Goal: Transaction & Acquisition: Purchase product/service

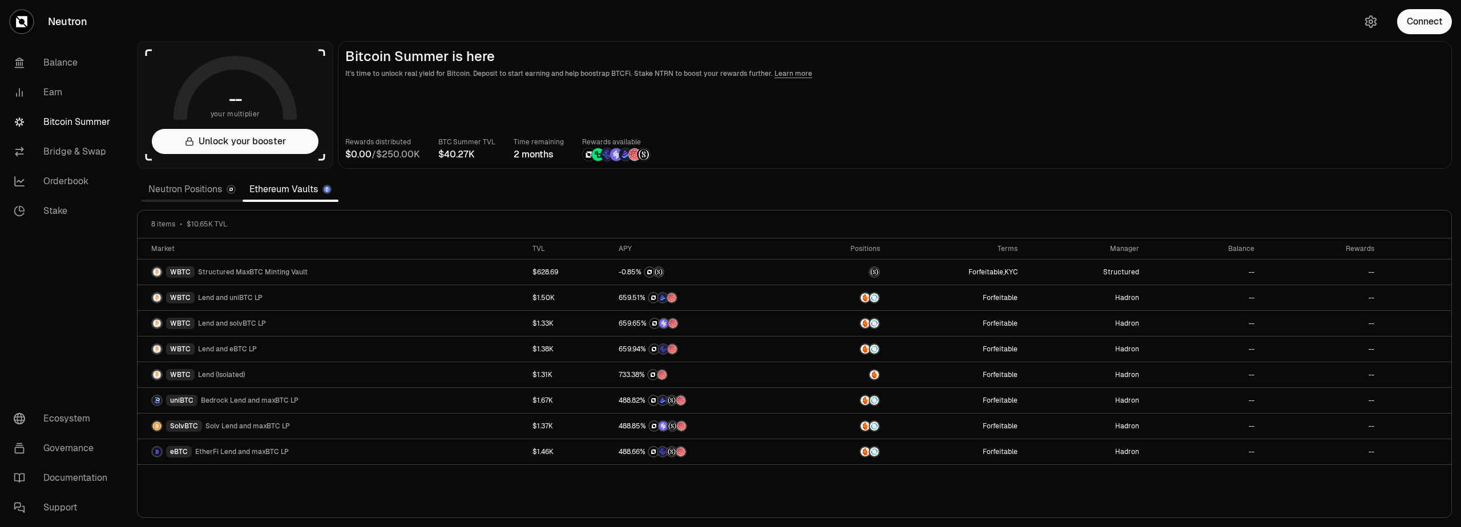
click at [196, 194] on link "Neutron Positions" at bounding box center [192, 189] width 101 height 23
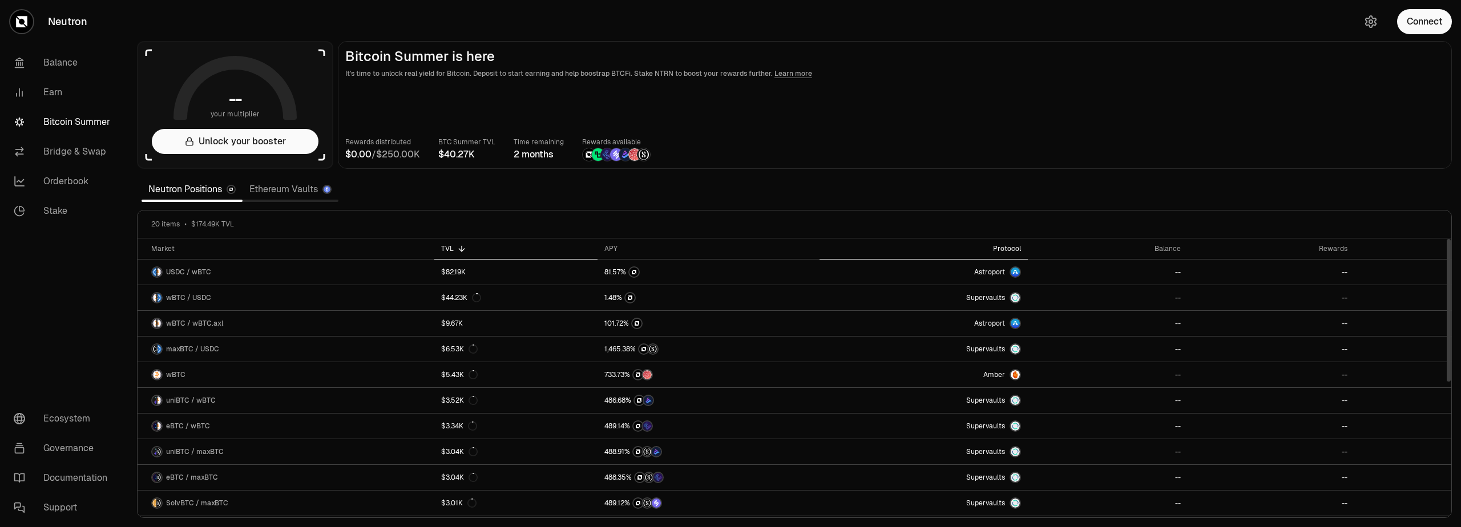
click at [1009, 250] on div "Protocol" at bounding box center [924, 248] width 195 height 9
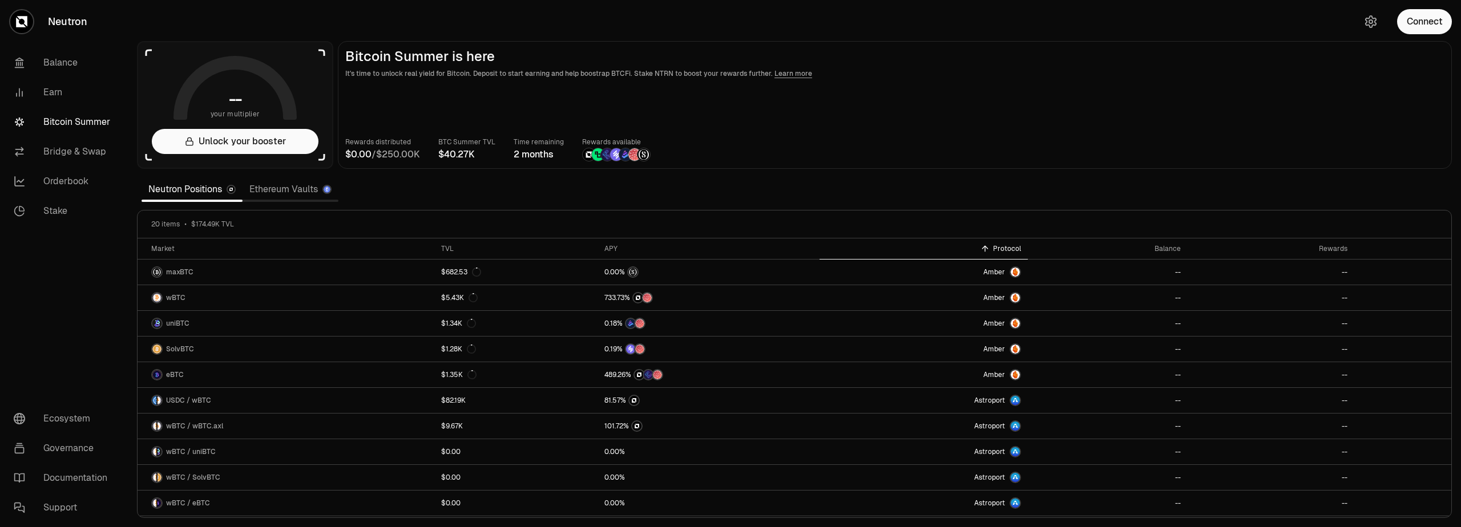
click at [364, 16] on section "-- your multiplier Unlock your booster Bitcoin Summer is here It's time to unlo…" at bounding box center [794, 263] width 1333 height 527
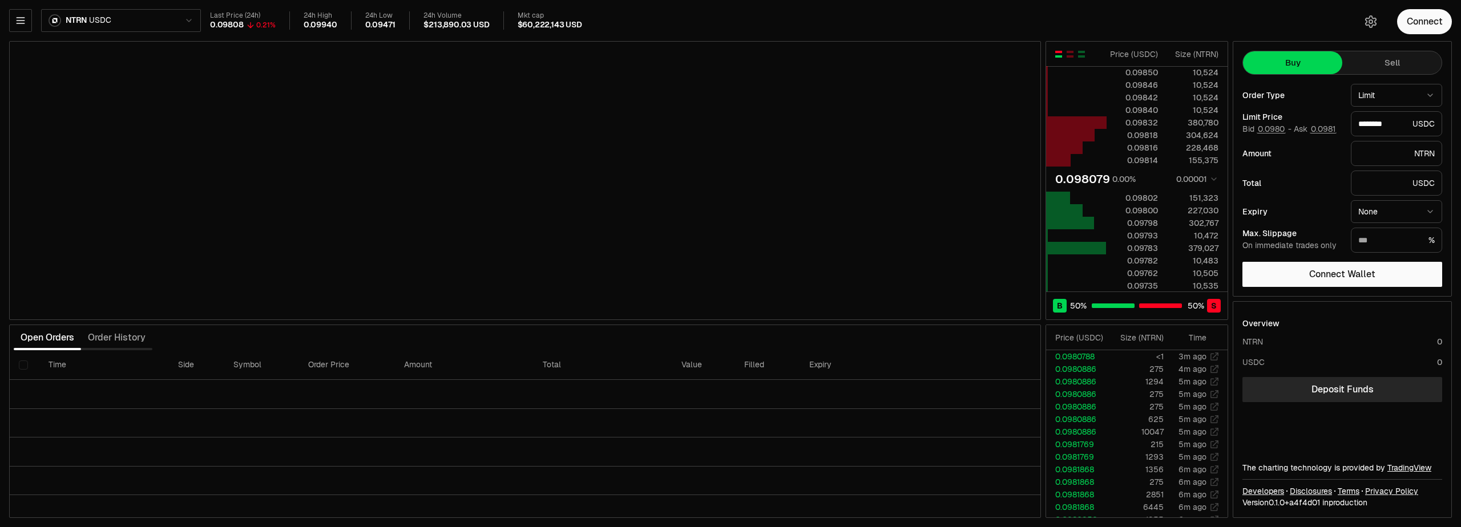
type input "********"
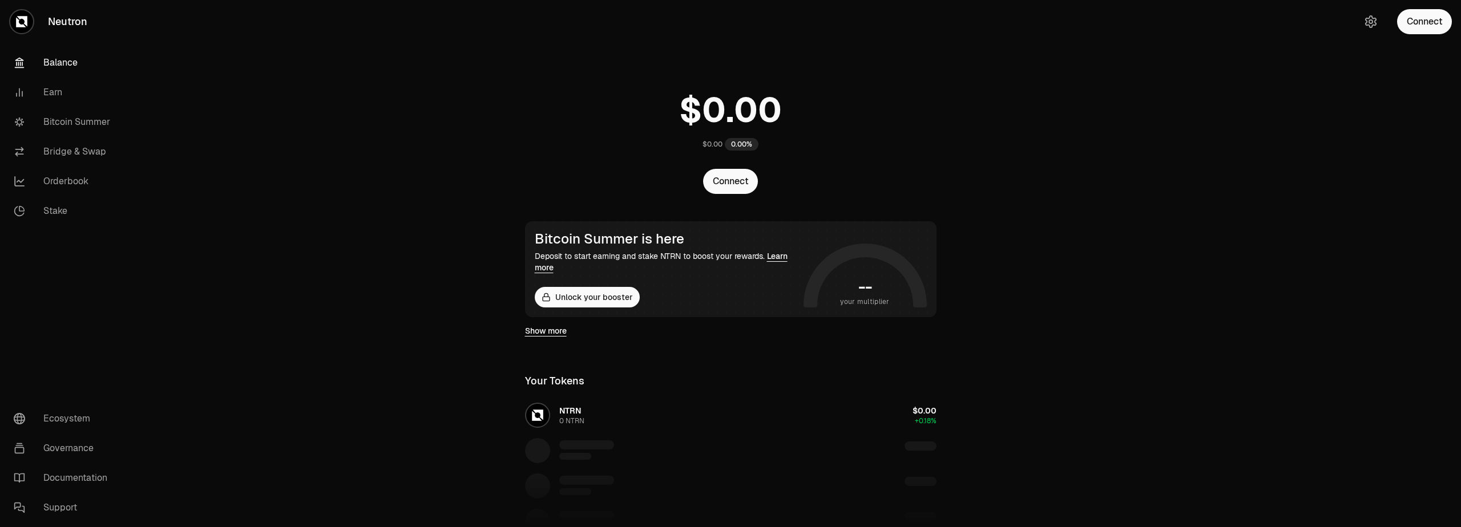
click at [1190, 226] on main "$0.00 0.00% Connect Bitcoin Summer is here Deposit to start earning and stake N…" at bounding box center [794, 384] width 1333 height 768
click at [246, 85] on main "$0.00 0.00% Connect Bitcoin Summer is here Deposit to start earning and stake N…" at bounding box center [794, 384] width 1333 height 768
click at [1421, 22] on button "Connect" at bounding box center [1424, 21] width 55 height 25
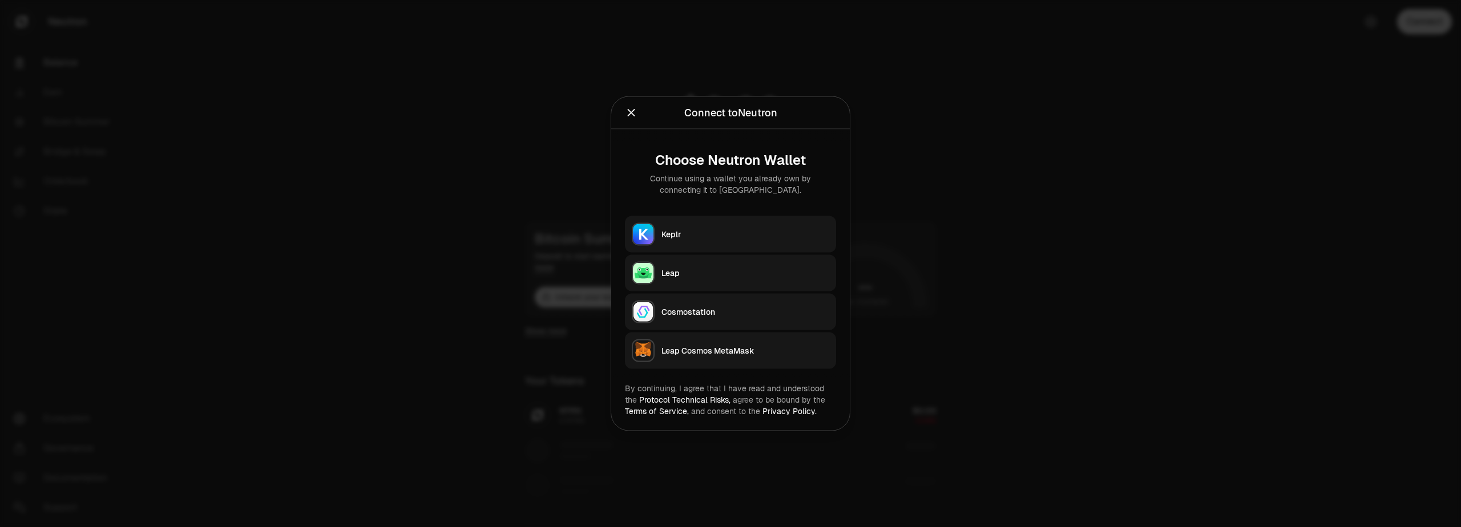
click at [676, 230] on div "Keplr" at bounding box center [746, 234] width 168 height 11
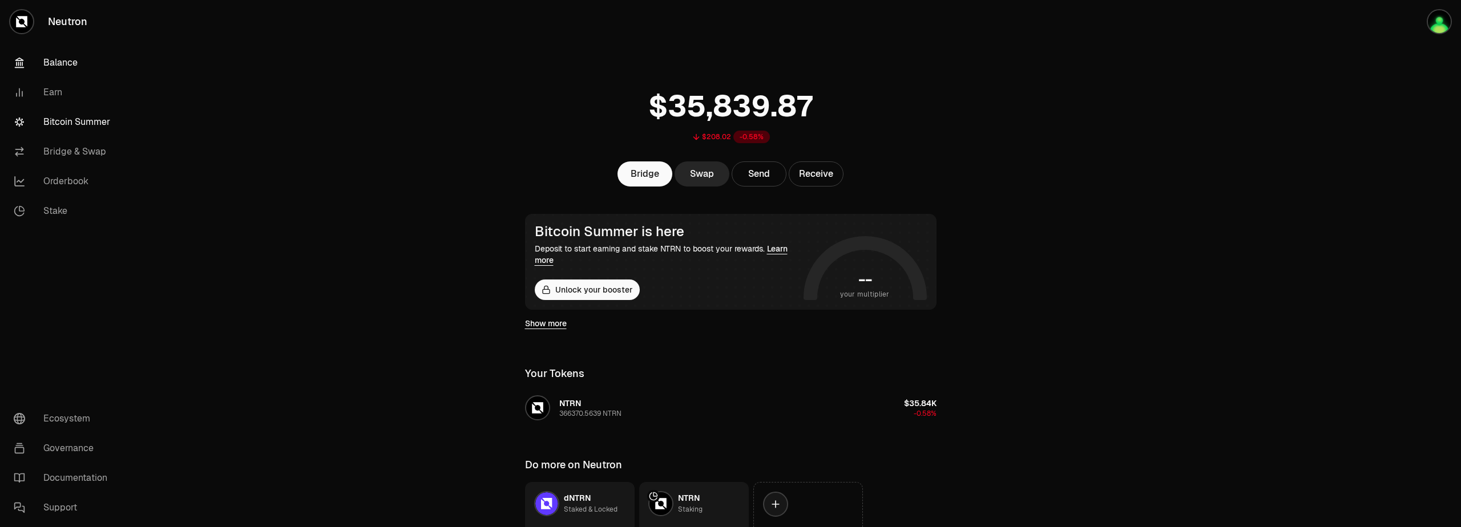
click at [57, 124] on link "Bitcoin Summer" at bounding box center [64, 122] width 119 height 30
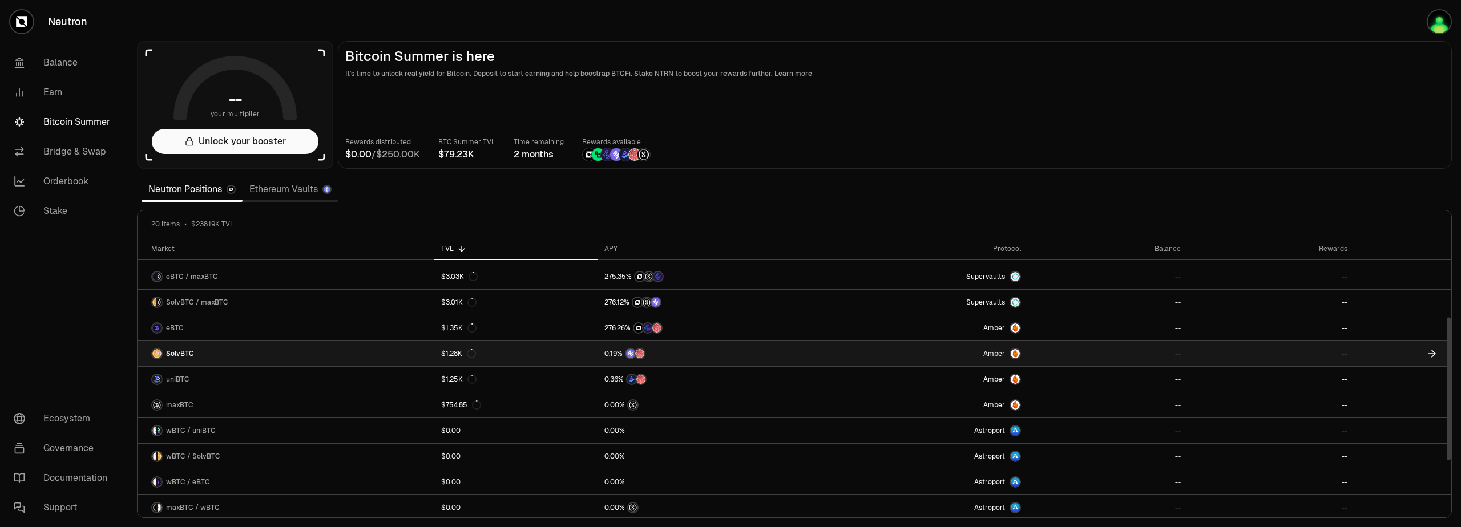
scroll to position [255, 0]
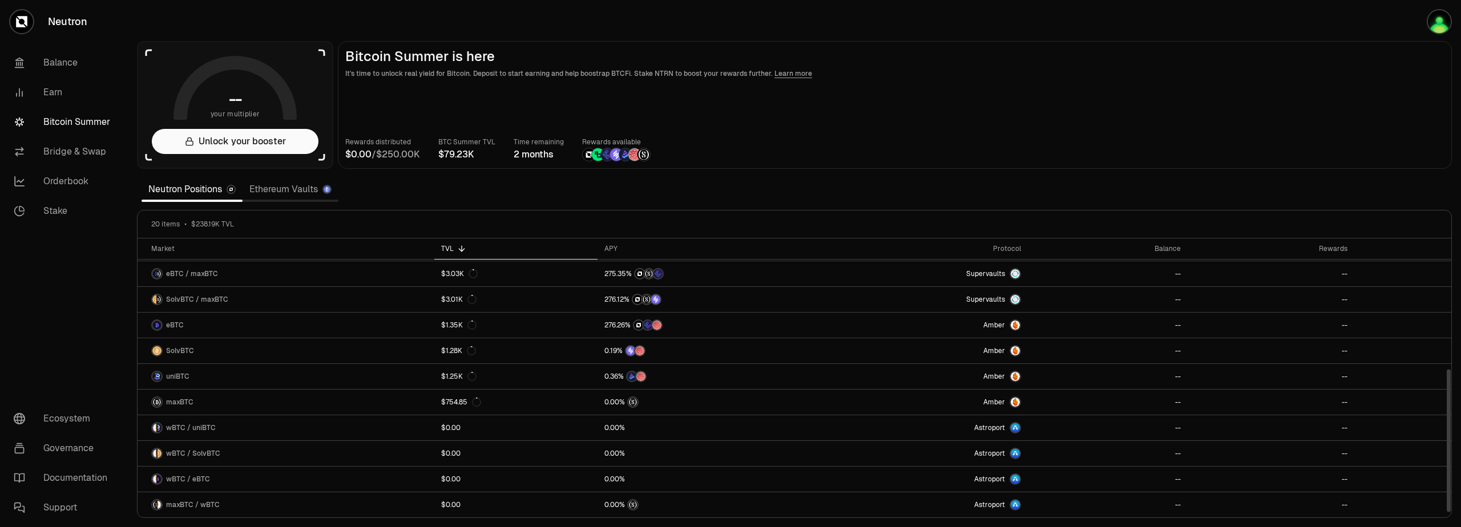
click at [283, 195] on link "Ethereum Vaults" at bounding box center [291, 189] width 96 height 23
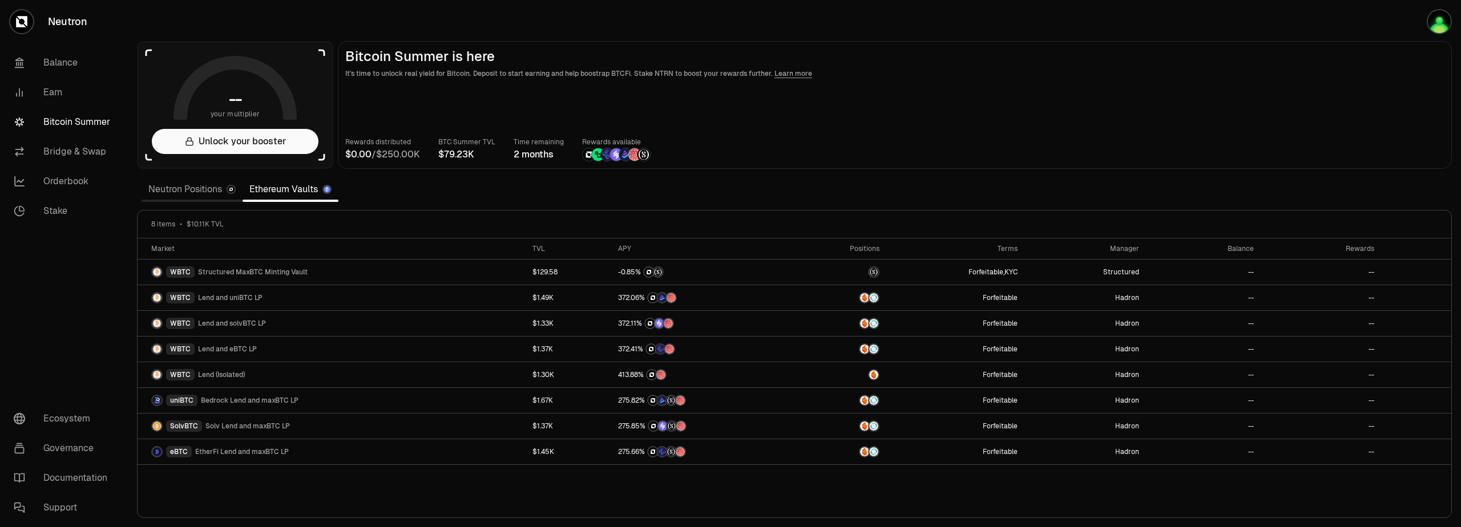
click at [182, 197] on link "Neutron Positions" at bounding box center [192, 189] width 101 height 23
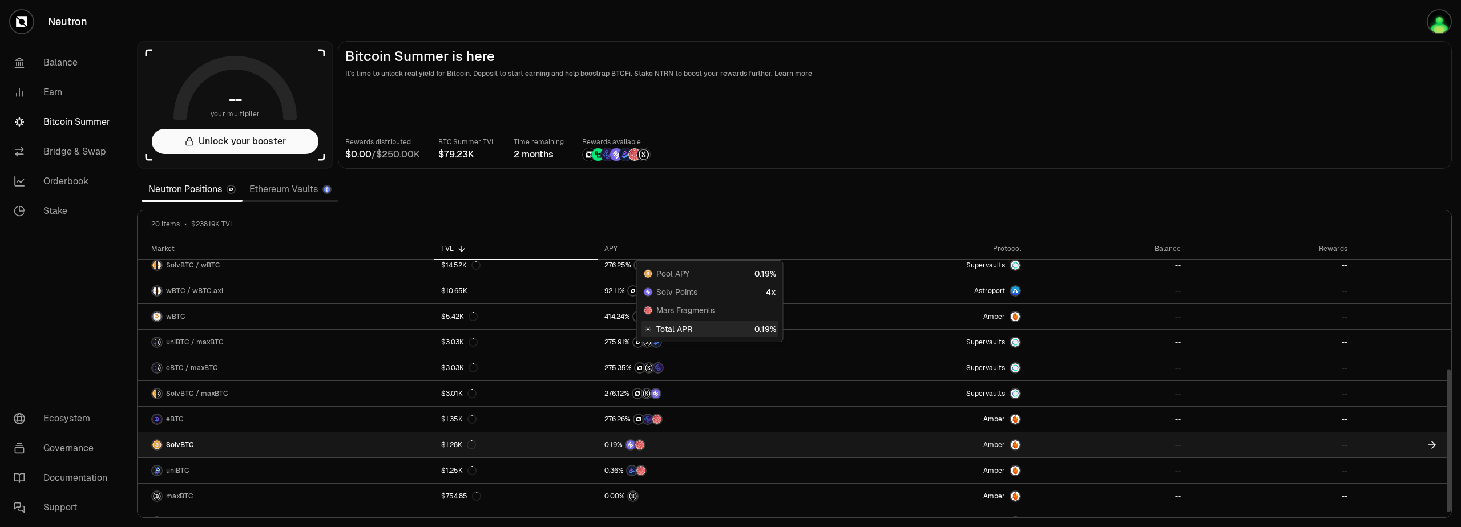
scroll to position [255, 0]
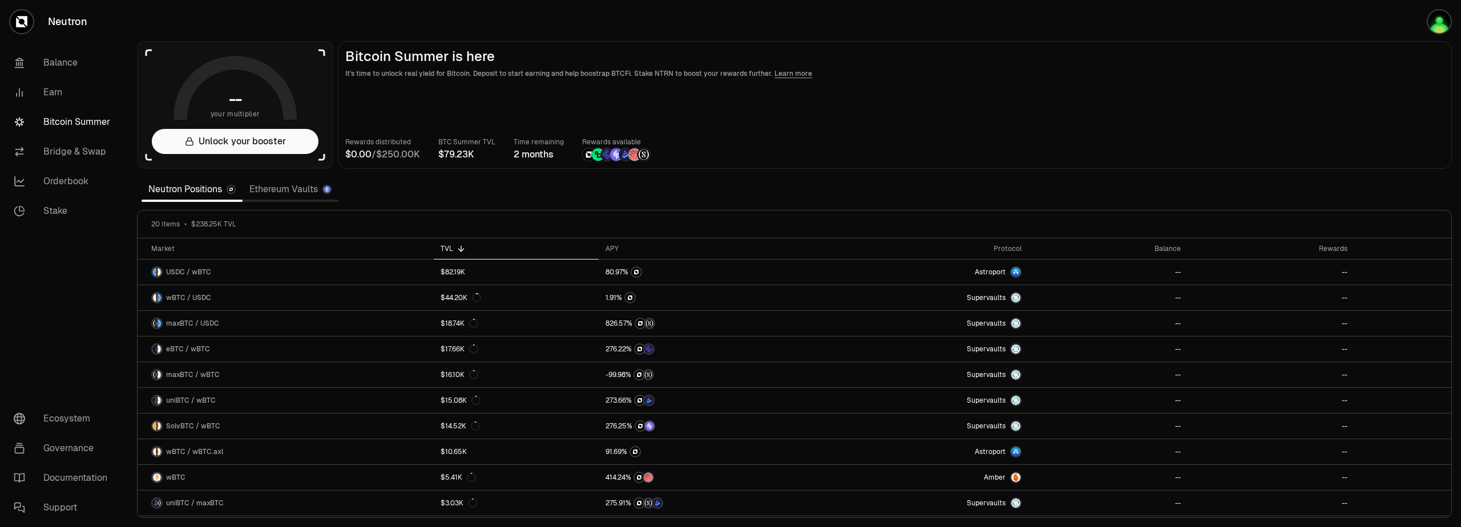
click at [290, 192] on link "Ethereum Vaults" at bounding box center [291, 189] width 96 height 23
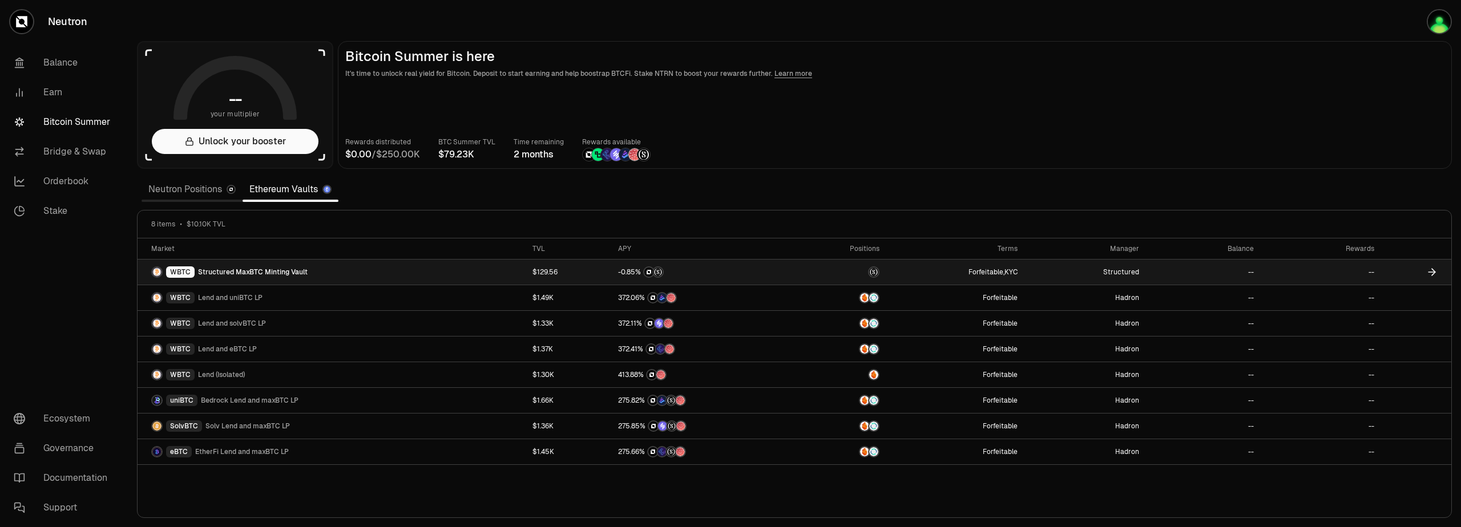
click at [176, 274] on div "WBTC" at bounding box center [180, 272] width 29 height 11
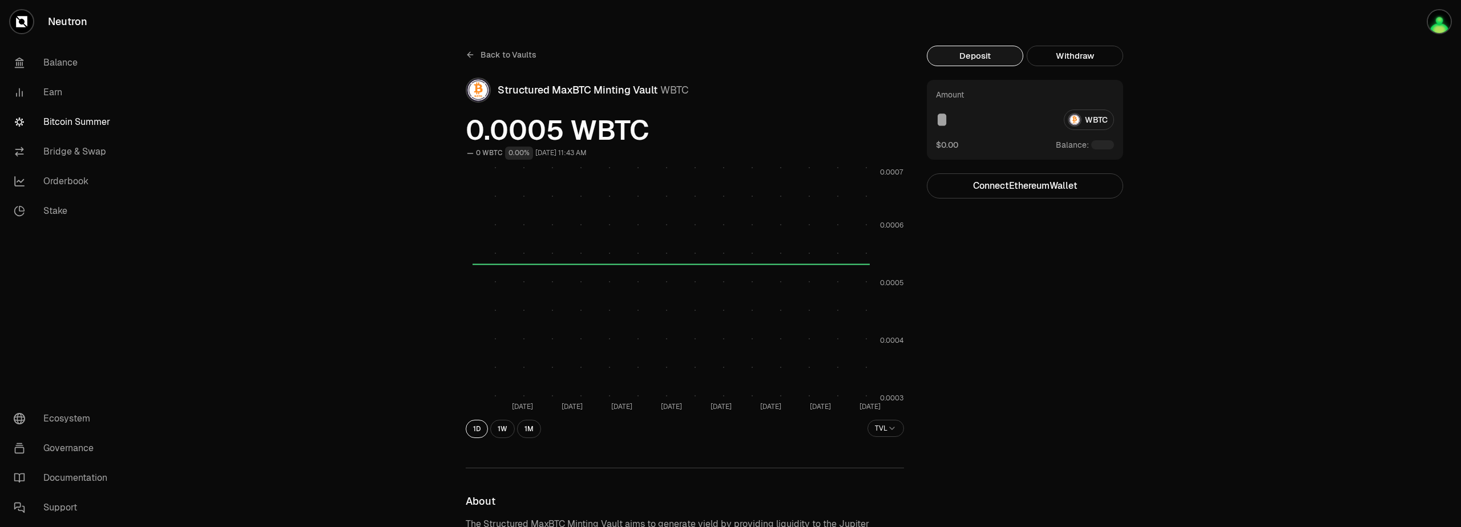
click at [55, 122] on link "Bitcoin Summer" at bounding box center [64, 122] width 119 height 30
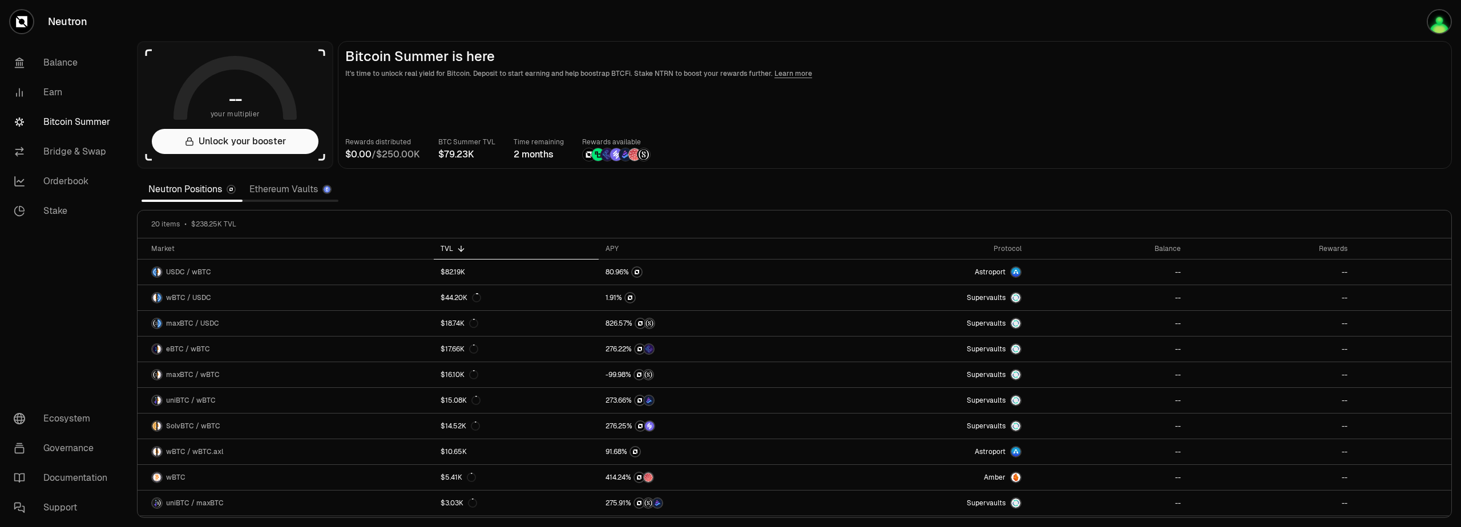
click at [188, 192] on link "Neutron Positions" at bounding box center [192, 189] width 101 height 23
click at [283, 190] on link "Ethereum Vaults" at bounding box center [291, 189] width 96 height 23
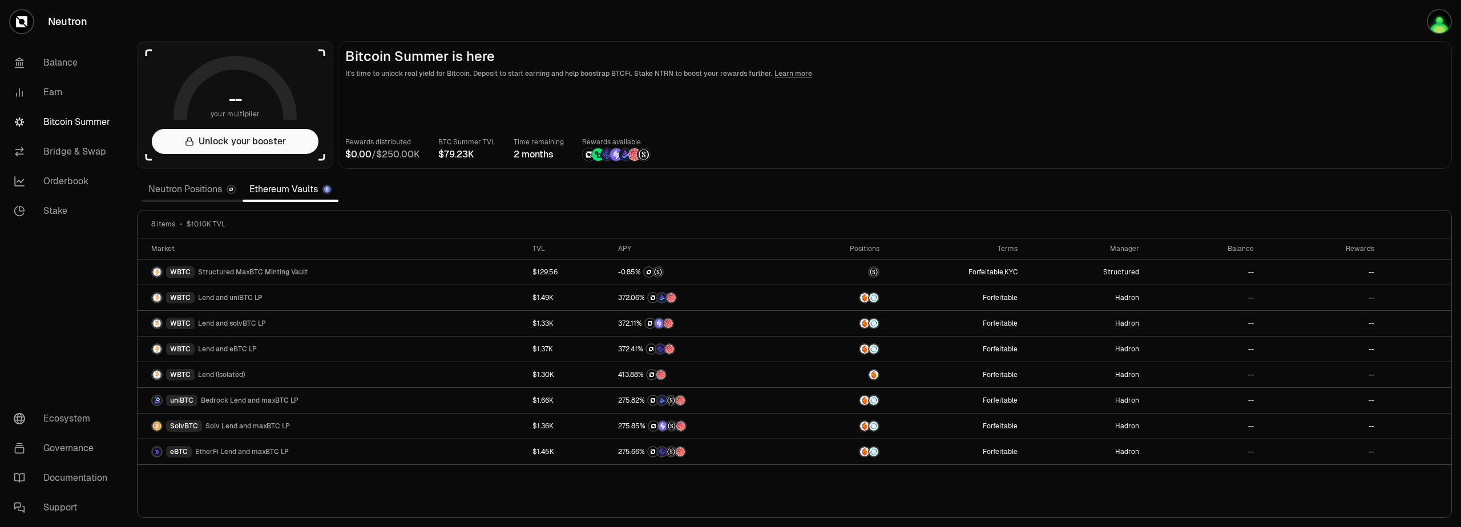
click at [183, 191] on link "Neutron Positions" at bounding box center [192, 189] width 101 height 23
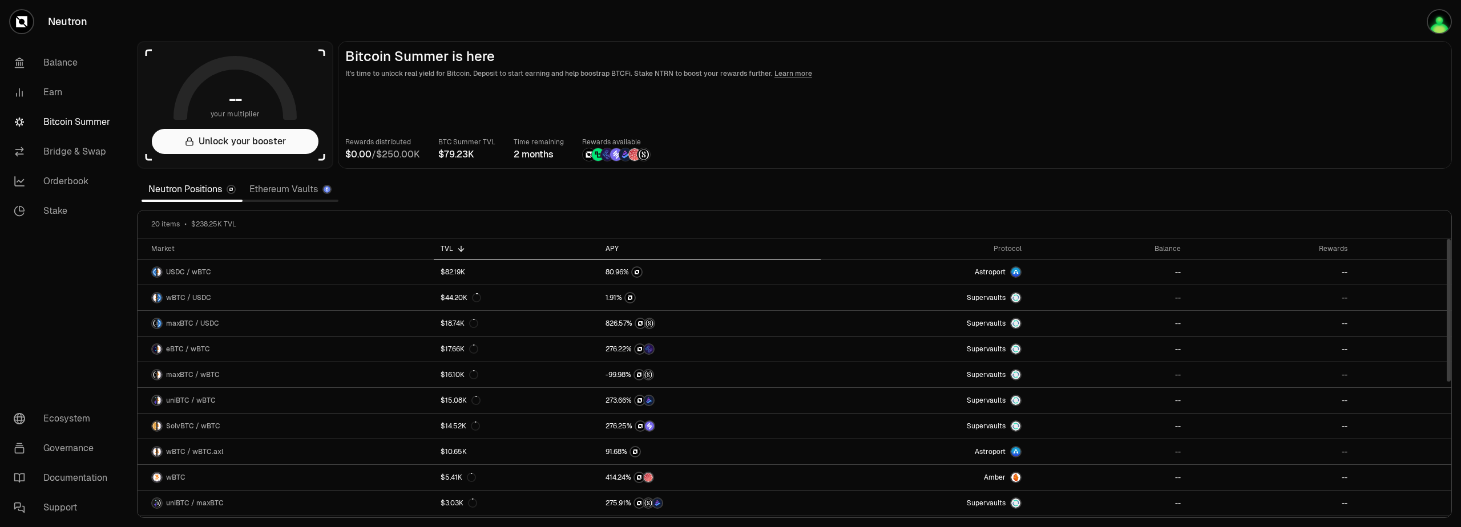
click at [616, 249] on div "APY" at bounding box center [710, 248] width 208 height 9
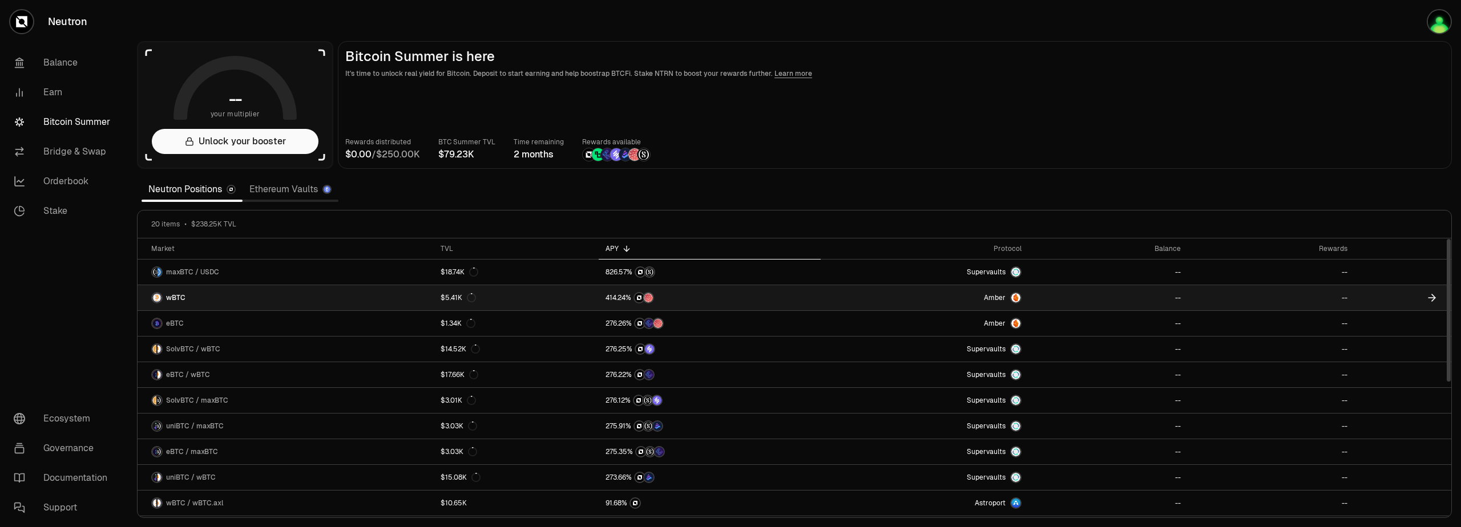
click at [174, 299] on span "wBTC" at bounding box center [175, 297] width 19 height 9
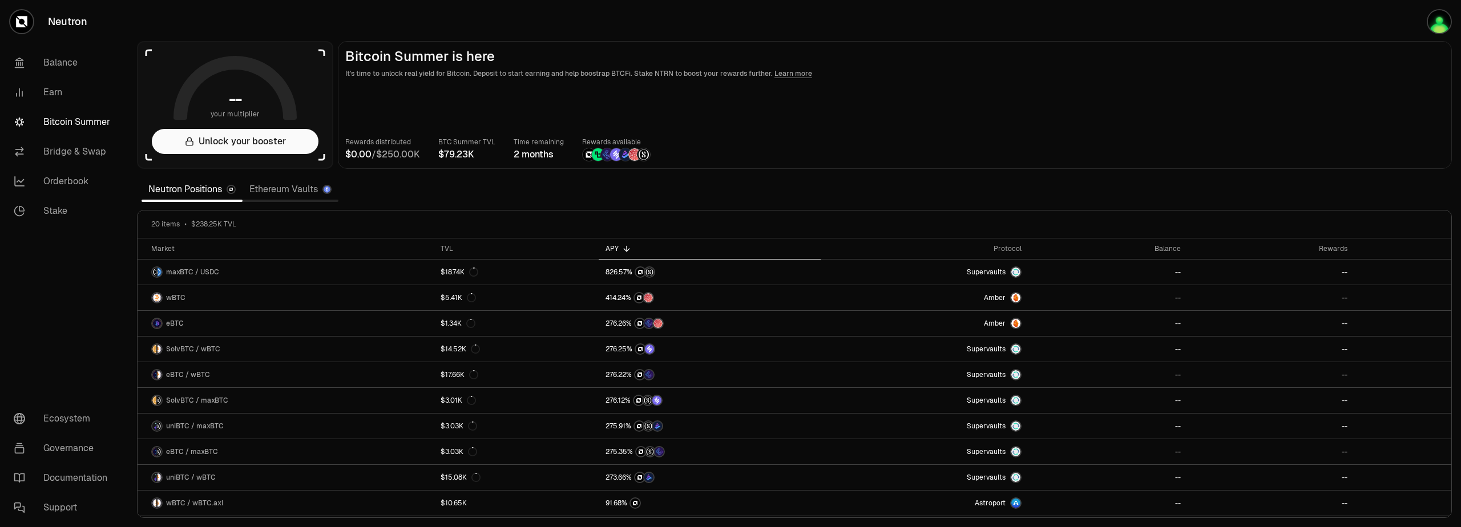
click at [269, 194] on link "Ethereum Vaults" at bounding box center [291, 189] width 96 height 23
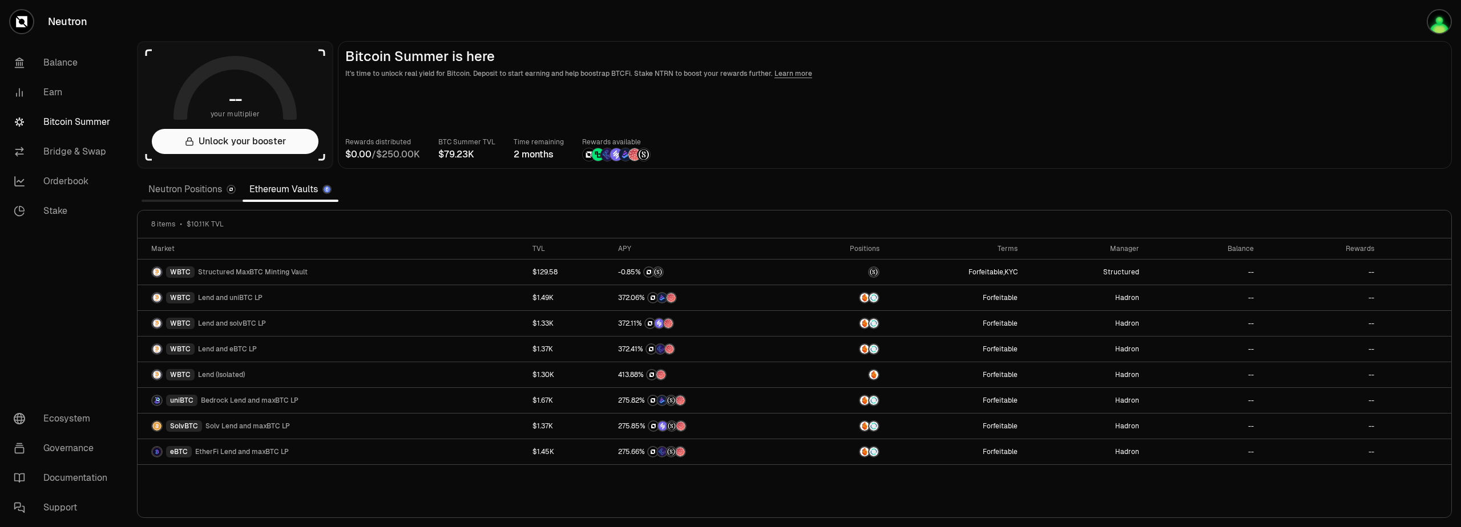
click at [185, 194] on link "Neutron Positions" at bounding box center [192, 189] width 101 height 23
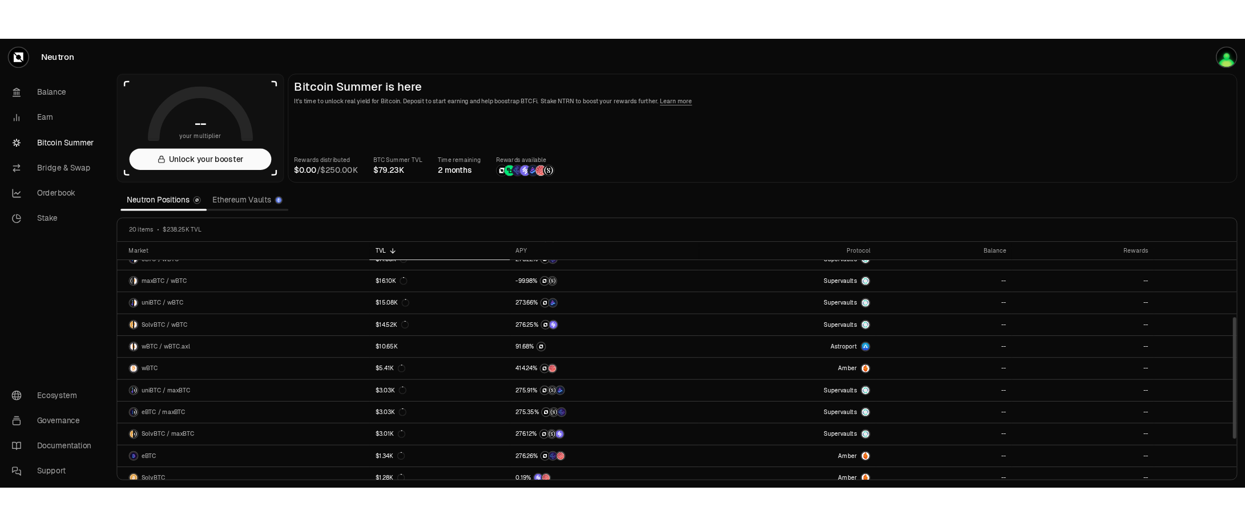
scroll to position [255, 0]
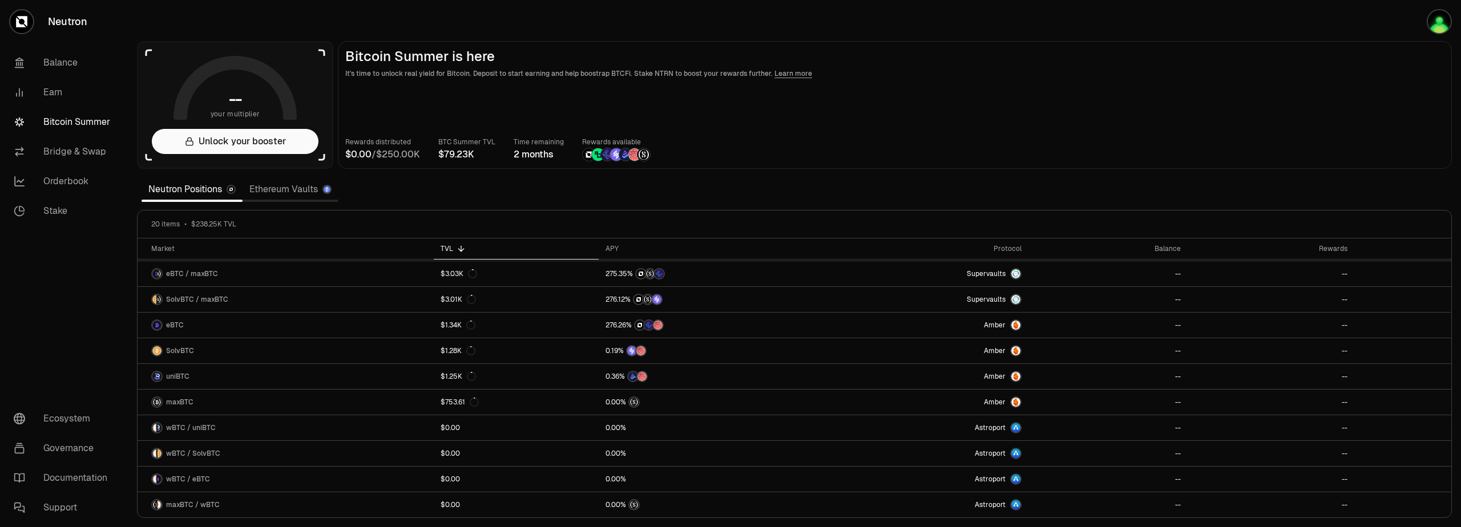
click at [280, 193] on link "Ethereum Vaults" at bounding box center [291, 189] width 96 height 23
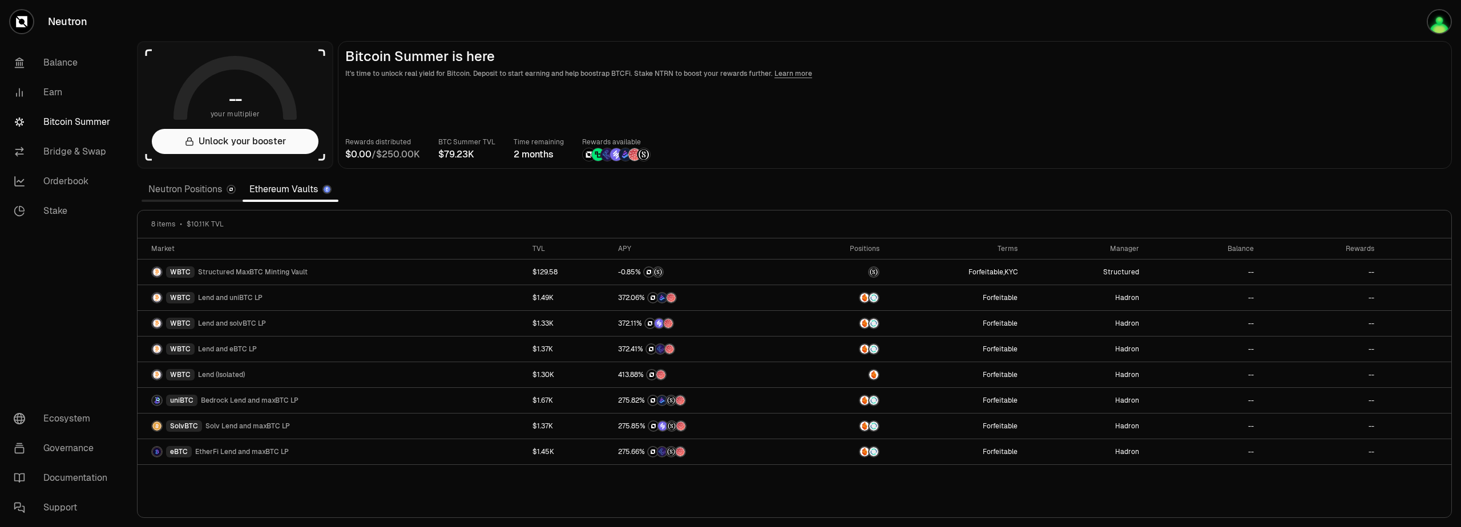
click at [1048, 96] on main "Bitcoin Summer is here It's time to unlock real yield for Bitcoin. Deposit to s…" at bounding box center [895, 105] width 1114 height 128
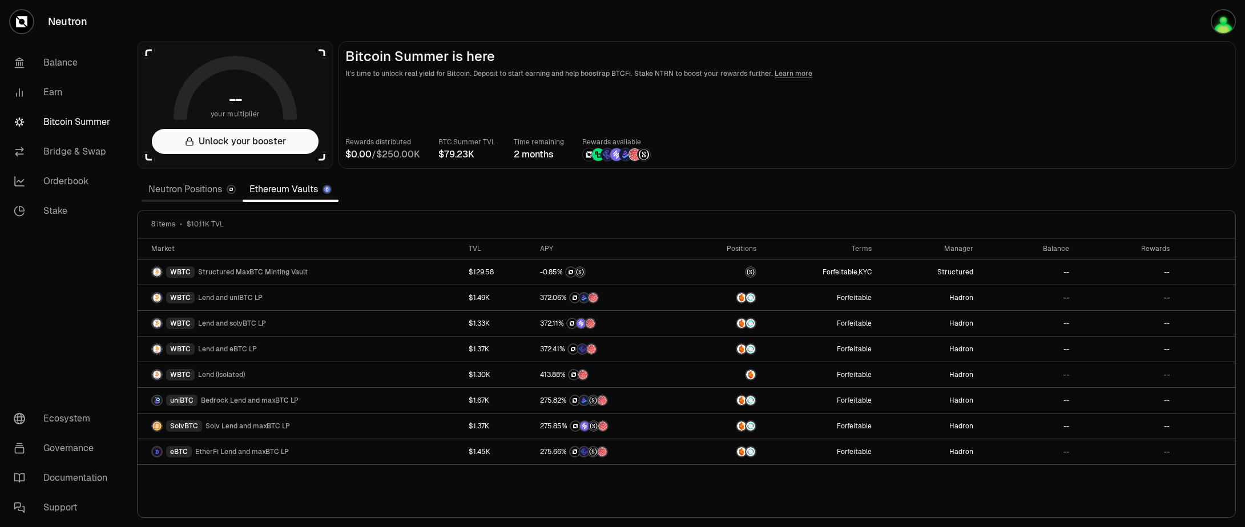
click at [787, 195] on section "-- your multiplier Unlock your booster Bitcoin Summer is here It's time to unlo…" at bounding box center [686, 263] width 1117 height 527
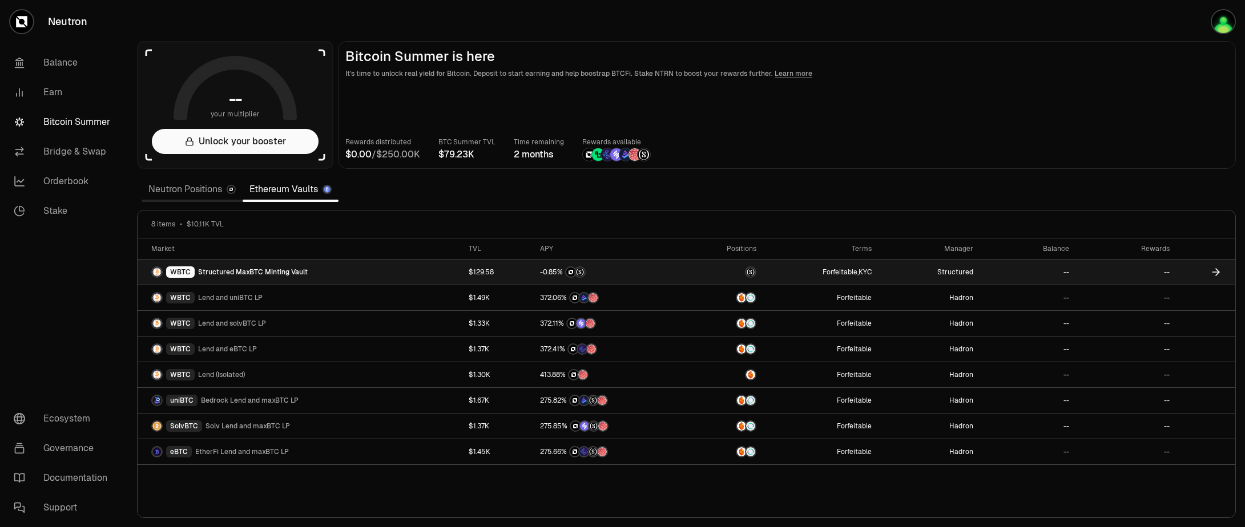
click at [858, 273] on span "Forfeitable , KYC" at bounding box center [847, 272] width 49 height 9
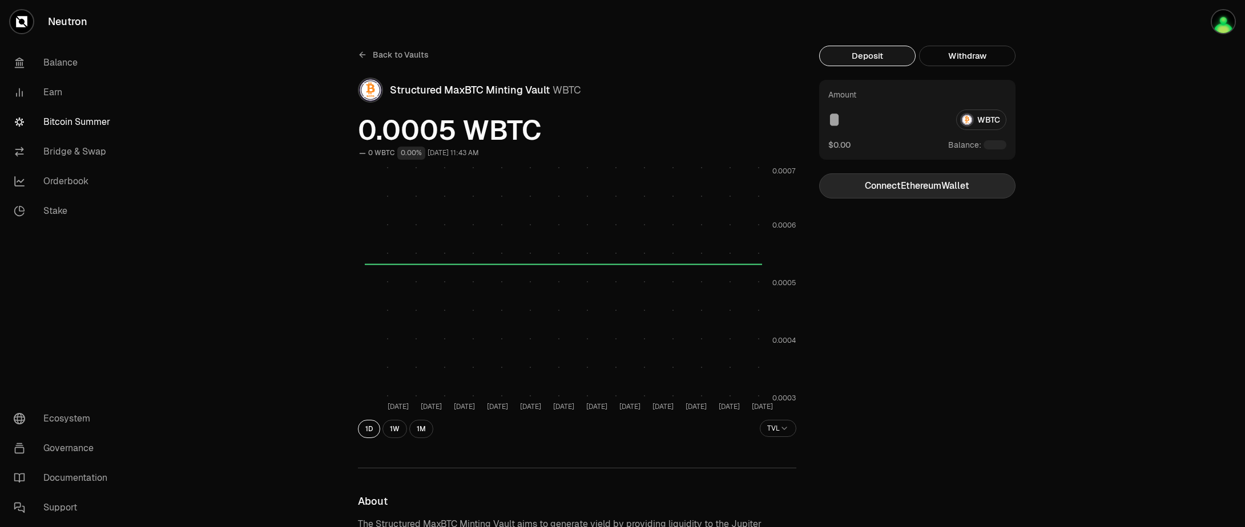
click at [911, 190] on button "Connect Ethereum Wallet" at bounding box center [917, 186] width 196 height 25
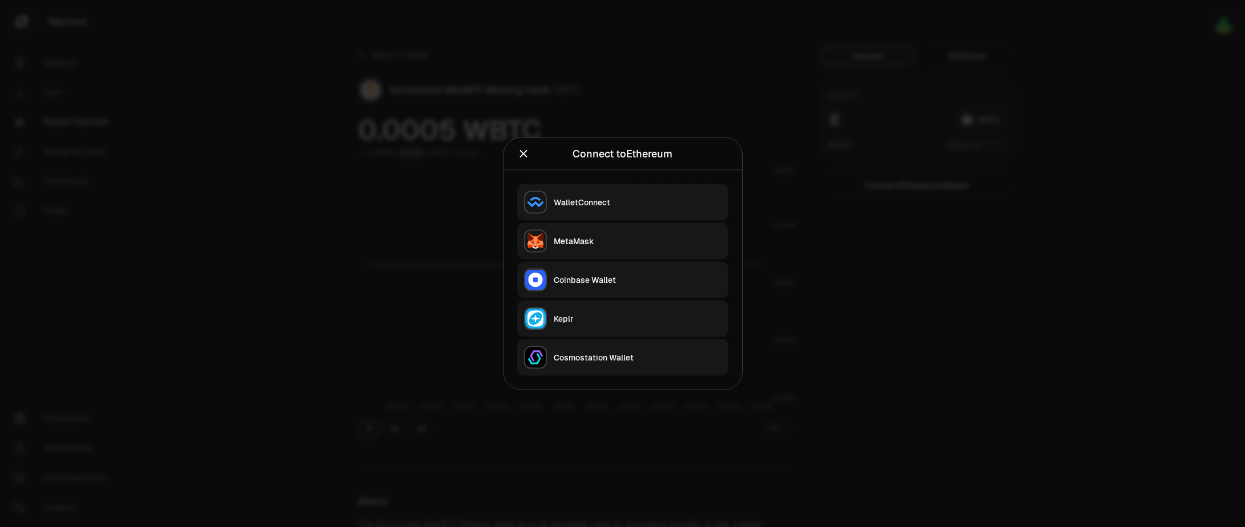
click at [587, 321] on div "Keplr" at bounding box center [638, 318] width 168 height 11
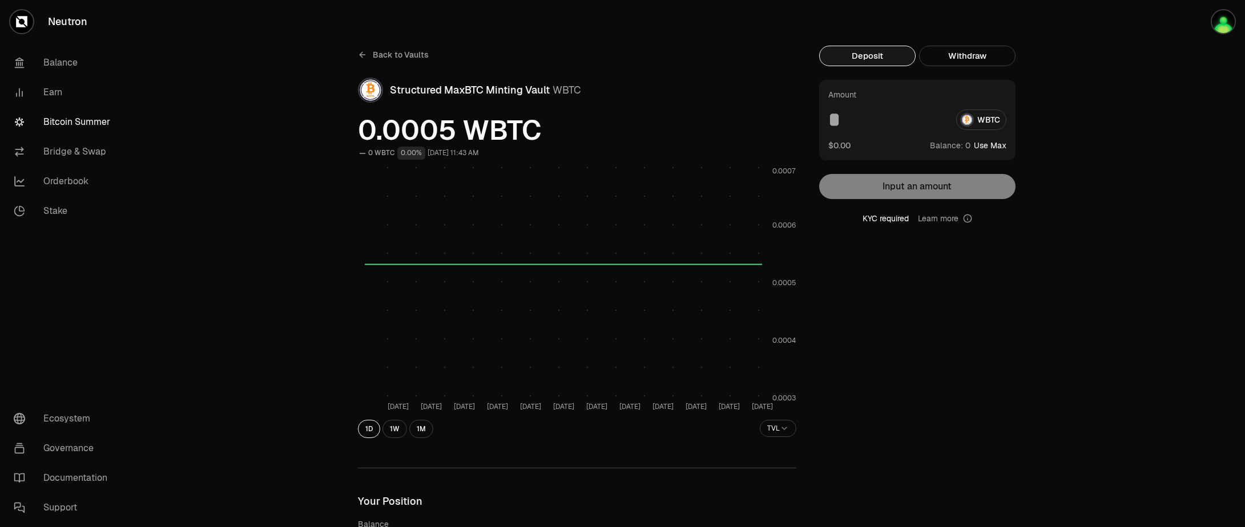
click at [888, 219] on div "KYC required Learn more" at bounding box center [917, 218] width 196 height 11
click at [966, 222] on circle at bounding box center [967, 218] width 7 height 7
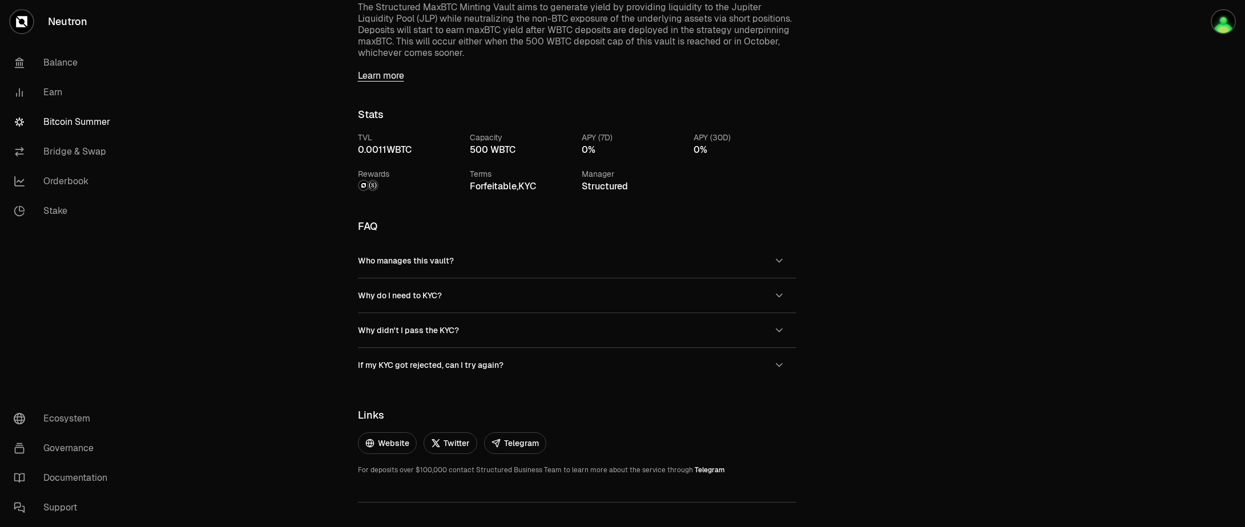
scroll to position [707, 0]
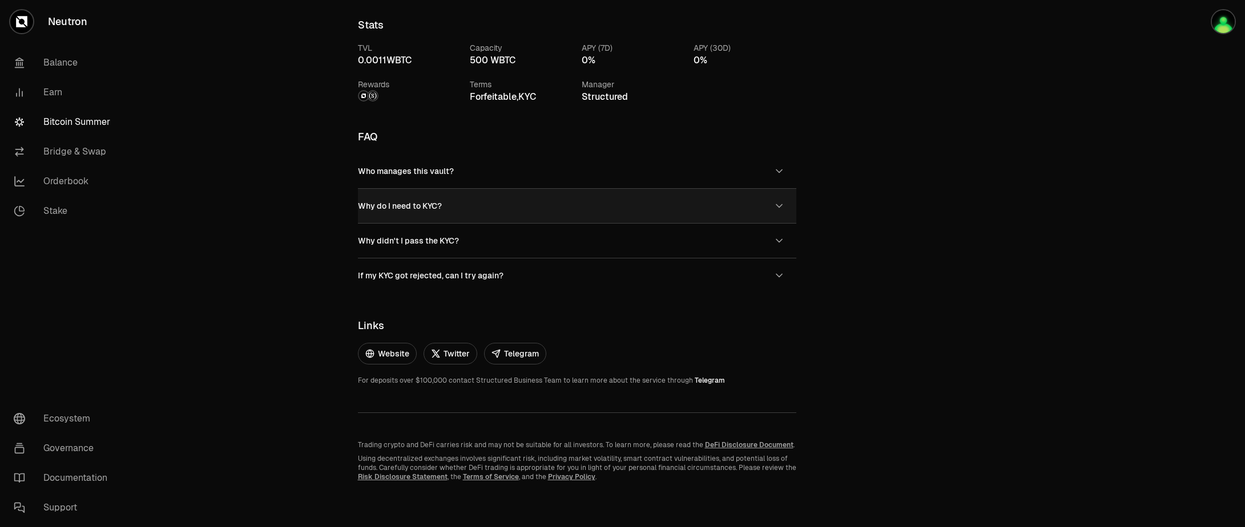
click at [406, 208] on span "Why do I need to KYC?" at bounding box center [400, 206] width 84 height 10
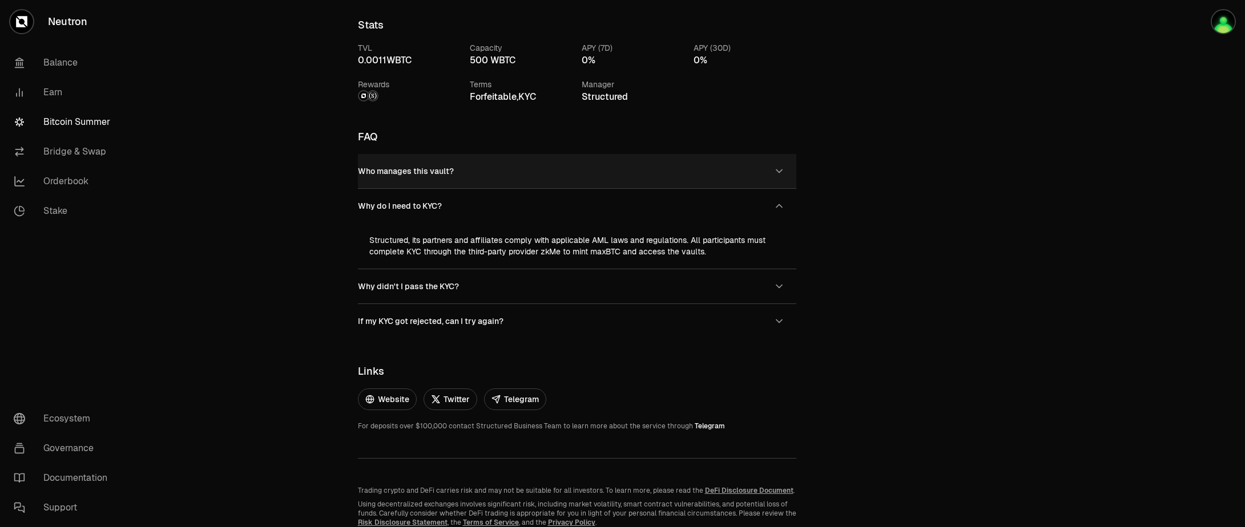
click at [413, 175] on span "Who manages this vault?" at bounding box center [406, 171] width 96 height 10
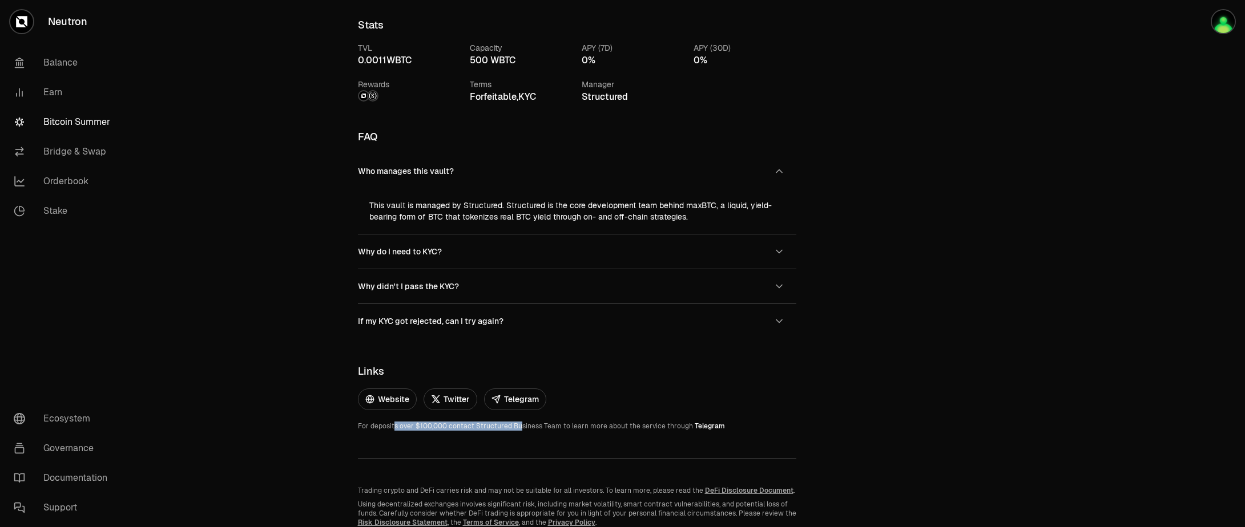
drag, startPoint x: 393, startPoint y: 426, endPoint x: 519, endPoint y: 428, distance: 126.2
click at [519, 428] on p "For deposits over $100,000 contact Structured Business Team to learn more about…" at bounding box center [577, 426] width 438 height 9
drag, startPoint x: 554, startPoint y: 429, endPoint x: 615, endPoint y: 428, distance: 61.1
click at [614, 428] on p "For deposits over $100,000 contact Structured Business Team to learn more about…" at bounding box center [577, 426] width 438 height 9
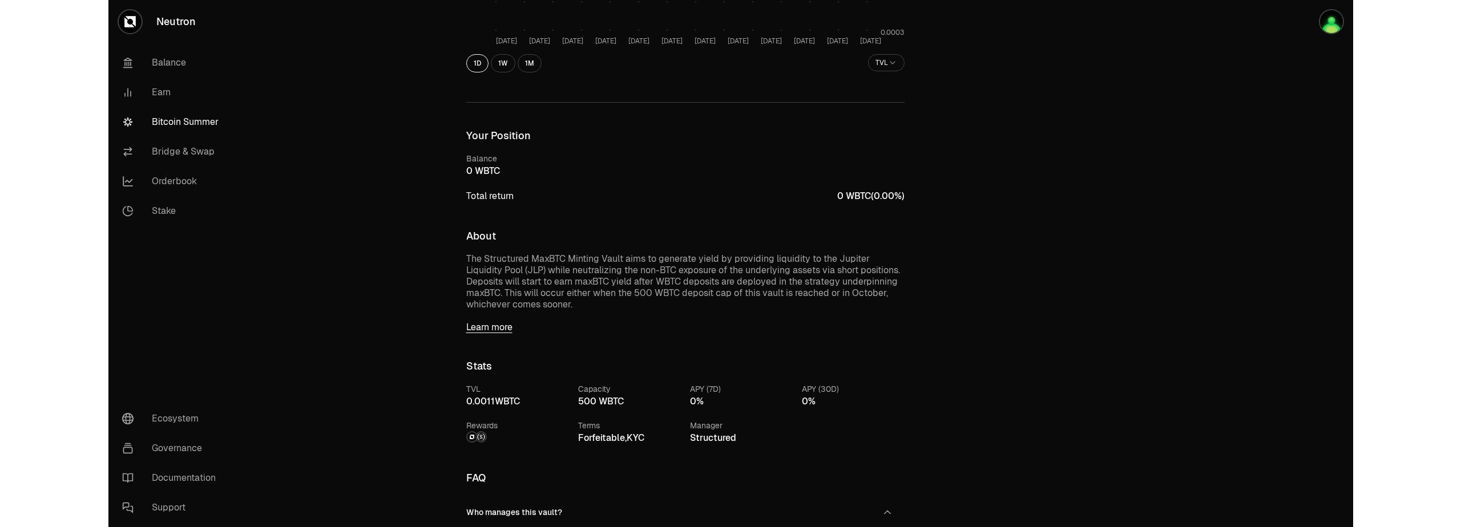
scroll to position [342, 0]
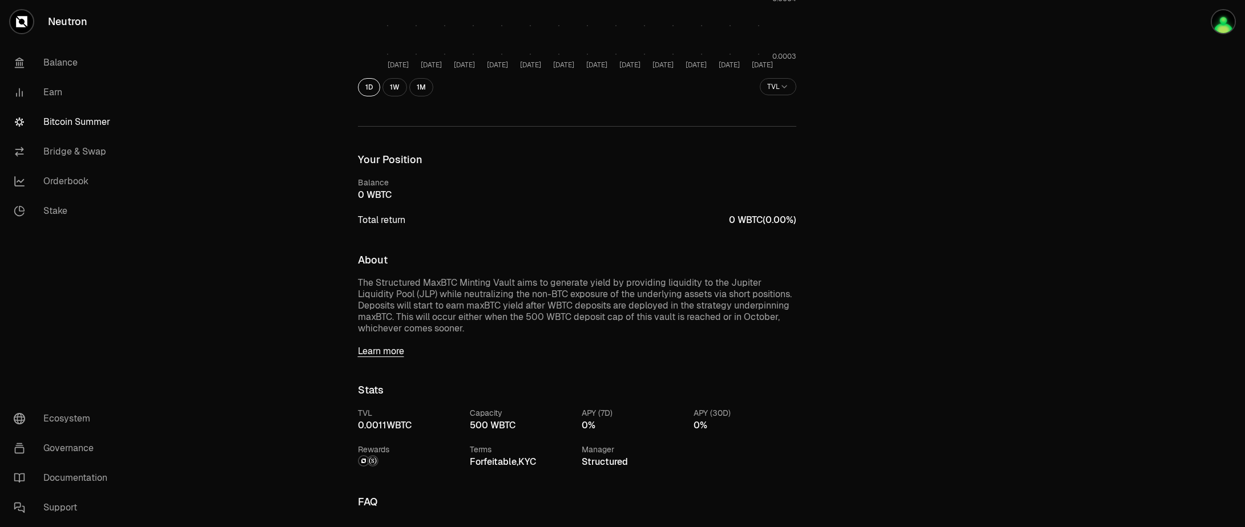
click at [386, 353] on link "Learn more" at bounding box center [577, 351] width 438 height 11
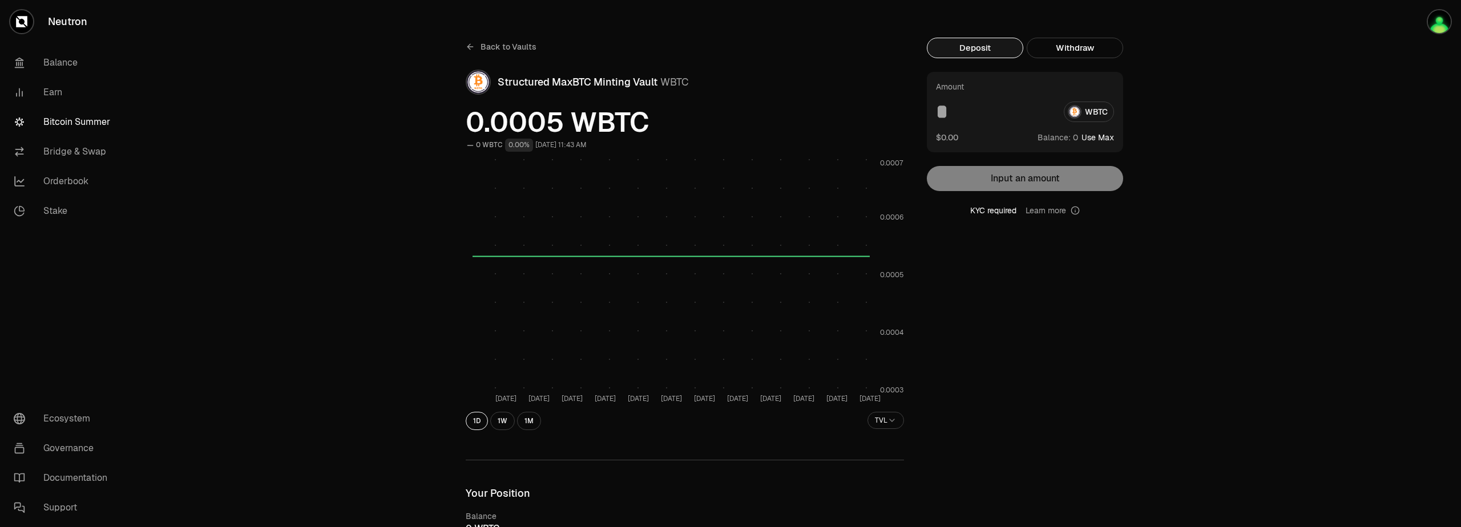
scroll to position [0, 0]
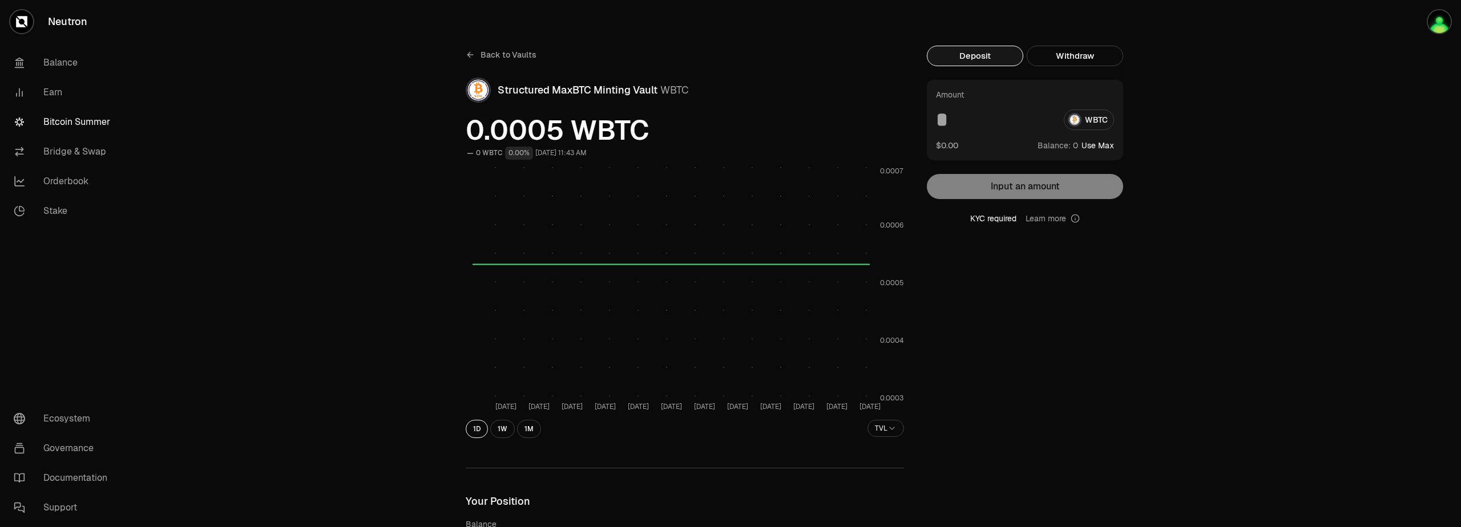
click at [1051, 217] on link "Learn more" at bounding box center [1053, 218] width 54 height 11
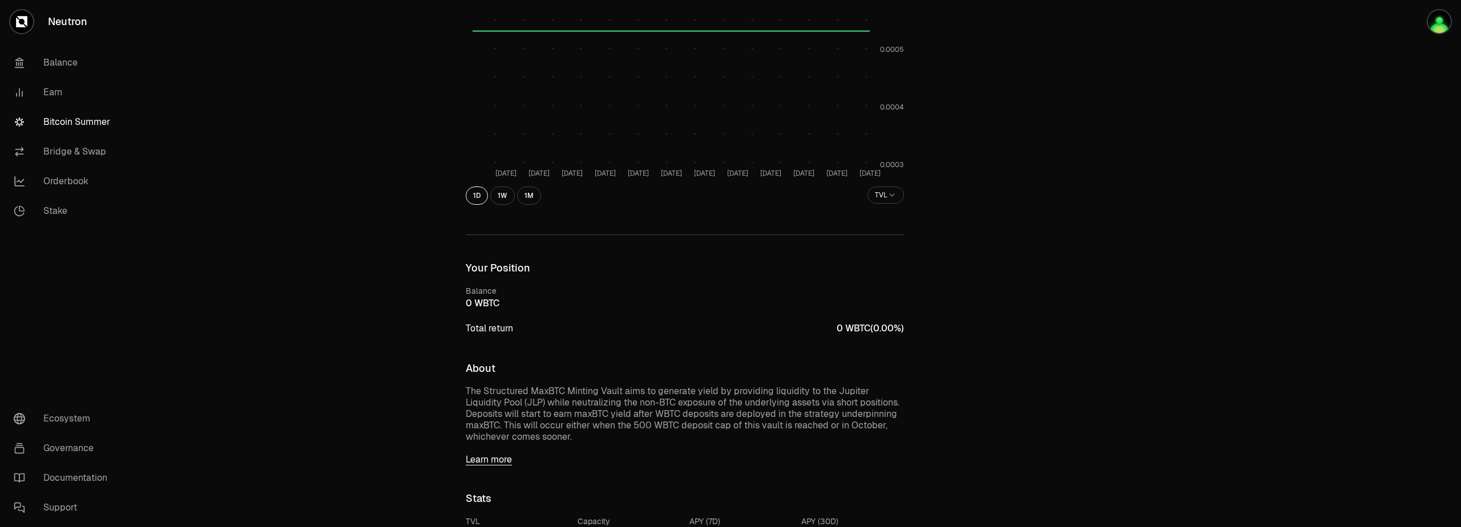
scroll to position [274, 0]
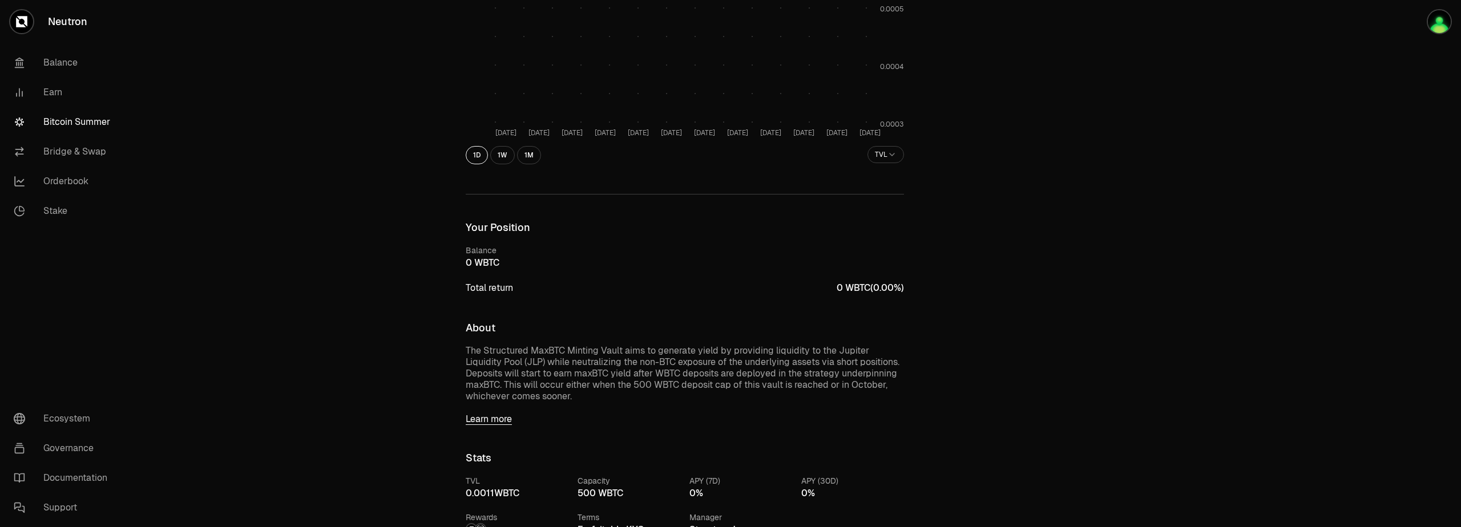
click at [500, 429] on div "Back to Vaults Structured MaxBTC Minting Vault WBTC 0.0005 WBTC 0 WBTC 0.00% Se…" at bounding box center [685, 366] width 466 height 1189
click at [494, 422] on link "Learn more" at bounding box center [685, 419] width 438 height 11
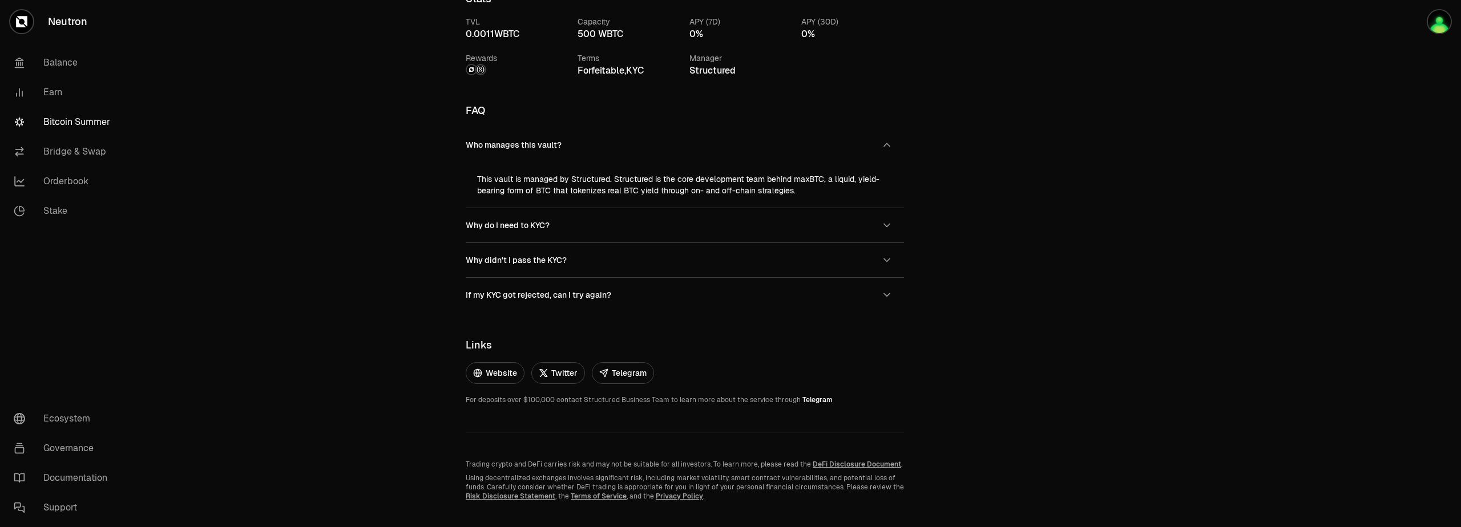
scroll to position [753, 0]
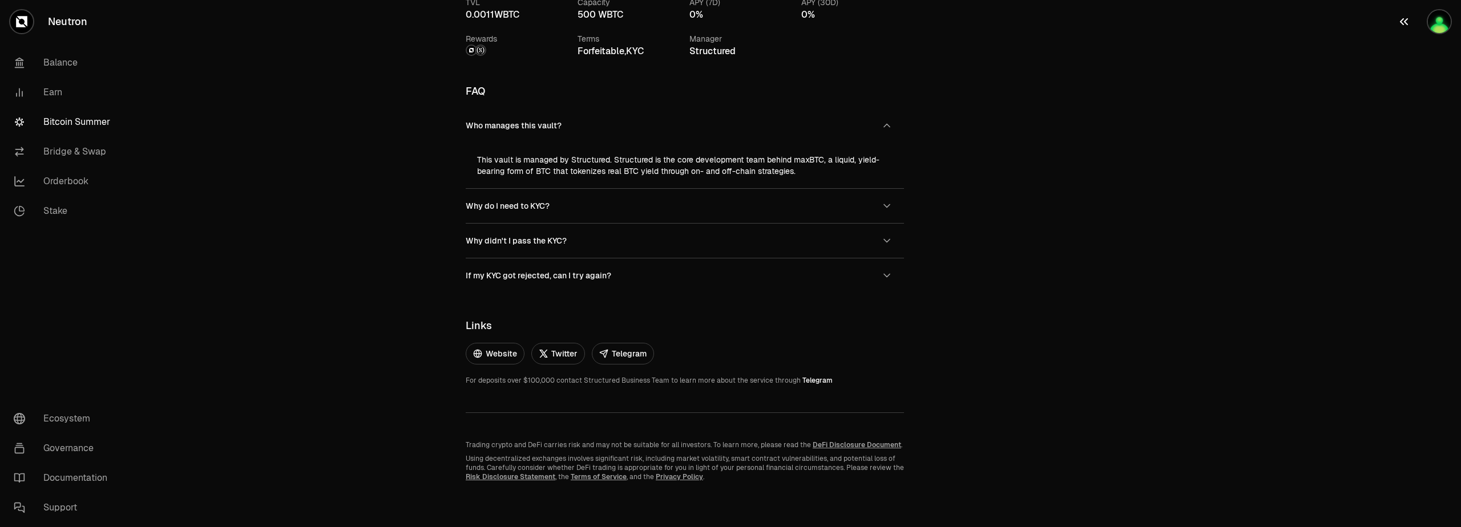
click at [1439, 26] on img "button" at bounding box center [1439, 21] width 23 height 23
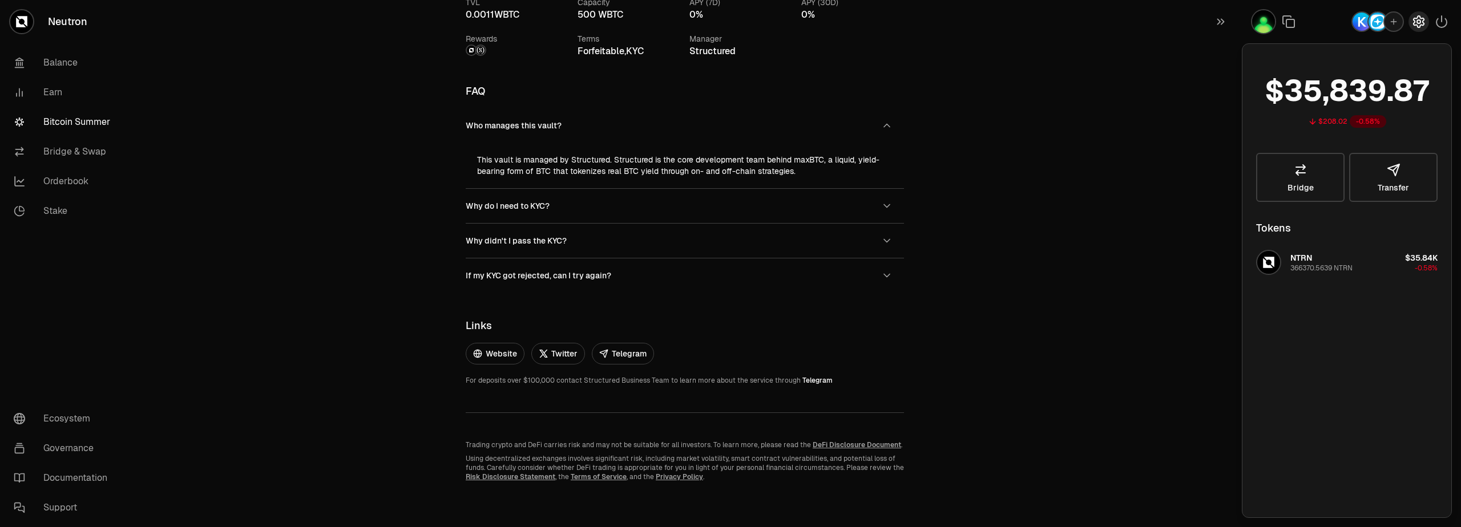
click at [1415, 22] on icon "button" at bounding box center [1419, 21] width 10 height 11
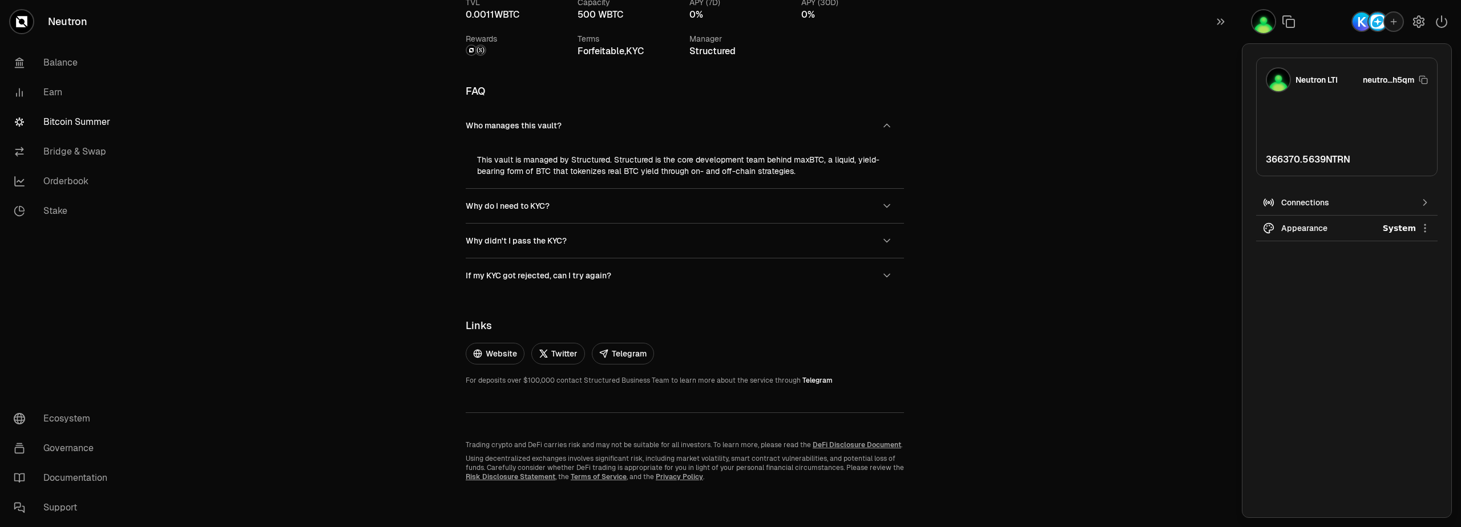
click at [1361, 19] on img "button" at bounding box center [1362, 22] width 18 height 18
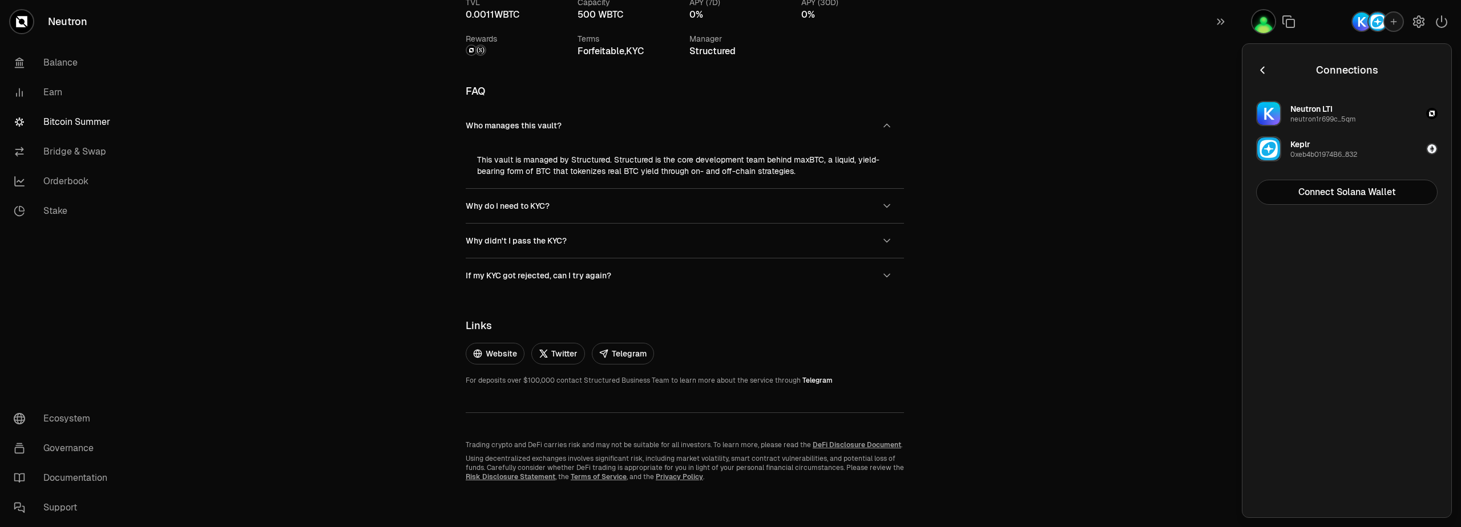
click at [1256, 71] on icon "button" at bounding box center [1262, 70] width 13 height 13
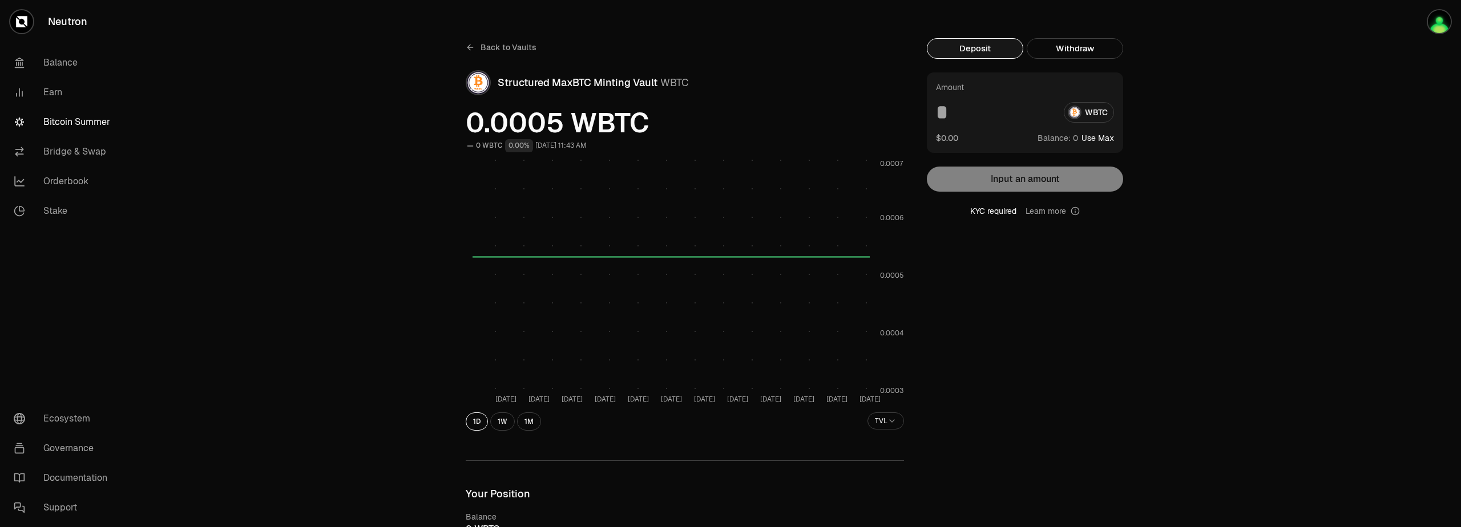
scroll to position [0, 0]
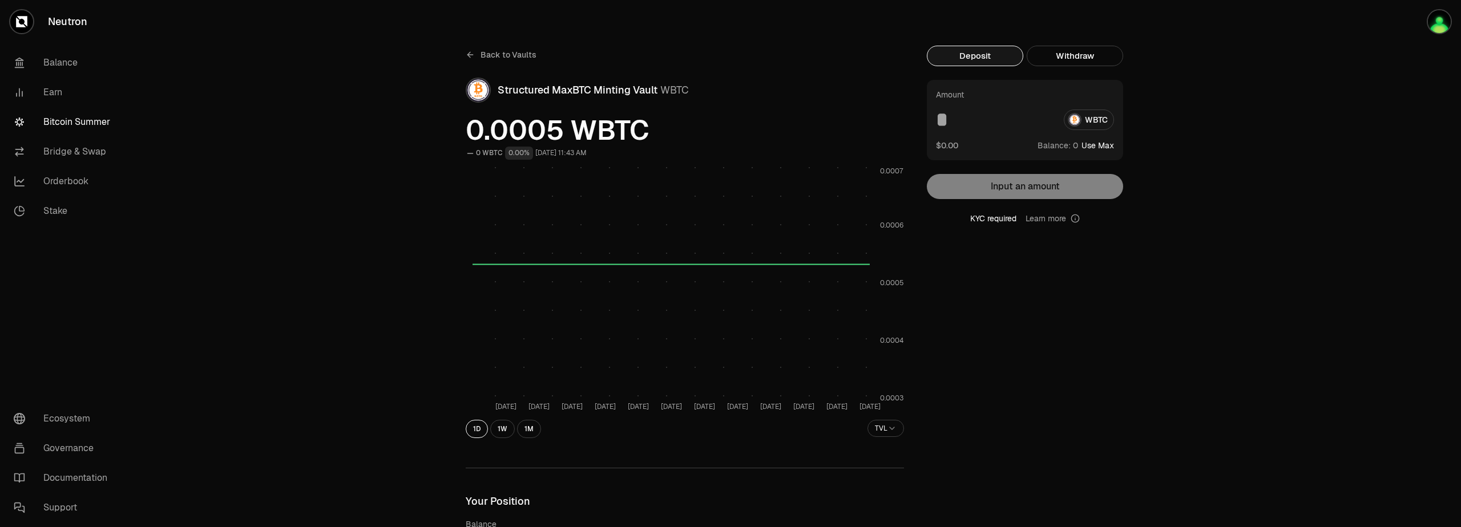
click at [57, 127] on link "Bitcoin Summer" at bounding box center [64, 122] width 119 height 30
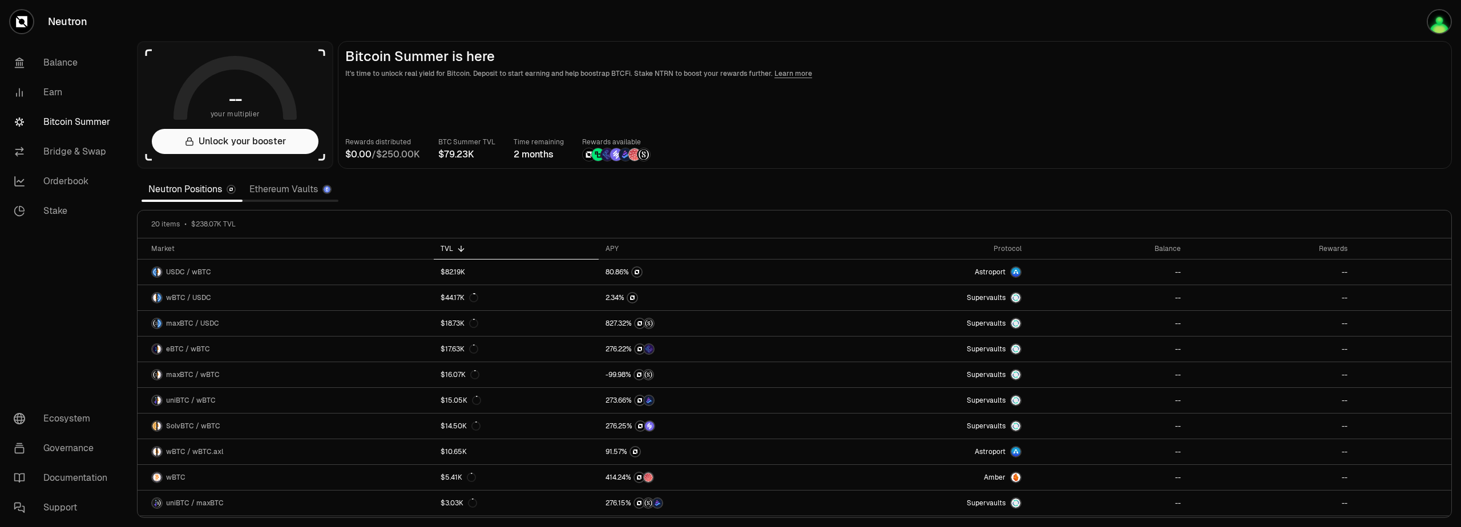
click at [509, 10] on section "-- your multiplier Unlock your booster Bitcoin Summer is here It's time to unlo…" at bounding box center [794, 263] width 1333 height 527
click at [62, 484] on link "Documentation" at bounding box center [64, 479] width 119 height 30
click at [278, 189] on link "Ethereum Vaults" at bounding box center [291, 189] width 96 height 23
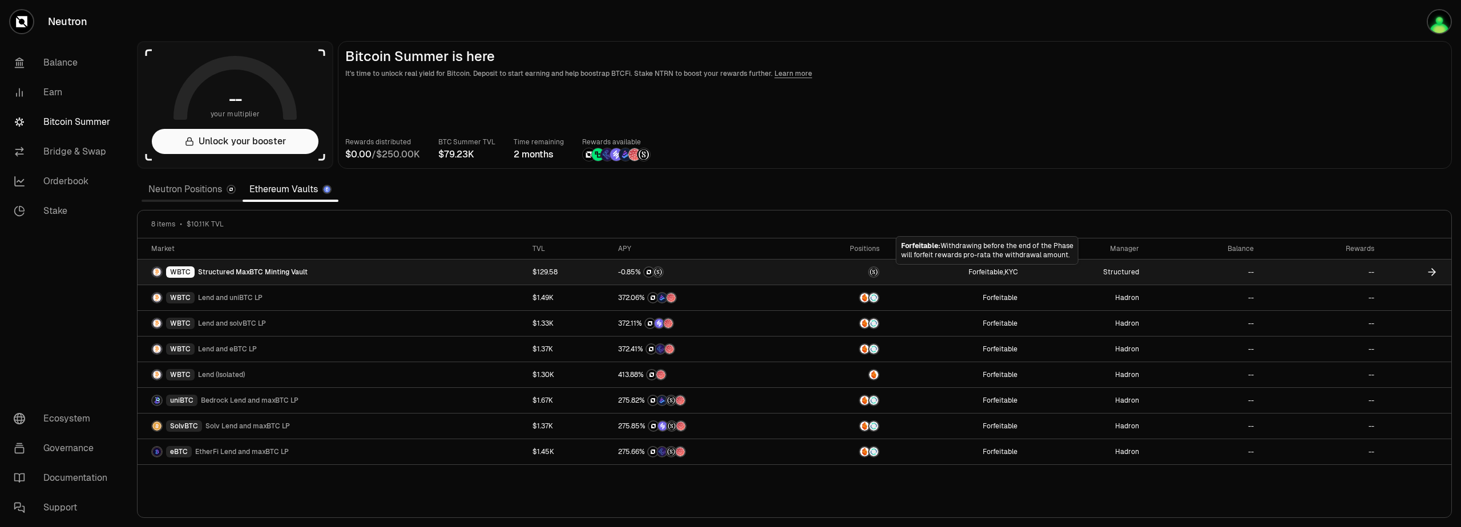
click at [992, 272] on button "Forfeitable" at bounding box center [986, 272] width 35 height 9
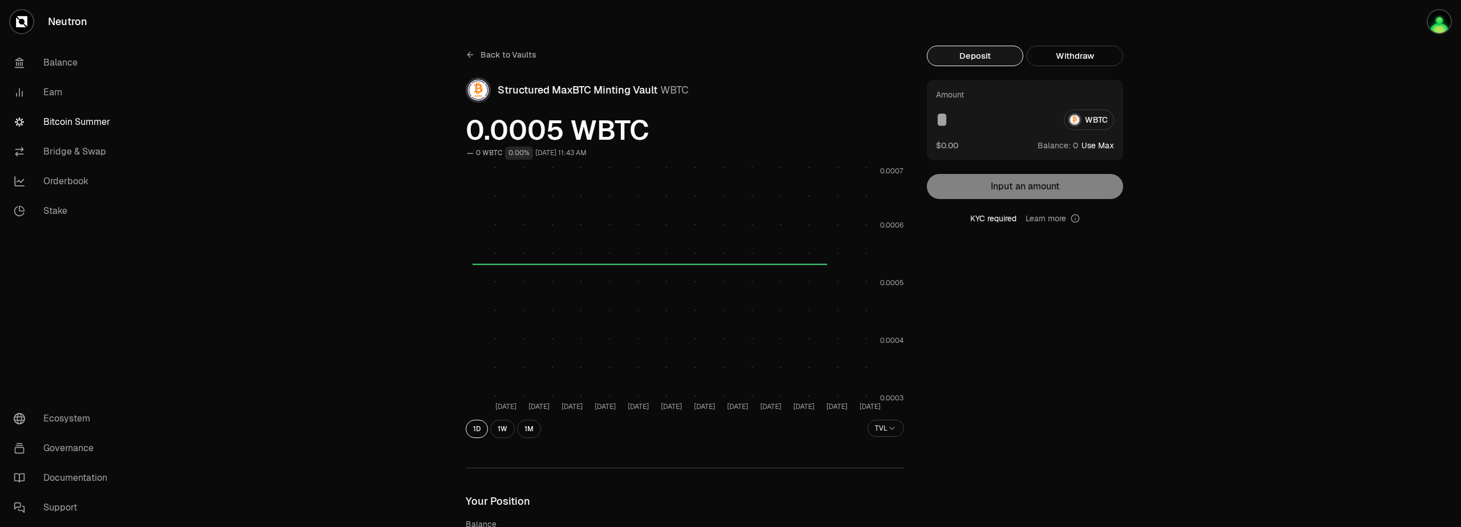
click at [984, 220] on div "KYC required Learn more" at bounding box center [1025, 218] width 196 height 11
click at [1077, 218] on icon at bounding box center [1075, 218] width 9 height 9
click at [1054, 220] on link "Learn more" at bounding box center [1053, 218] width 54 height 11
click at [1074, 219] on icon at bounding box center [1075, 218] width 9 height 9
click at [982, 221] on div "KYC required Learn more" at bounding box center [1025, 218] width 196 height 11
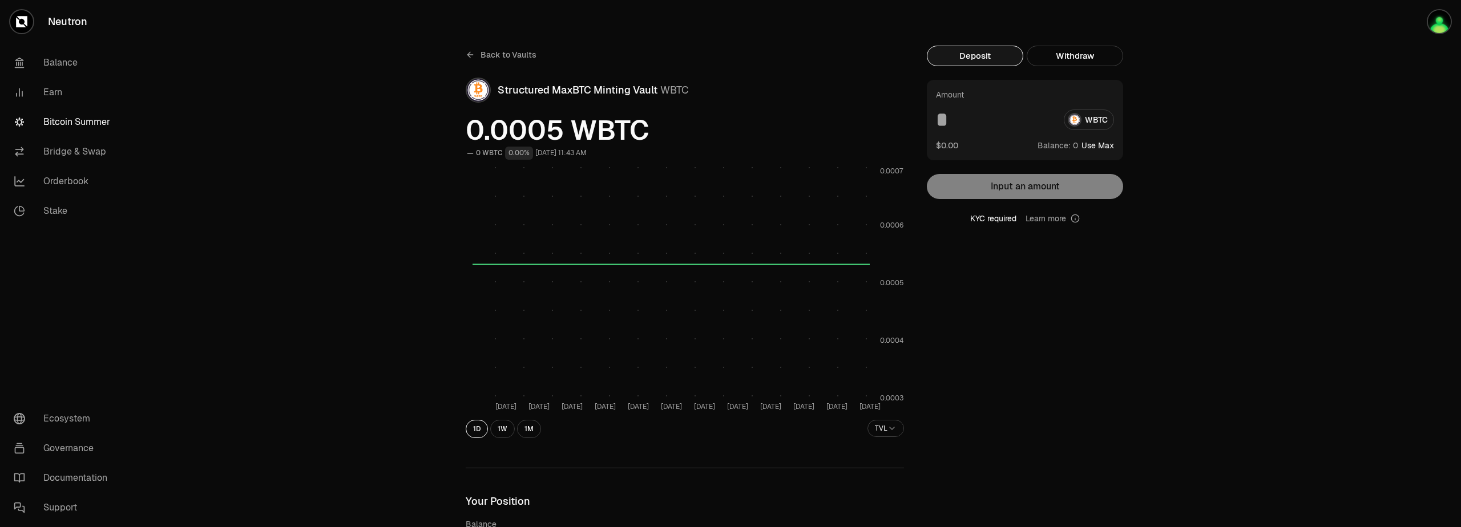
click at [991, 217] on div "KYC required Learn more" at bounding box center [1025, 218] width 196 height 11
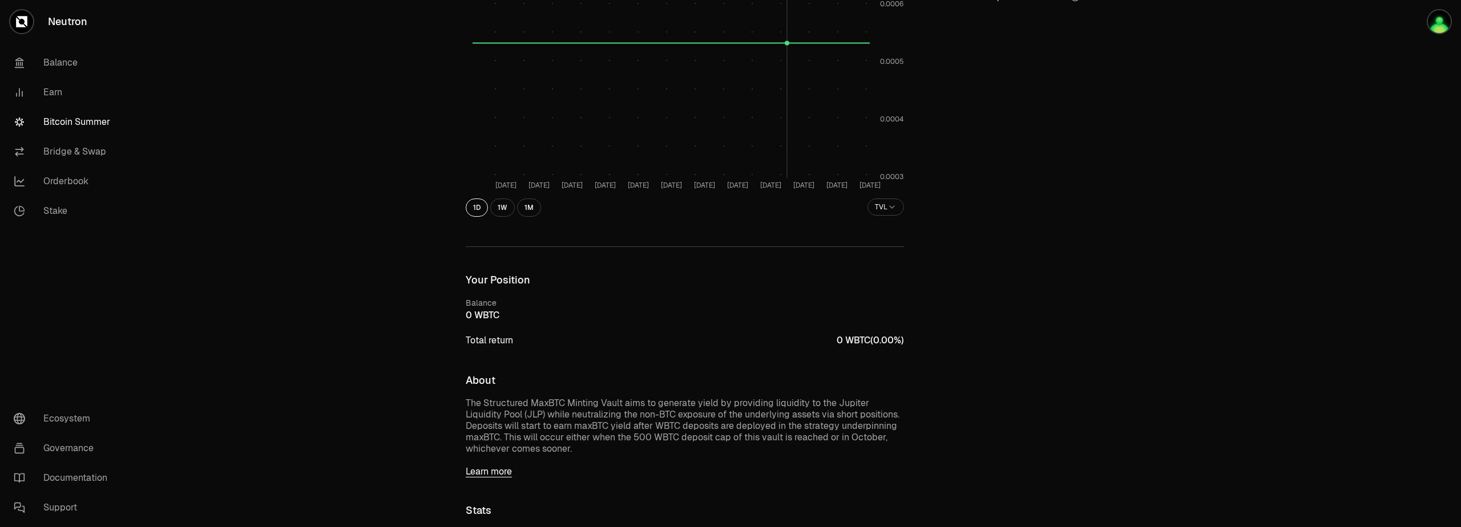
scroll to position [480, 0]
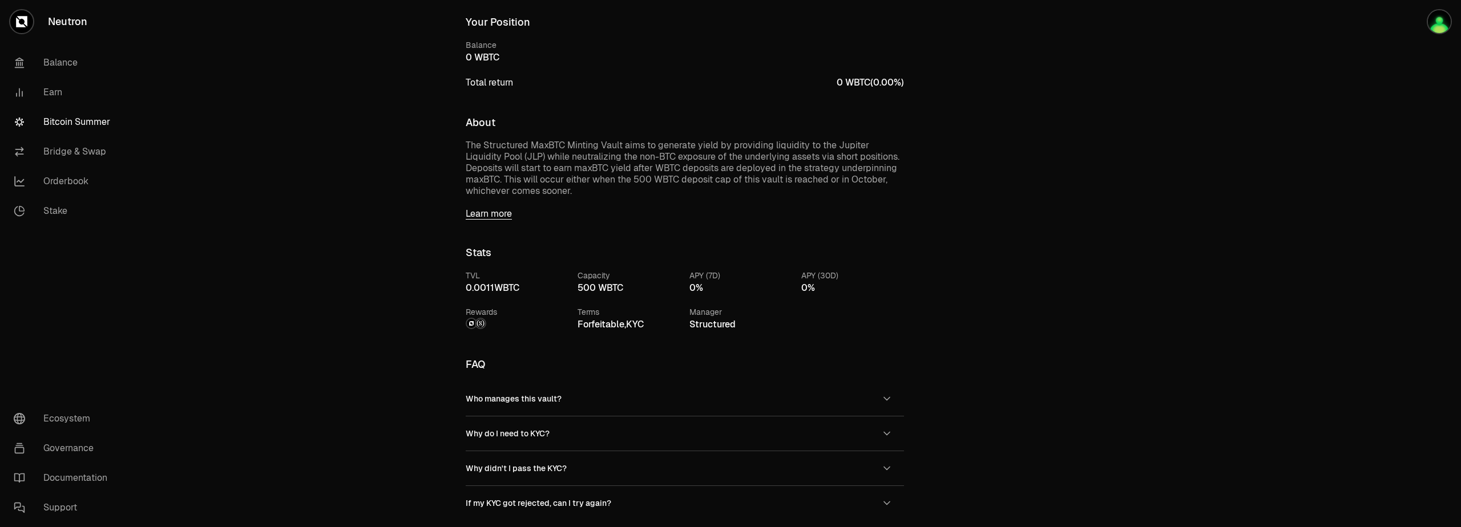
click at [485, 215] on link "Learn more" at bounding box center [685, 213] width 438 height 11
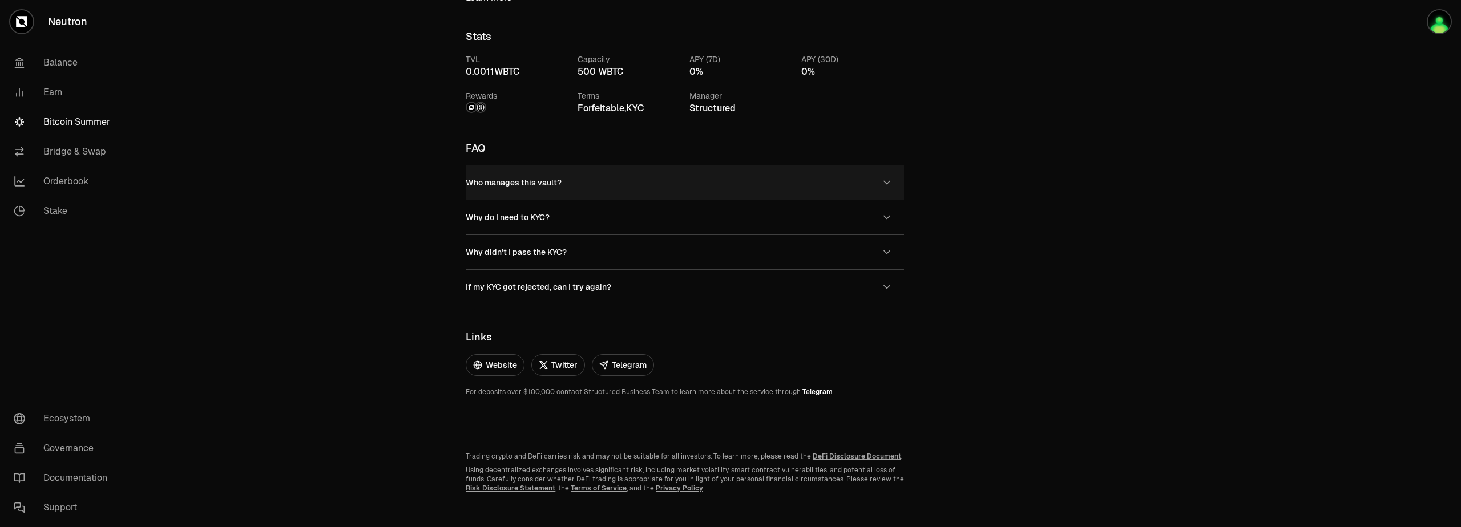
scroll to position [707, 0]
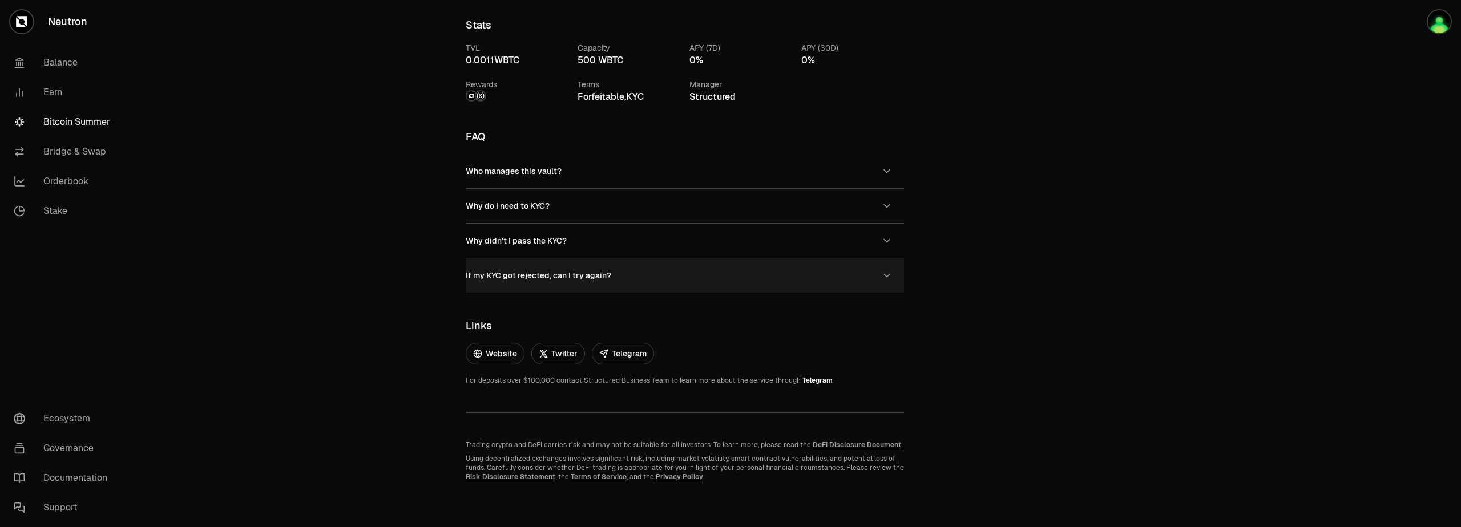
click at [533, 279] on span "If my KYC got rejected, can I try again?" at bounding box center [539, 276] width 146 height 10
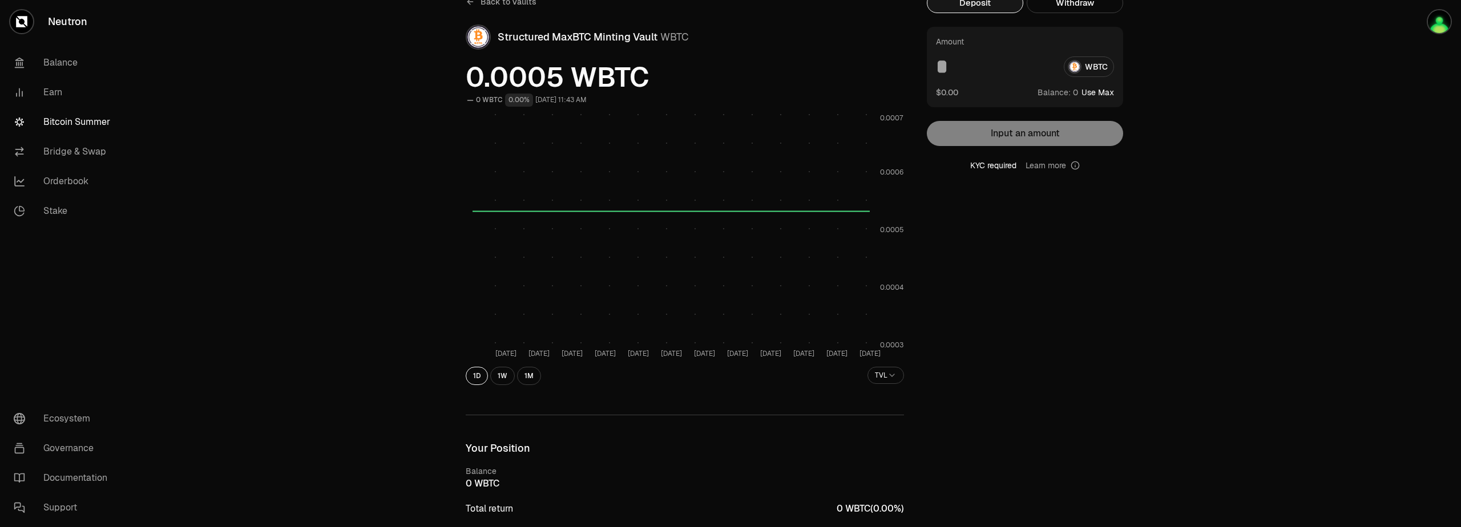
scroll to position [0, 0]
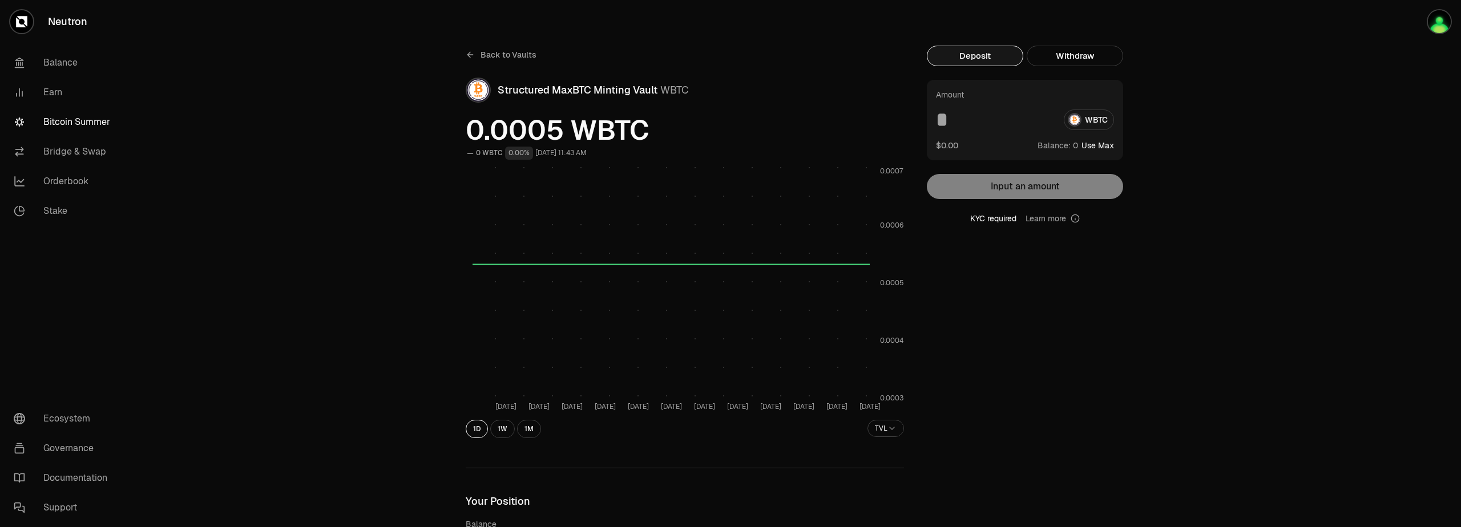
click at [1070, 146] on span "0 1 2 3 4 5 6 7 8 9" at bounding box center [1075, 145] width 13 height 12
click at [1085, 120] on div "WBTC" at bounding box center [1025, 120] width 178 height 21
click at [499, 51] on span "Back to Vaults" at bounding box center [509, 54] width 56 height 11
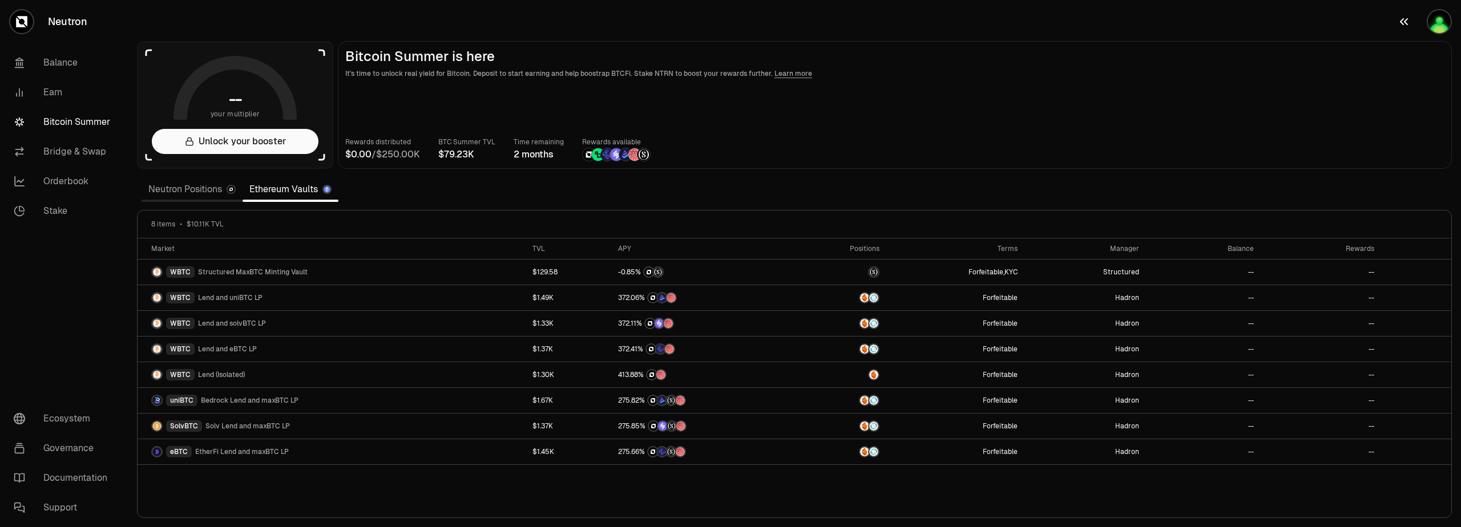
click at [1449, 20] on img "button" at bounding box center [1439, 21] width 23 height 23
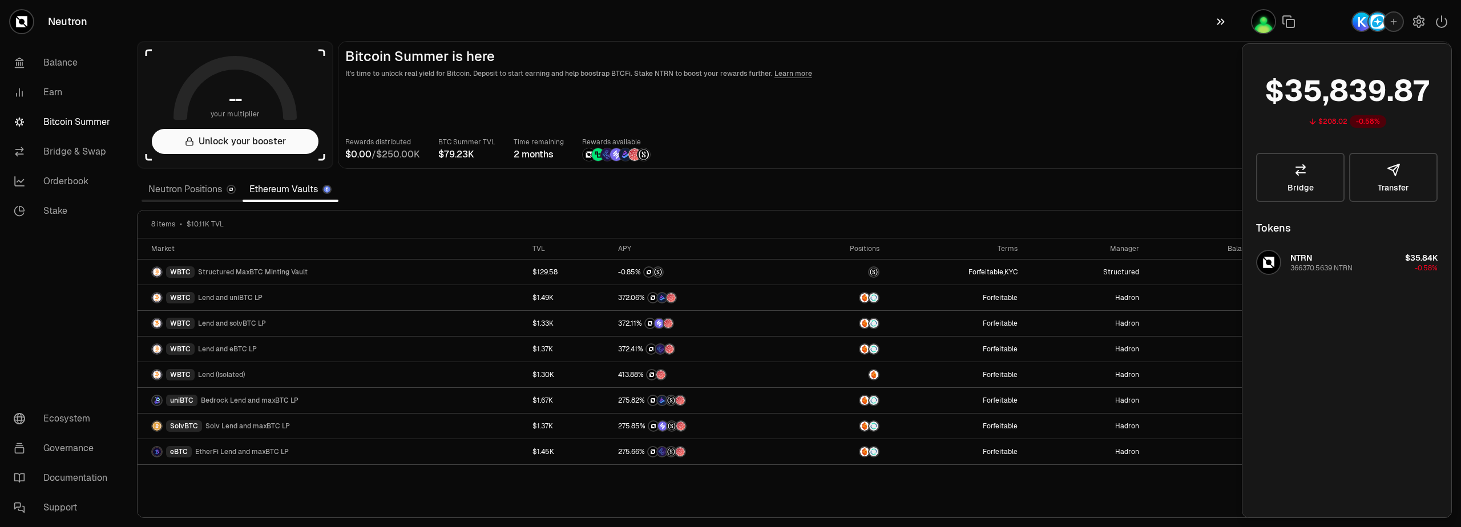
click at [1224, 28] on icon "button" at bounding box center [1221, 22] width 13 height 14
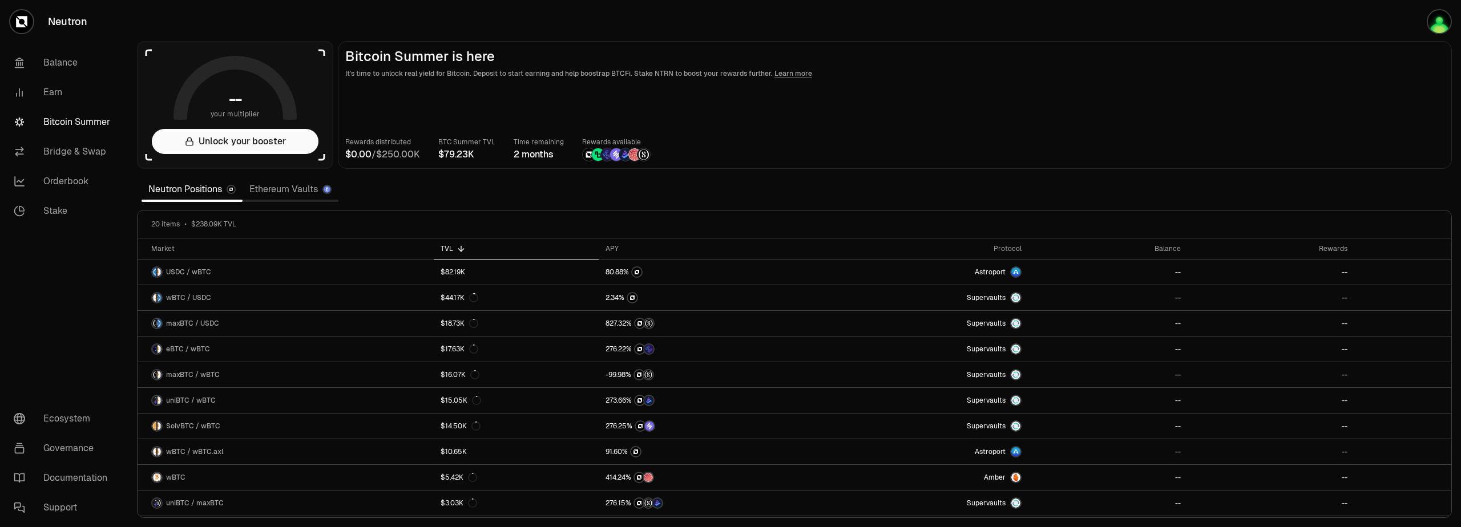
click at [263, 192] on link "Ethereum Vaults" at bounding box center [291, 189] width 96 height 23
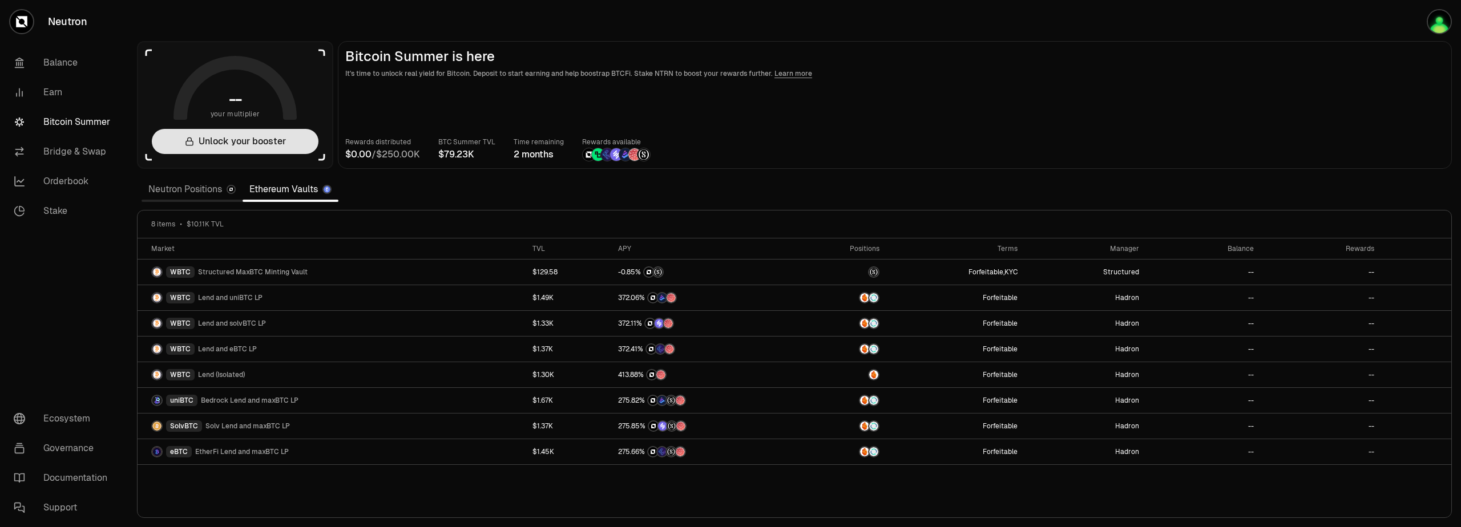
click at [249, 136] on button "Unlock your booster" at bounding box center [235, 141] width 167 height 25
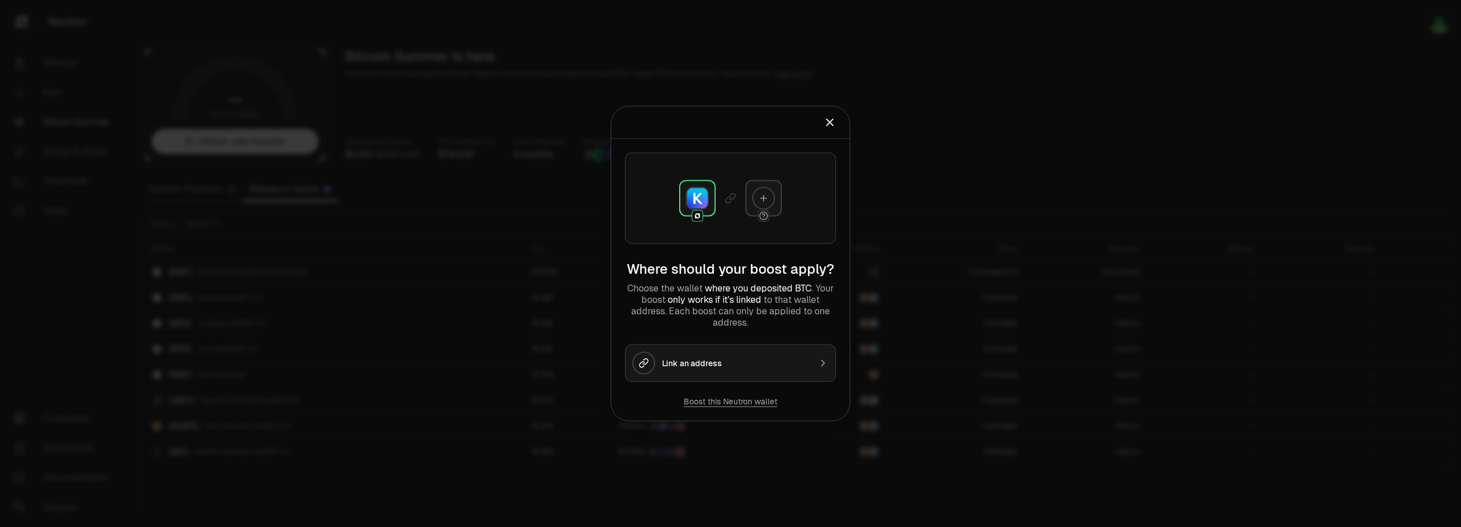
click at [747, 405] on button "Boost this Neutron wallet" at bounding box center [731, 401] width 94 height 11
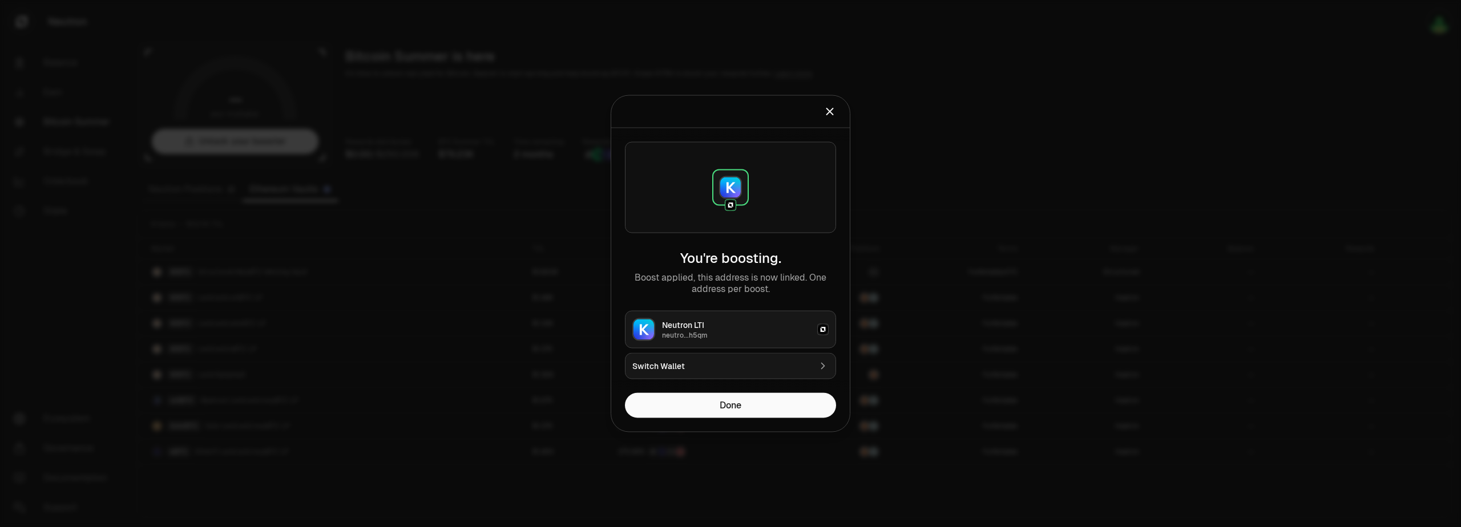
click at [833, 116] on icon "Close" at bounding box center [830, 112] width 13 height 13
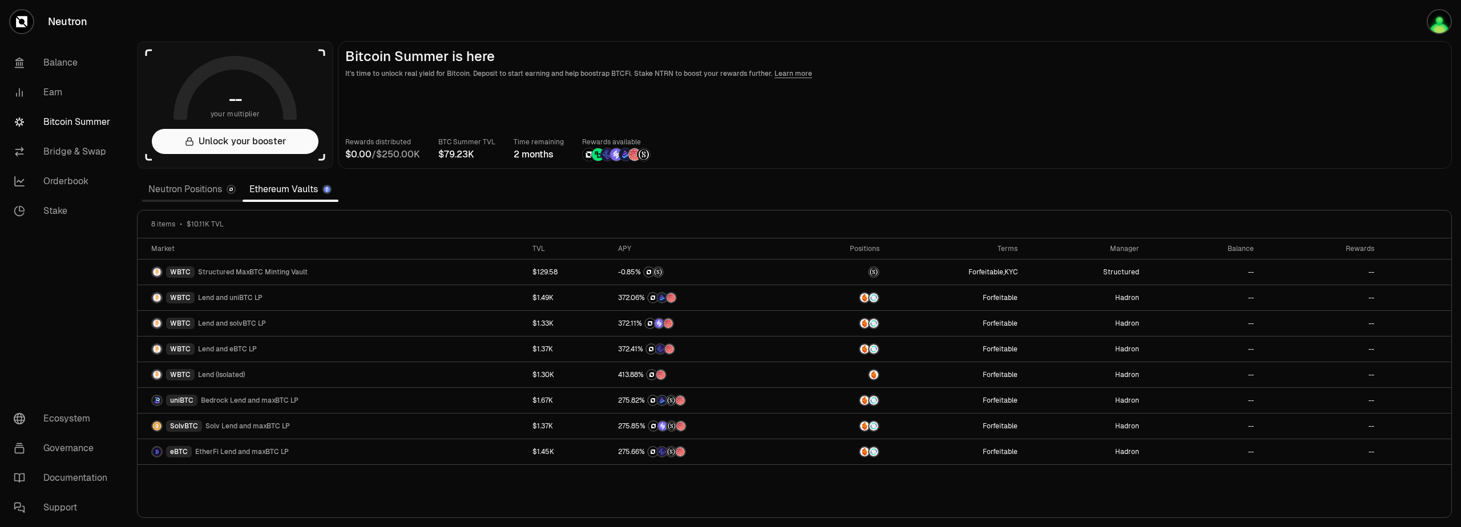
click at [780, 75] on link "Learn more" at bounding box center [794, 73] width 38 height 9
click at [299, 195] on link "Ethereum Vaults" at bounding box center [291, 189] width 96 height 23
click at [192, 192] on link "Neutron Positions" at bounding box center [192, 189] width 101 height 23
click at [336, 22] on section "-- your multiplier Unlock your booster Bitcoin Summer is here It's time to unlo…" at bounding box center [794, 263] width 1333 height 527
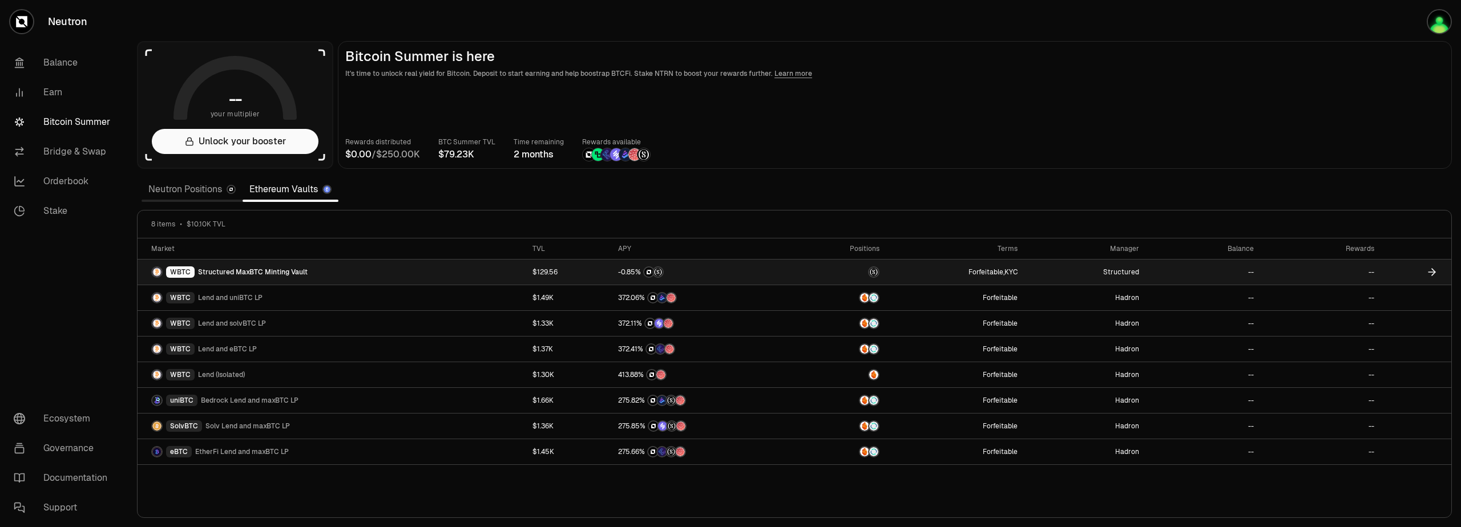
click at [258, 271] on span "Structured MaxBTC Minting Vault" at bounding box center [253, 272] width 110 height 9
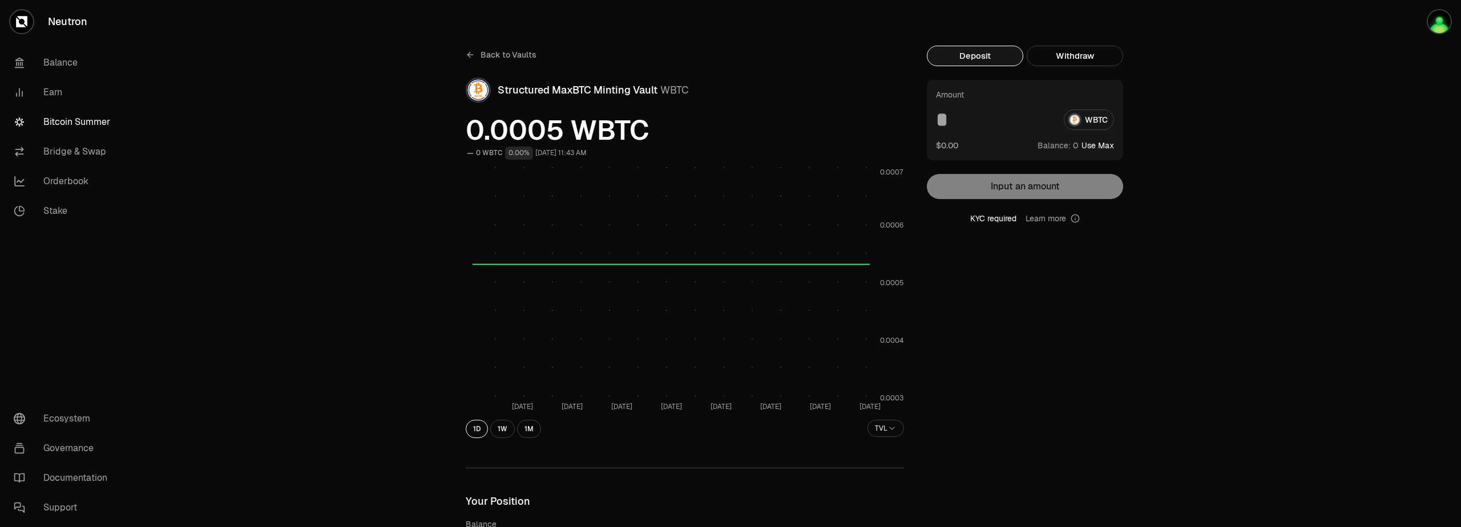
click at [1038, 189] on div "Amount WBTC $0.00 Balance: Use Max Input an amount KYC required Learn more" at bounding box center [1025, 152] width 196 height 144
click at [968, 118] on input at bounding box center [995, 120] width 119 height 21
click at [948, 123] on input at bounding box center [995, 120] width 119 height 21
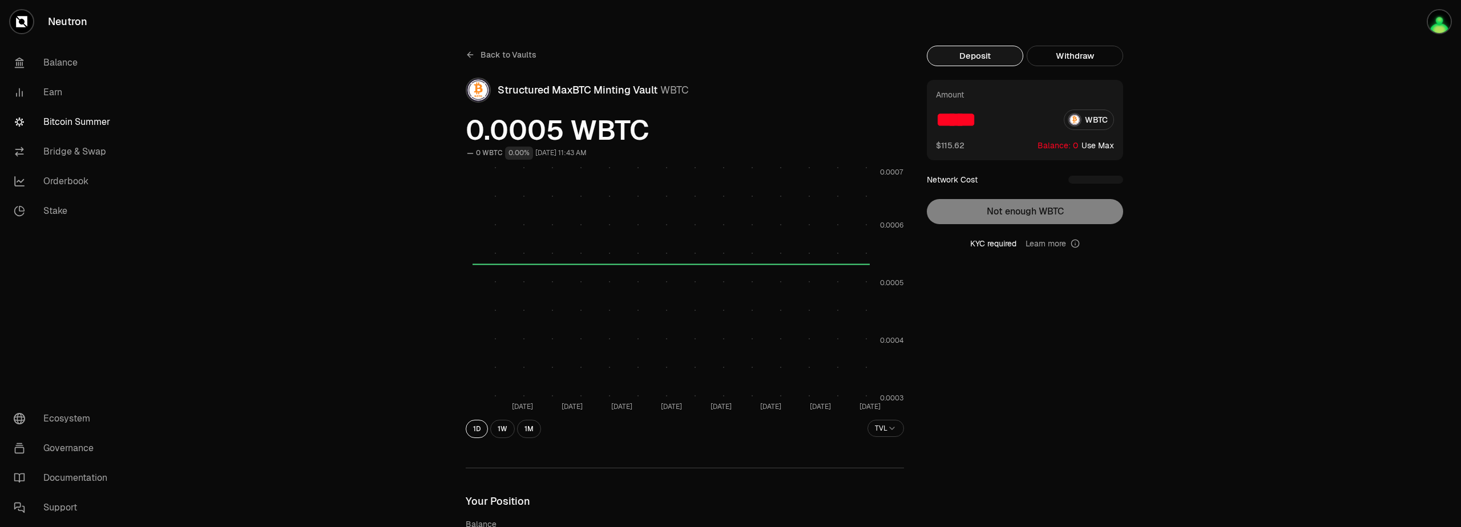
type input "*****"
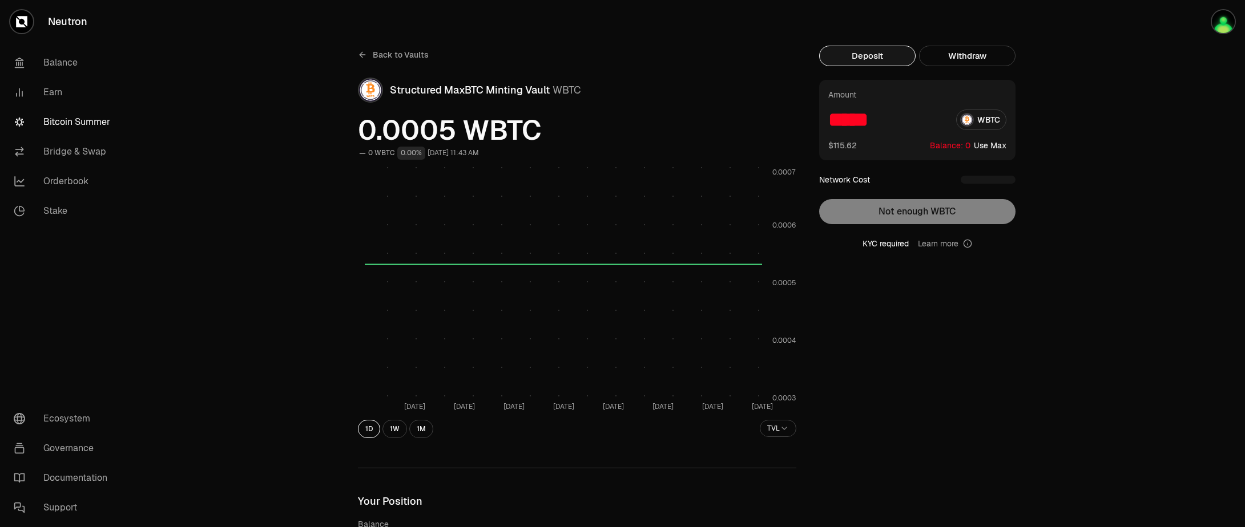
click at [360, 51] on icon at bounding box center [362, 54] width 9 height 9
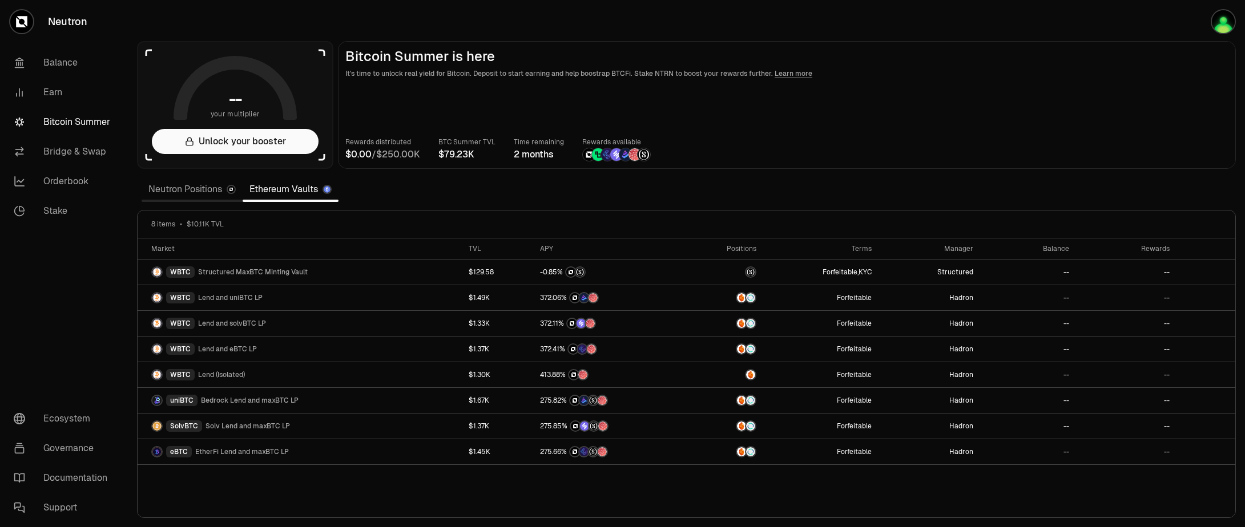
click at [186, 193] on link "Neutron Positions" at bounding box center [192, 189] width 101 height 23
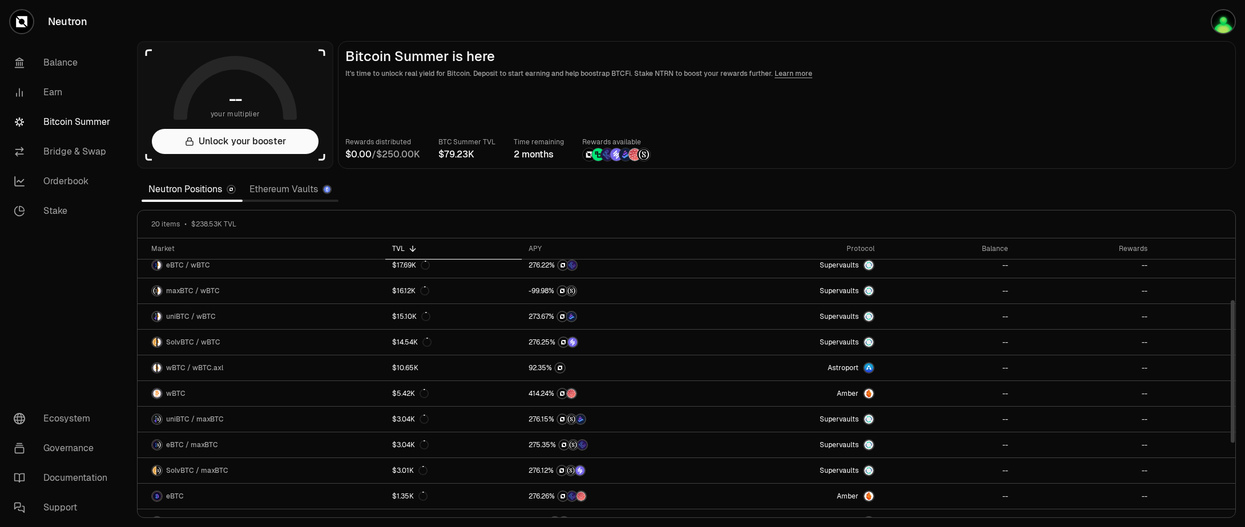
scroll to position [137, 0]
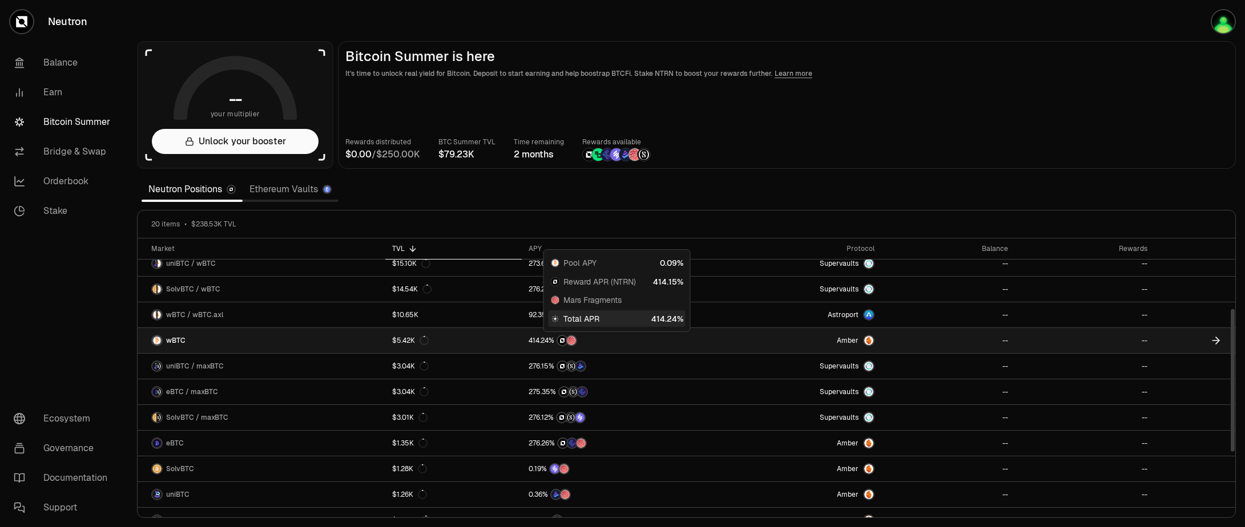
click at [545, 340] on span "2" at bounding box center [543, 341] width 4 height 9
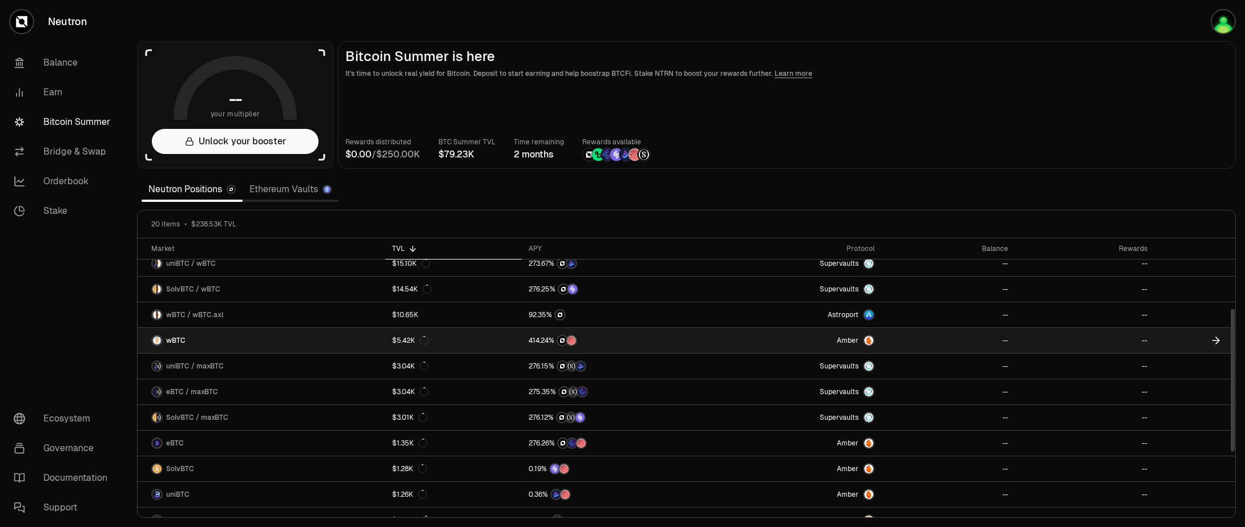
click at [868, 341] on img at bounding box center [868, 340] width 9 height 9
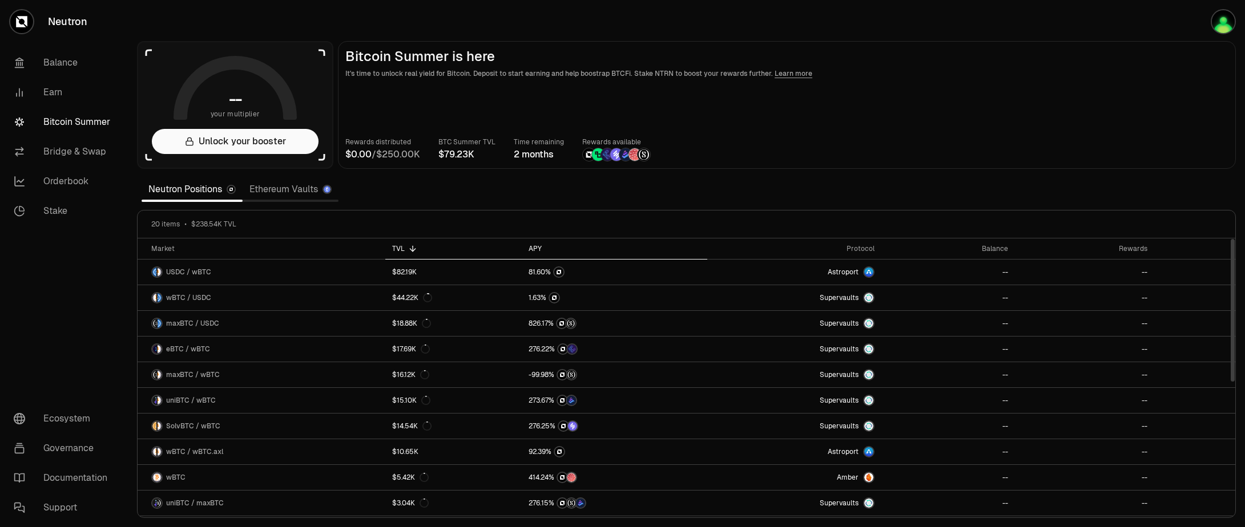
click at [535, 250] on div "APY" at bounding box center [615, 248] width 172 height 9
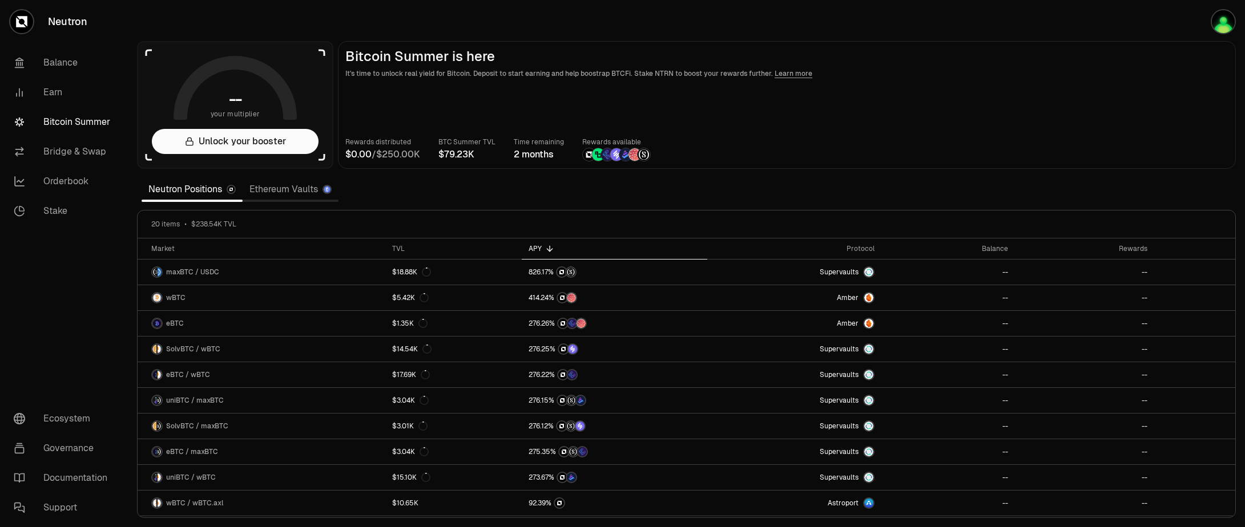
click at [301, 188] on link "Ethereum Vaults" at bounding box center [291, 189] width 96 height 23
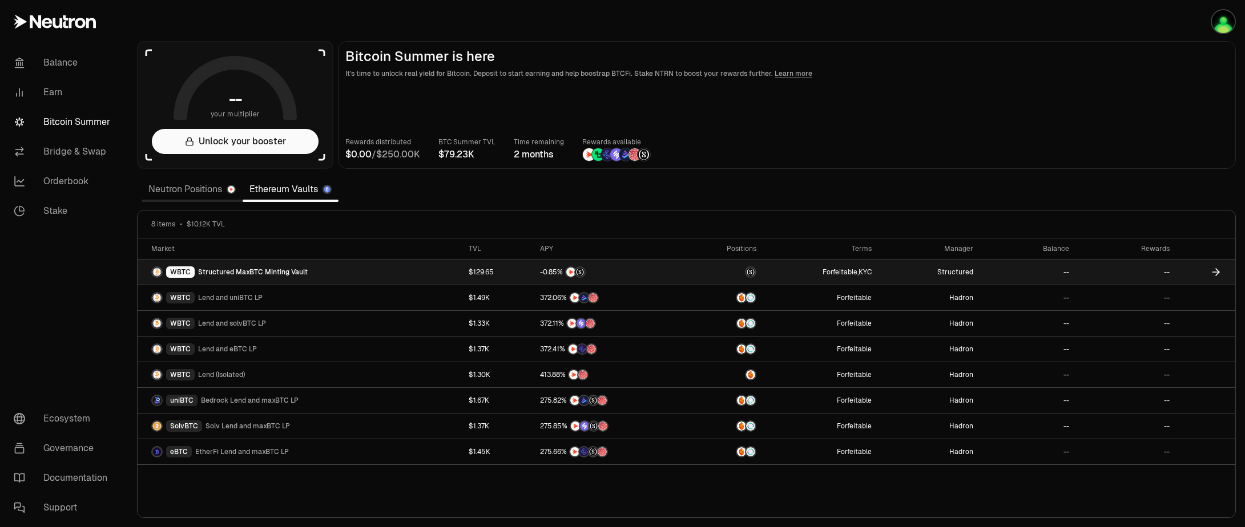
click at [157, 273] on img at bounding box center [156, 272] width 9 height 9
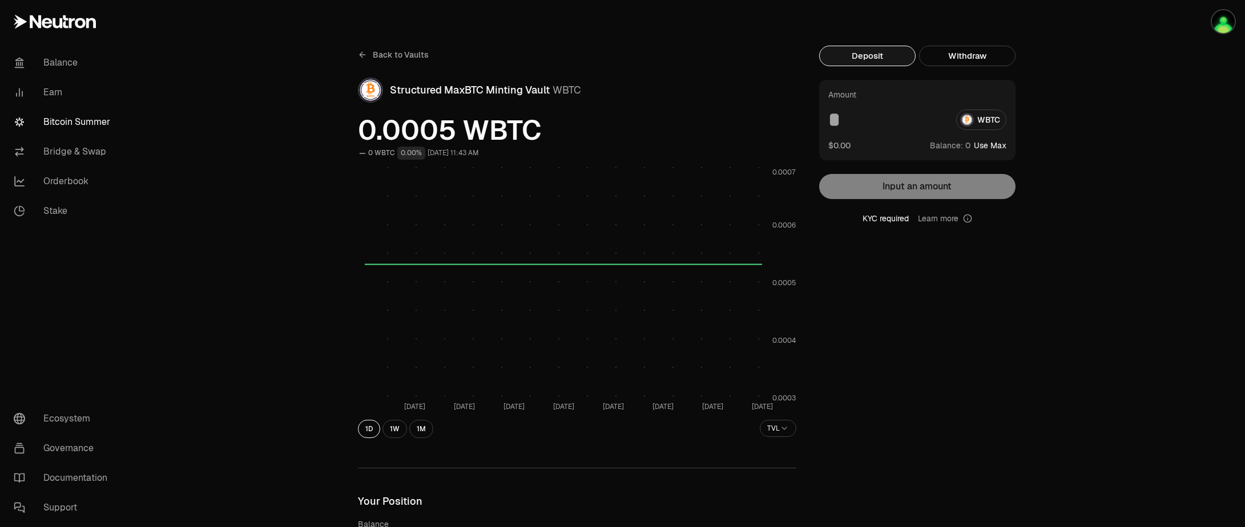
click at [360, 55] on icon at bounding box center [361, 54] width 3 height 5
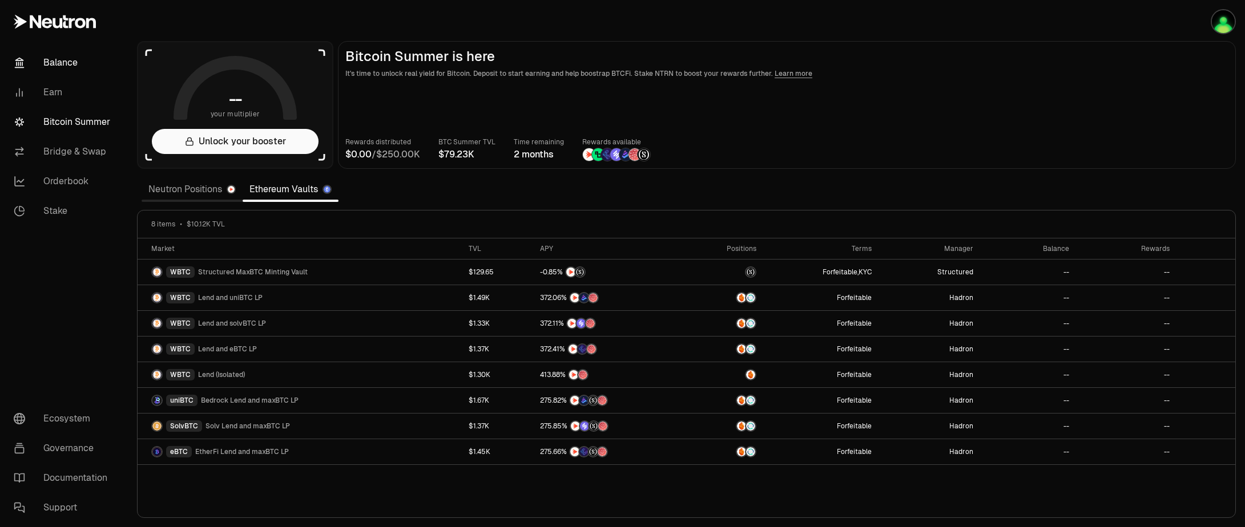
click at [56, 66] on link "Balance" at bounding box center [64, 63] width 119 height 30
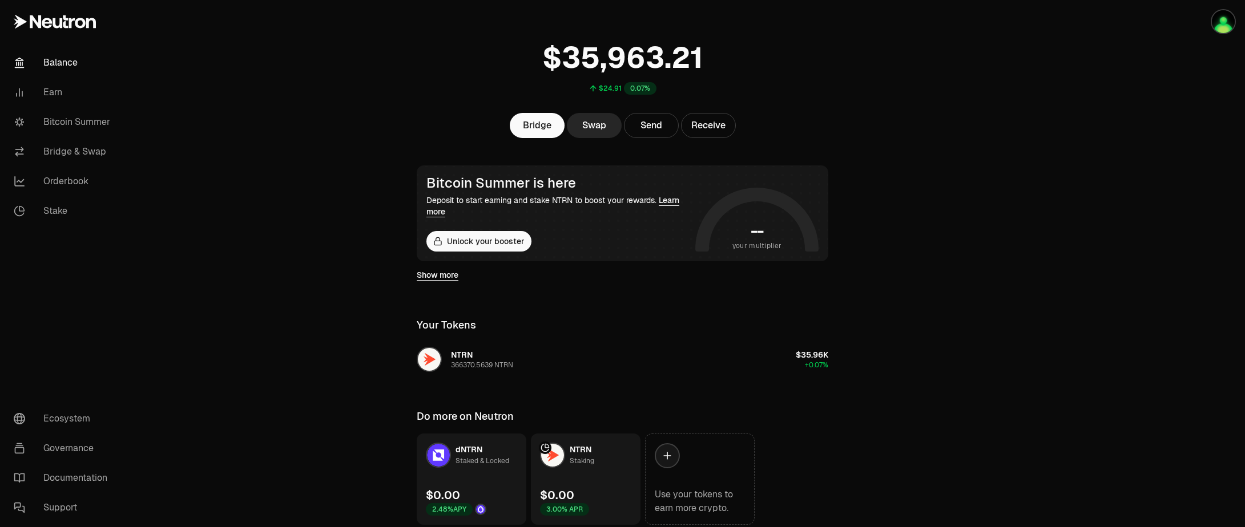
scroll to position [92, 0]
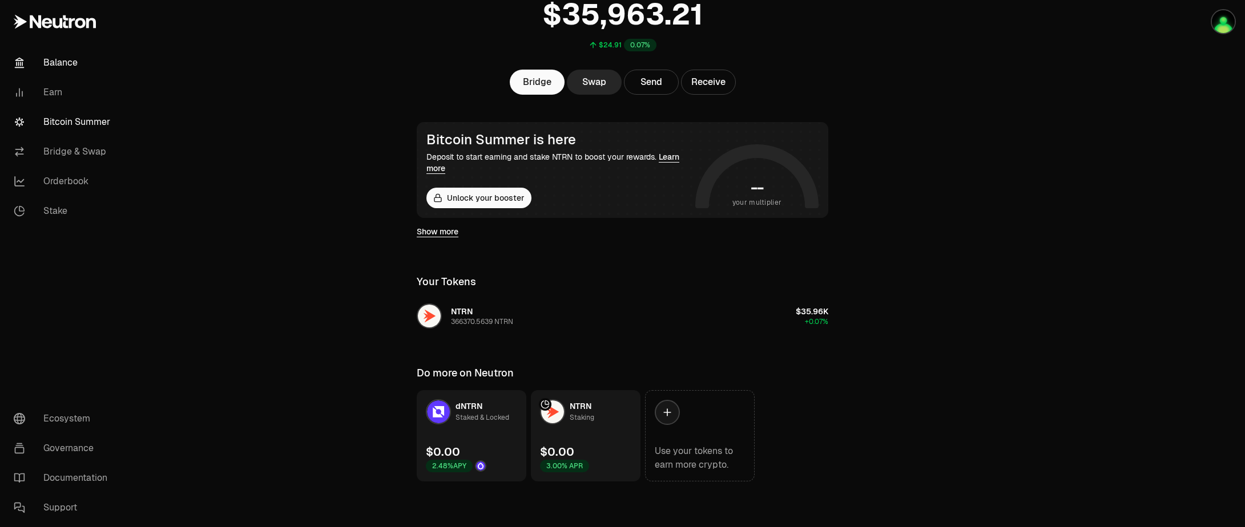
click at [59, 124] on link "Bitcoin Summer" at bounding box center [64, 122] width 119 height 30
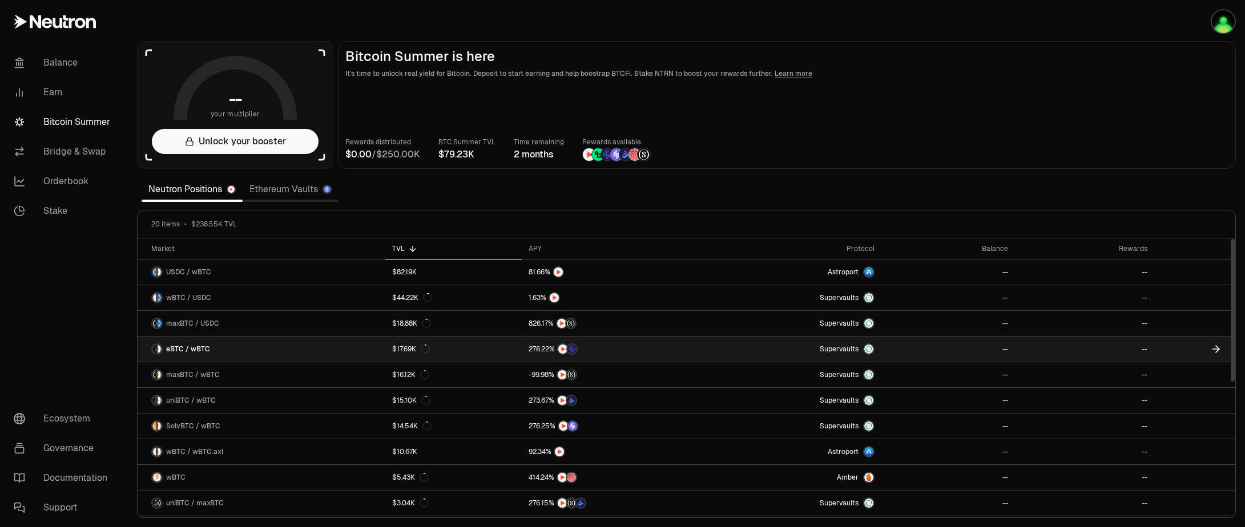
scroll to position [255, 0]
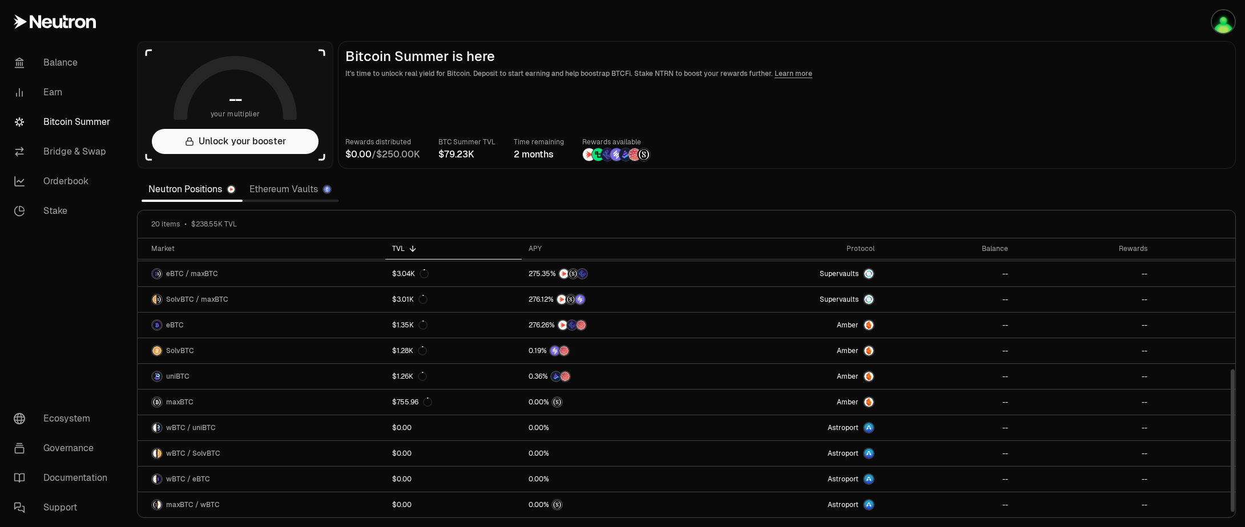
click at [280, 193] on link "Ethereum Vaults" at bounding box center [291, 189] width 96 height 23
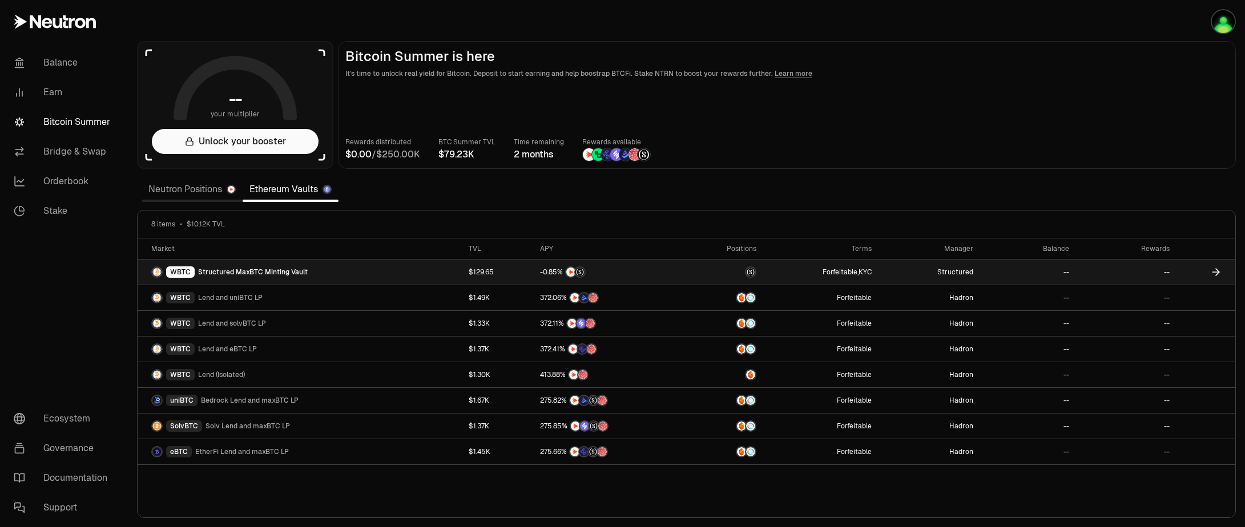
click at [371, 271] on link "WBTC Structured MaxBTC Minting Vault" at bounding box center [300, 272] width 324 height 25
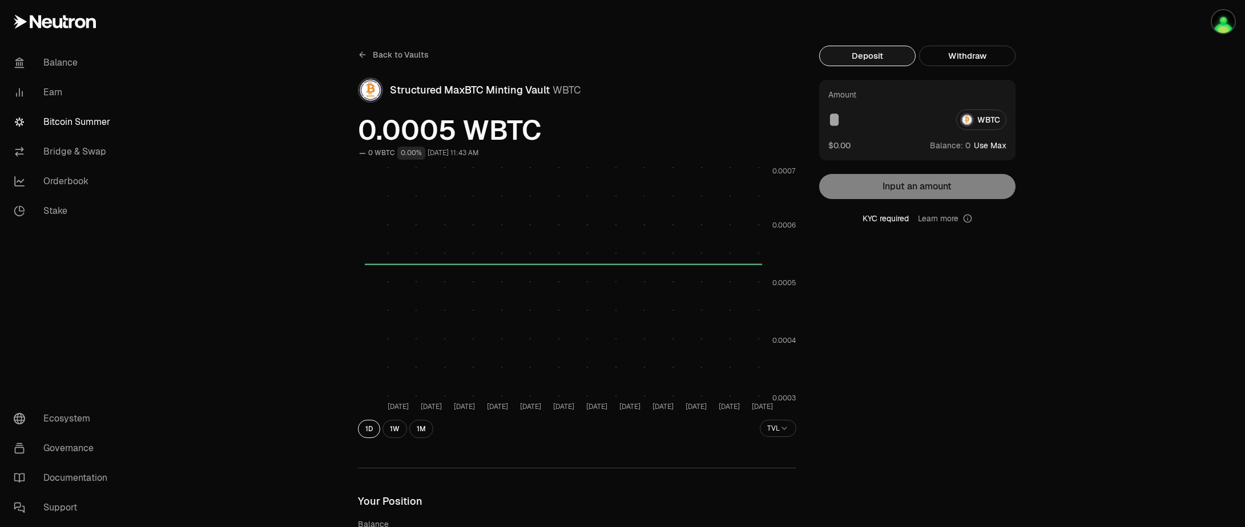
drag, startPoint x: 1195, startPoint y: 144, endPoint x: 1210, endPoint y: 152, distance: 16.9
click at [380, 51] on span "Back to Vaults" at bounding box center [401, 54] width 56 height 11
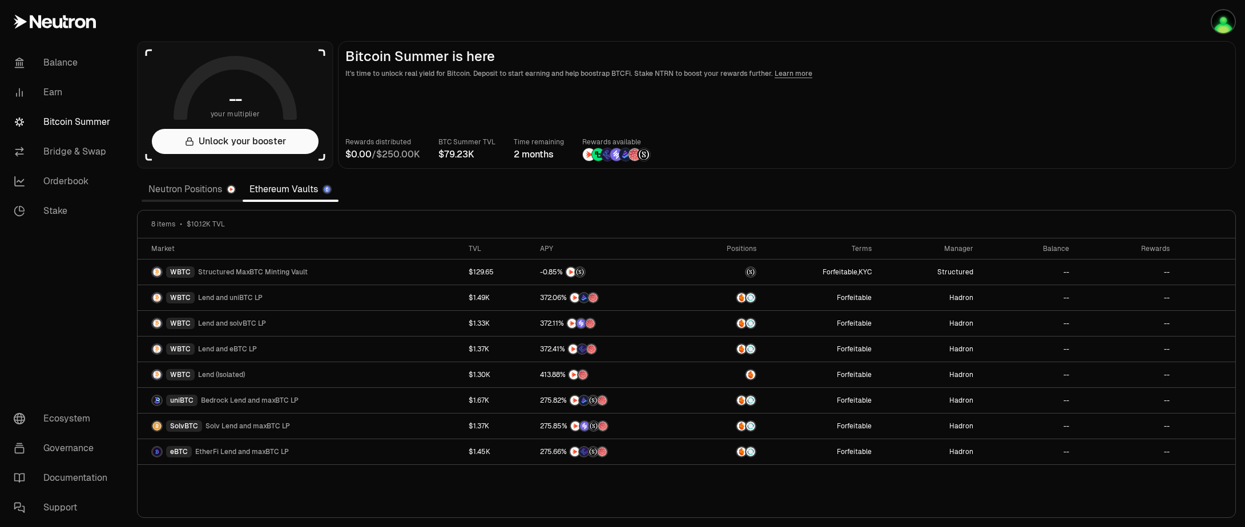
click at [191, 188] on link "Neutron Positions" at bounding box center [192, 189] width 101 height 23
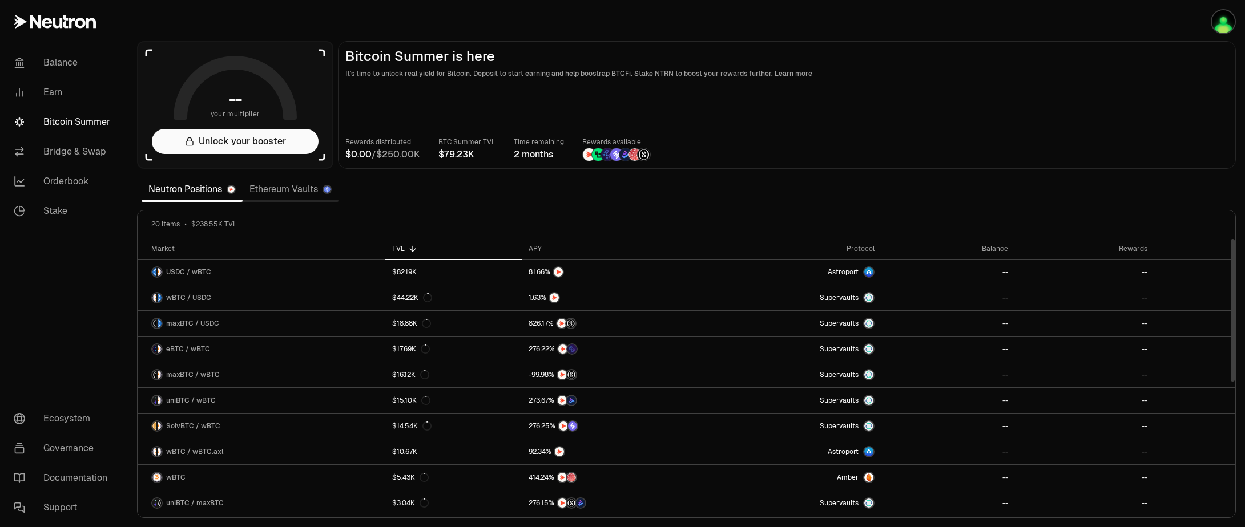
click at [413, 251] on icon at bounding box center [412, 248] width 9 height 9
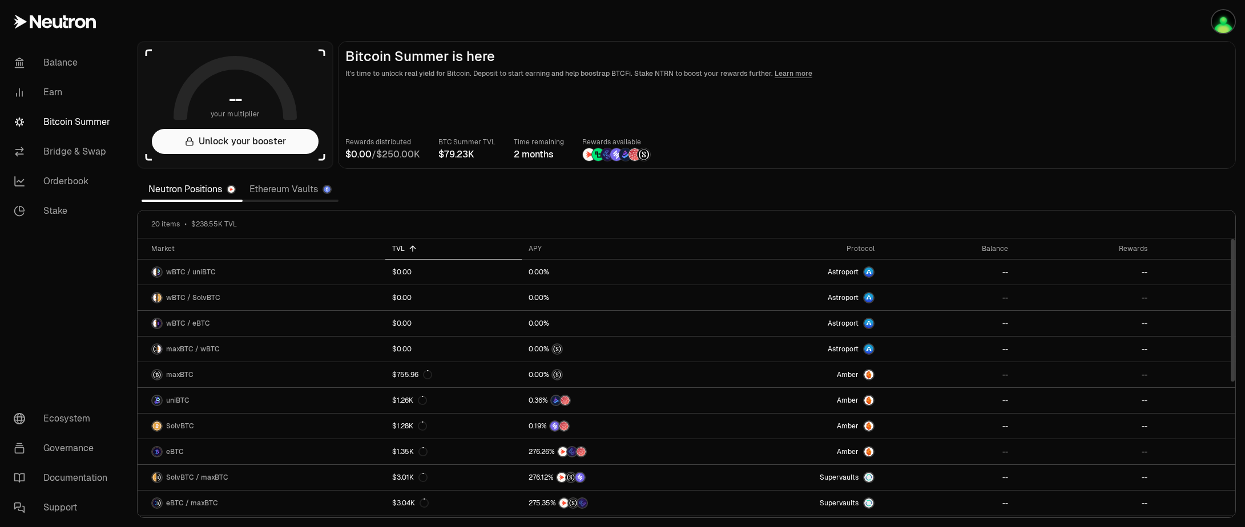
click at [413, 251] on icon at bounding box center [412, 248] width 9 height 9
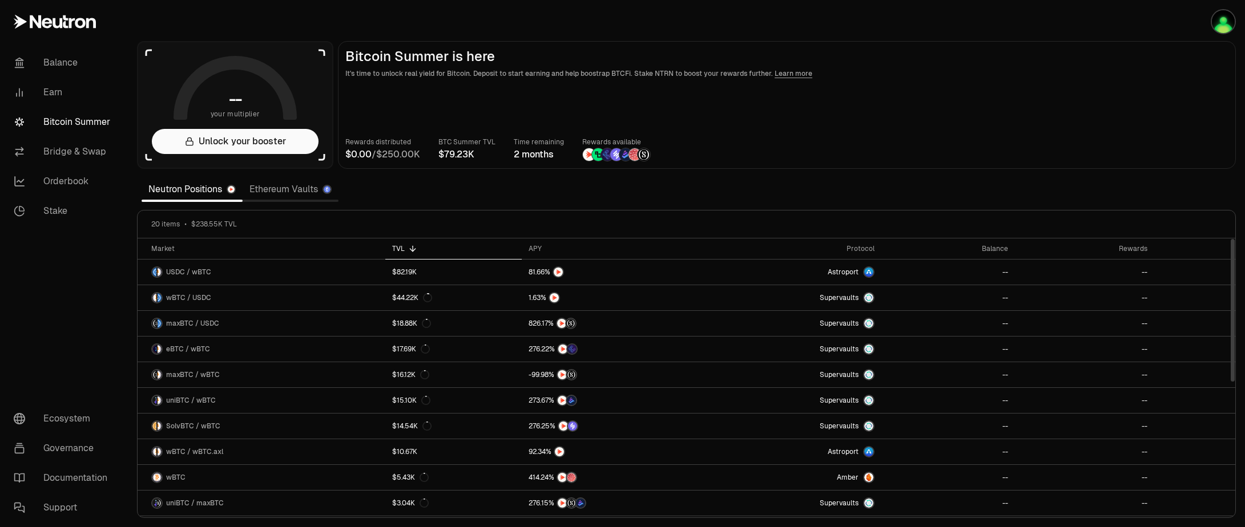
click at [305, 195] on link "Ethereum Vaults" at bounding box center [291, 189] width 96 height 23
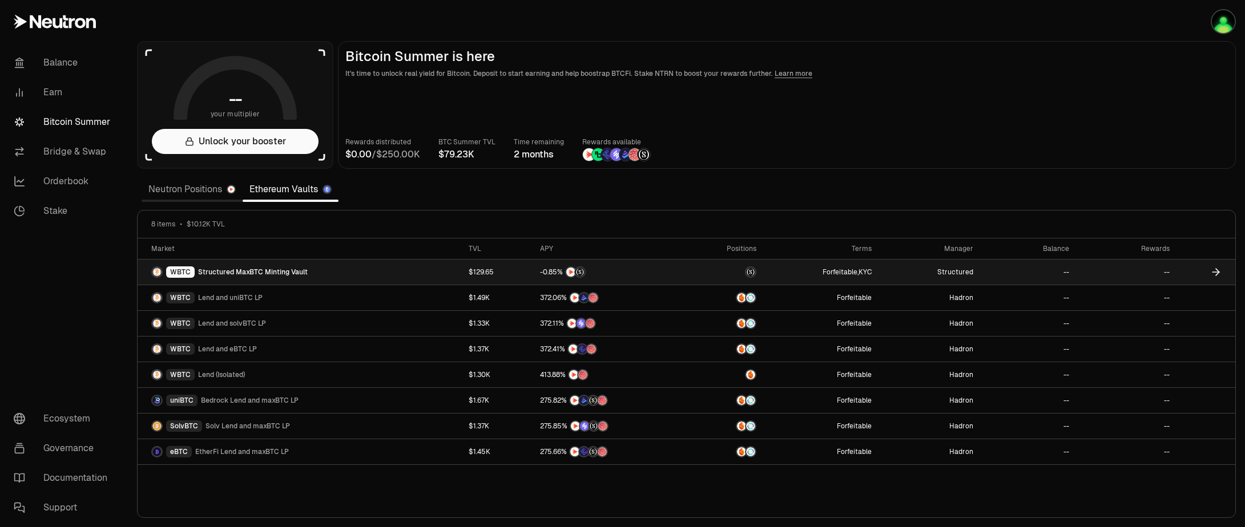
click at [263, 272] on span "Structured MaxBTC Minting Vault" at bounding box center [253, 272] width 110 height 9
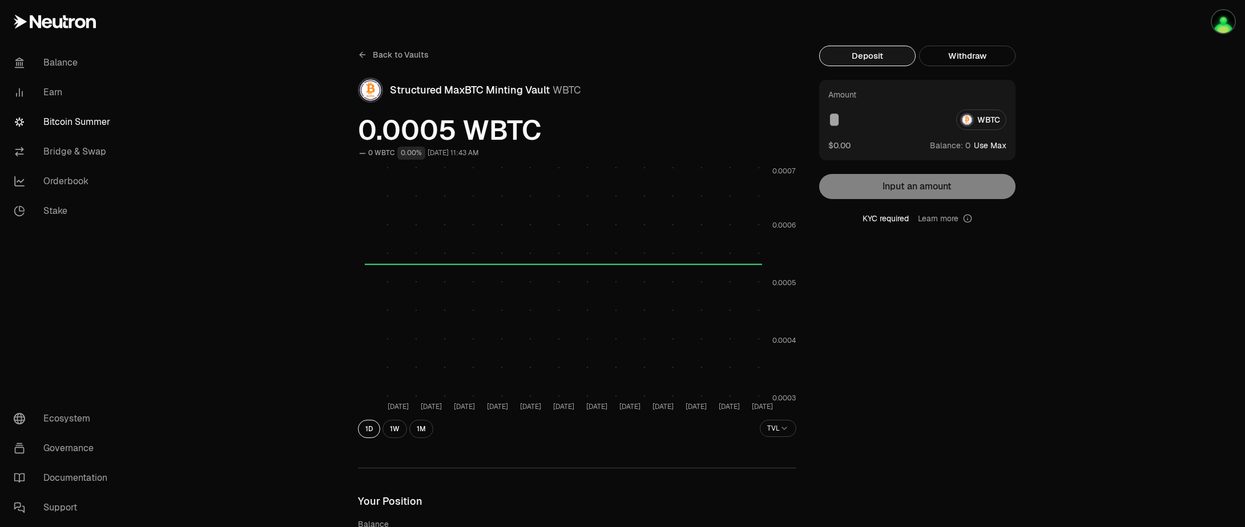
click at [362, 55] on icon at bounding box center [362, 55] width 5 height 0
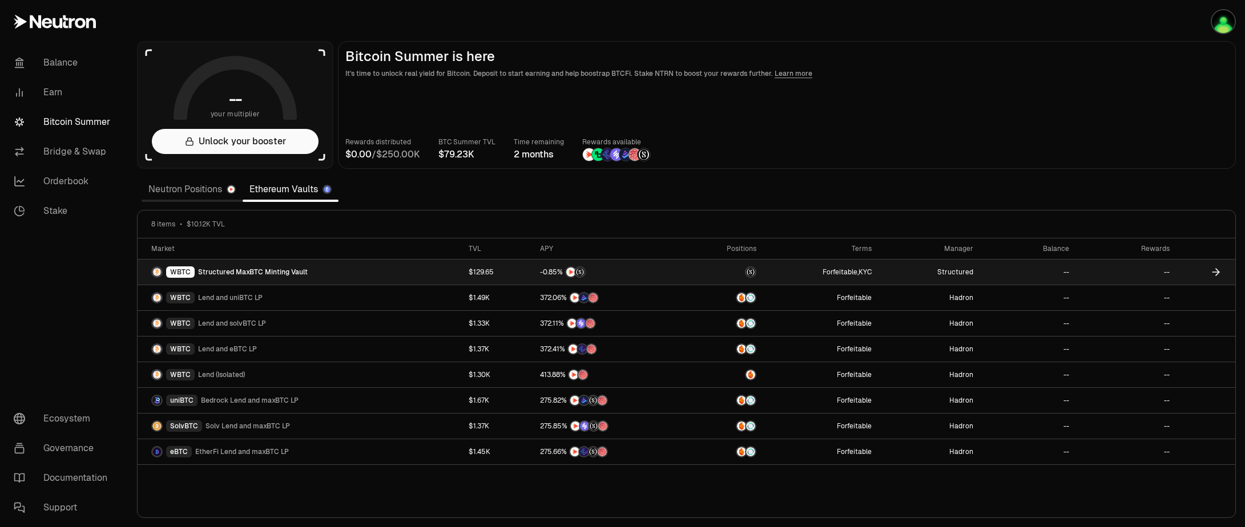
click at [256, 272] on span "Structured MaxBTC Minting Vault" at bounding box center [253, 272] width 110 height 9
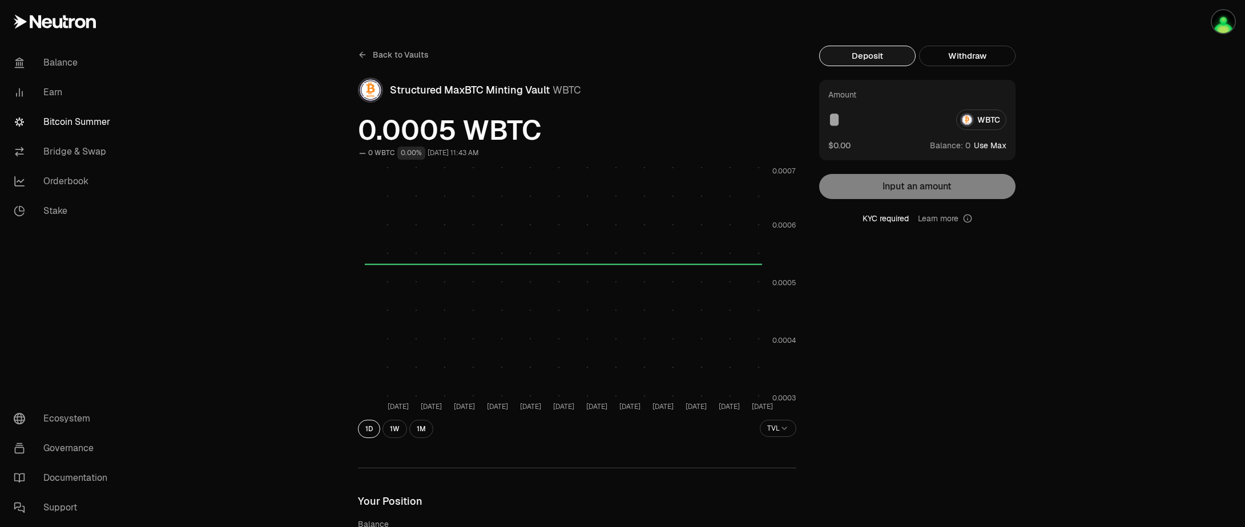
click at [43, 128] on link "Bitcoin Summer" at bounding box center [64, 122] width 119 height 30
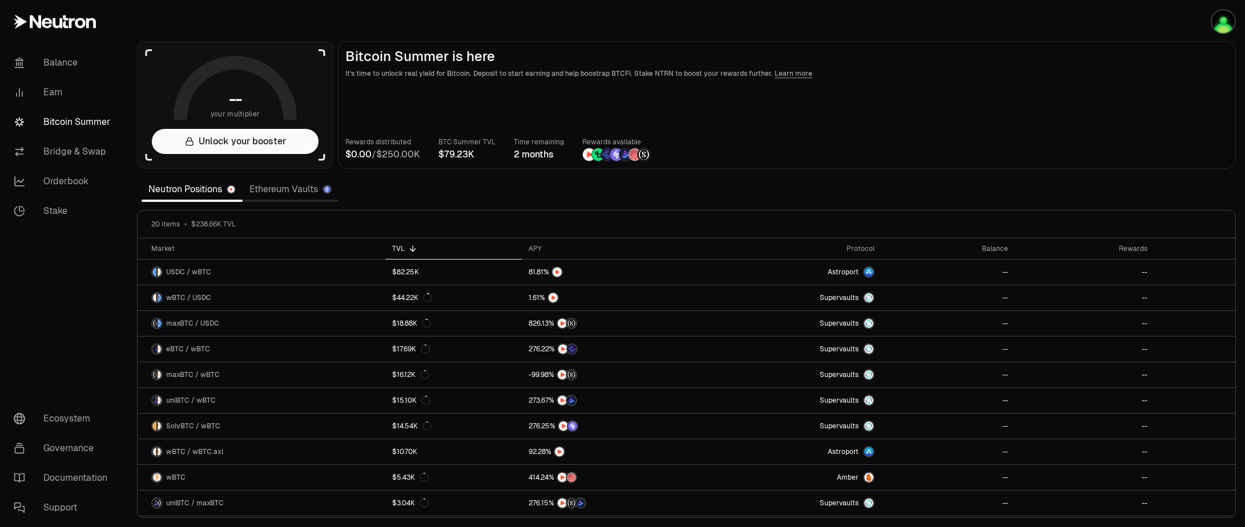
click at [284, 189] on link "Ethereum Vaults" at bounding box center [291, 189] width 96 height 23
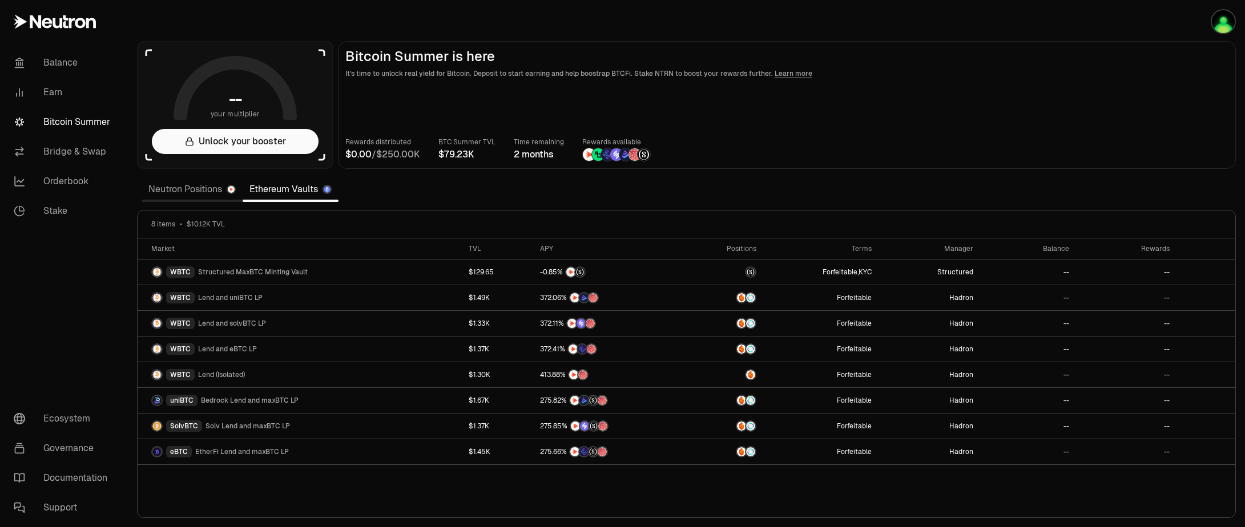
click at [190, 195] on link "Neutron Positions" at bounding box center [192, 189] width 101 height 23
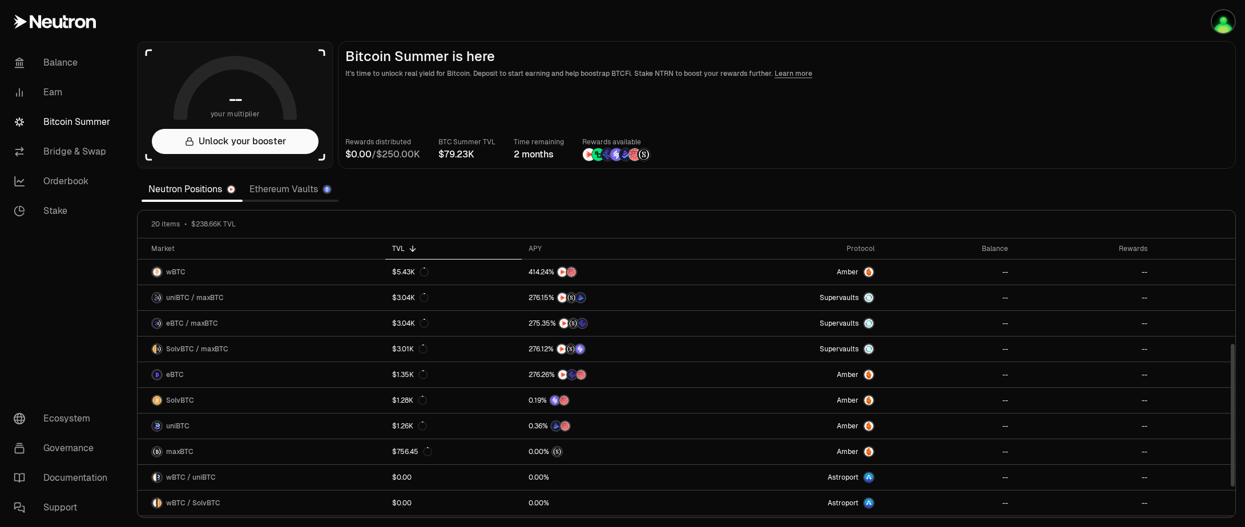
scroll to position [255, 0]
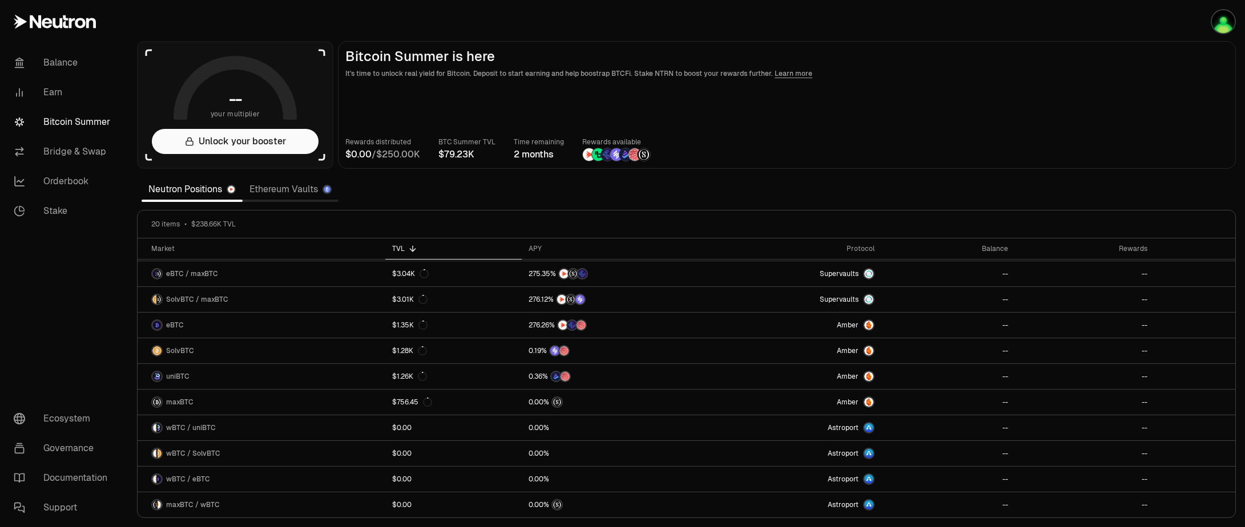
click at [1022, 75] on p "It's time to unlock real yield for Bitcoin. Deposit to start earning and help b…" at bounding box center [786, 73] width 883 height 11
click at [219, 143] on button "Unlock your booster" at bounding box center [235, 141] width 167 height 25
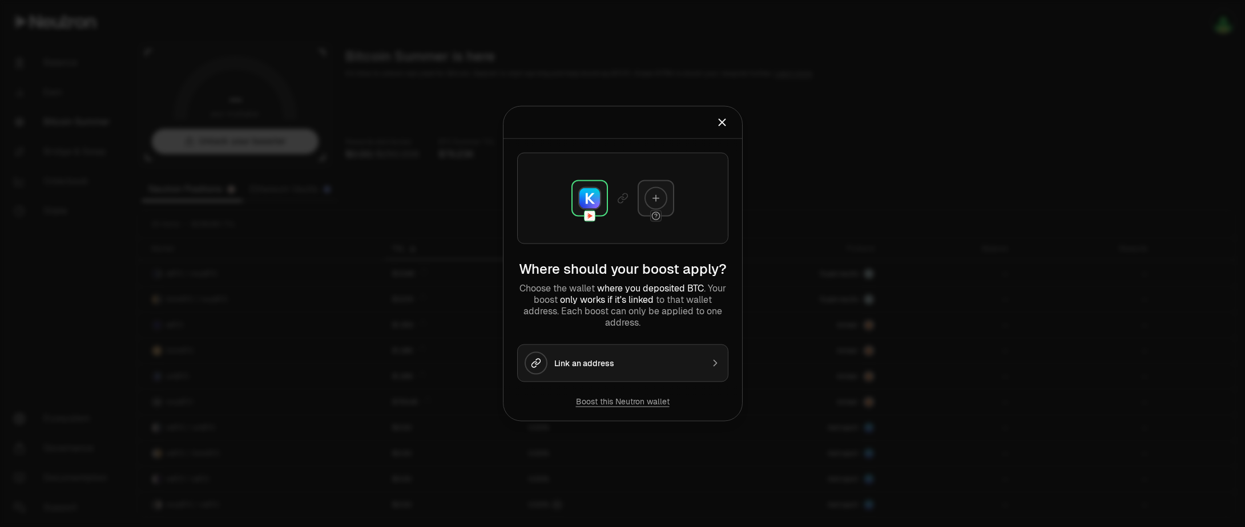
click at [723, 123] on icon "Close" at bounding box center [722, 122] width 13 height 13
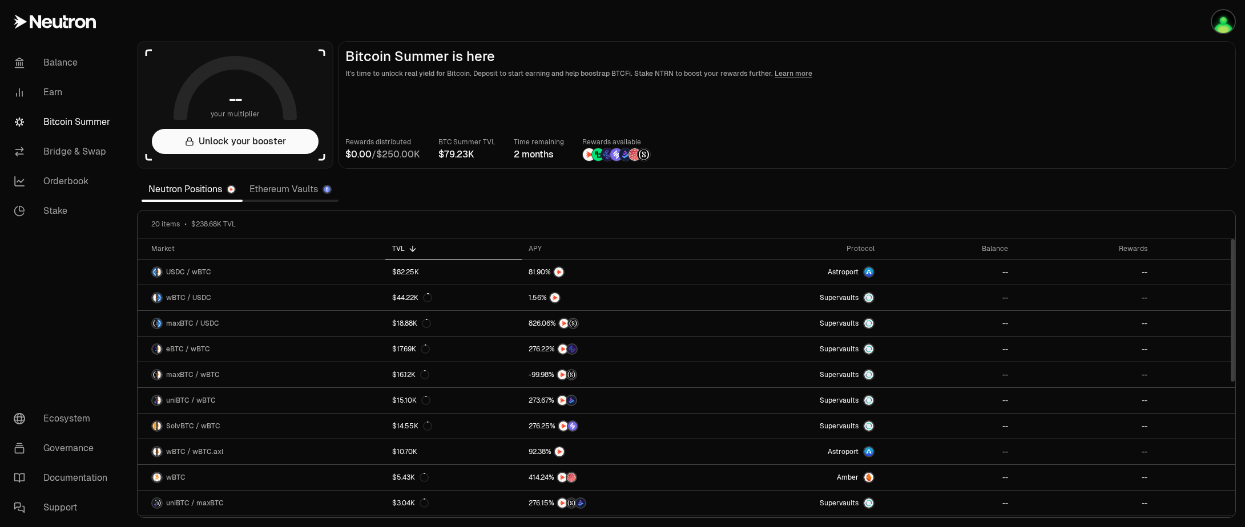
click at [281, 195] on link "Ethereum Vaults" at bounding box center [291, 189] width 96 height 23
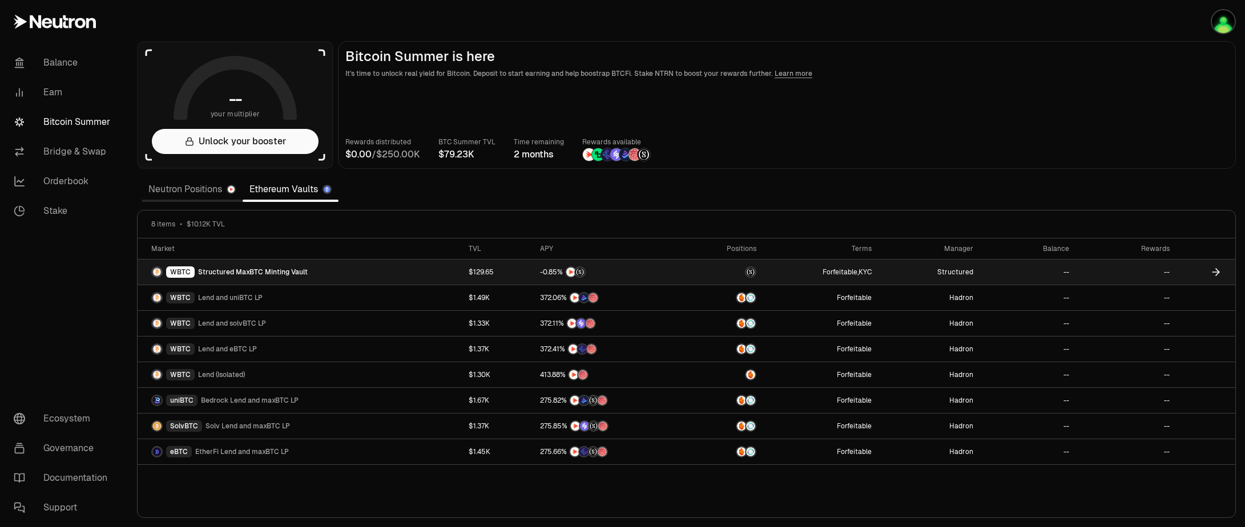
click at [288, 273] on span "Structured MaxBTC Minting Vault" at bounding box center [253, 272] width 110 height 9
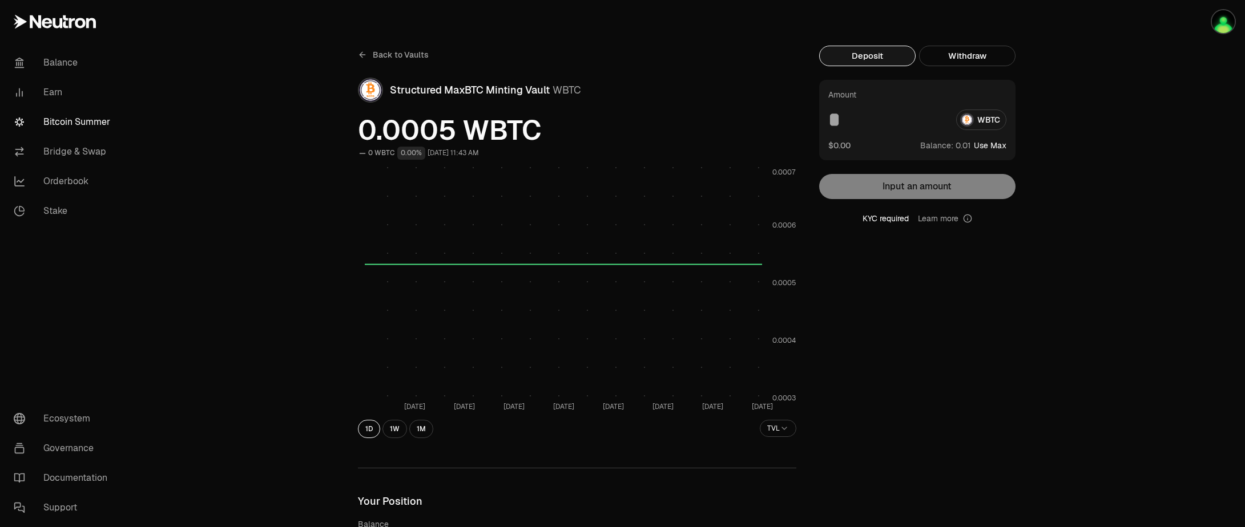
click at [360, 55] on icon at bounding box center [361, 54] width 3 height 5
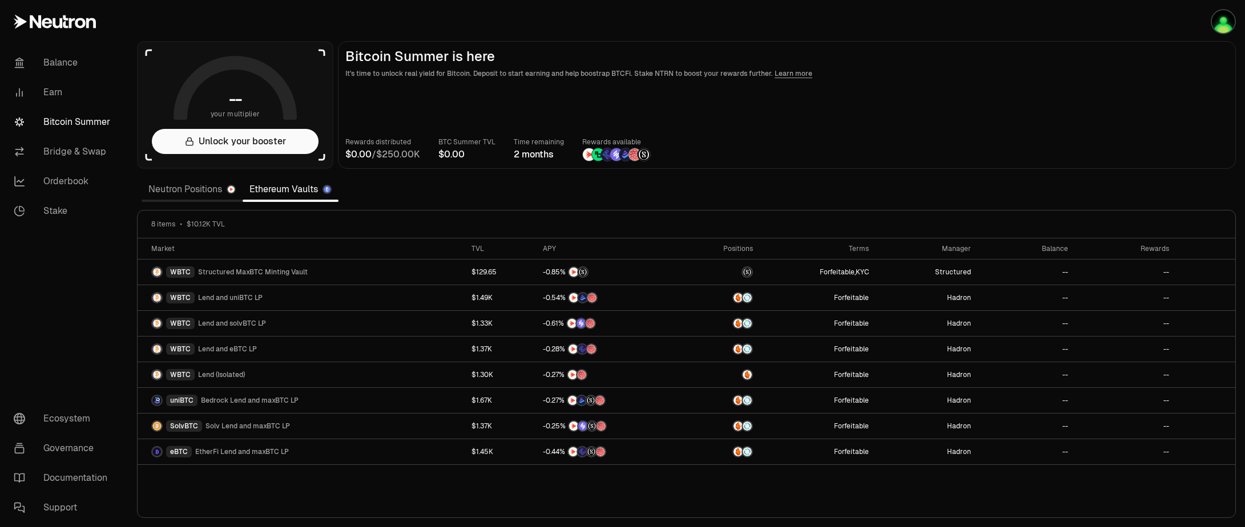
click at [173, 188] on link "Neutron Positions" at bounding box center [192, 189] width 101 height 23
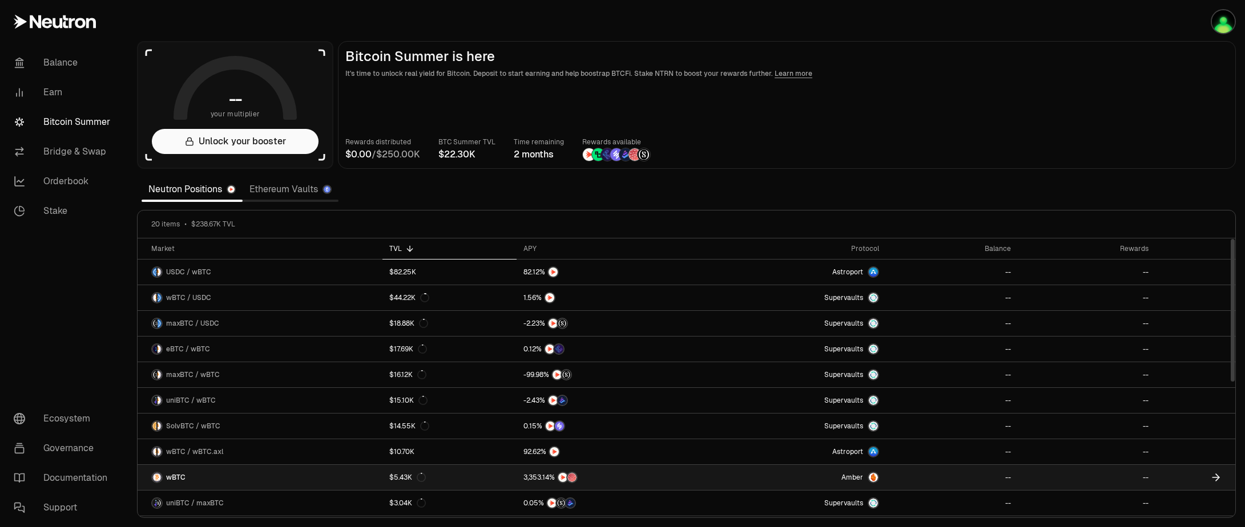
click at [204, 476] on link "wBTC" at bounding box center [260, 477] width 245 height 25
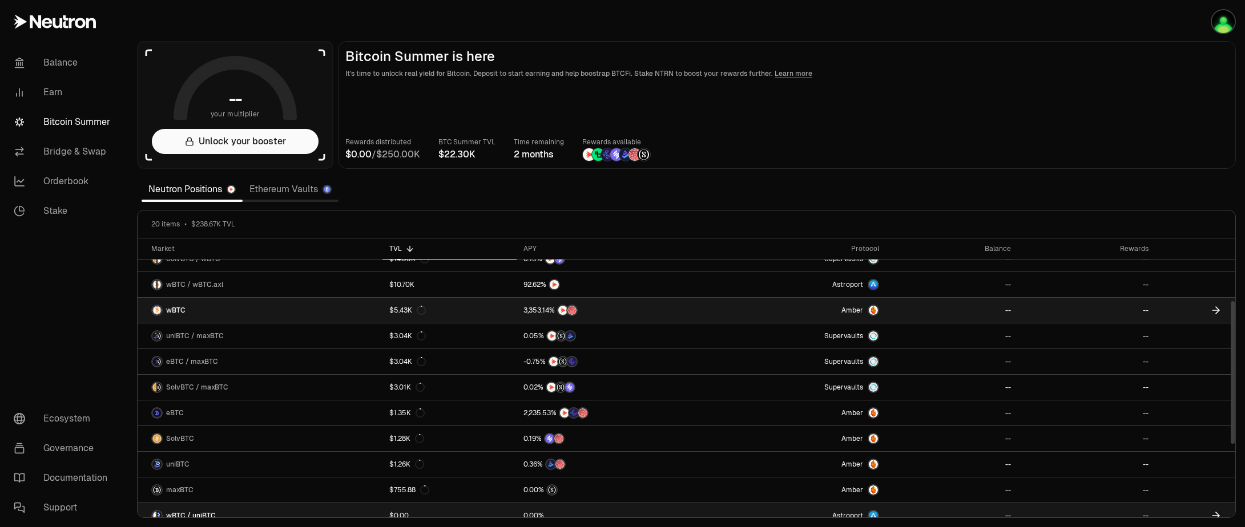
scroll to position [118, 0]
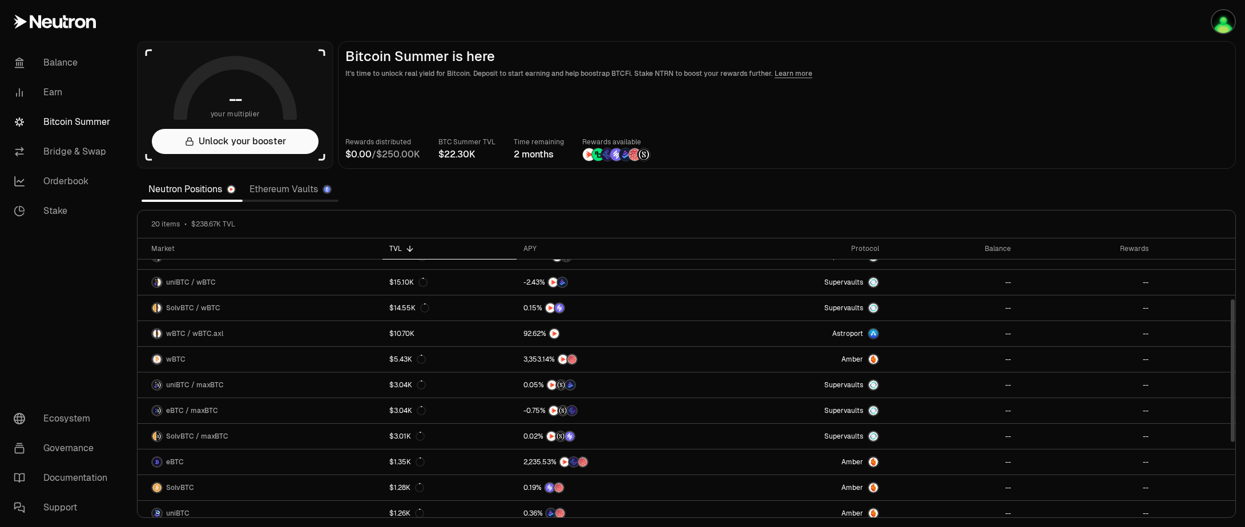
click at [272, 192] on link "Ethereum Vaults" at bounding box center [291, 189] width 96 height 23
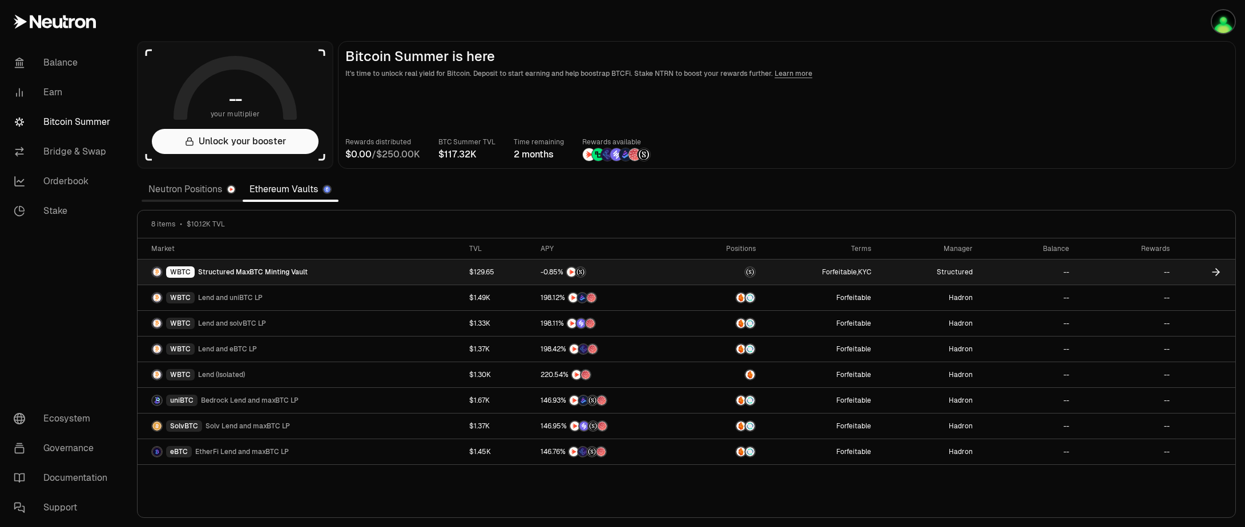
click at [276, 272] on span "Structured MaxBTC Minting Vault" at bounding box center [253, 272] width 110 height 9
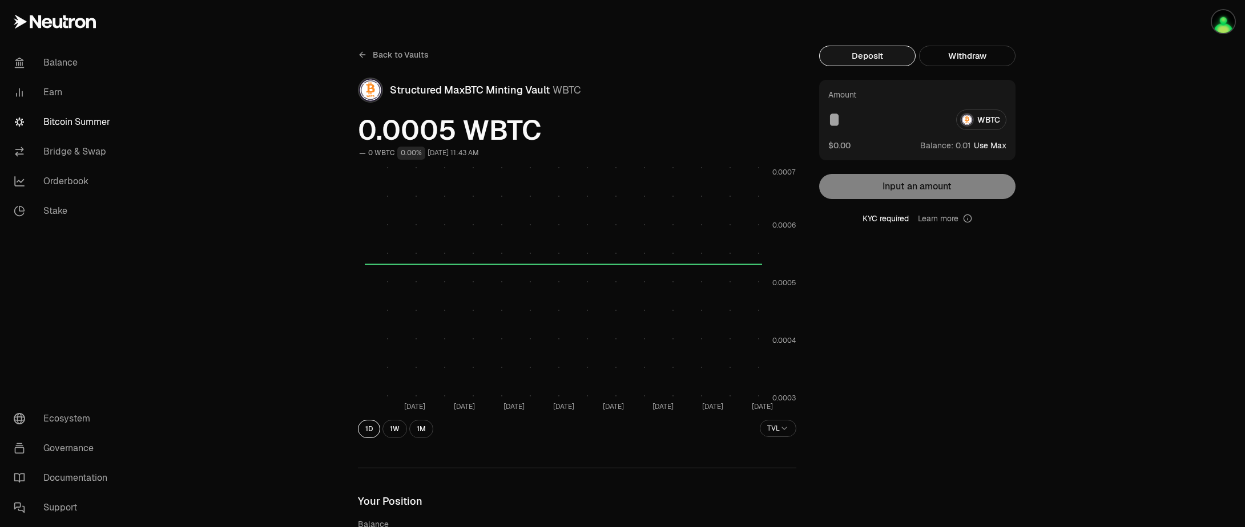
click at [984, 122] on div "WBTC" at bounding box center [917, 120] width 178 height 21
click at [984, 147] on button "Use Max" at bounding box center [990, 145] width 33 height 11
type input "********"
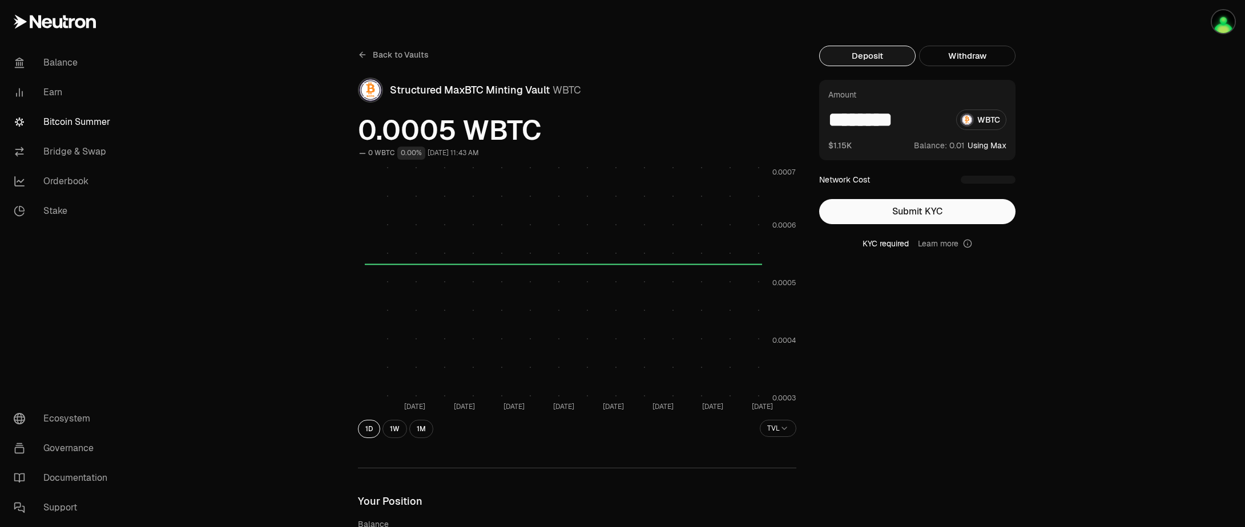
click at [951, 147] on span "0" at bounding box center [951, 145] width 5 height 10
click at [931, 206] on button "Submit KYC" at bounding box center [917, 211] width 196 height 25
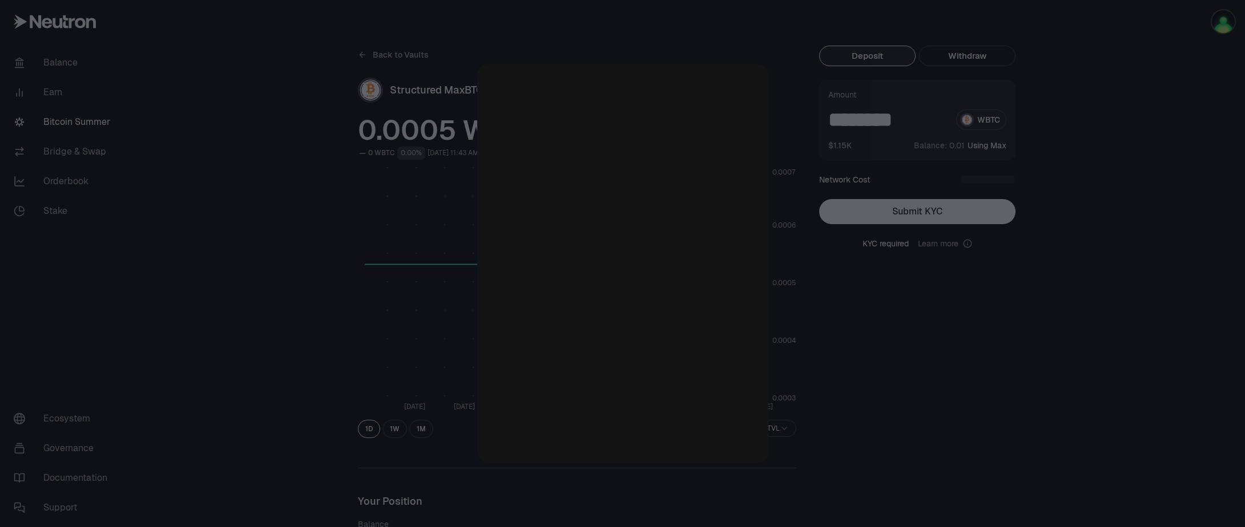
click at [1159, 393] on div at bounding box center [622, 263] width 1245 height 527
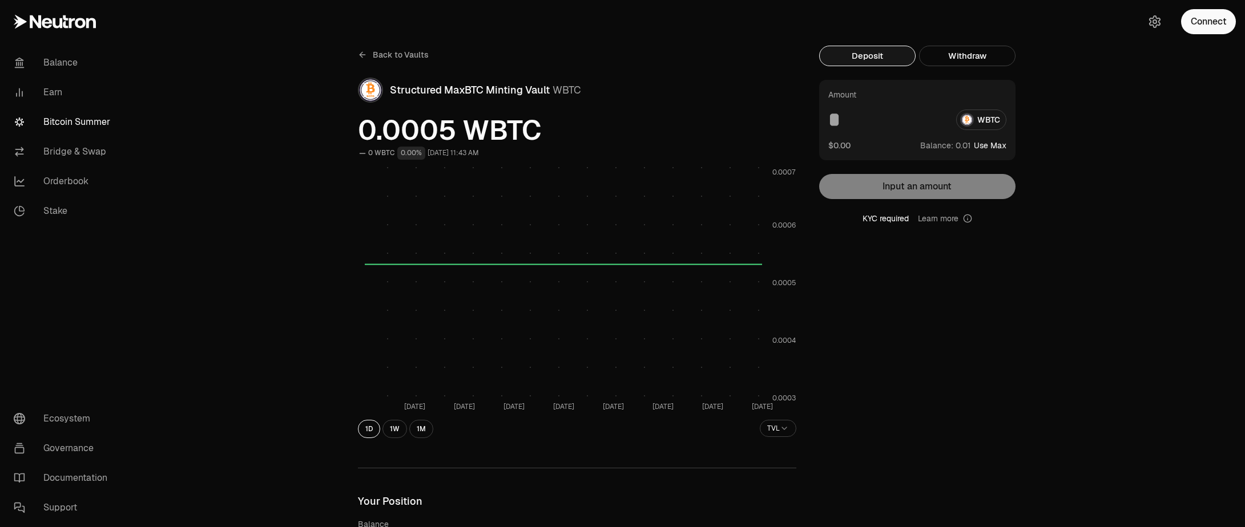
drag, startPoint x: 1104, startPoint y: 178, endPoint x: 1192, endPoint y: 160, distance: 89.7
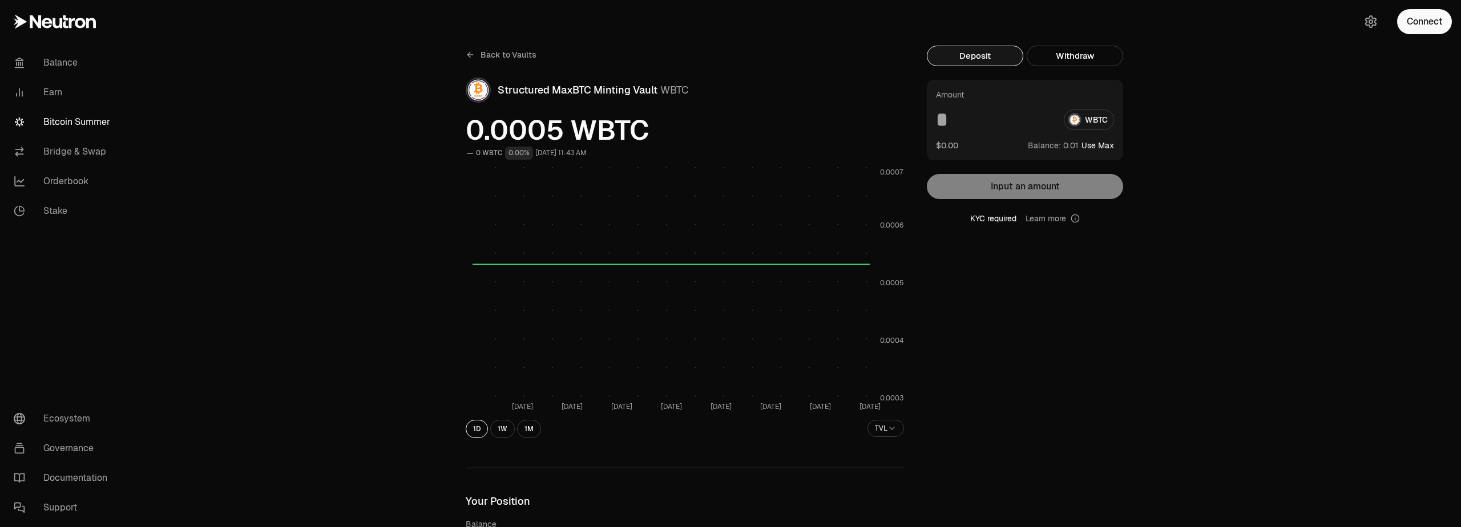
click at [1422, 25] on button "Connect" at bounding box center [1424, 21] width 55 height 25
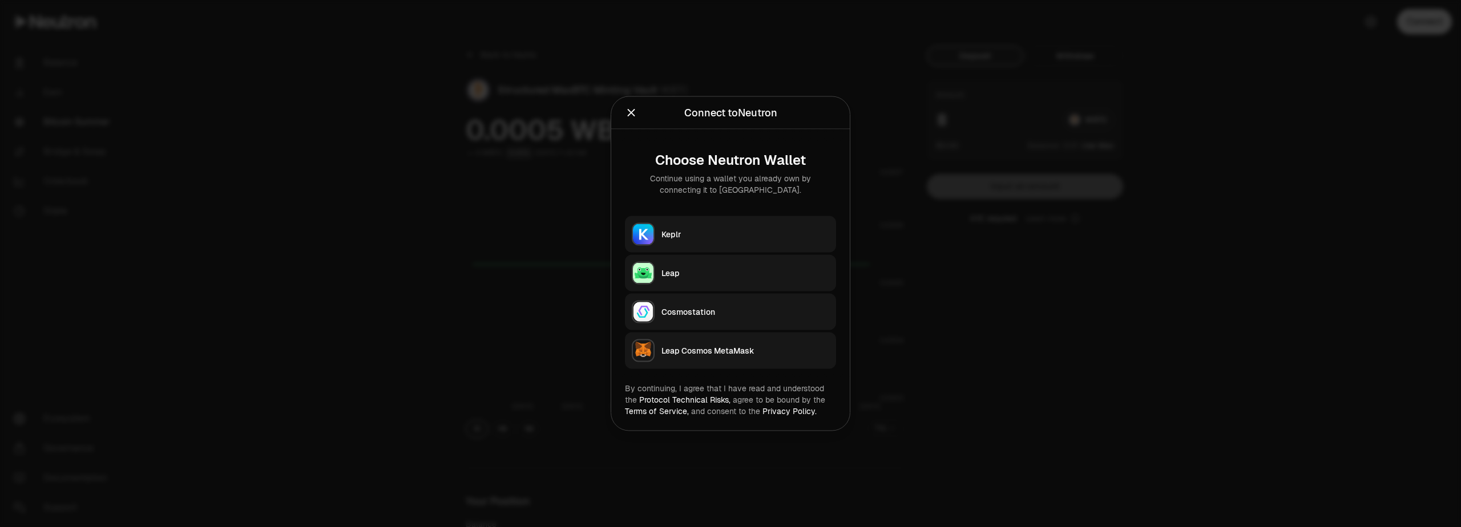
click at [694, 348] on div "Leap Cosmos MetaMask" at bounding box center [746, 350] width 168 height 11
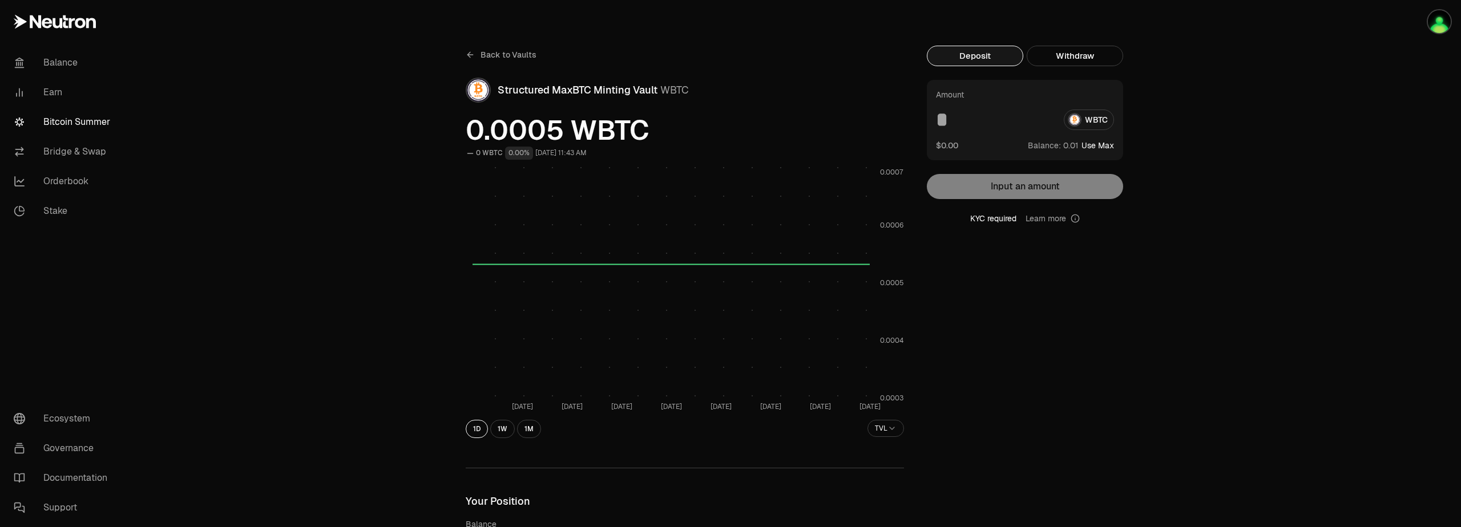
click at [1027, 116] on input at bounding box center [995, 120] width 119 height 21
click at [1097, 147] on button "Use Max" at bounding box center [1098, 145] width 33 height 11
type input "********"
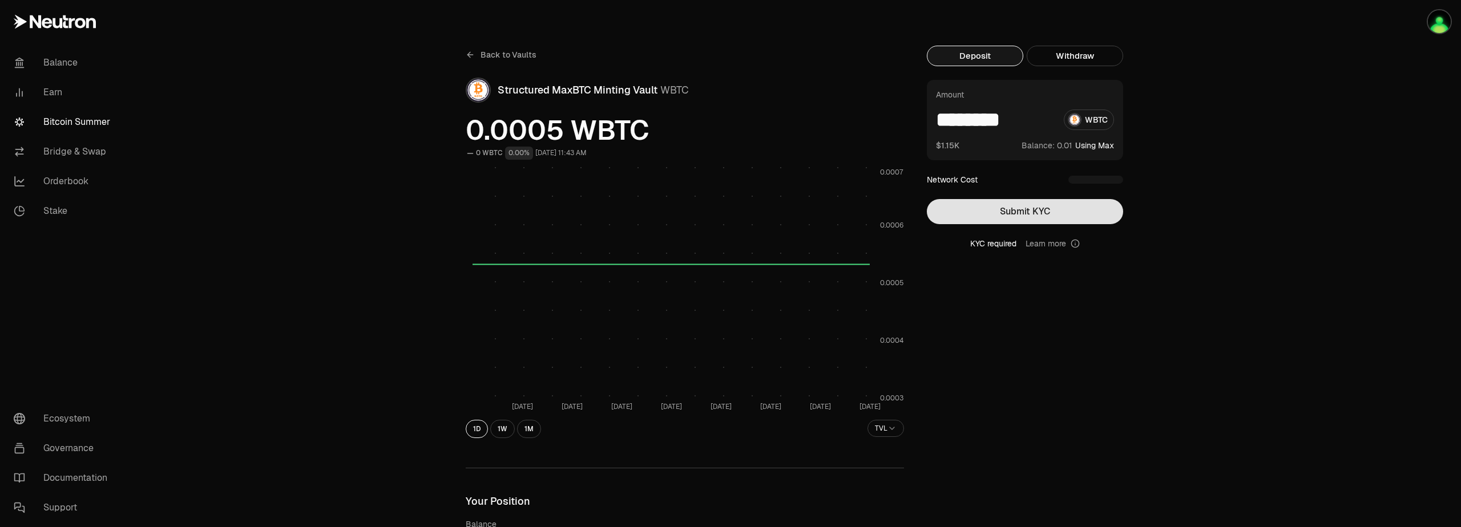
click at [1040, 210] on button "Submit KYC" at bounding box center [1025, 211] width 196 height 25
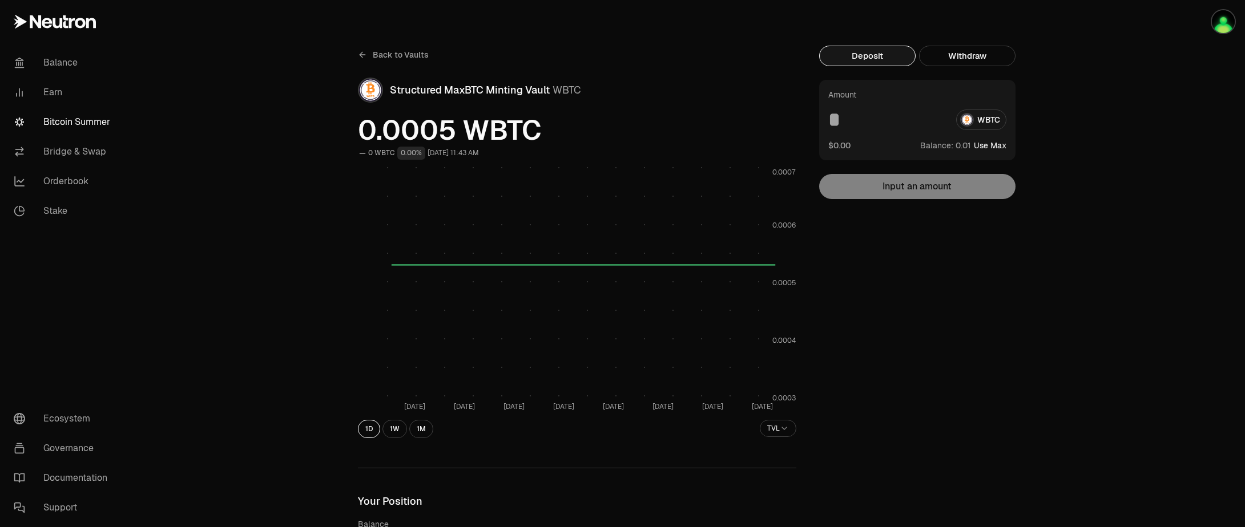
click at [397, 54] on span "Back to Vaults" at bounding box center [401, 54] width 56 height 11
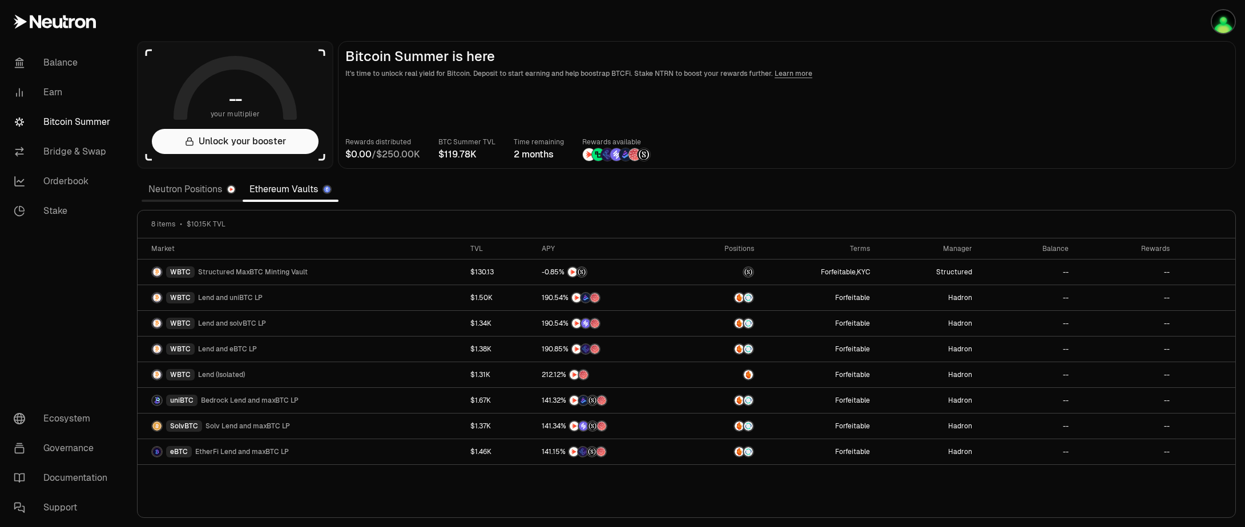
click at [208, 188] on link "Neutron Positions" at bounding box center [192, 189] width 101 height 23
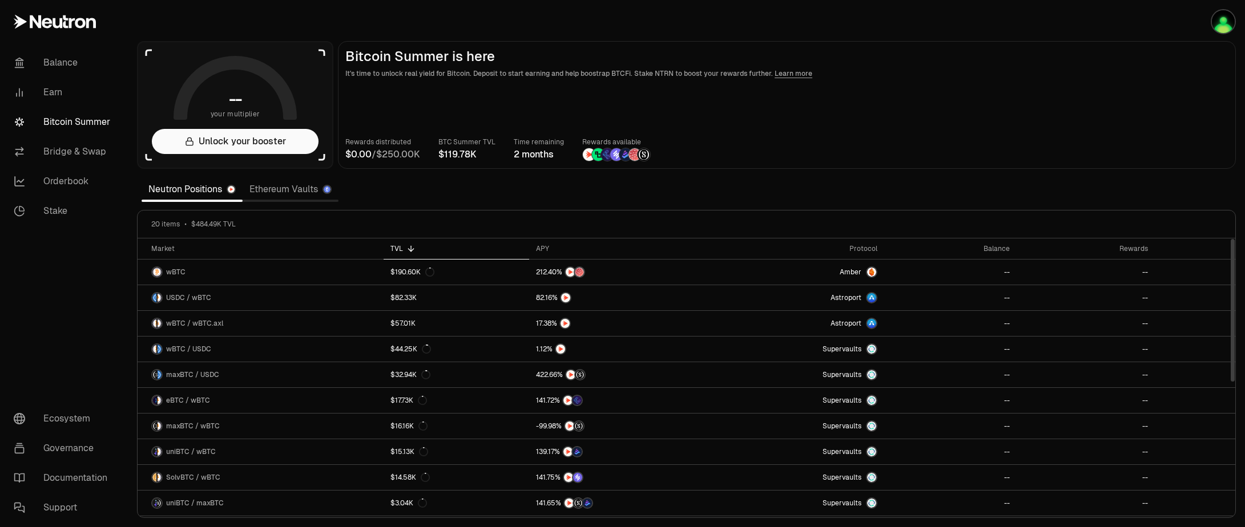
click at [284, 191] on link "Ethereum Vaults" at bounding box center [291, 189] width 96 height 23
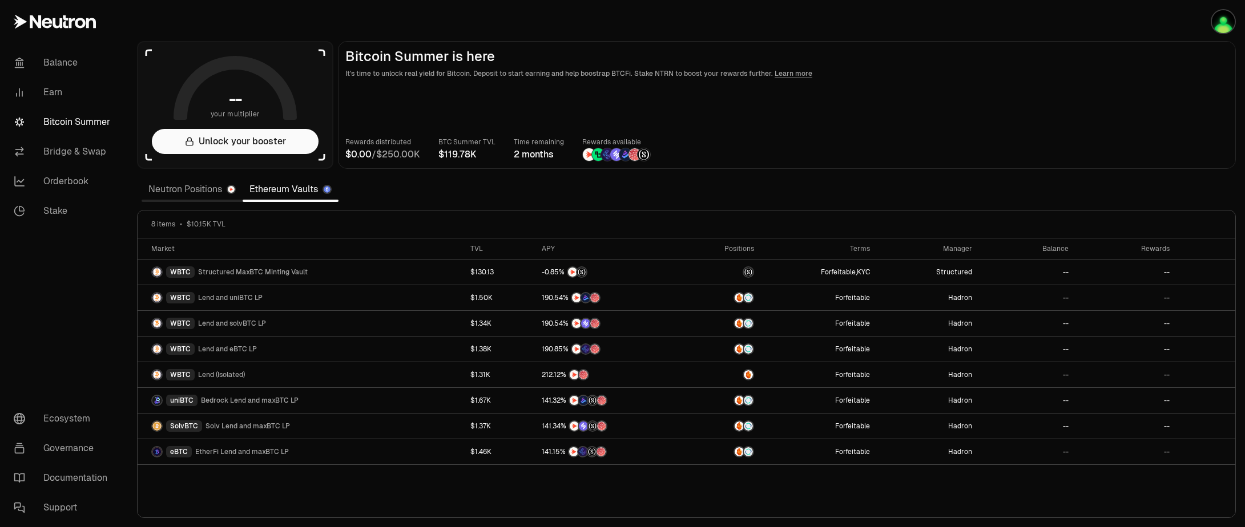
click at [180, 194] on link "Neutron Positions" at bounding box center [192, 189] width 101 height 23
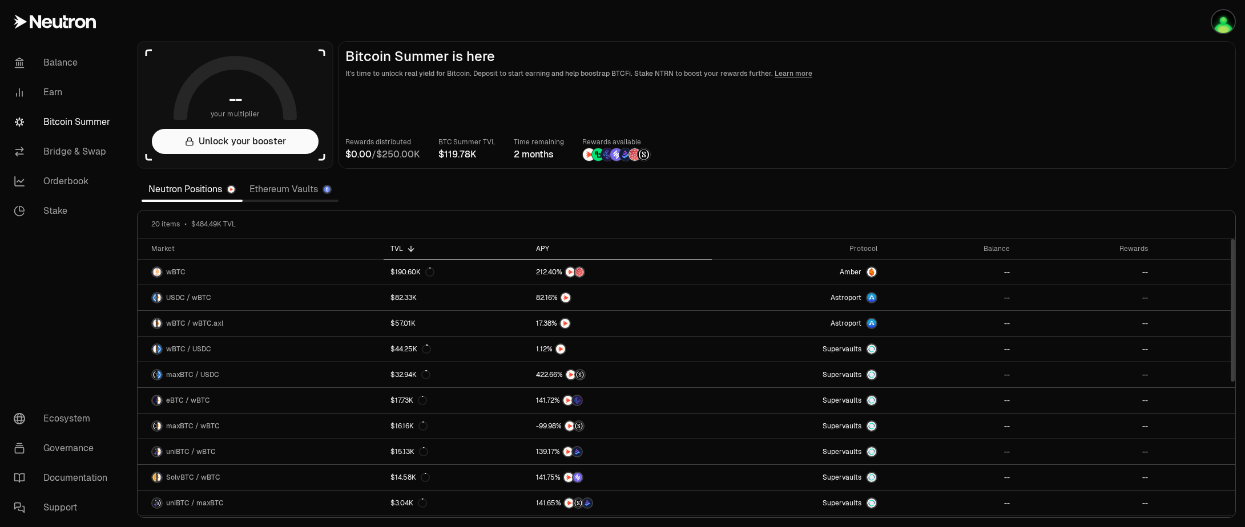
click at [548, 251] on div "APY" at bounding box center [620, 248] width 169 height 9
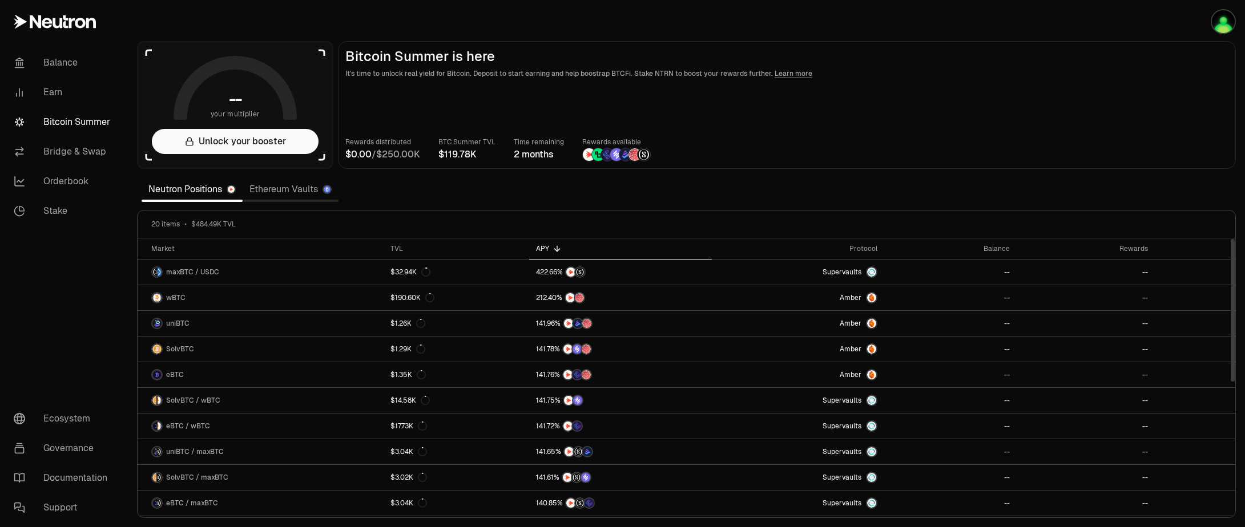
click at [284, 187] on link "Ethereum Vaults" at bounding box center [291, 189] width 96 height 23
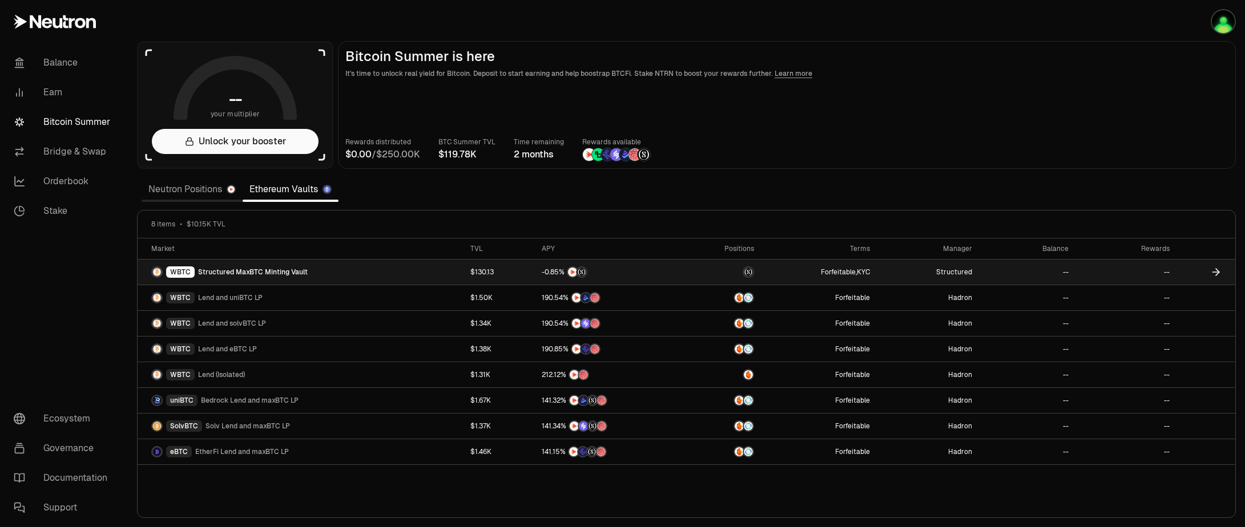
click at [320, 269] on link "WBTC Structured MaxBTC Minting Vault" at bounding box center [301, 272] width 326 height 25
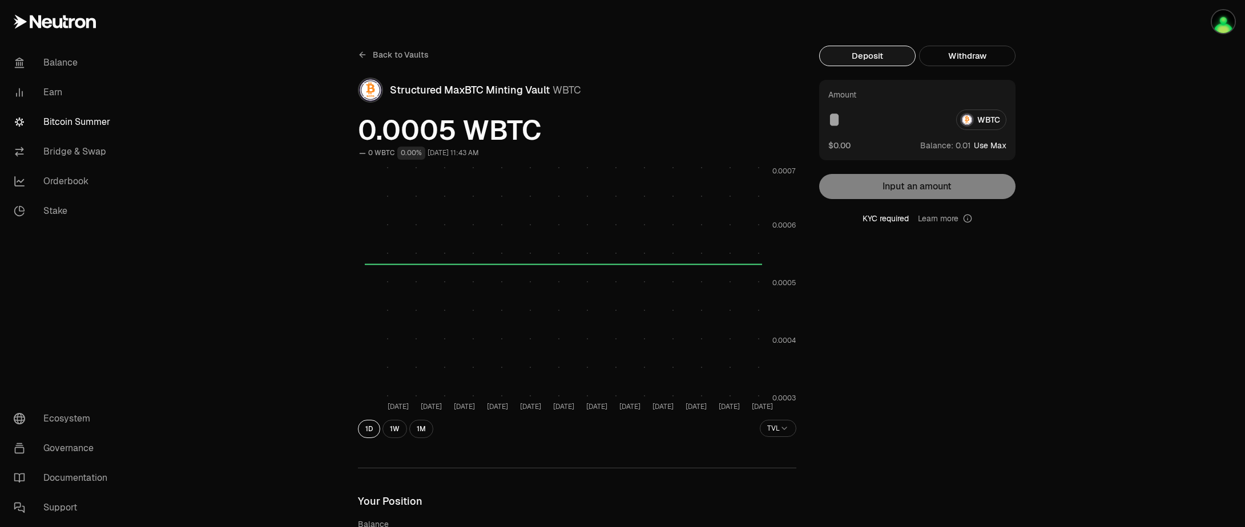
click at [988, 147] on button "Use Max" at bounding box center [990, 145] width 33 height 11
type input "********"
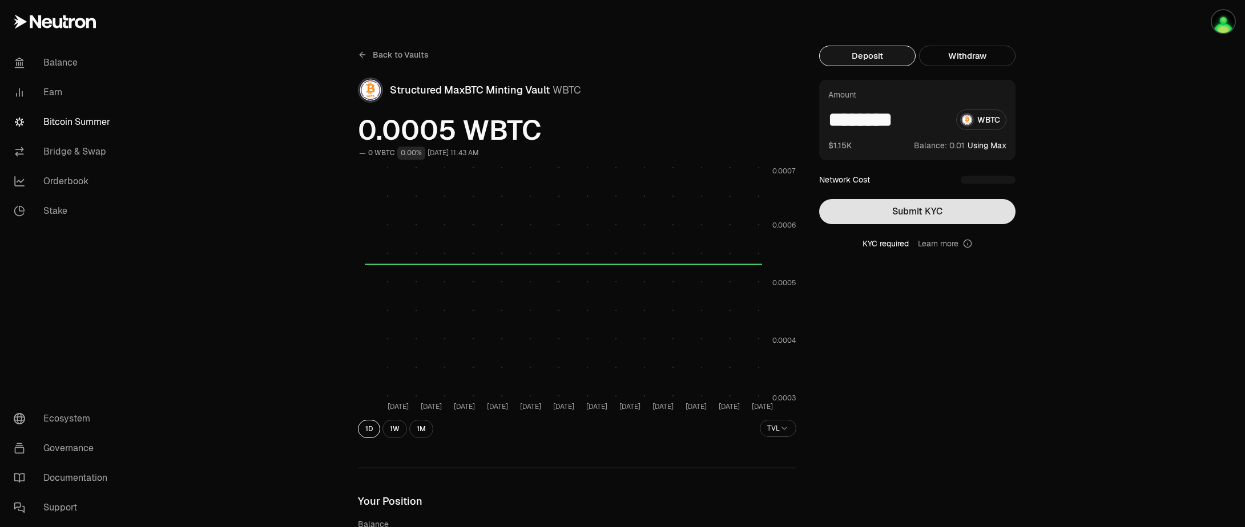
click at [928, 210] on button "Submit KYC" at bounding box center [917, 211] width 196 height 25
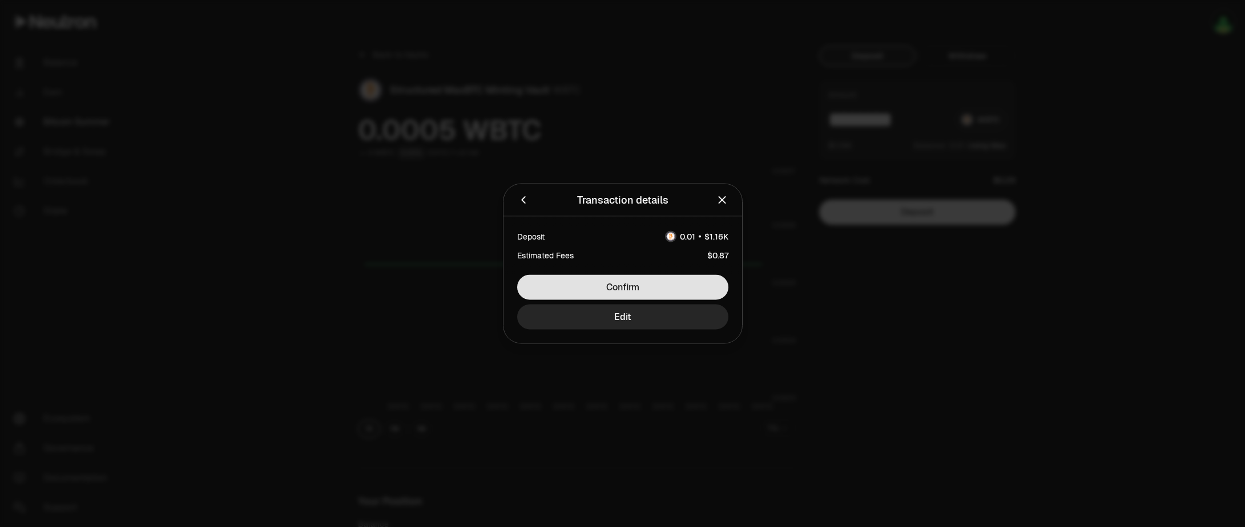
click at [633, 288] on button "Confirm" at bounding box center [622, 287] width 211 height 25
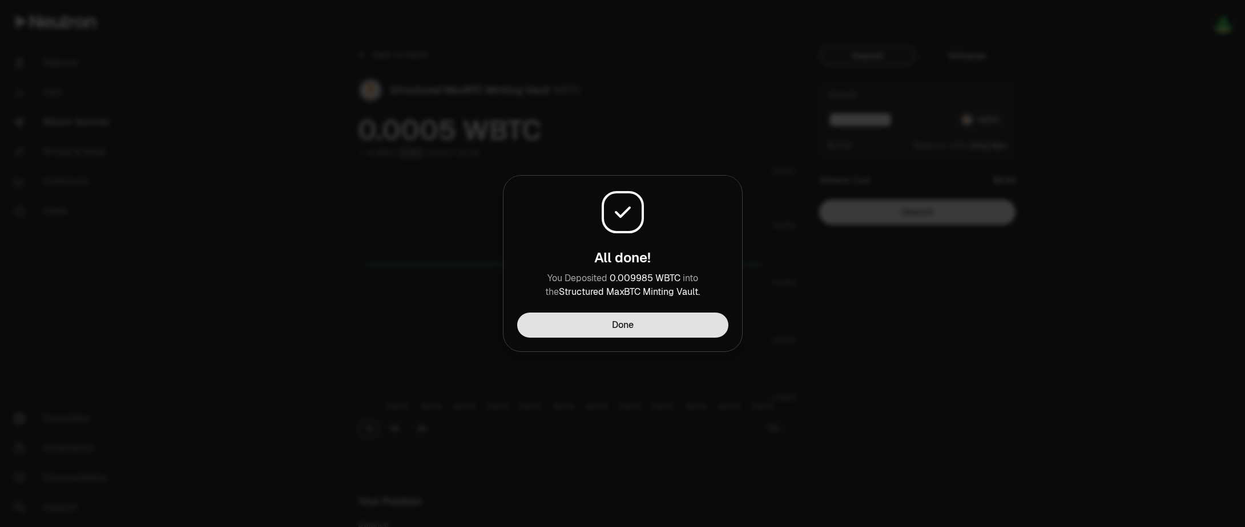
click at [615, 326] on button "Done" at bounding box center [622, 325] width 211 height 25
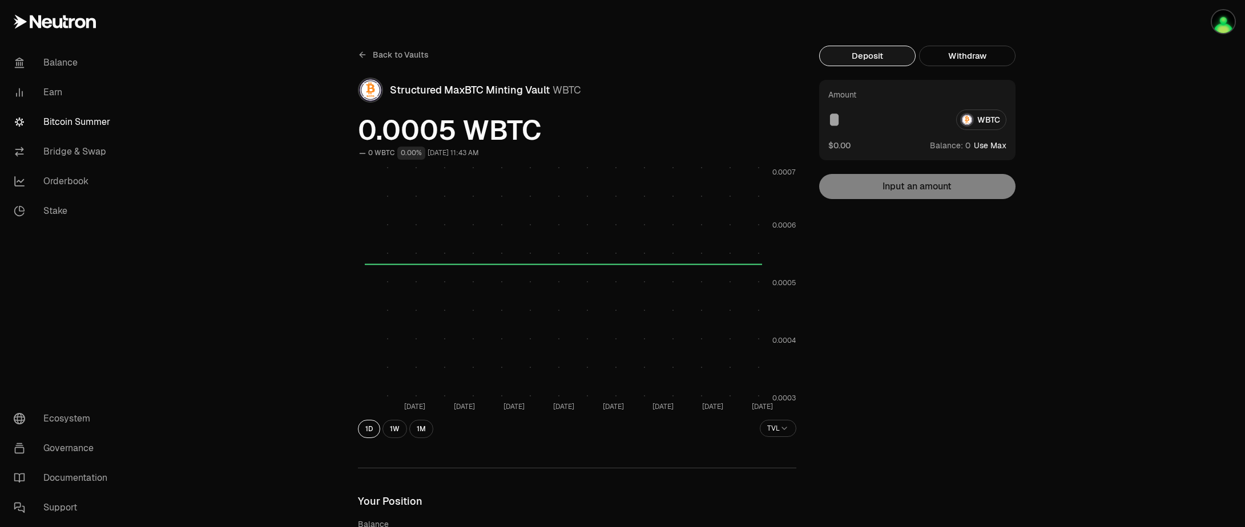
click at [403, 53] on span "Back to Vaults" at bounding box center [401, 54] width 56 height 11
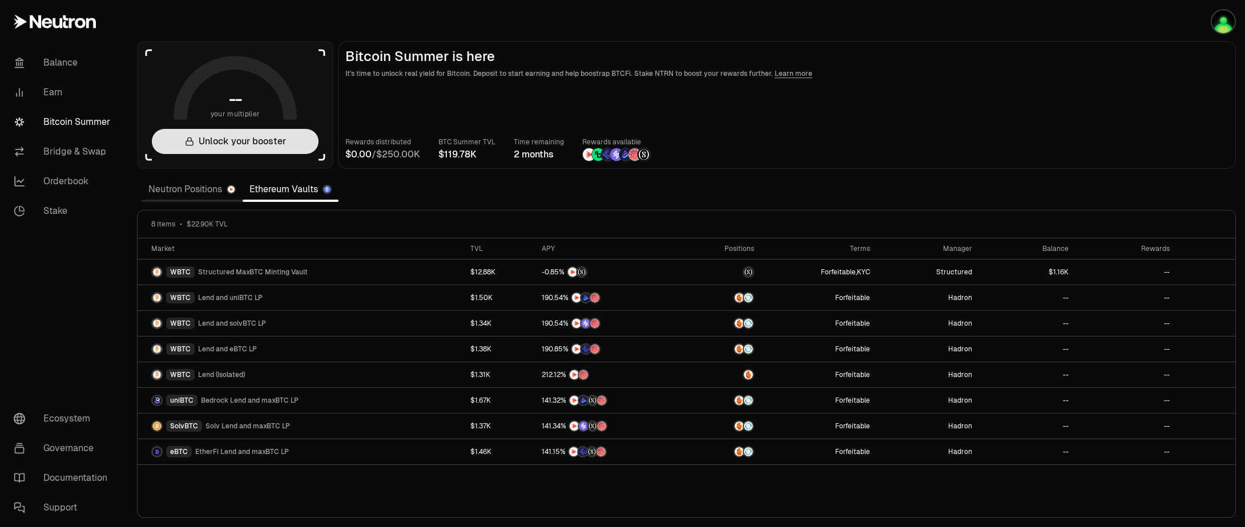
click at [222, 146] on button "Unlock your booster" at bounding box center [235, 141] width 167 height 25
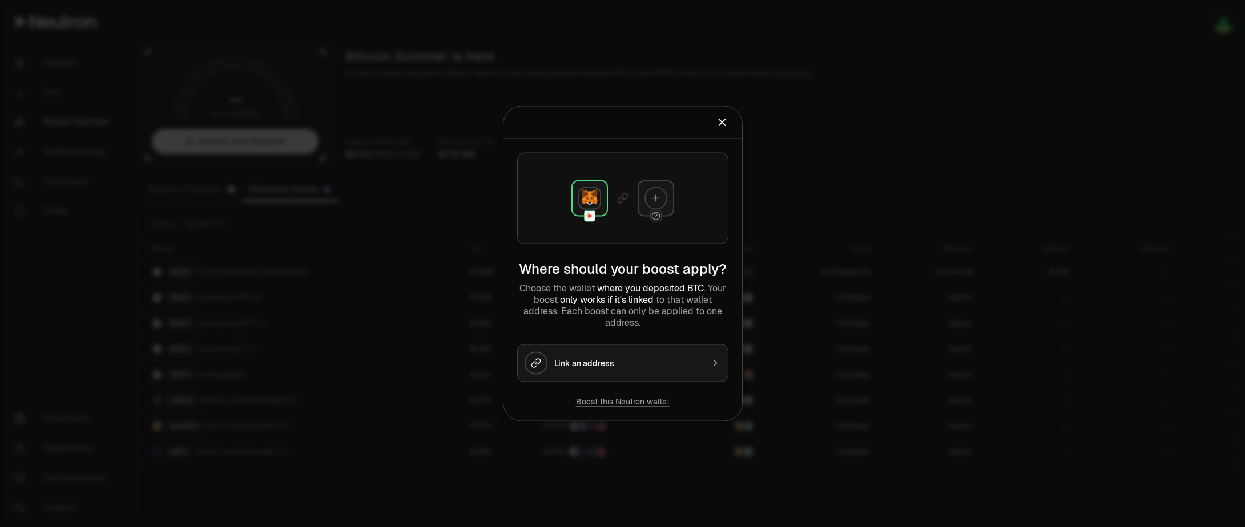
click at [613, 403] on button "Boost this Neutron wallet" at bounding box center [623, 401] width 94 height 11
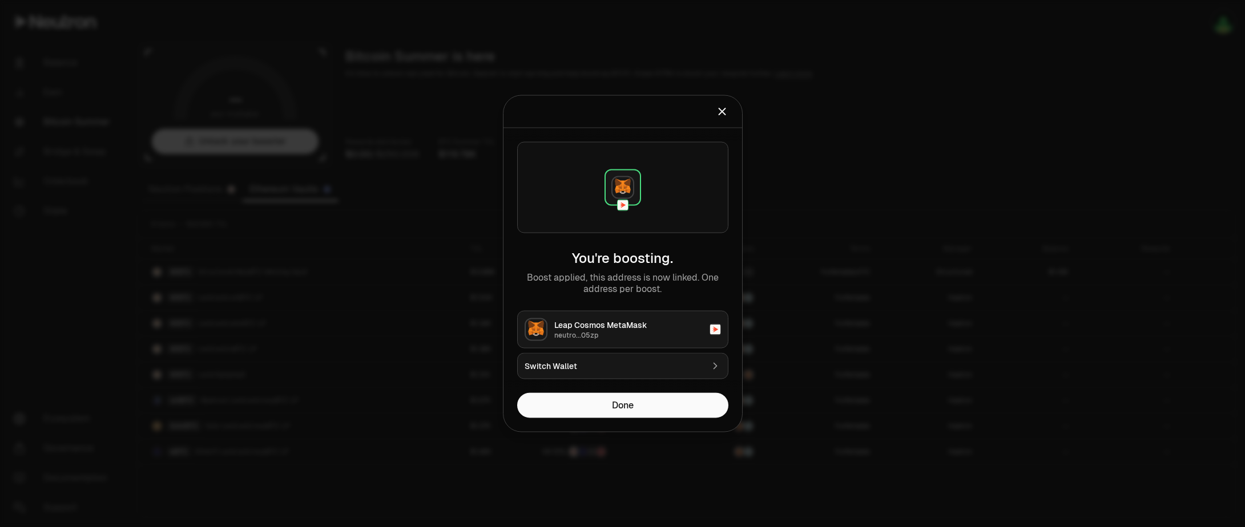
click at [634, 366] on div "Switch Wallet" at bounding box center [614, 366] width 178 height 11
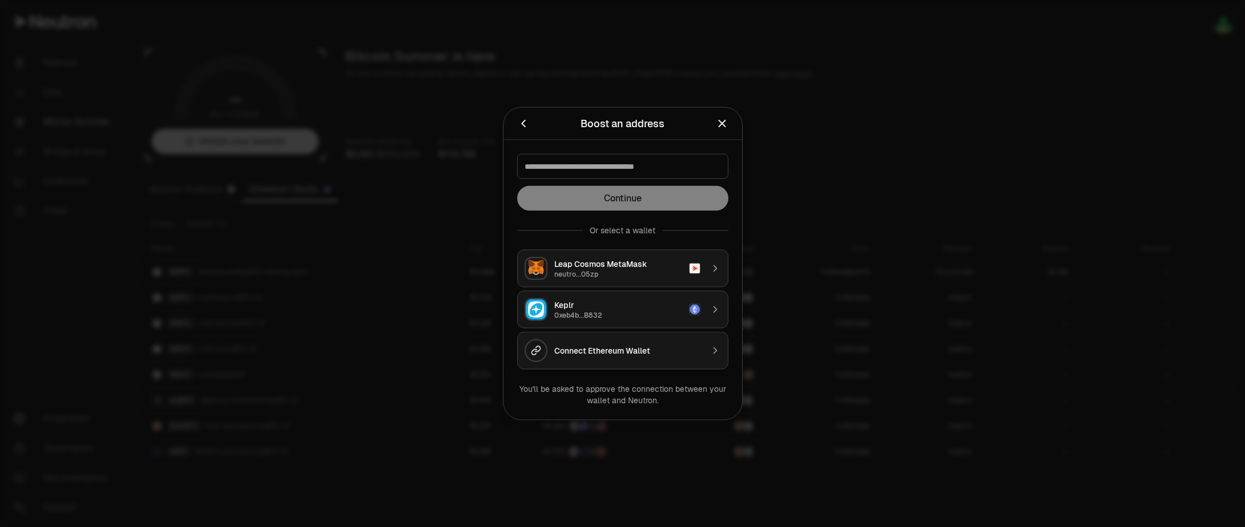
click at [605, 312] on div "0xeb4b...B832" at bounding box center [618, 315] width 128 height 9
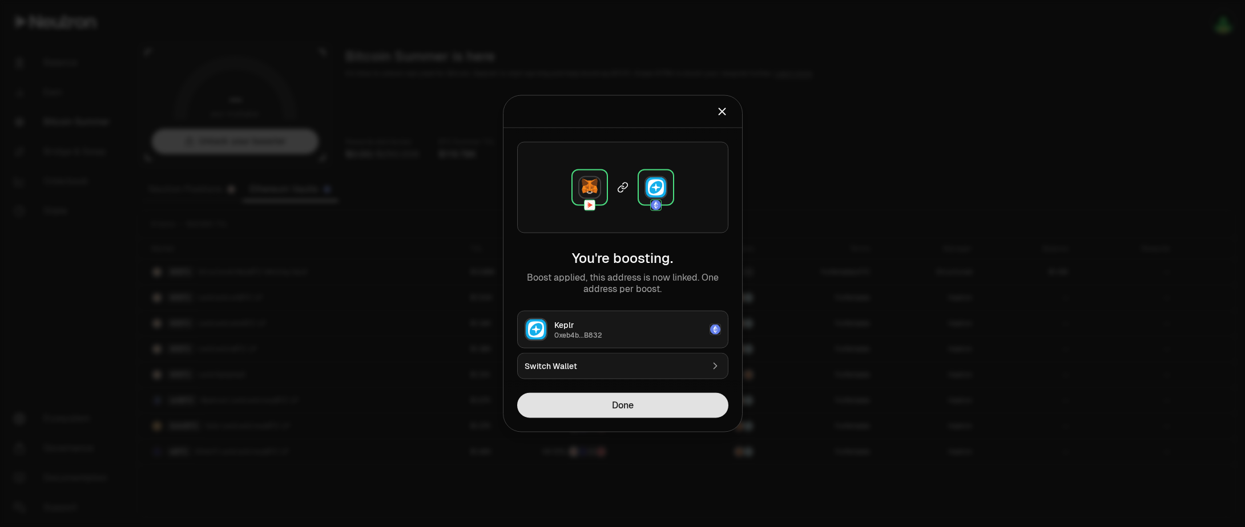
click at [625, 408] on button "Done" at bounding box center [622, 405] width 211 height 25
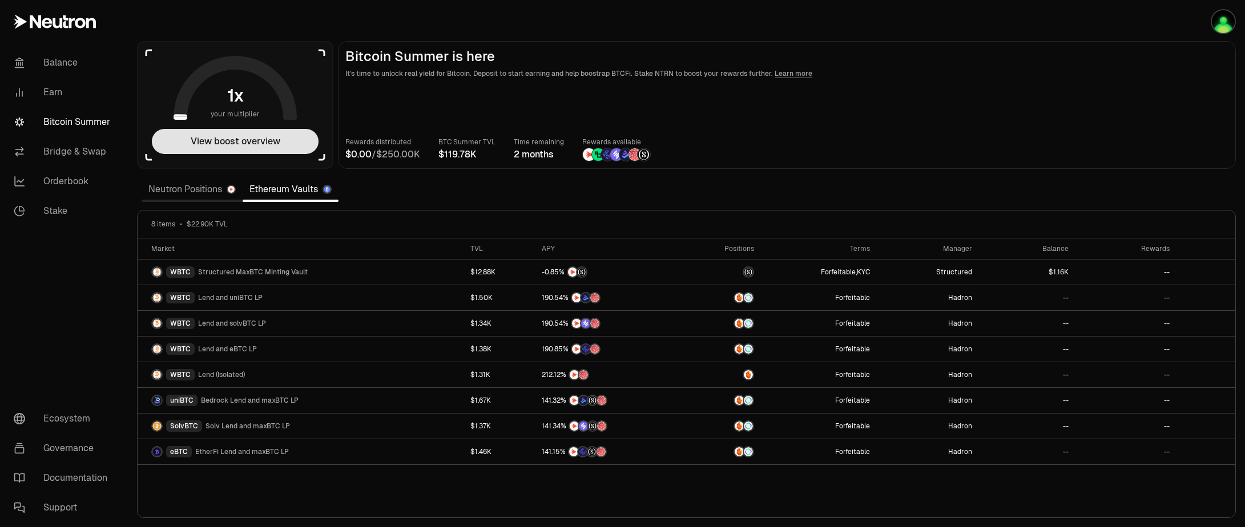
click at [224, 146] on button "View boost overview" at bounding box center [235, 141] width 167 height 25
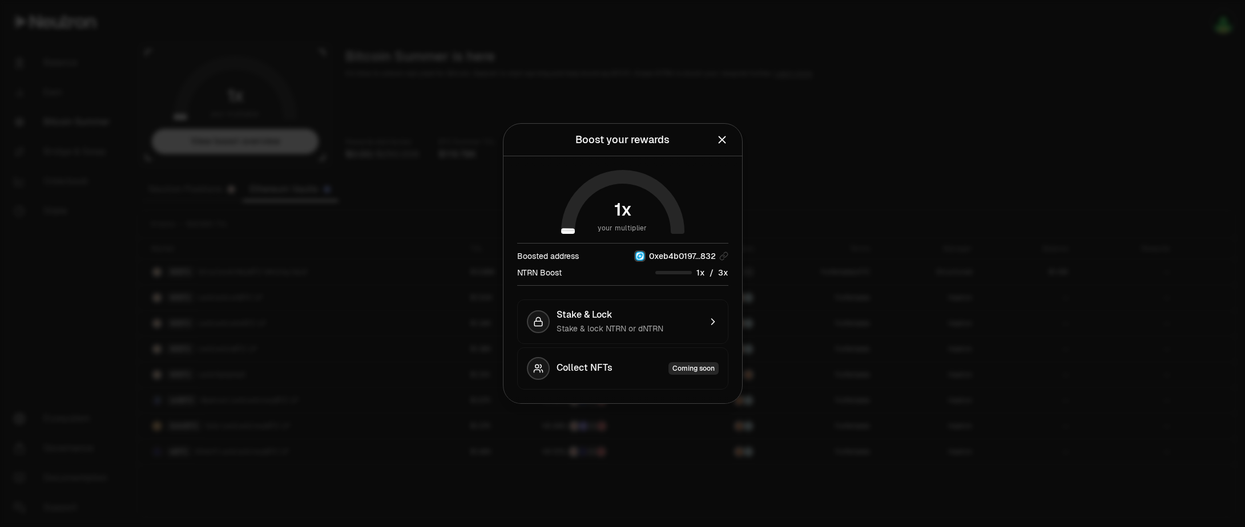
click at [726, 140] on icon "Close" at bounding box center [722, 140] width 13 height 13
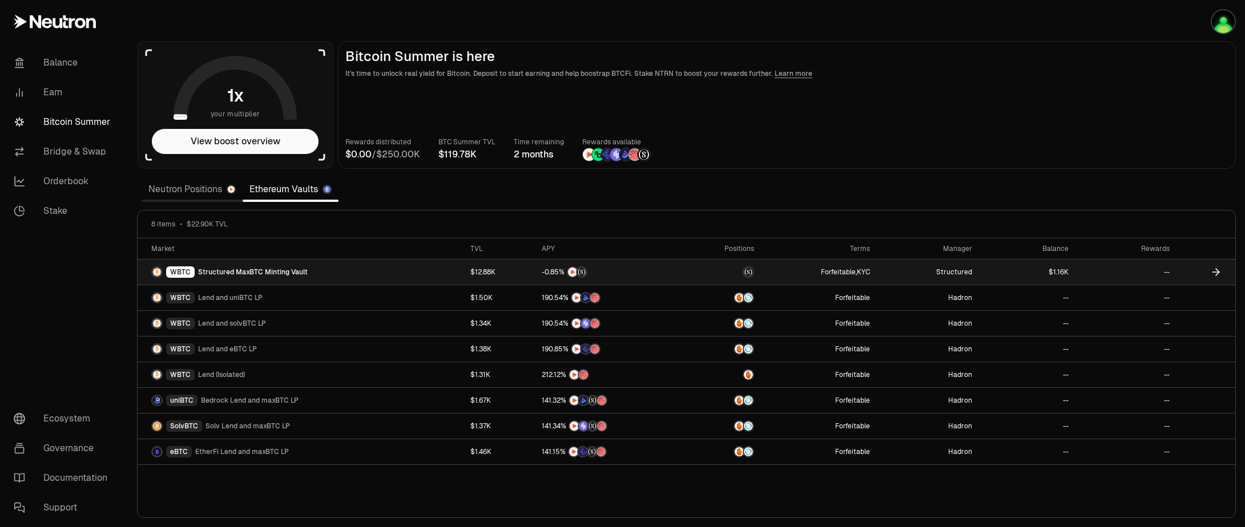
click at [1170, 271] on link "--" at bounding box center [1125, 272] width 101 height 25
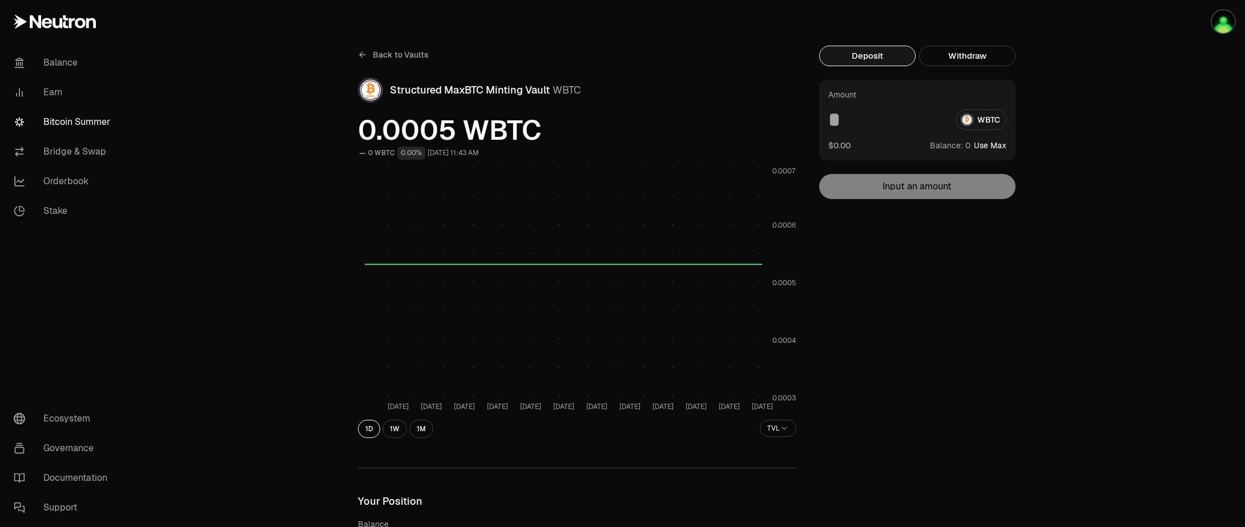
click at [453, 134] on span "0.0005 WBTC" at bounding box center [577, 129] width 438 height 27
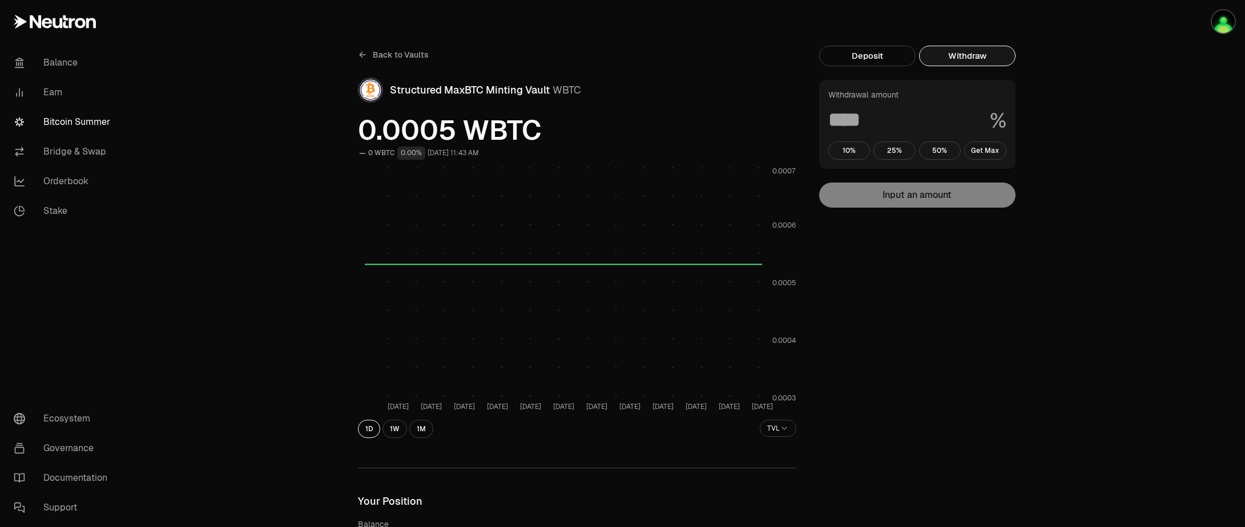
click at [984, 60] on button "Withdraw" at bounding box center [967, 56] width 96 height 21
click at [394, 57] on span "Back to Vaults" at bounding box center [401, 54] width 56 height 11
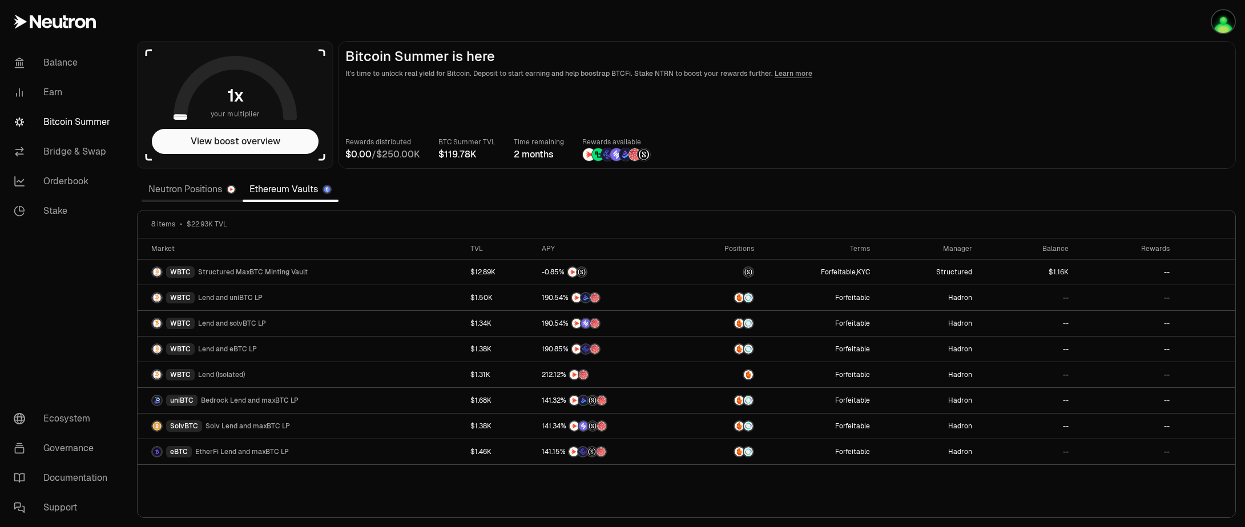
click at [191, 192] on link "Neutron Positions" at bounding box center [192, 189] width 101 height 23
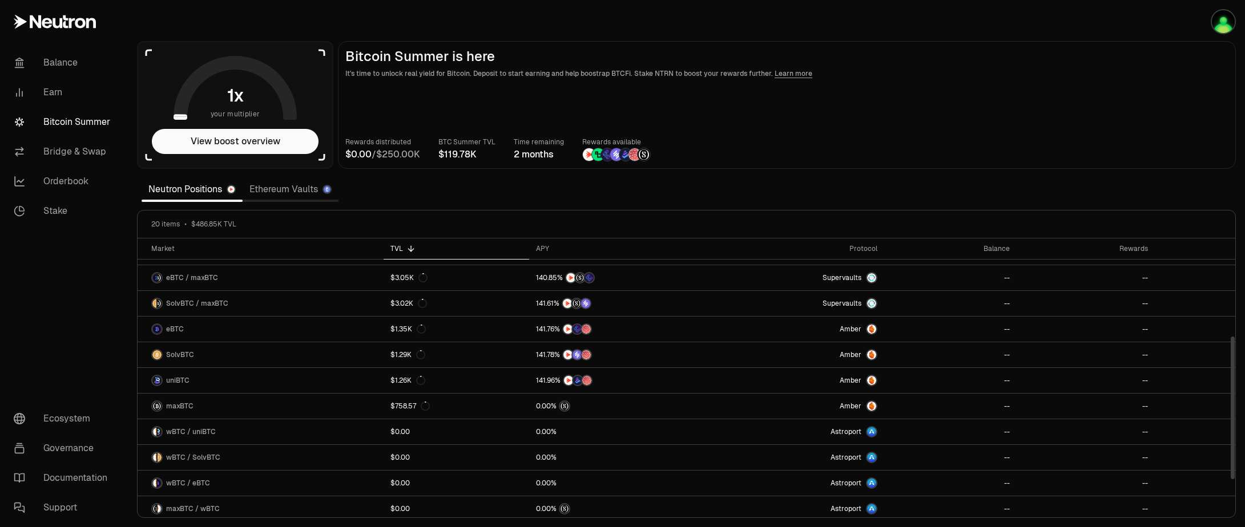
scroll to position [255, 0]
click at [271, 187] on link "Ethereum Vaults" at bounding box center [291, 189] width 96 height 23
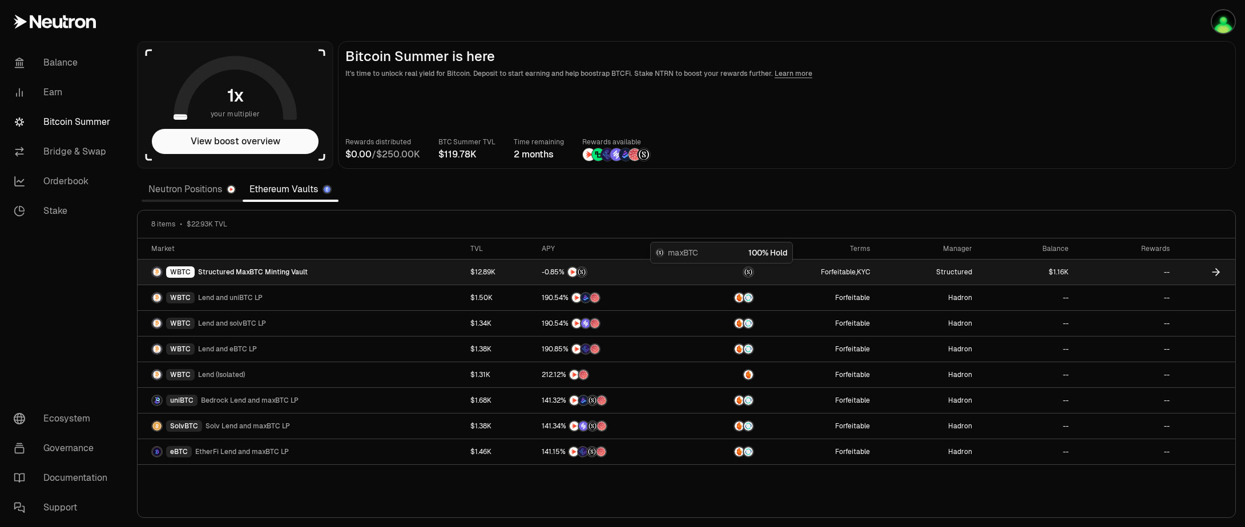
click at [746, 273] on img at bounding box center [748, 272] width 9 height 9
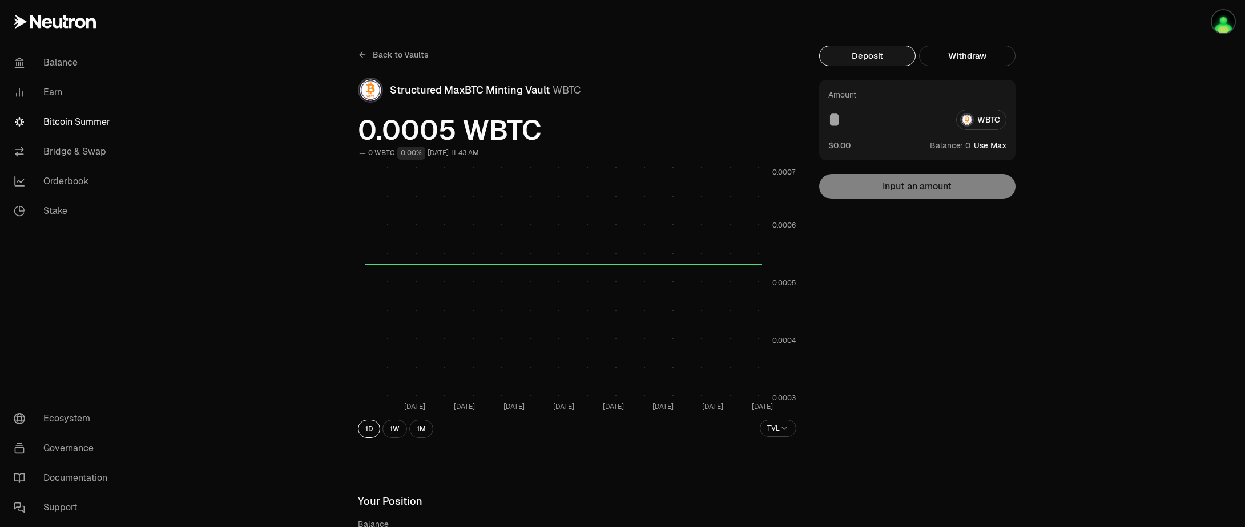
click at [362, 61] on link "Back to Vaults" at bounding box center [393, 55] width 71 height 18
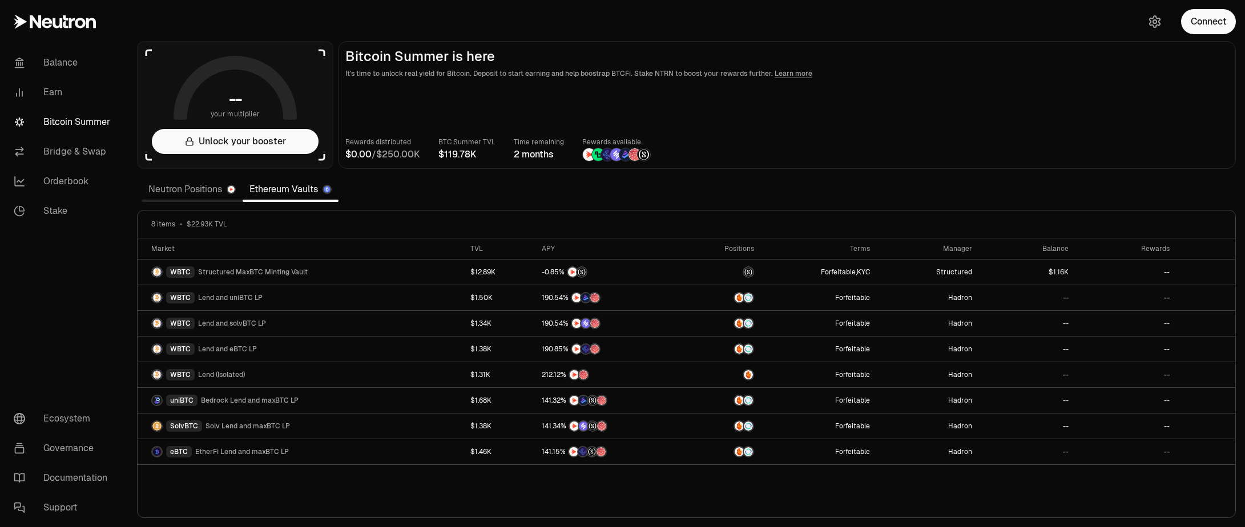
click at [171, 190] on link "Neutron Positions" at bounding box center [192, 189] width 101 height 23
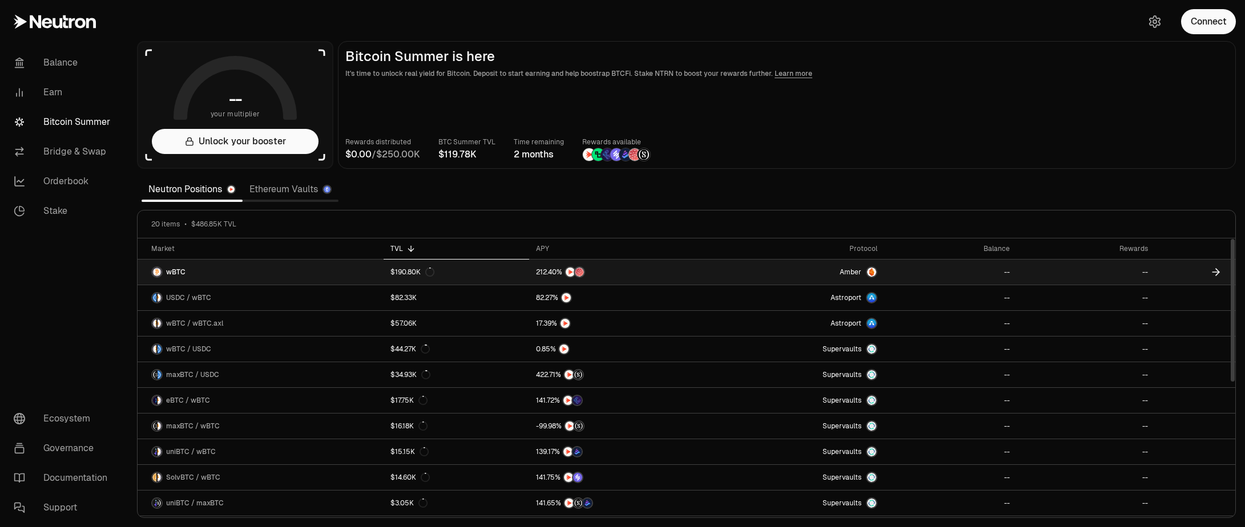
click at [1163, 272] on link at bounding box center [1195, 272] width 80 height 25
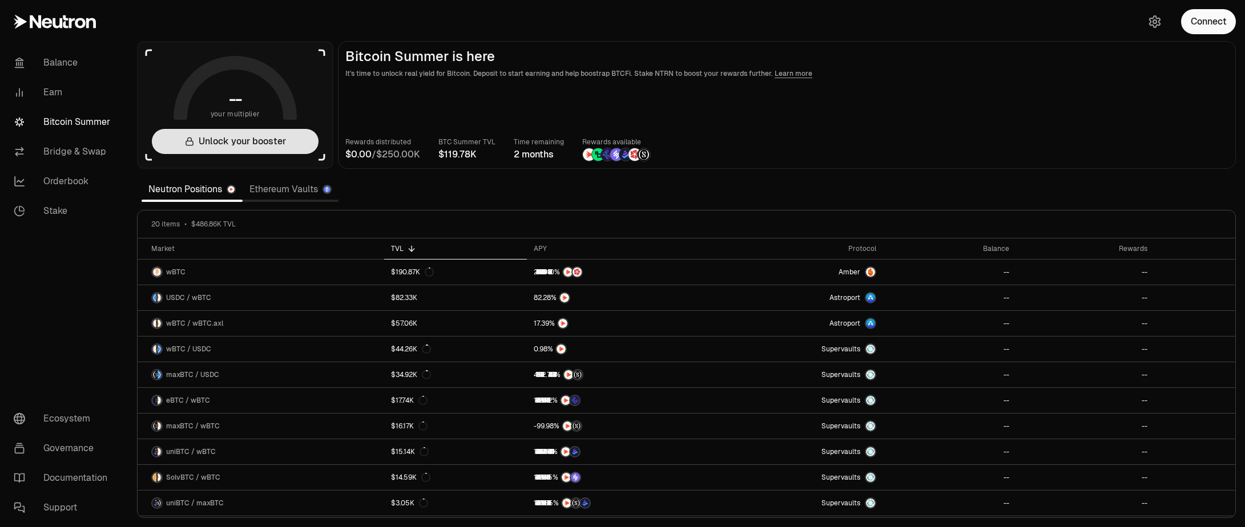
click at [224, 142] on button "Unlock your booster" at bounding box center [235, 141] width 167 height 25
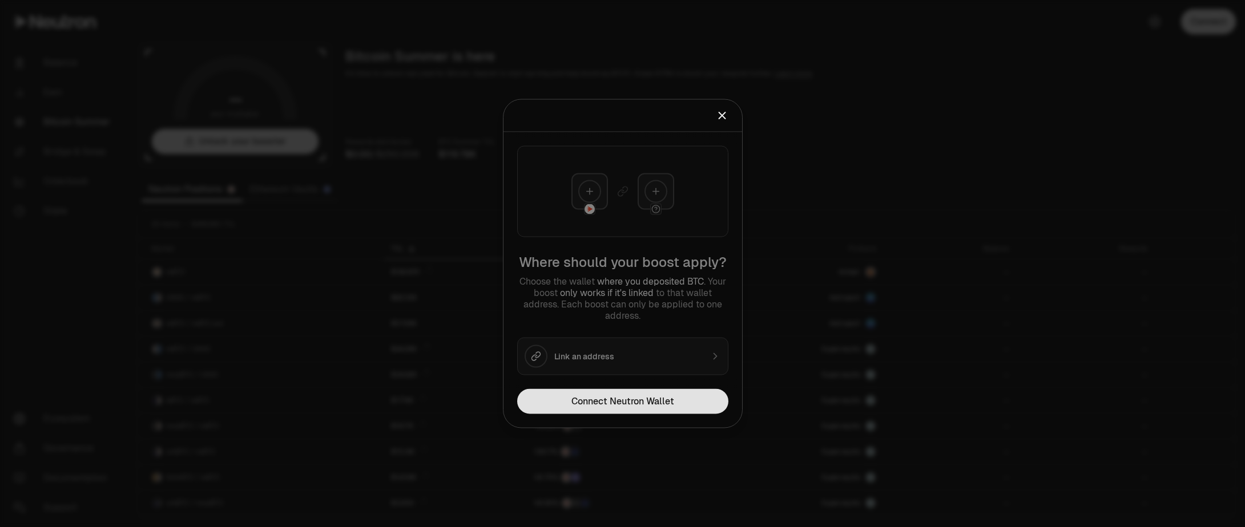
click at [602, 404] on button "Connect Neutron Wallet" at bounding box center [622, 401] width 211 height 25
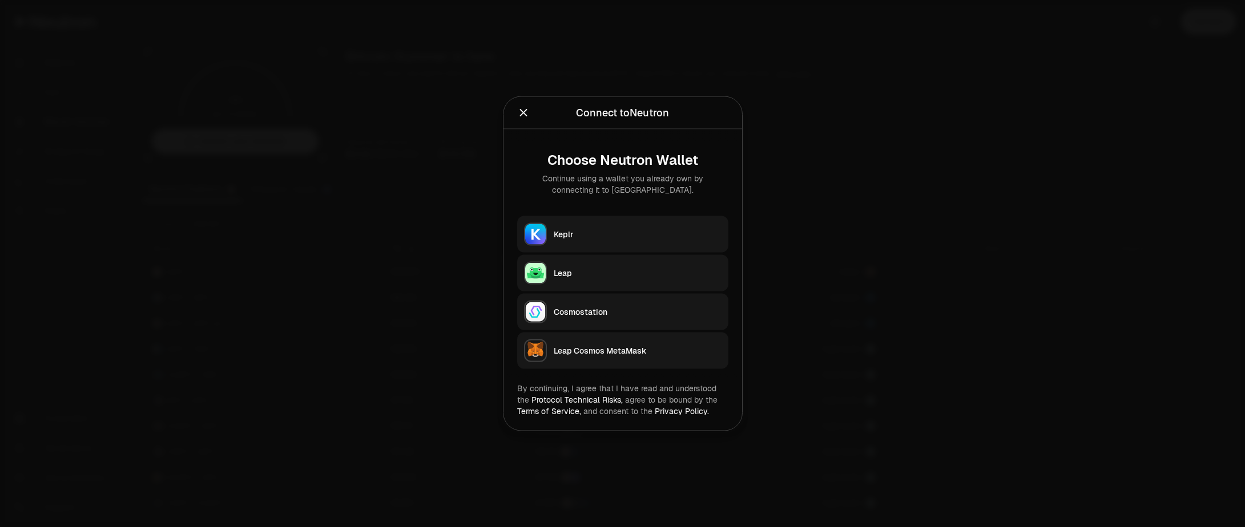
click at [561, 236] on div "Keplr" at bounding box center [638, 234] width 168 height 11
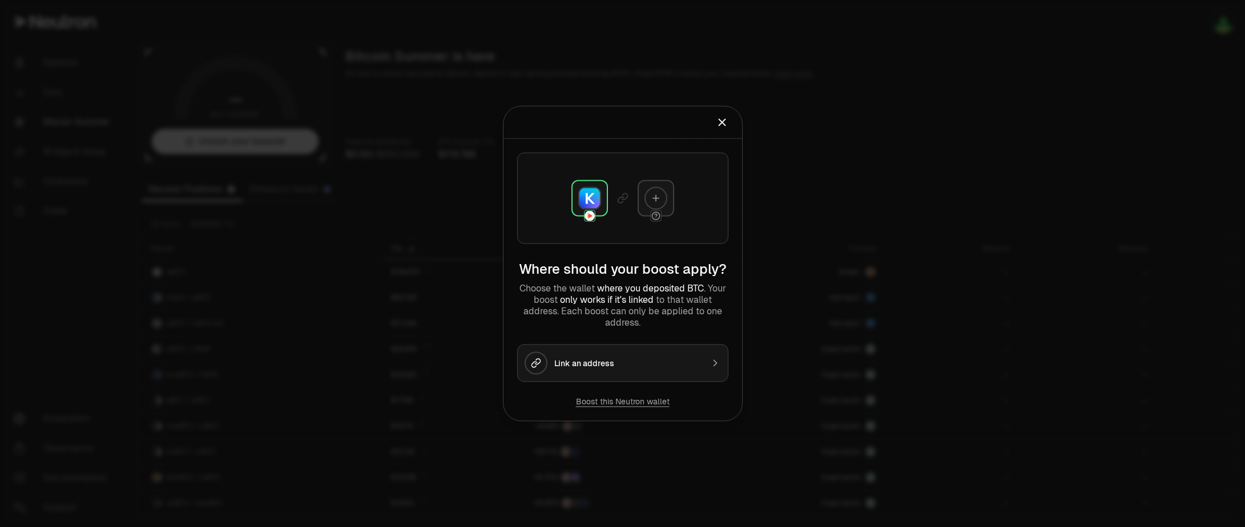
click at [642, 404] on button "Boost this Neutron wallet" at bounding box center [623, 401] width 94 height 11
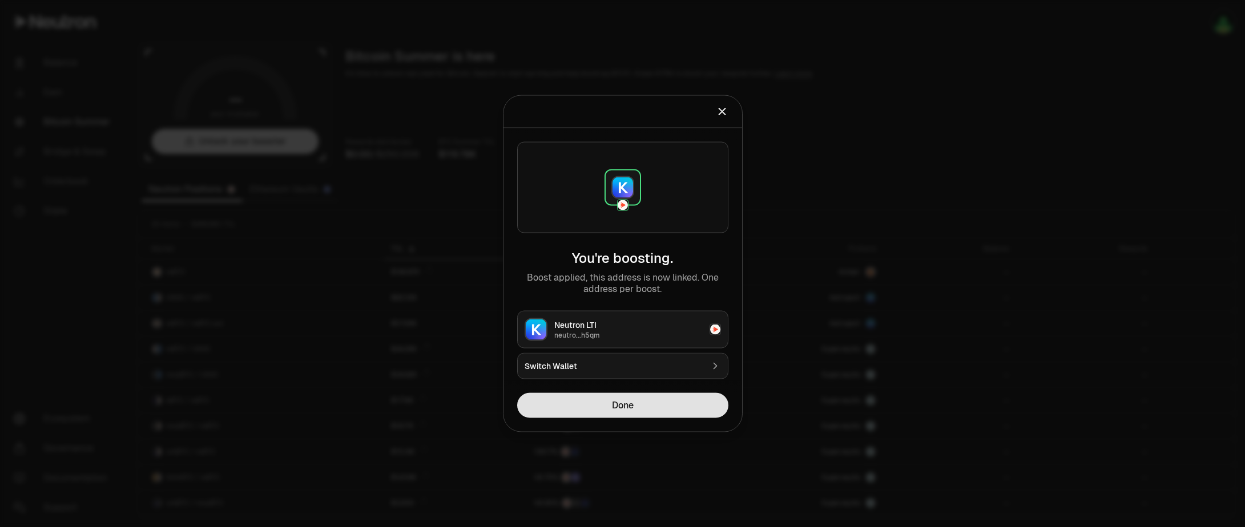
click at [621, 408] on button "Done" at bounding box center [622, 405] width 211 height 25
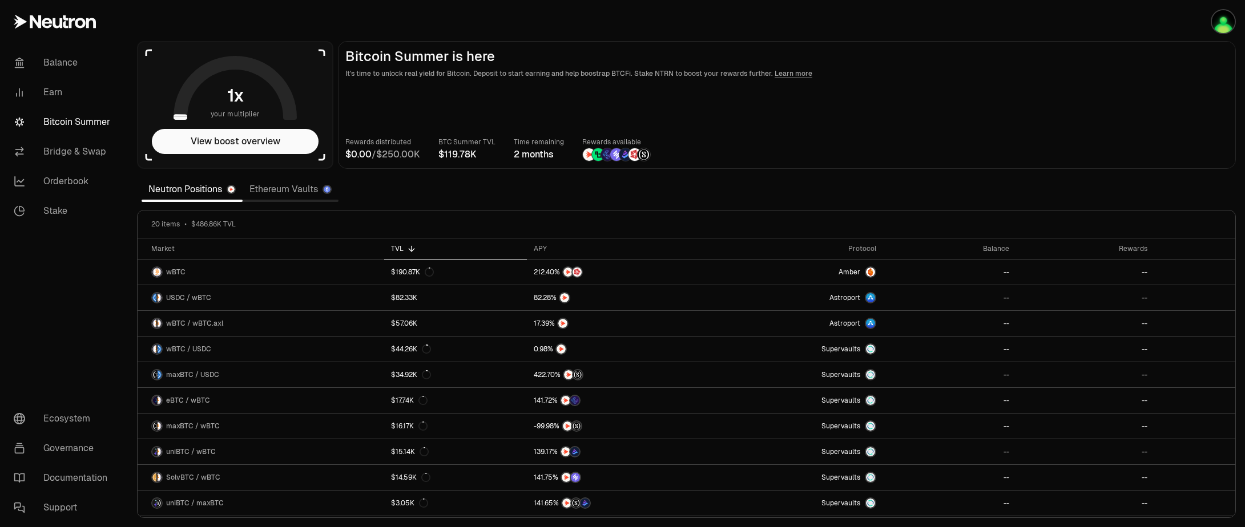
click at [284, 192] on link "Ethereum Vaults" at bounding box center [291, 189] width 96 height 23
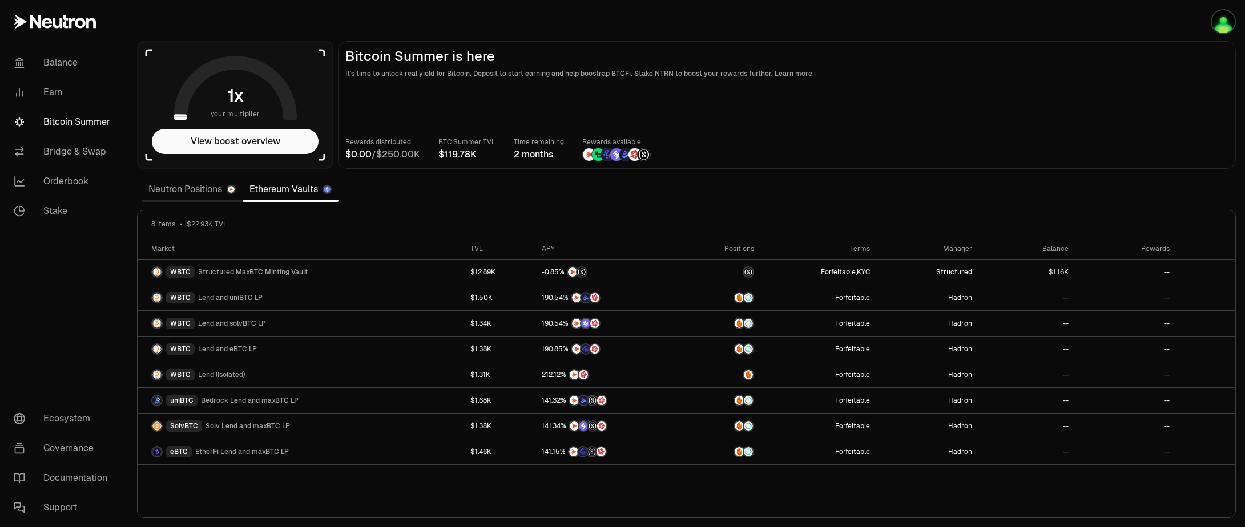
click at [1058, 80] on main "Bitcoin Summer is here It's time to unlock real yield for Bitcoin. Deposit to s…" at bounding box center [787, 105] width 898 height 128
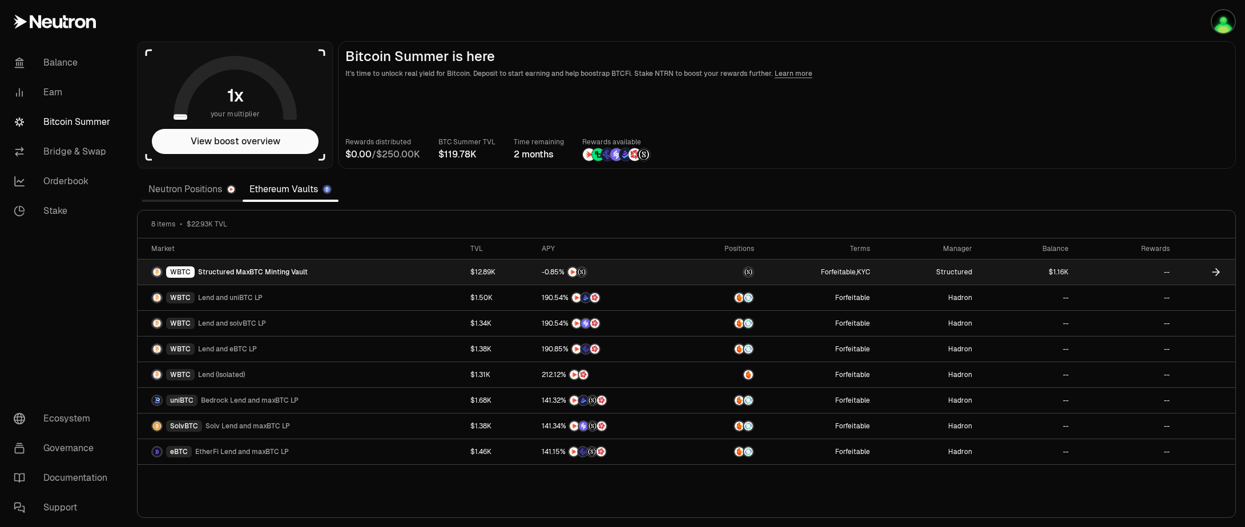
click at [316, 273] on link "WBTC Structured MaxBTC Minting Vault" at bounding box center [301, 272] width 326 height 25
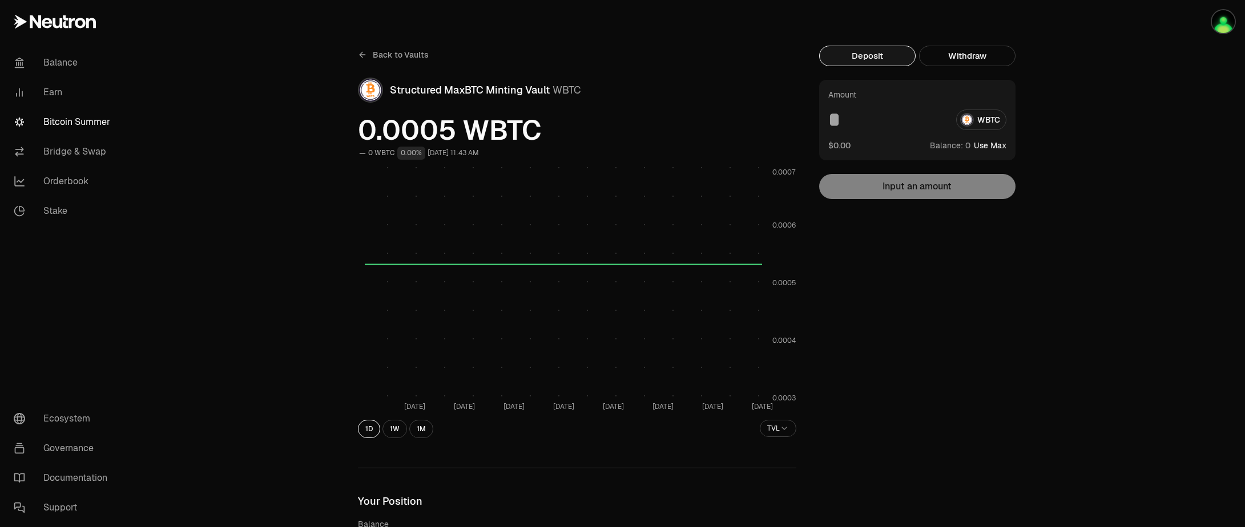
click at [472, 128] on span "0.0005 WBTC" at bounding box center [577, 129] width 438 height 27
click at [490, 95] on span "Structured MaxBTC Minting Vault" at bounding box center [470, 89] width 160 height 13
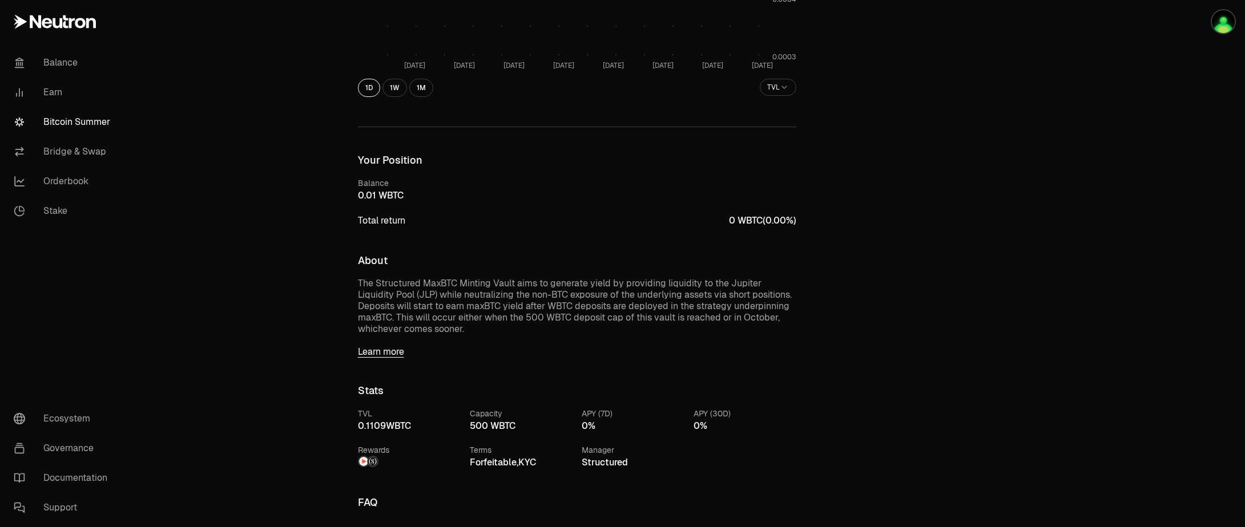
scroll to position [343, 0]
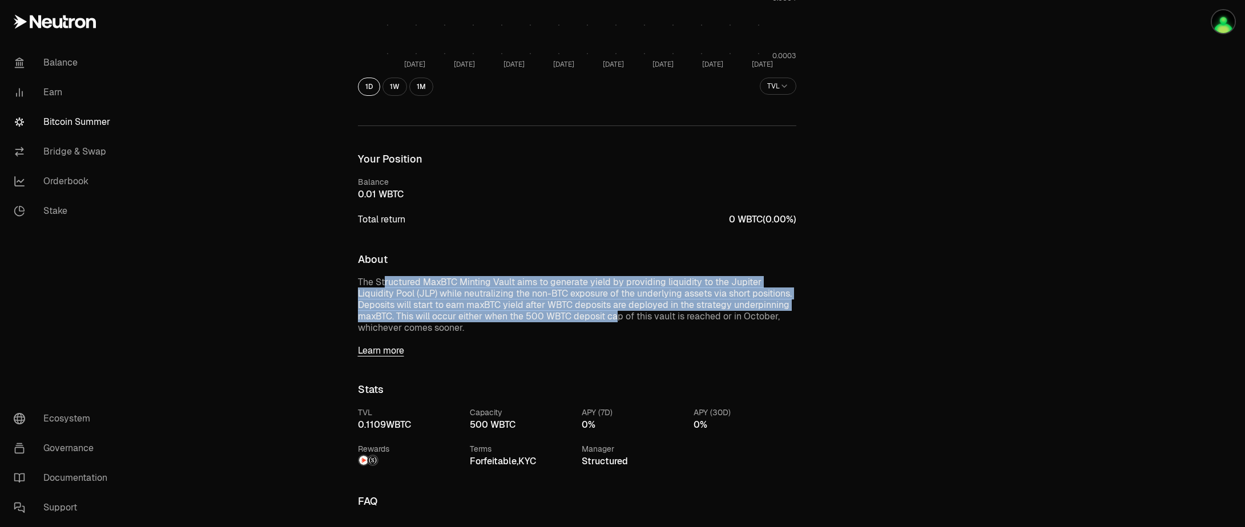
drag, startPoint x: 384, startPoint y: 281, endPoint x: 581, endPoint y: 329, distance: 202.1
click at [577, 320] on p "The Structured MaxBTC Minting Vault aims to generate yield by providing liquidi…" at bounding box center [577, 305] width 438 height 57
click at [365, 460] on img at bounding box center [363, 460] width 9 height 9
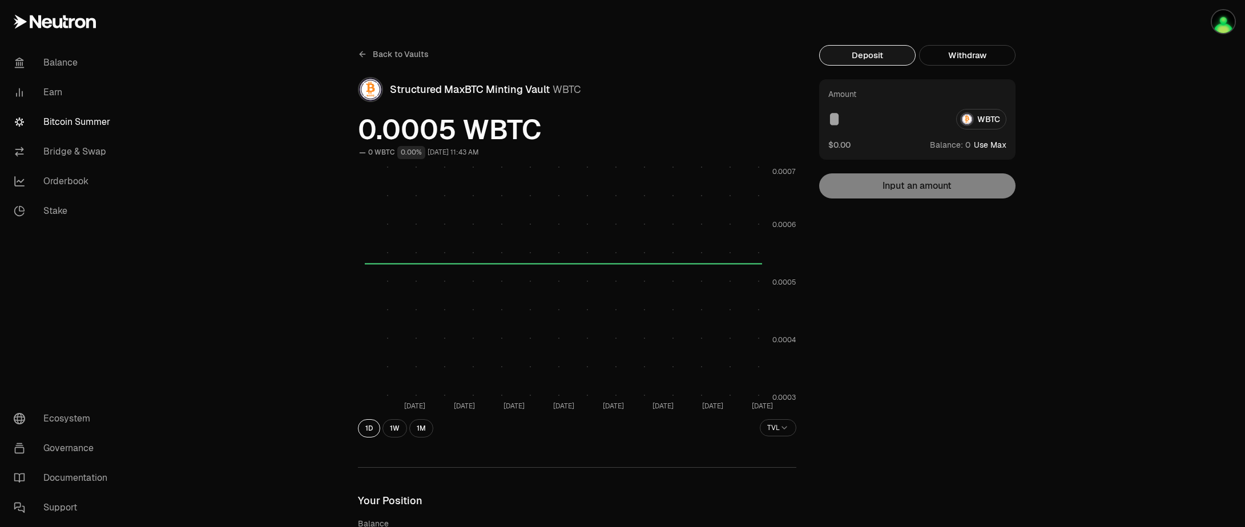
scroll to position [0, 0]
click at [961, 54] on button "Withdraw" at bounding box center [967, 56] width 96 height 21
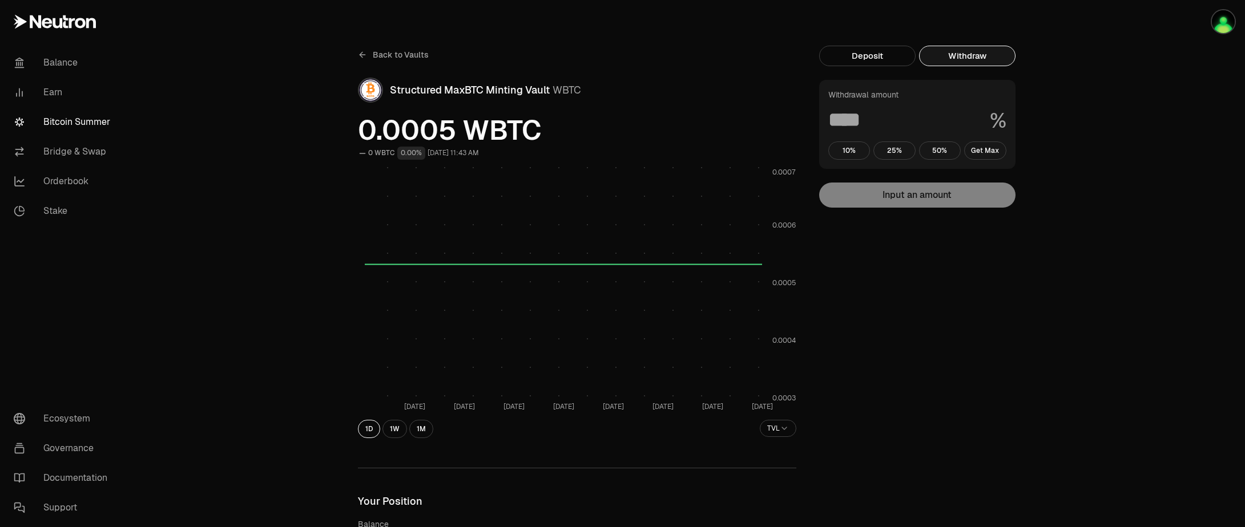
click at [850, 128] on input at bounding box center [904, 120] width 152 height 21
click at [388, 51] on span "Back to Vaults" at bounding box center [401, 54] width 56 height 11
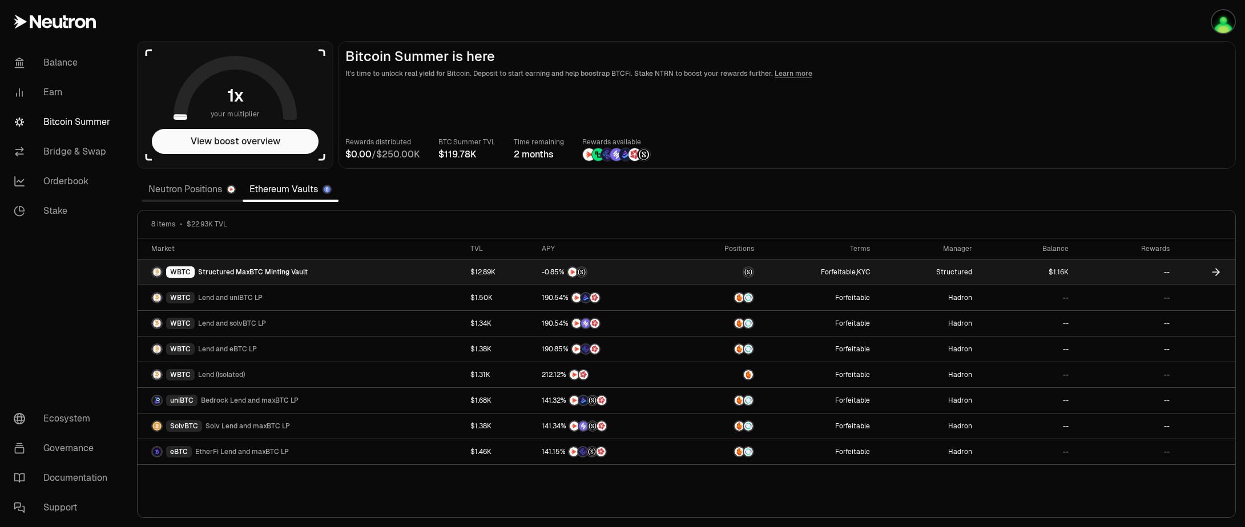
click at [1145, 277] on link "--" at bounding box center [1125, 272] width 101 height 25
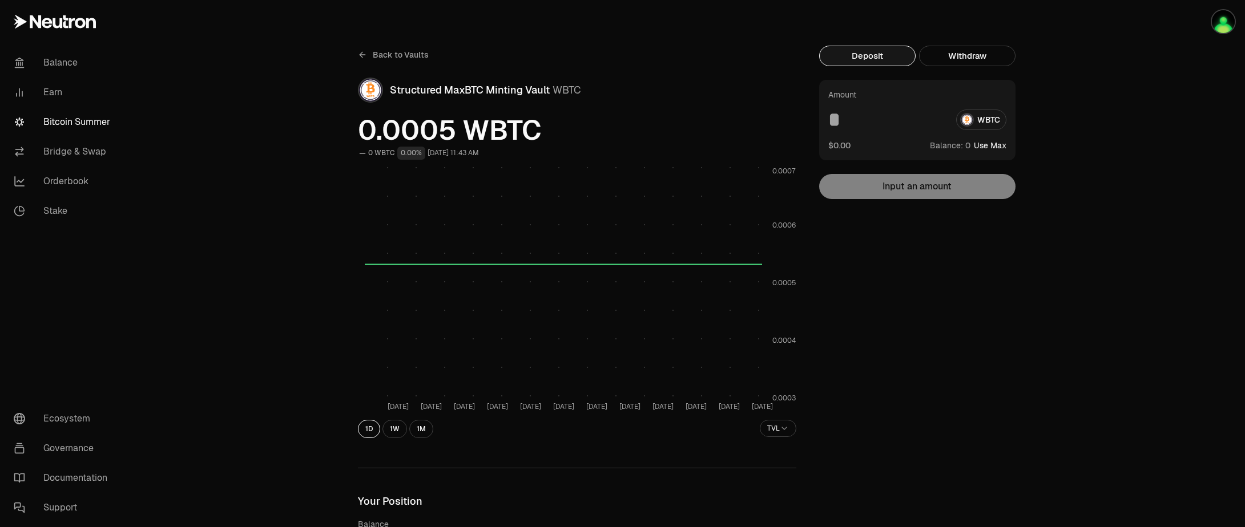
click at [976, 120] on div "WBTC" at bounding box center [917, 120] width 178 height 21
click at [972, 146] on span "0 1 2 3 4 5 6 7 8 9" at bounding box center [967, 145] width 13 height 12
click at [989, 117] on div "WBTC" at bounding box center [917, 120] width 178 height 21
click at [397, 59] on span "Back to Vaults" at bounding box center [401, 54] width 56 height 11
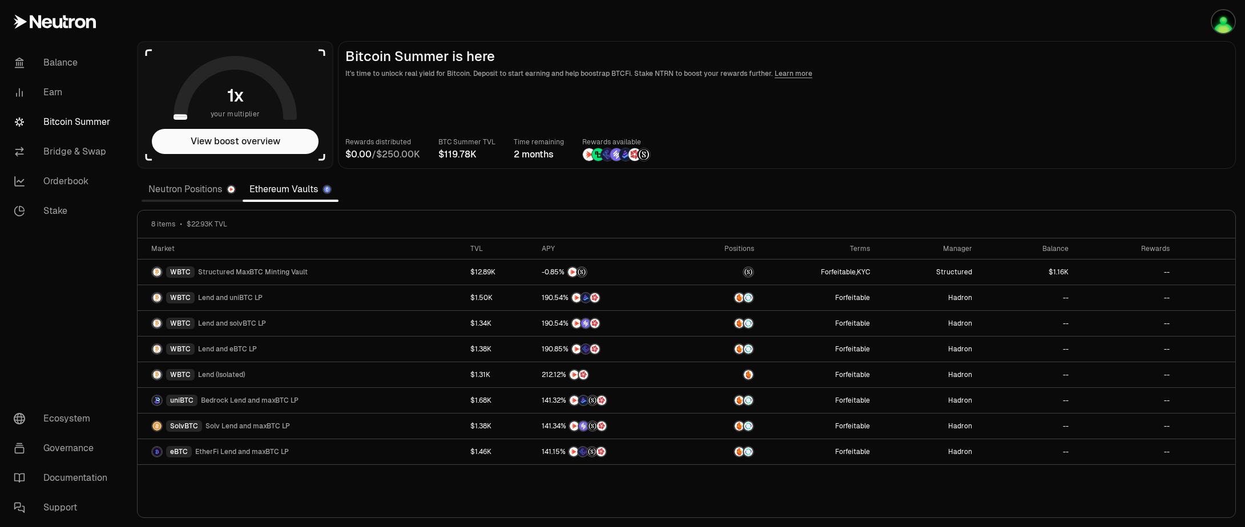
click at [201, 190] on link "Neutron Positions" at bounding box center [192, 189] width 101 height 23
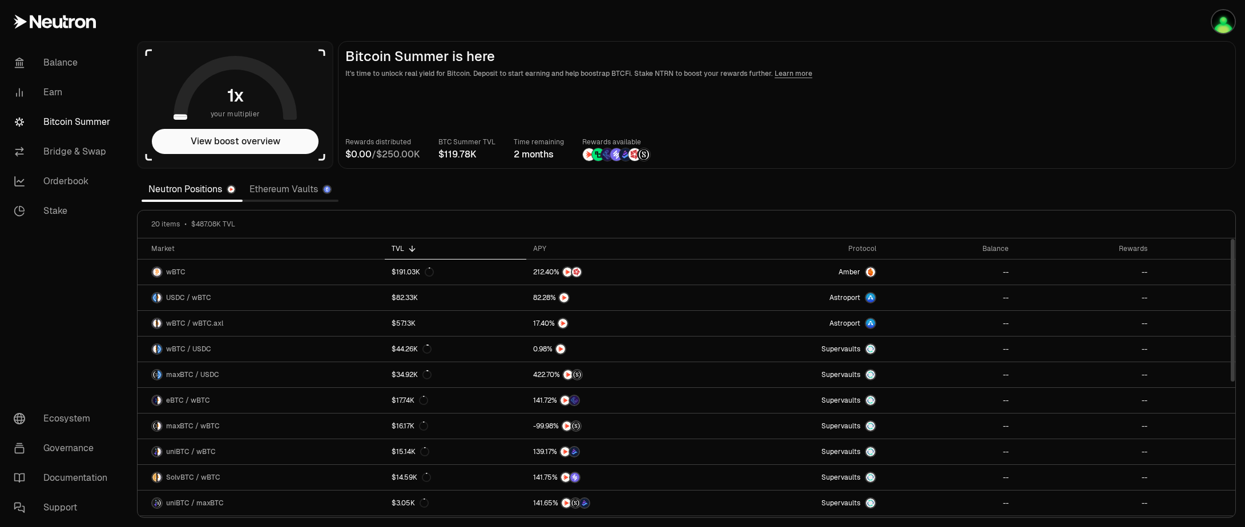
click at [396, 251] on div "TVL" at bounding box center [456, 248] width 128 height 9
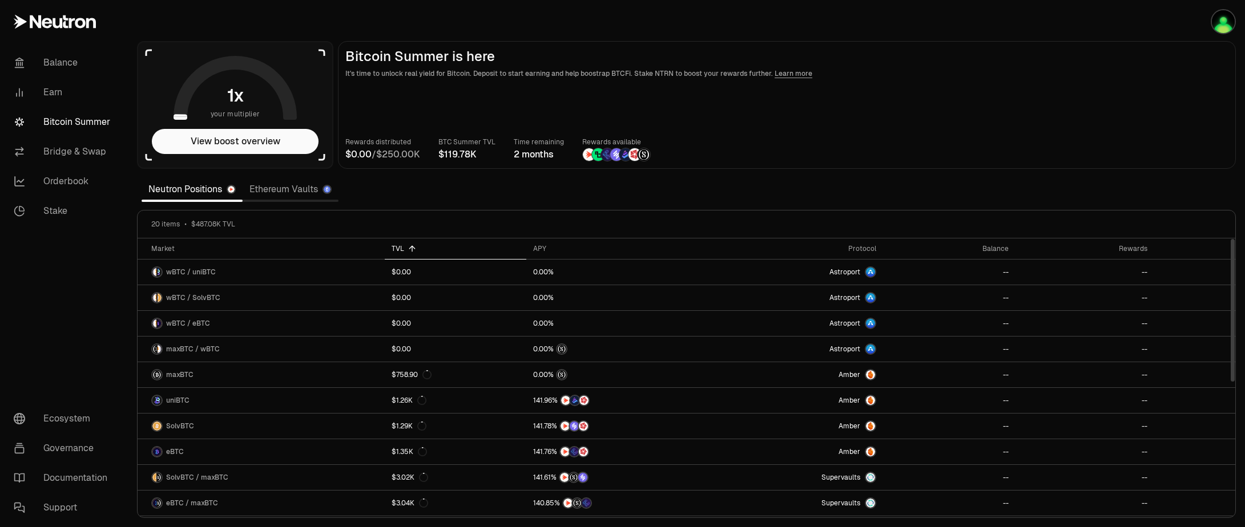
click at [402, 248] on div "TVL" at bounding box center [456, 248] width 128 height 9
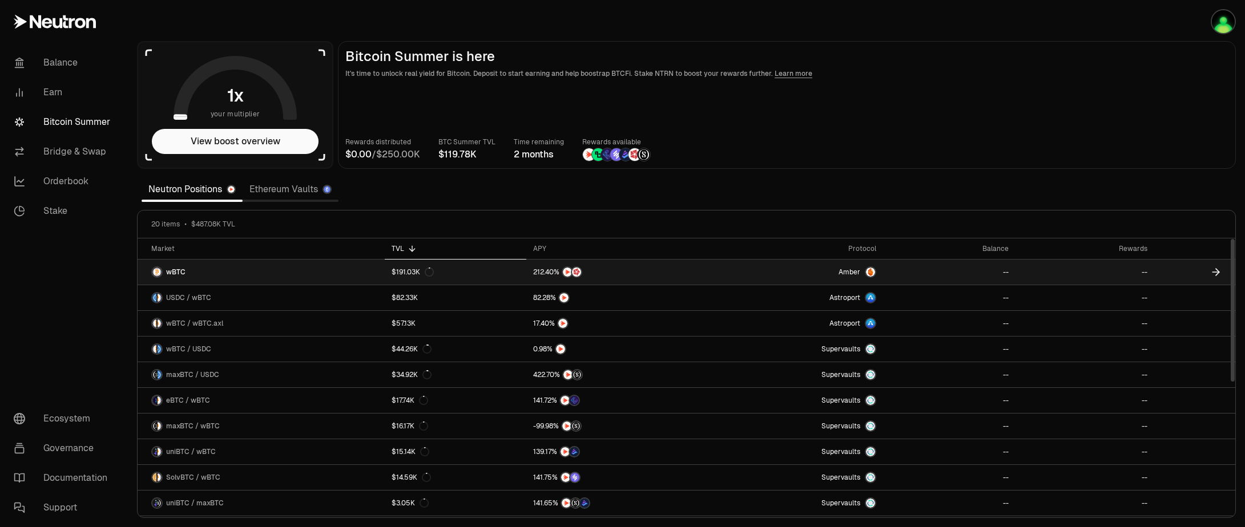
click at [411, 276] on div "$191.03K" at bounding box center [413, 272] width 42 height 9
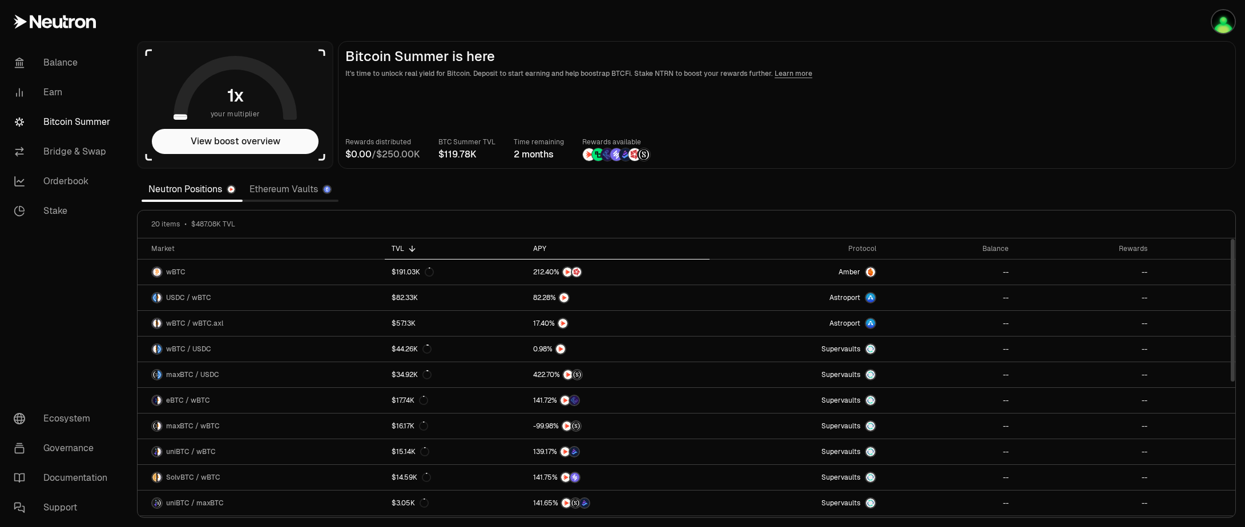
click at [533, 245] on div "APY" at bounding box center [618, 248] width 170 height 9
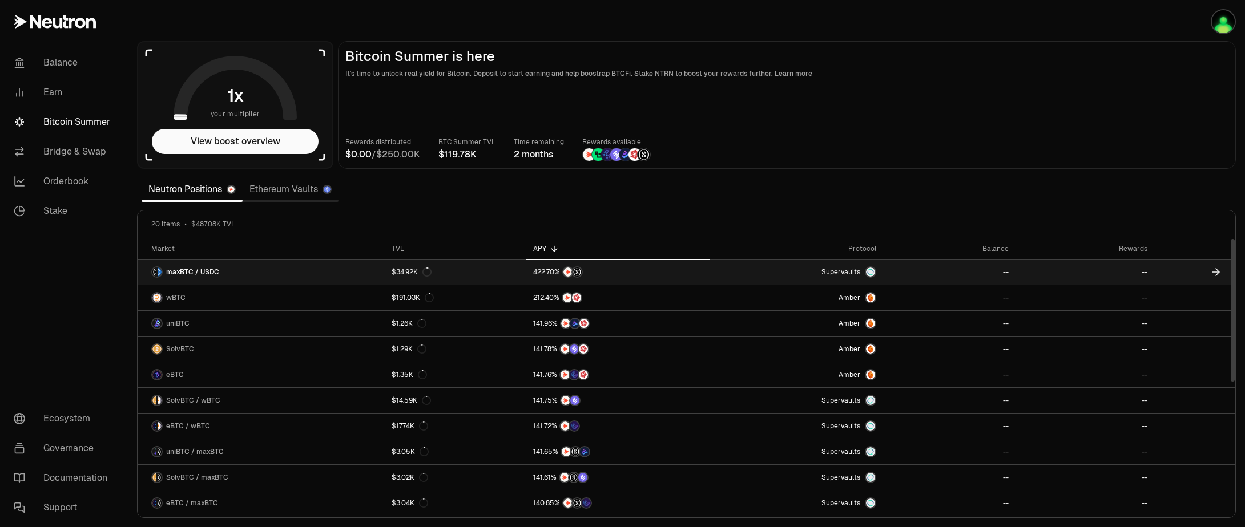
click at [171, 275] on span "maxBTC / USDC" at bounding box center [192, 272] width 53 height 9
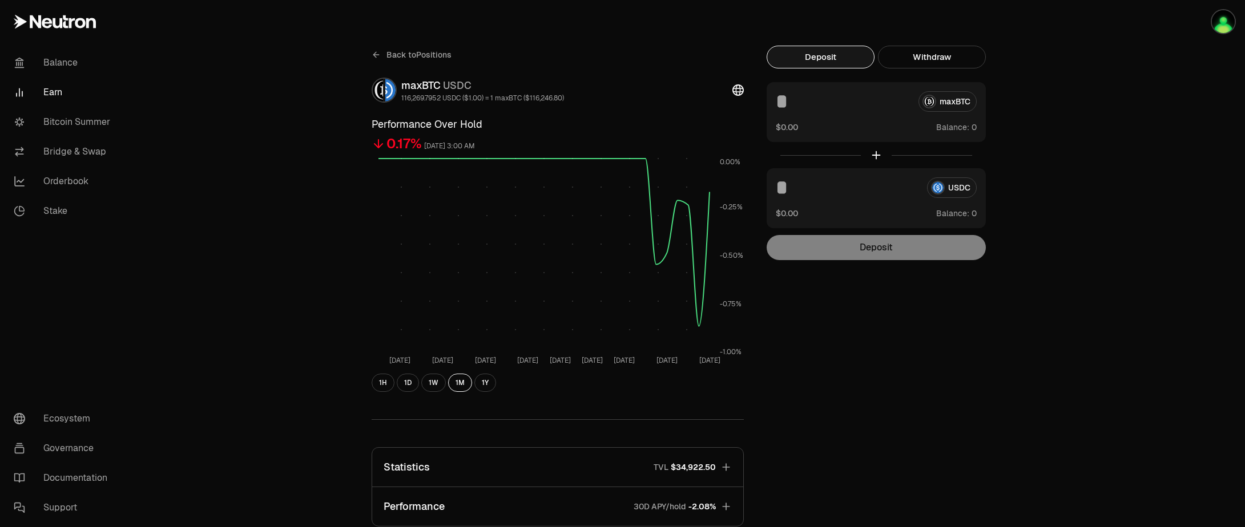
click at [375, 56] on icon at bounding box center [376, 54] width 9 height 9
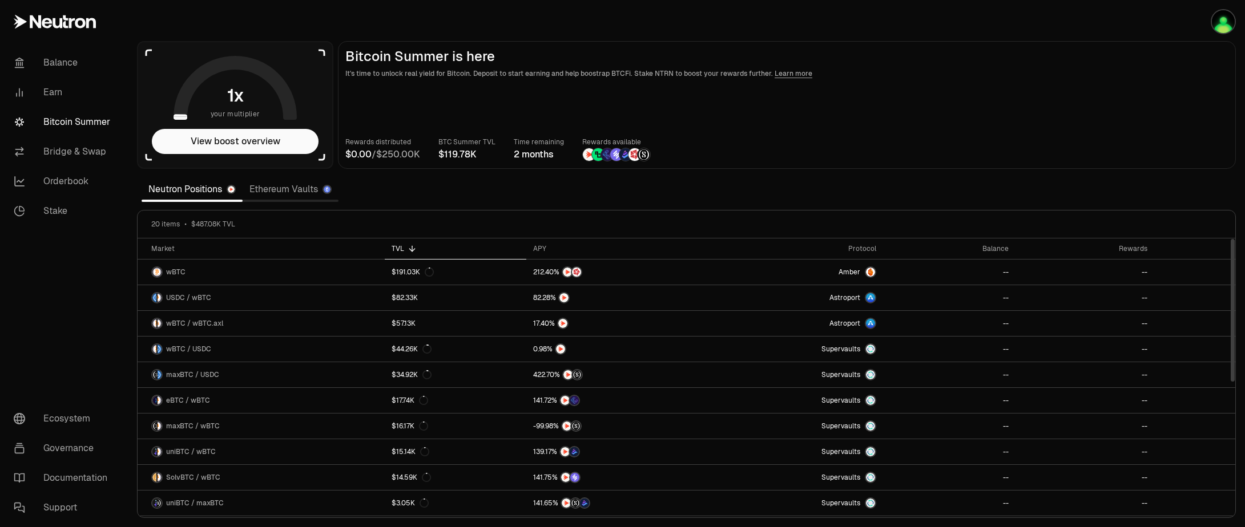
click at [283, 194] on link "Ethereum Vaults" at bounding box center [291, 189] width 96 height 23
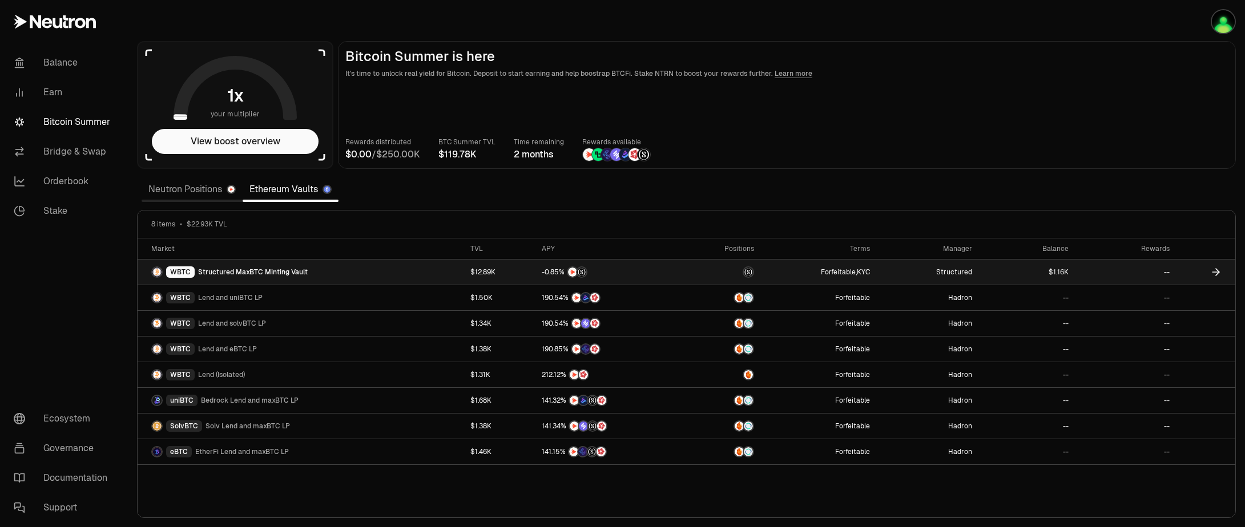
click at [251, 271] on span "Structured MaxBTC Minting Vault" at bounding box center [253, 272] width 110 height 9
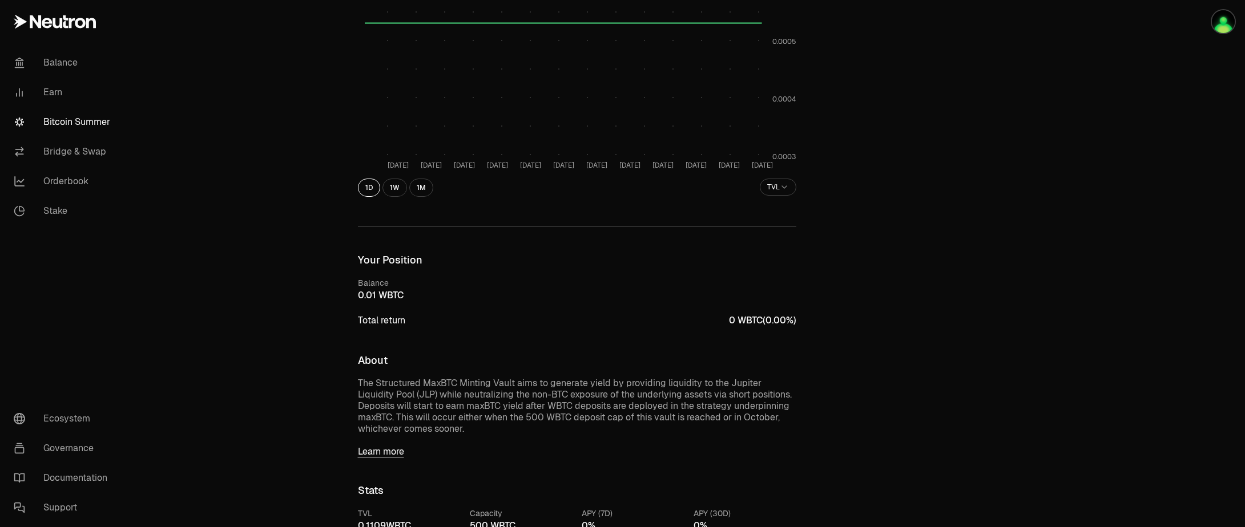
scroll to position [274, 0]
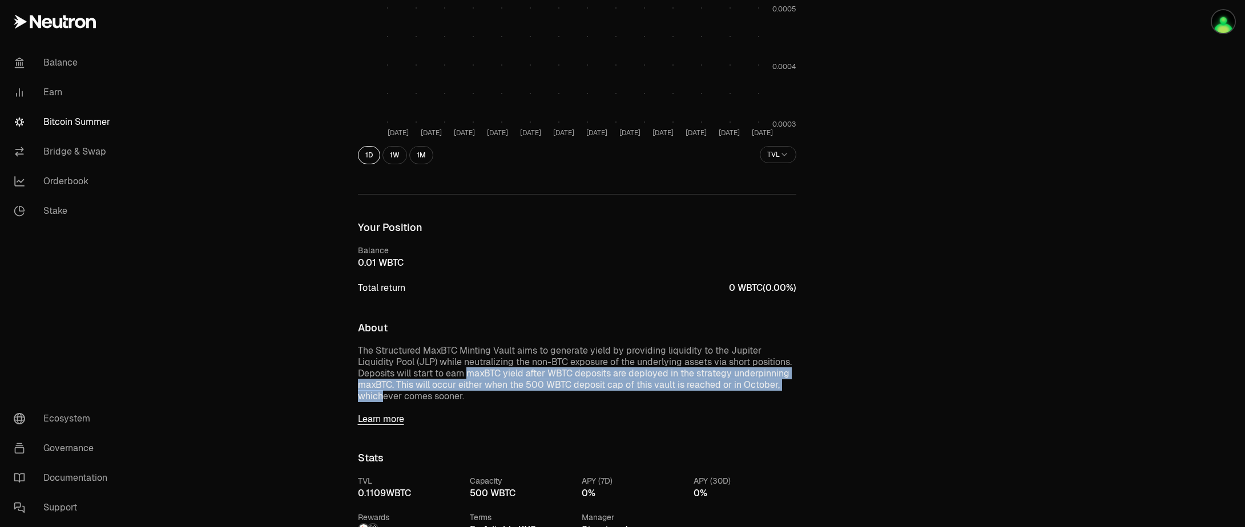
drag, startPoint x: 427, startPoint y: 374, endPoint x: 763, endPoint y: 380, distance: 335.7
click at [763, 380] on p "The Structured MaxBTC Minting Vault aims to generate yield by providing liquidi…" at bounding box center [577, 373] width 438 height 57
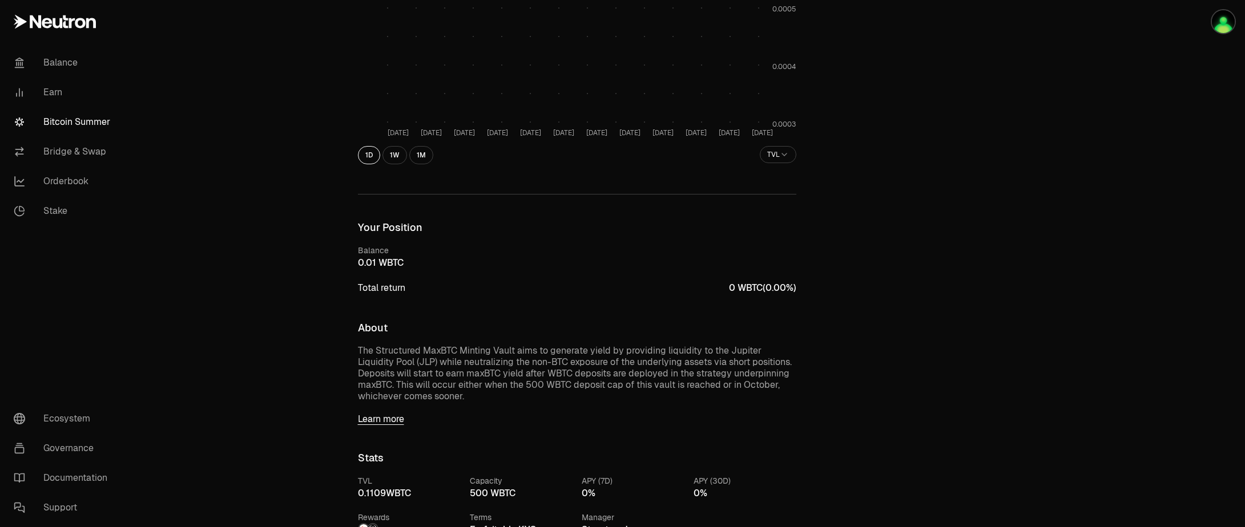
click at [484, 399] on p "The Structured MaxBTC Minting Vault aims to generate yield by providing liquidi…" at bounding box center [577, 373] width 438 height 57
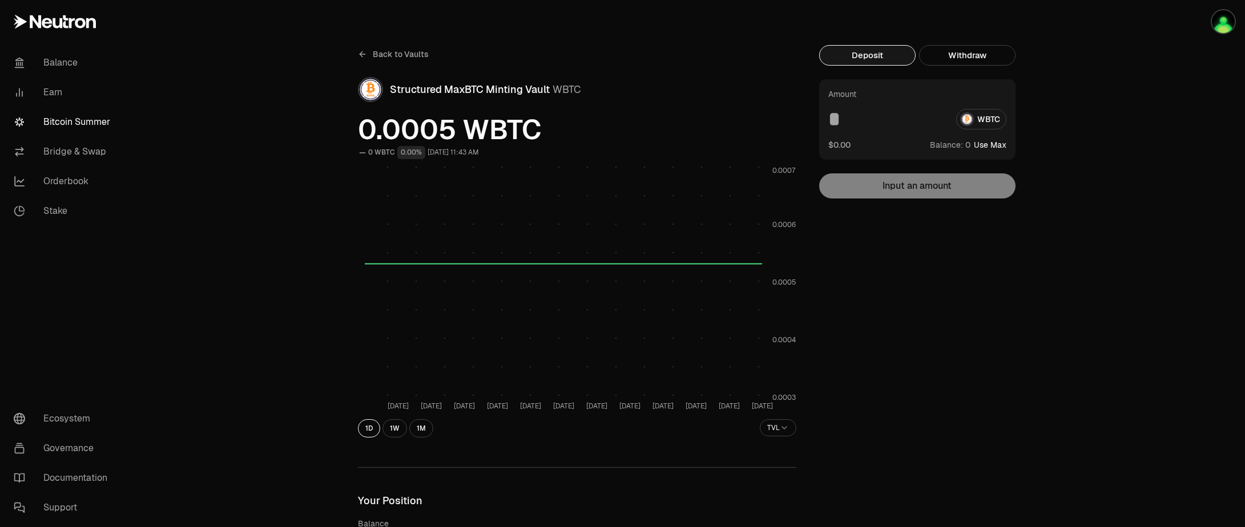
scroll to position [0, 0]
click at [389, 56] on span "Back to Vaults" at bounding box center [401, 54] width 56 height 11
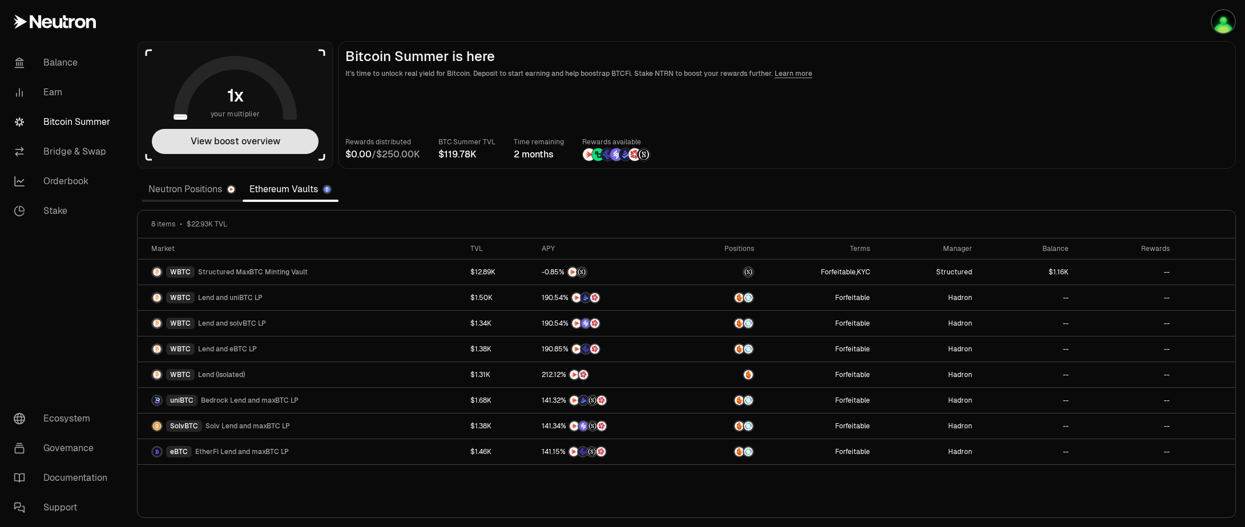
click at [239, 143] on button "View boost overview" at bounding box center [235, 141] width 167 height 25
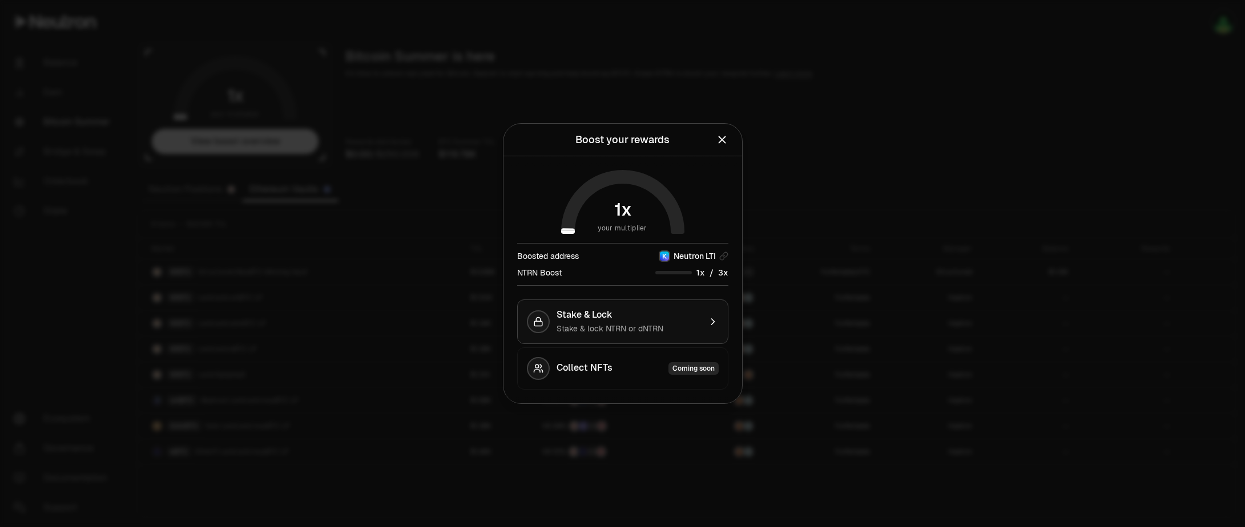
click at [659, 320] on div "Stake & Lock" at bounding box center [629, 314] width 144 height 11
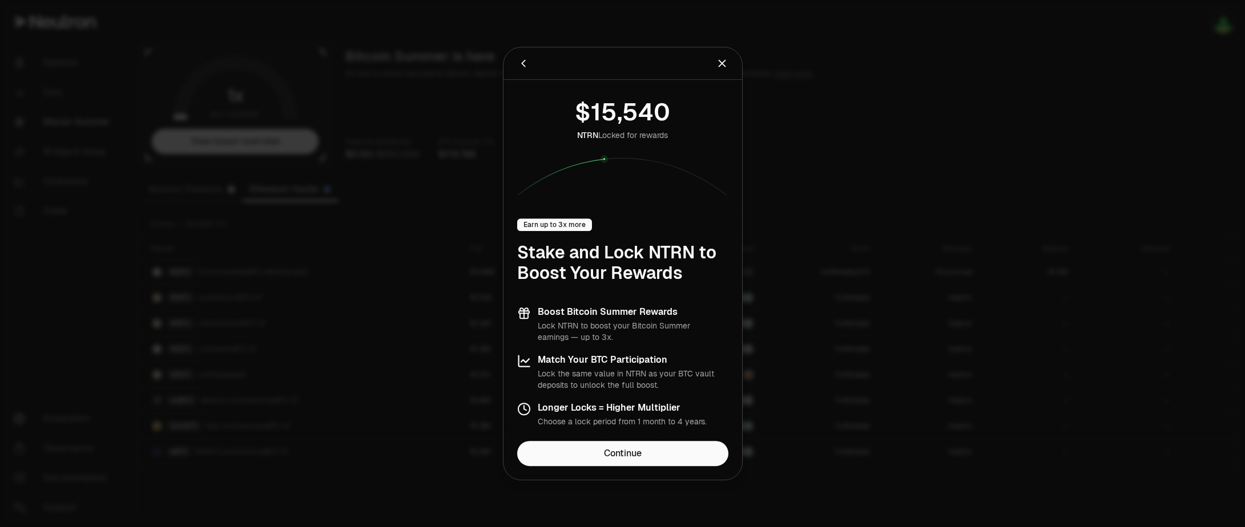
click at [718, 63] on icon "Close" at bounding box center [722, 63] width 13 height 13
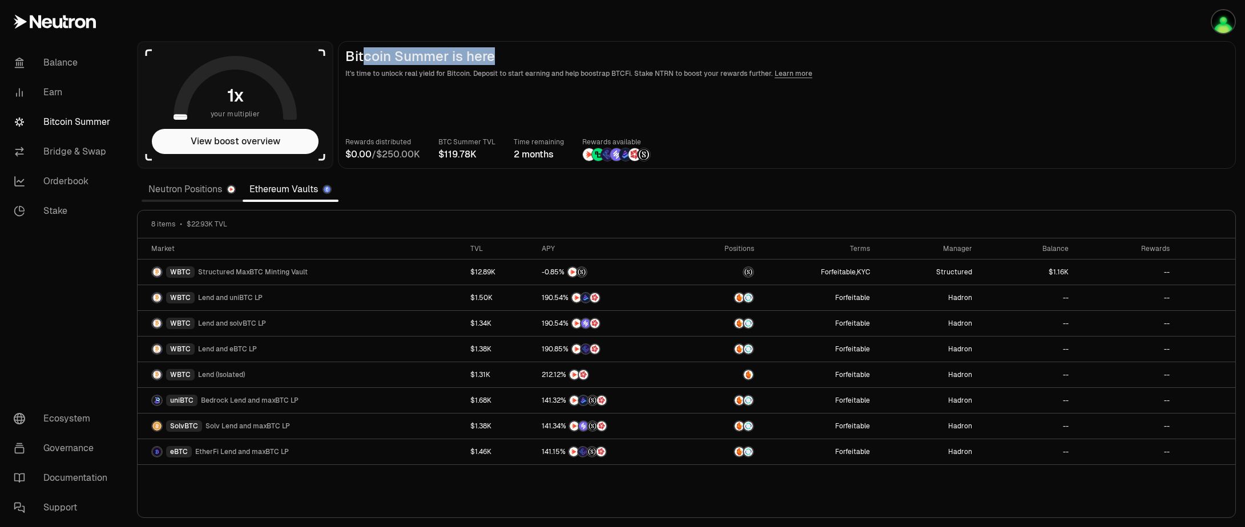
drag, startPoint x: 365, startPoint y: 59, endPoint x: 558, endPoint y: 55, distance: 192.4
click at [550, 55] on h2 "Bitcoin Summer is here" at bounding box center [786, 57] width 883 height 16
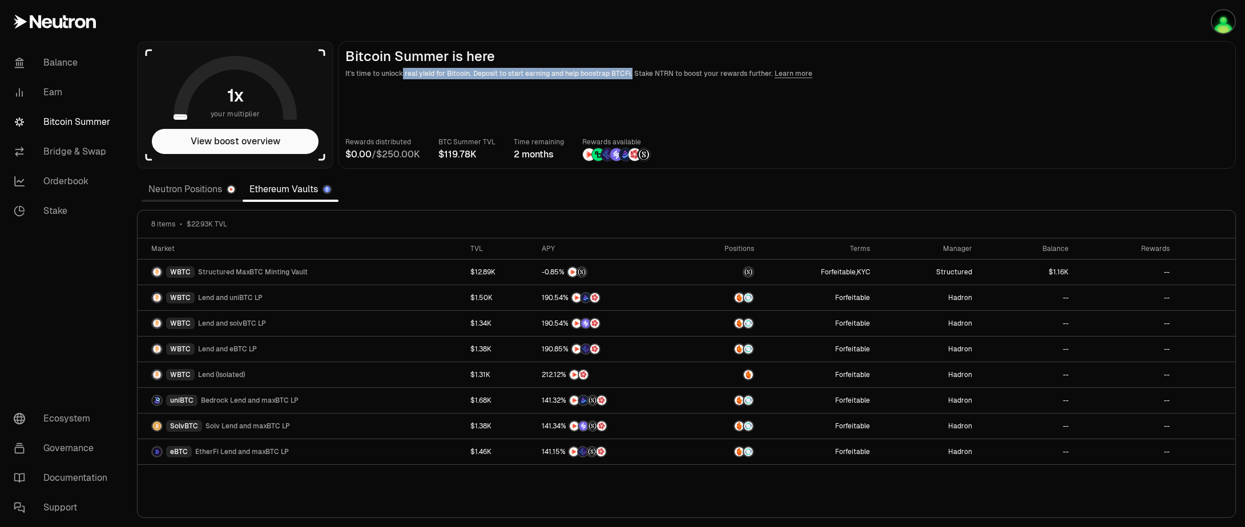
drag, startPoint x: 401, startPoint y: 75, endPoint x: 691, endPoint y: 66, distance: 290.1
click at [640, 70] on p "It's time to unlock real yield for Bitcoin. Deposit to start earning and help b…" at bounding box center [786, 73] width 883 height 11
click at [787, 74] on link "Learn more" at bounding box center [794, 73] width 38 height 9
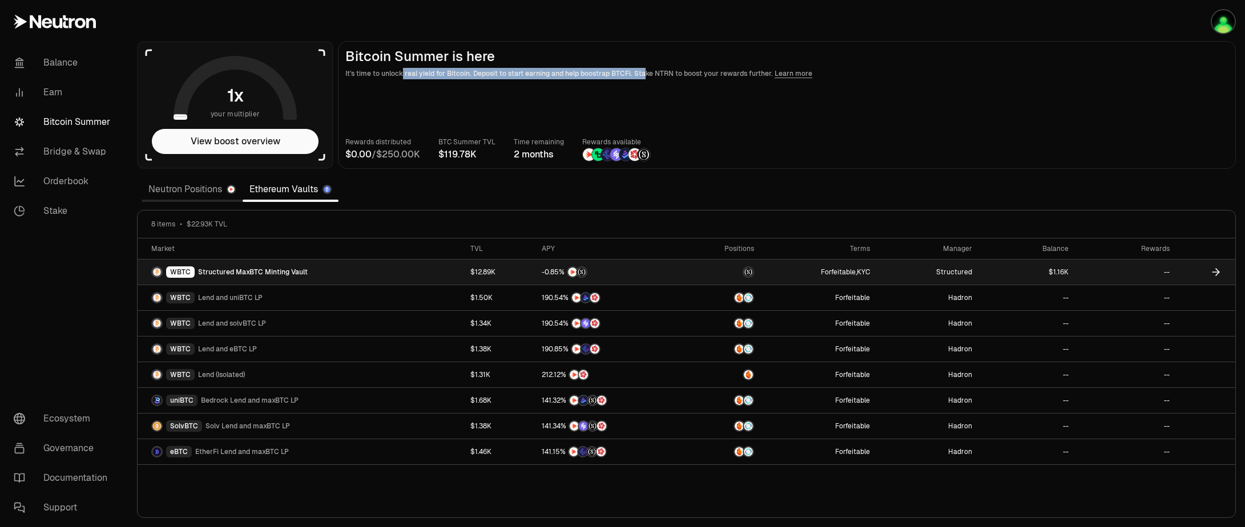
click at [241, 273] on span "Structured MaxBTC Minting Vault" at bounding box center [253, 272] width 110 height 9
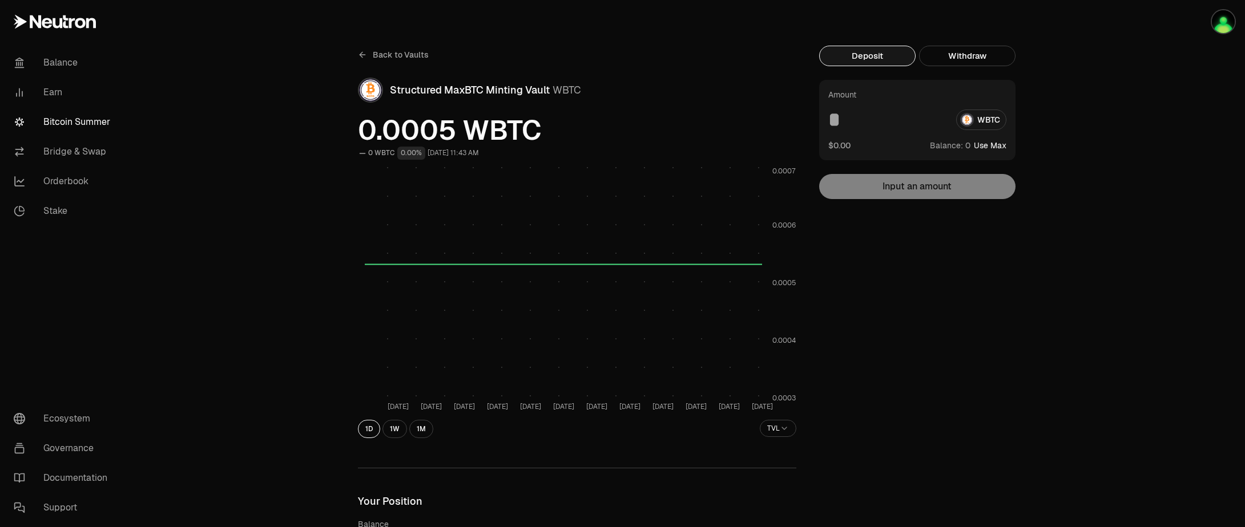
click at [361, 54] on icon at bounding box center [361, 54] width 3 height 5
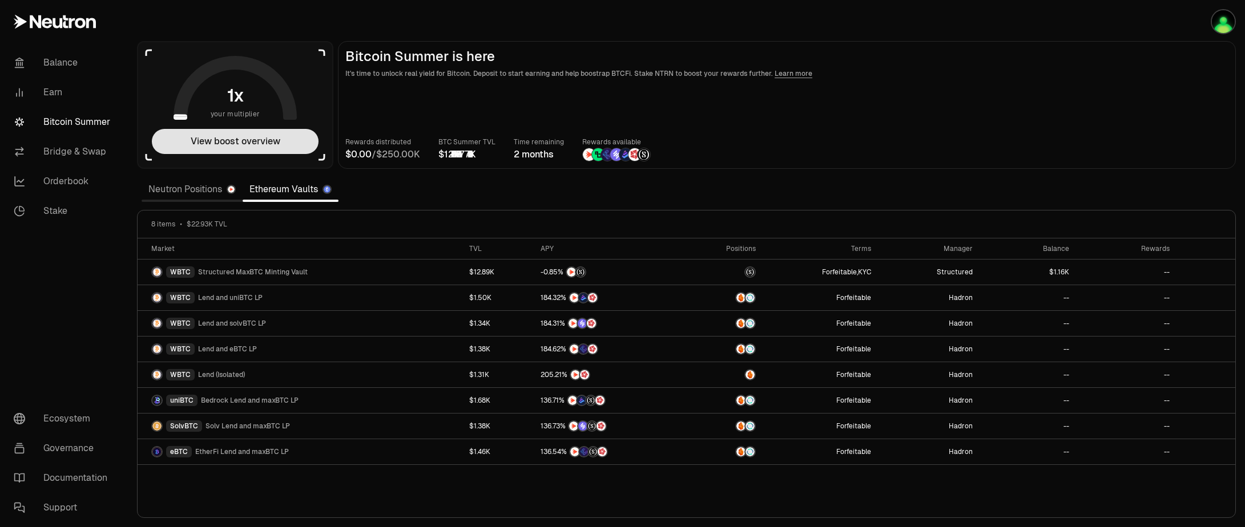
click at [220, 141] on button "View boost overview" at bounding box center [235, 141] width 167 height 25
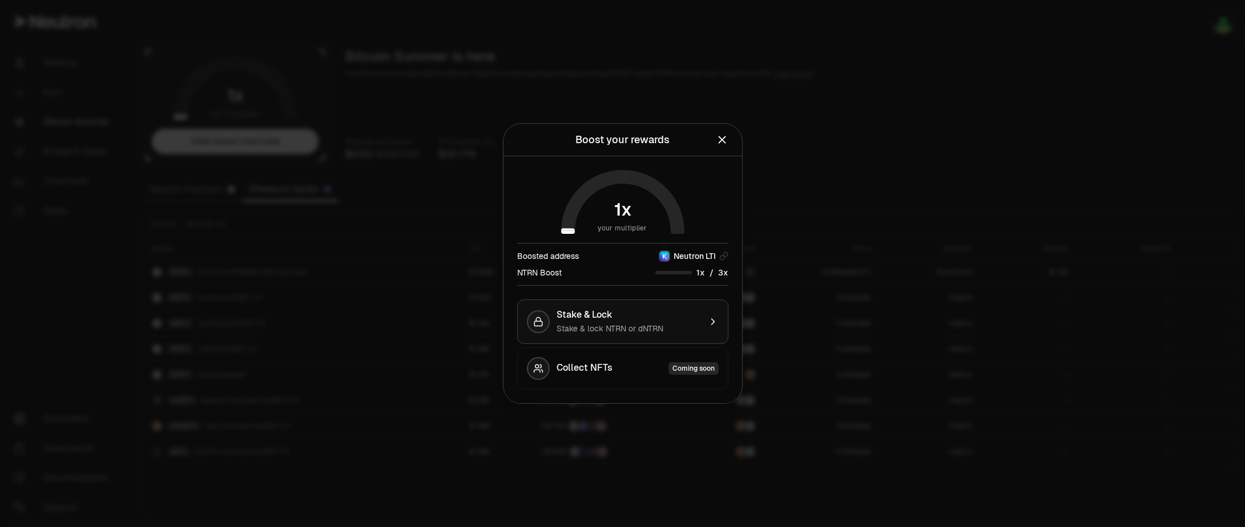
click at [628, 321] on div "Stake & Lock Stake & lock NTRN or dNTRN" at bounding box center [629, 321] width 144 height 25
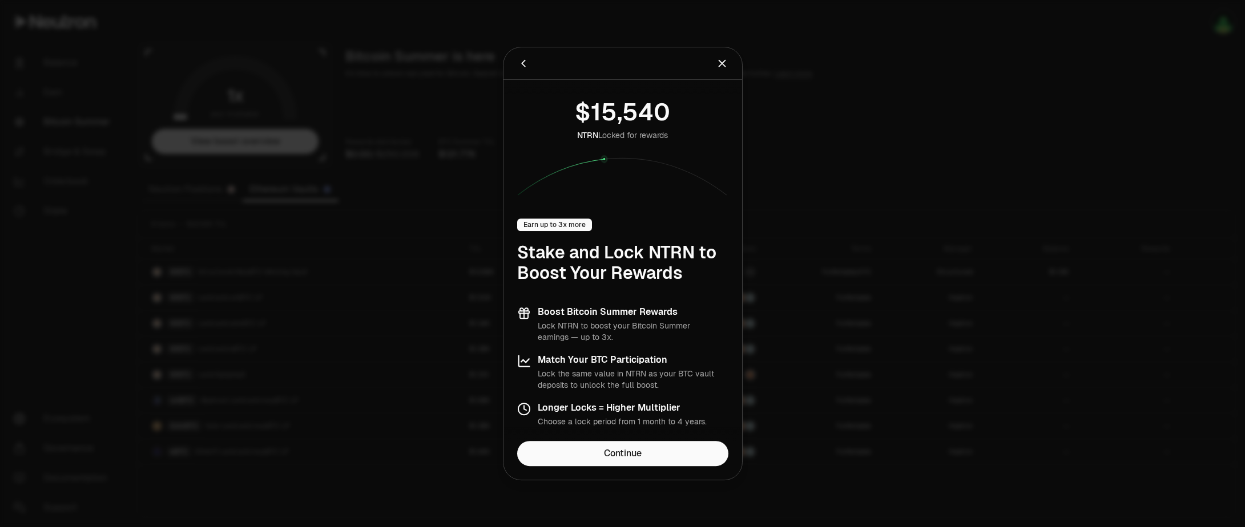
click at [547, 226] on div "Earn up to 3x more" at bounding box center [554, 225] width 75 height 13
click at [548, 227] on div "Earn up to 3x more" at bounding box center [554, 225] width 75 height 13
click at [627, 457] on link "Continue" at bounding box center [622, 453] width 211 height 25
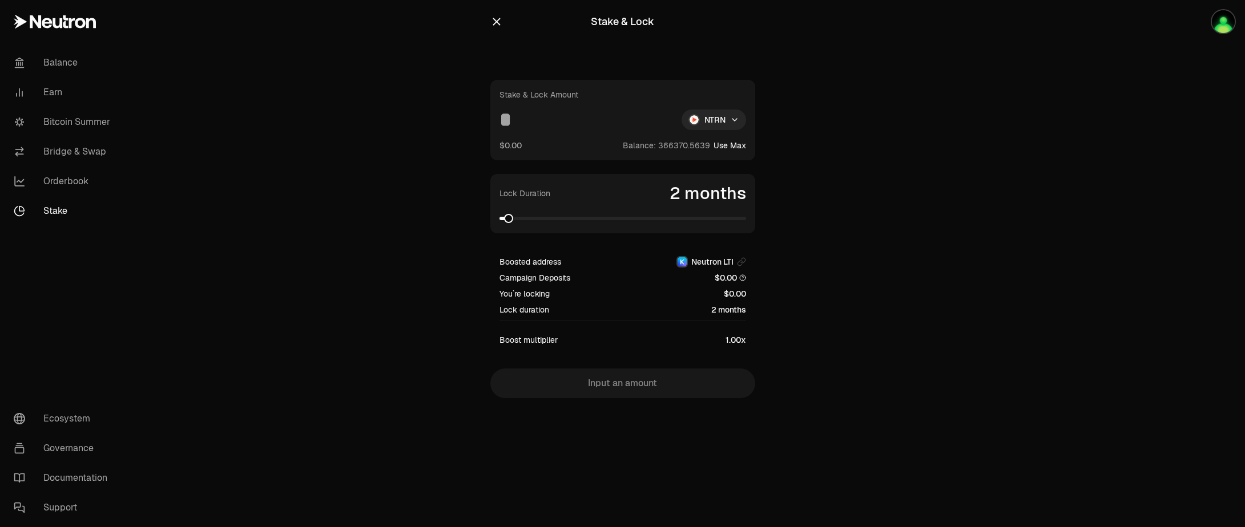
click at [736, 142] on button "Use Max" at bounding box center [730, 145] width 33 height 11
type input "**********"
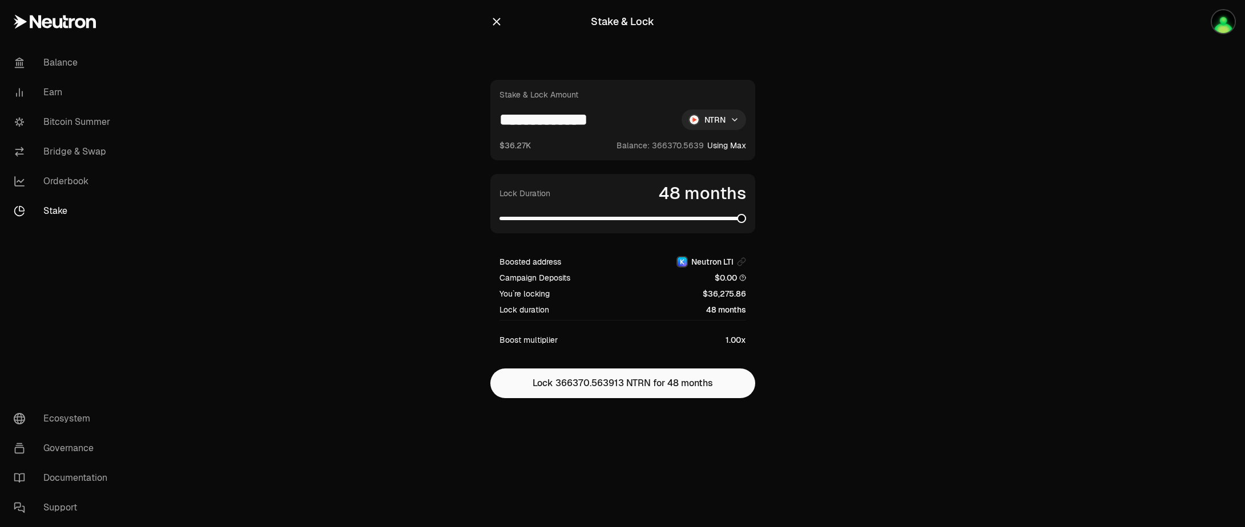
click at [746, 223] on span at bounding box center [741, 218] width 9 height 9
click at [864, 223] on main "**********" at bounding box center [686, 222] width 1117 height 444
click at [707, 121] on html "**********" at bounding box center [622, 263] width 1245 height 527
click at [707, 141] on div "NTRN" at bounding box center [714, 146] width 104 height 23
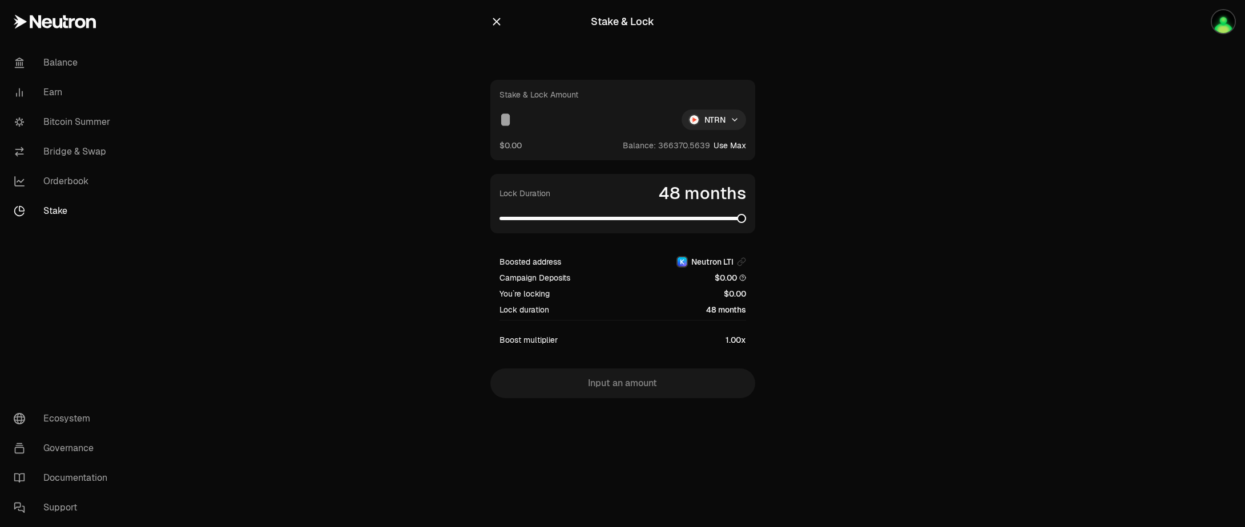
click at [506, 123] on input at bounding box center [585, 120] width 173 height 21
click at [73, 127] on link "Bitcoin Summer" at bounding box center [64, 122] width 119 height 30
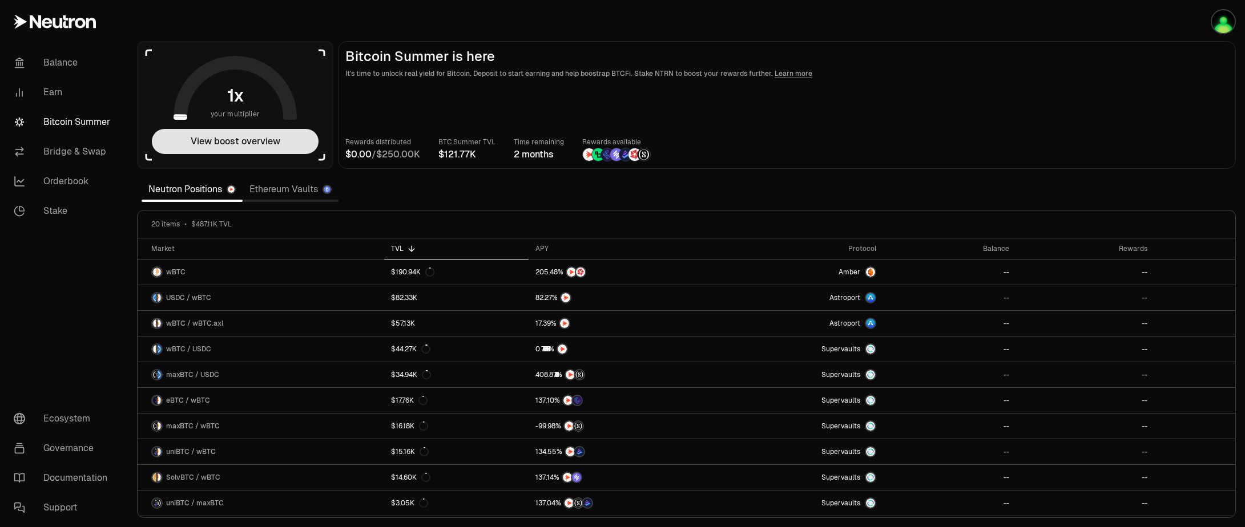
click at [251, 142] on button "View boost overview" at bounding box center [235, 141] width 167 height 25
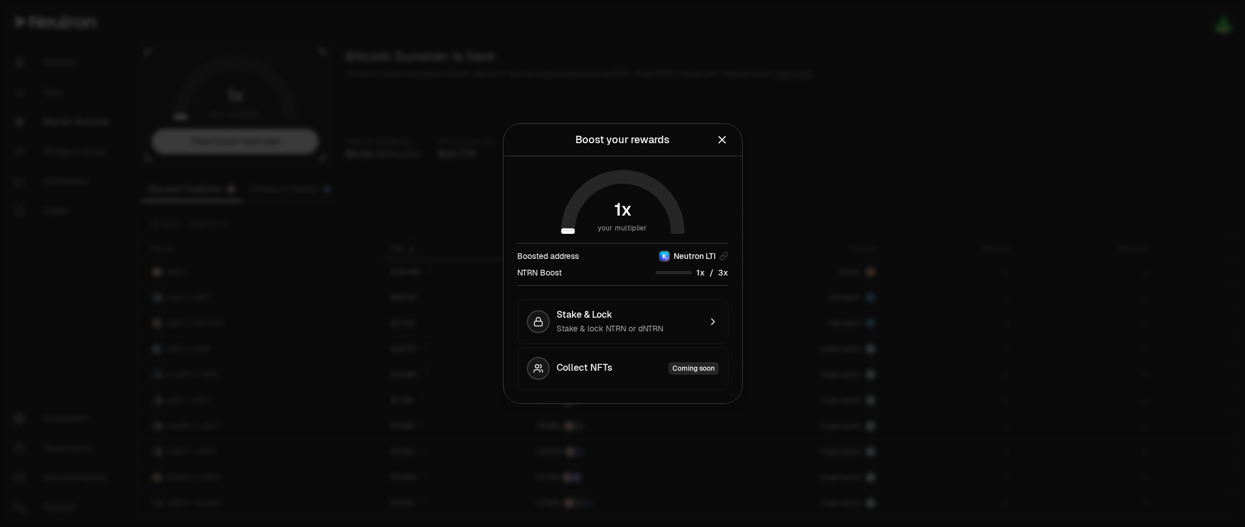
click at [575, 207] on icon at bounding box center [623, 204] width 110 height 55
click at [658, 180] on icon at bounding box center [622, 202] width 123 height 64
drag, startPoint x: 702, startPoint y: 272, endPoint x: 711, endPoint y: 272, distance: 9.1
click at [703, 272] on span "x" at bounding box center [702, 273] width 5 height 8
click at [716, 273] on span "0 1 2 3 4 5 6 7 8 9" at bounding box center [720, 273] width 13 height 12
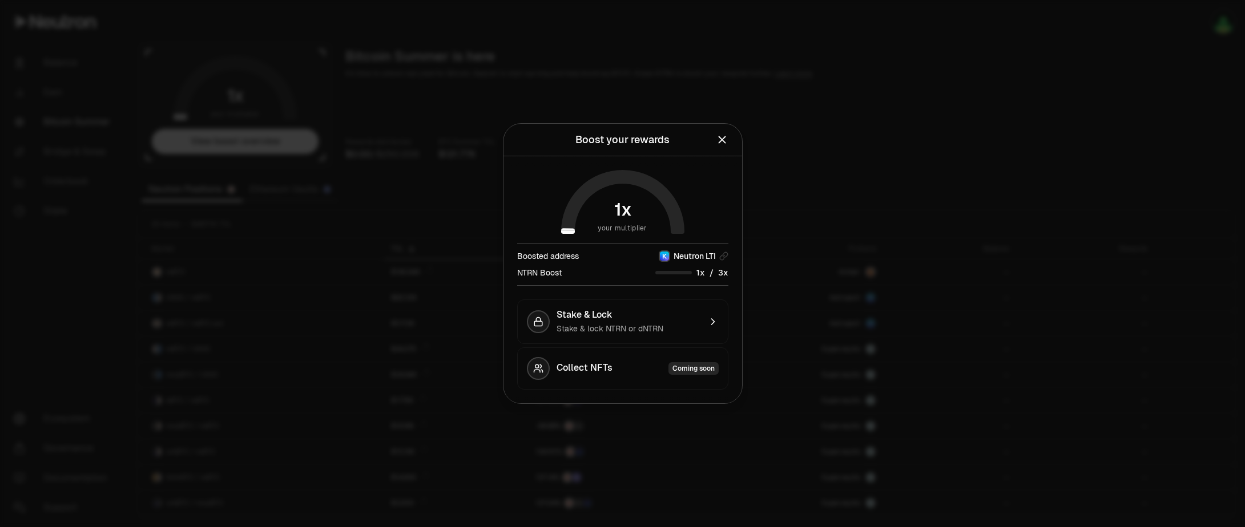
click at [725, 274] on span "x" at bounding box center [725, 273] width 5 height 8
click at [582, 326] on span "Stake & lock NTRN or dNTRN" at bounding box center [610, 329] width 107 height 10
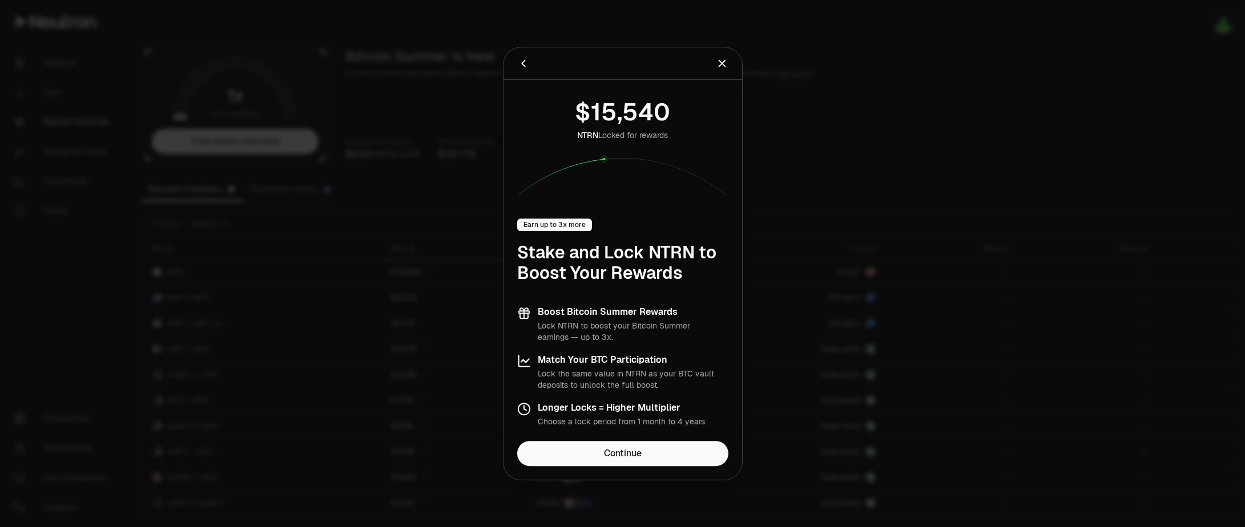
click at [720, 64] on icon "Close" at bounding box center [722, 63] width 13 height 13
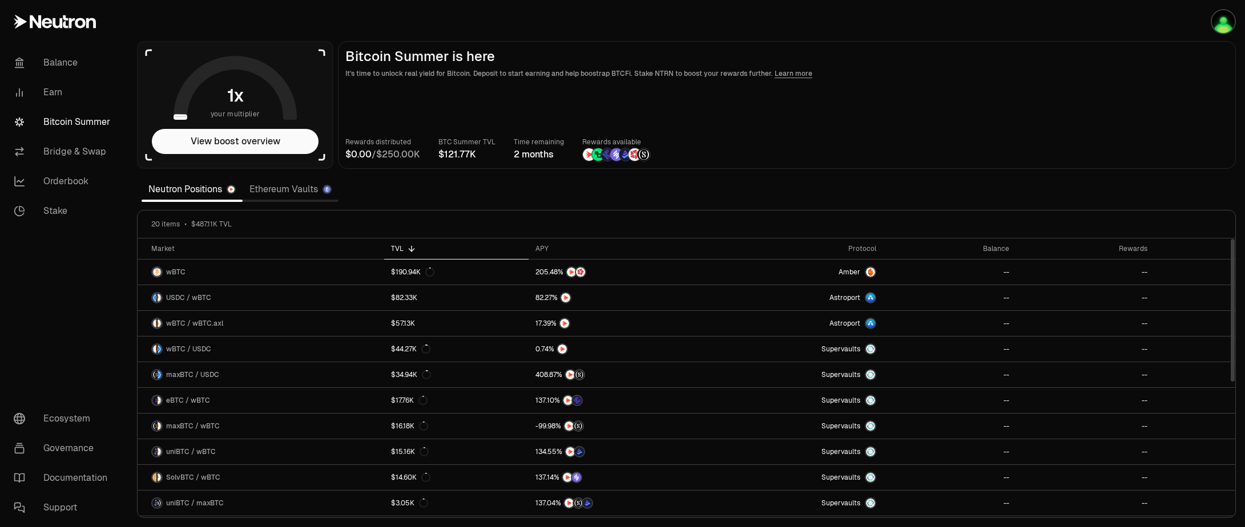
click at [276, 195] on link "Ethereum Vaults" at bounding box center [291, 189] width 96 height 23
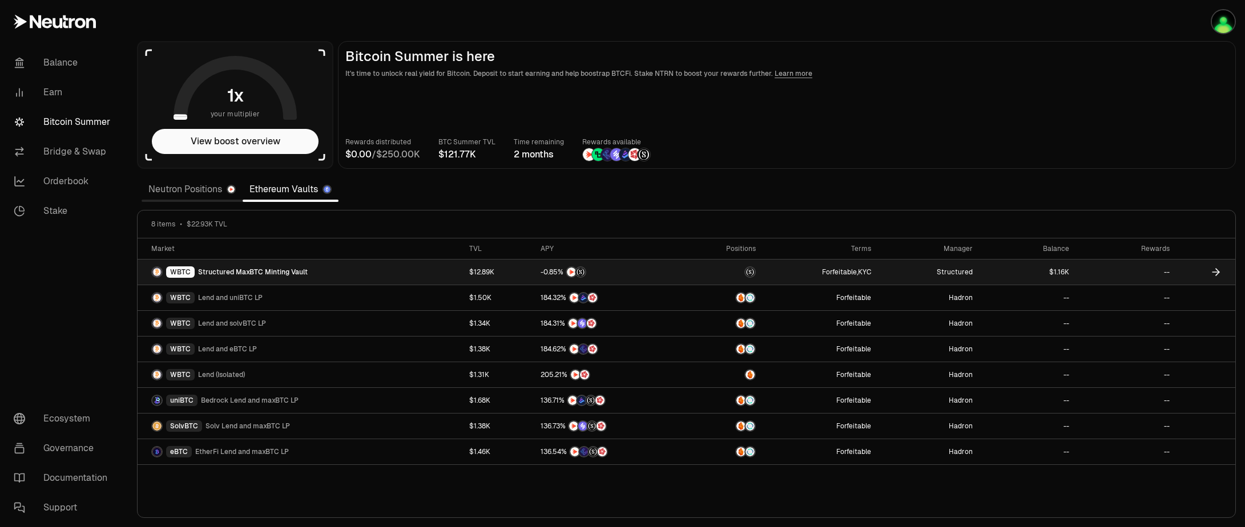
click at [335, 271] on link "WBTC Structured MaxBTC Minting Vault" at bounding box center [300, 272] width 325 height 25
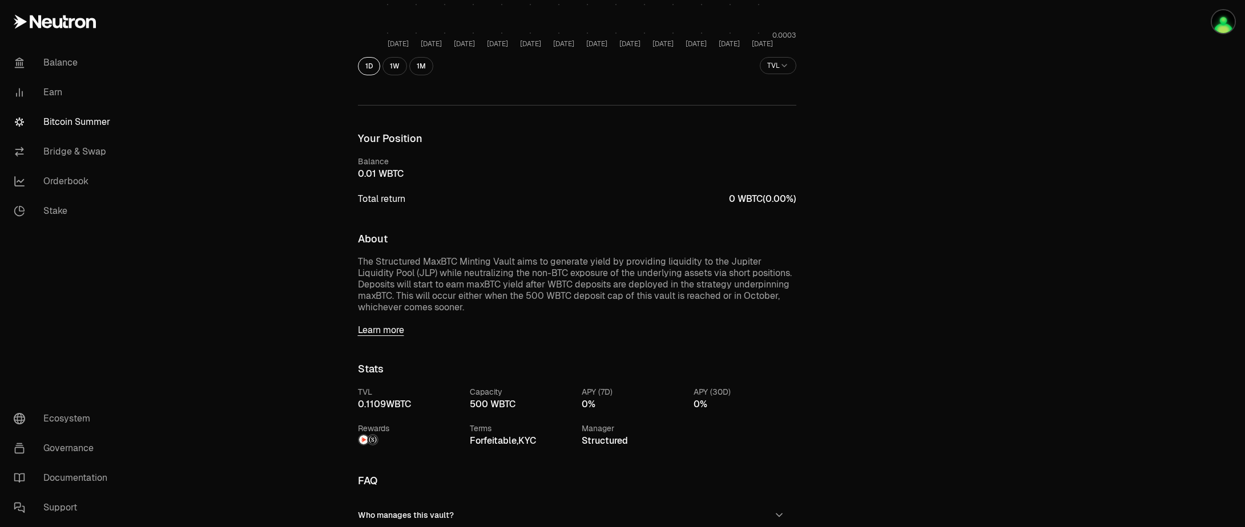
scroll to position [411, 0]
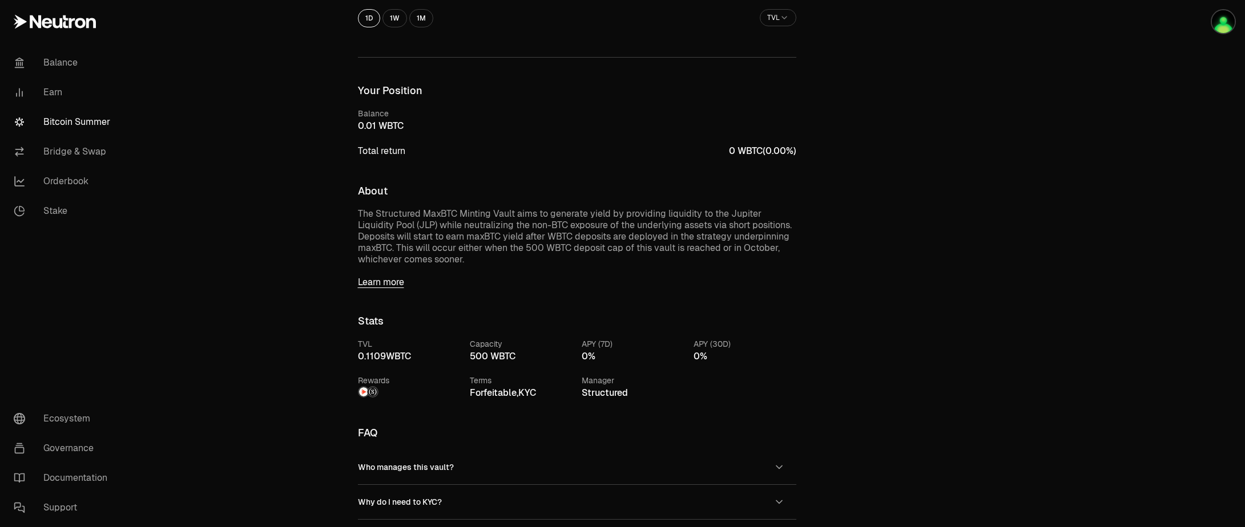
click at [962, 165] on div "Deposit Withdraw Amount WBTC $0.00 Balance: Use Max Input an amount Trading cry…" at bounding box center [924, 206] width 210 height 1143
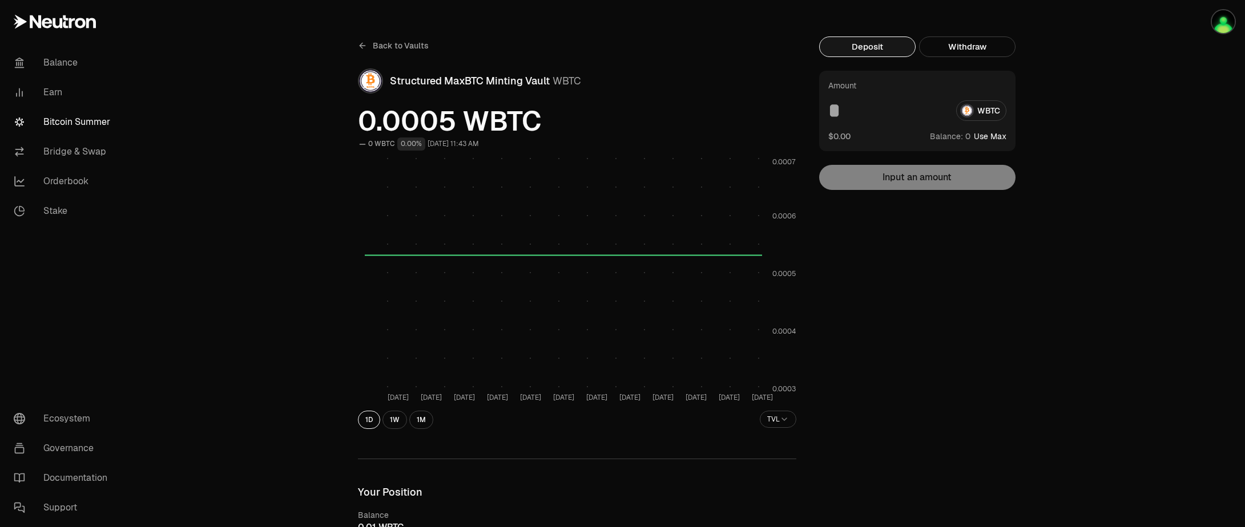
scroll to position [0, 0]
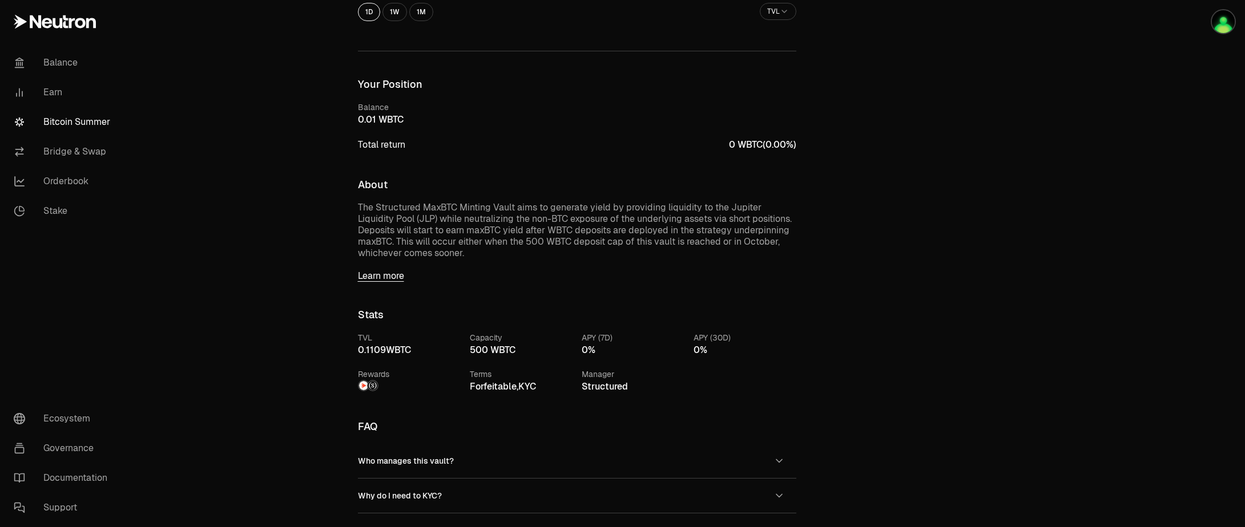
scroll to position [480, 0]
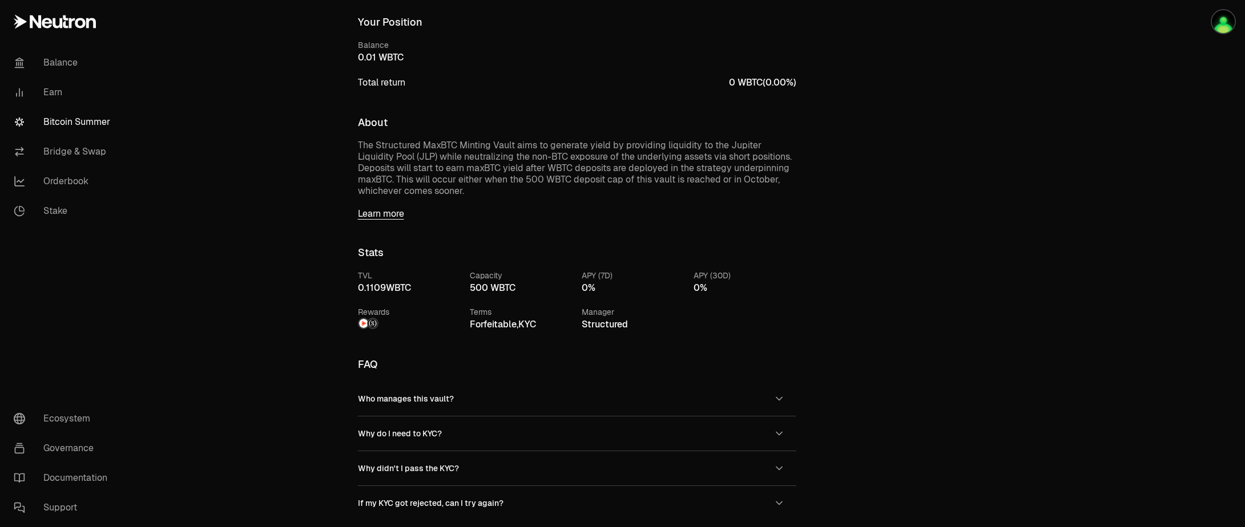
drag, startPoint x: 362, startPoint y: 58, endPoint x: 395, endPoint y: 55, distance: 33.2
click at [395, 55] on div "WBTC" at bounding box center [577, 58] width 438 height 14
click at [494, 93] on div "Back to Vaults Structured MaxBTC Minting Vault WBTC 0.0005 WBTC 0 WBTC 0.00% [D…" at bounding box center [577, 137] width 466 height 1143
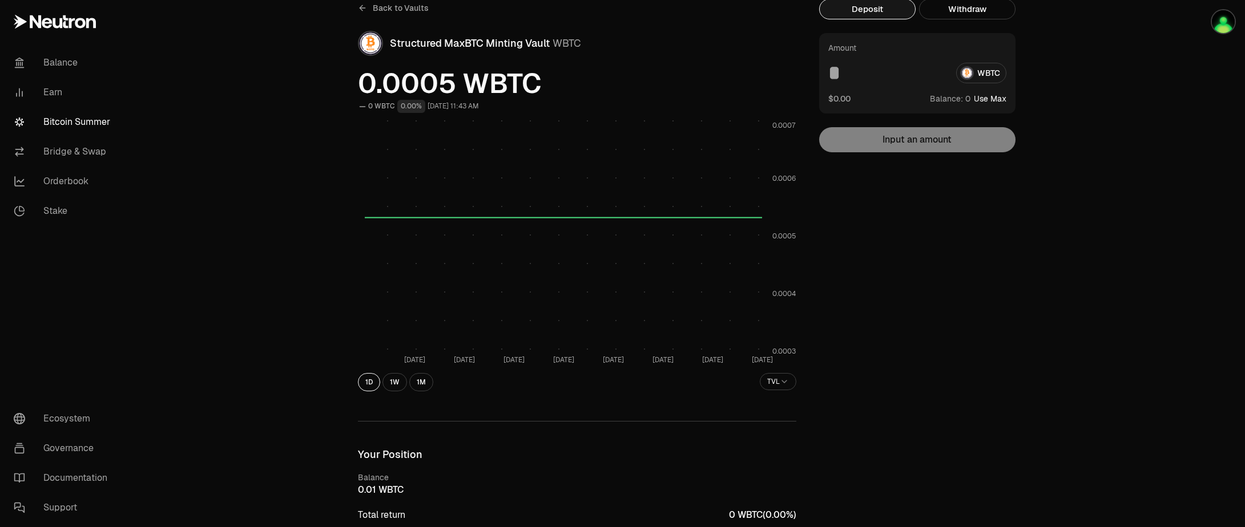
scroll to position [0, 0]
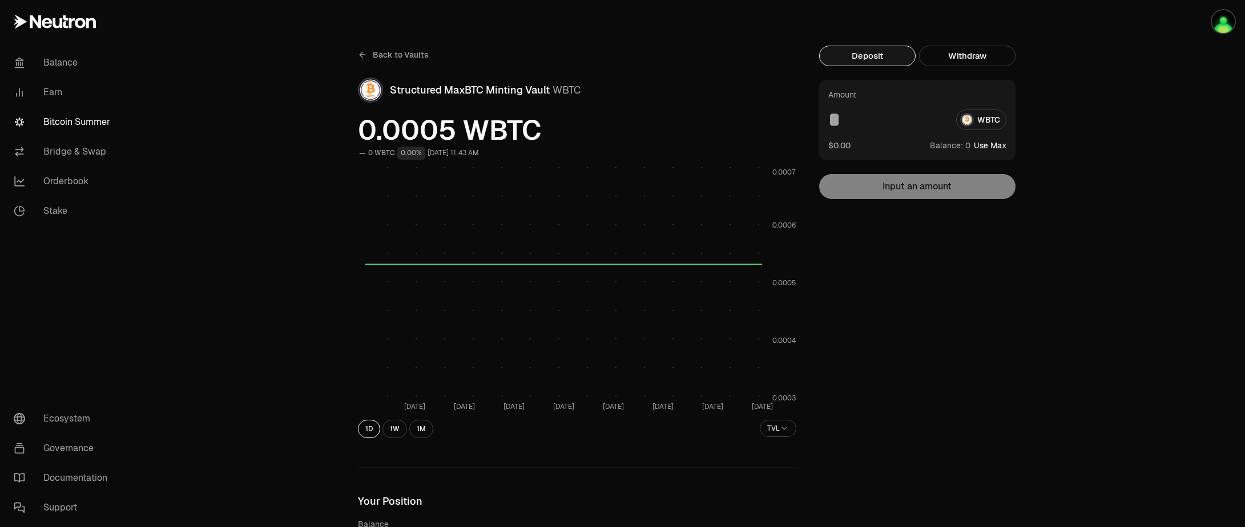
click at [383, 55] on span "Back to Vaults" at bounding box center [401, 54] width 56 height 11
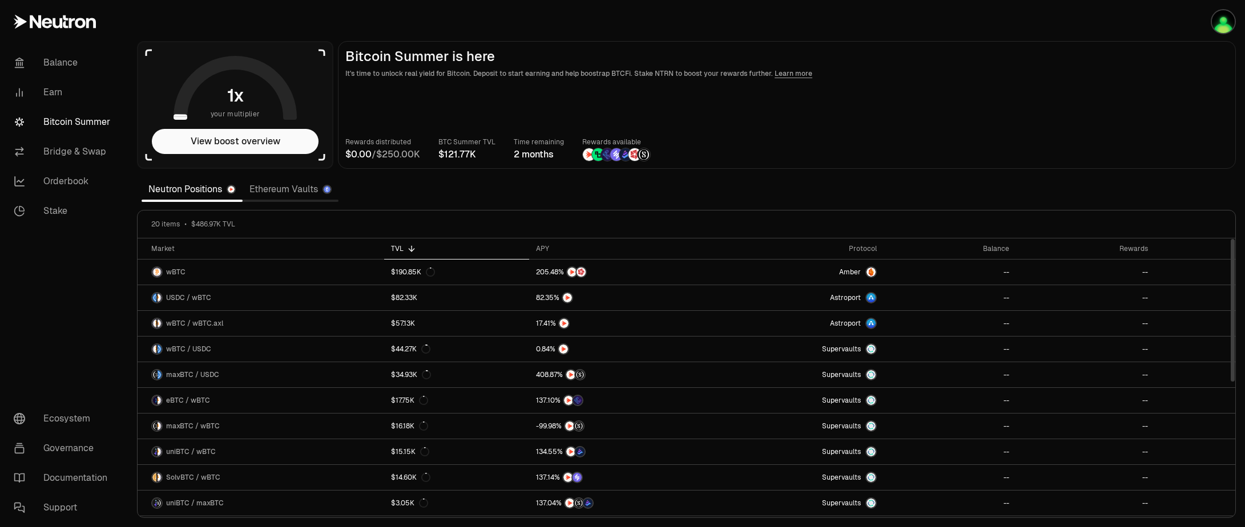
click at [408, 249] on icon at bounding box center [411, 248] width 9 height 9
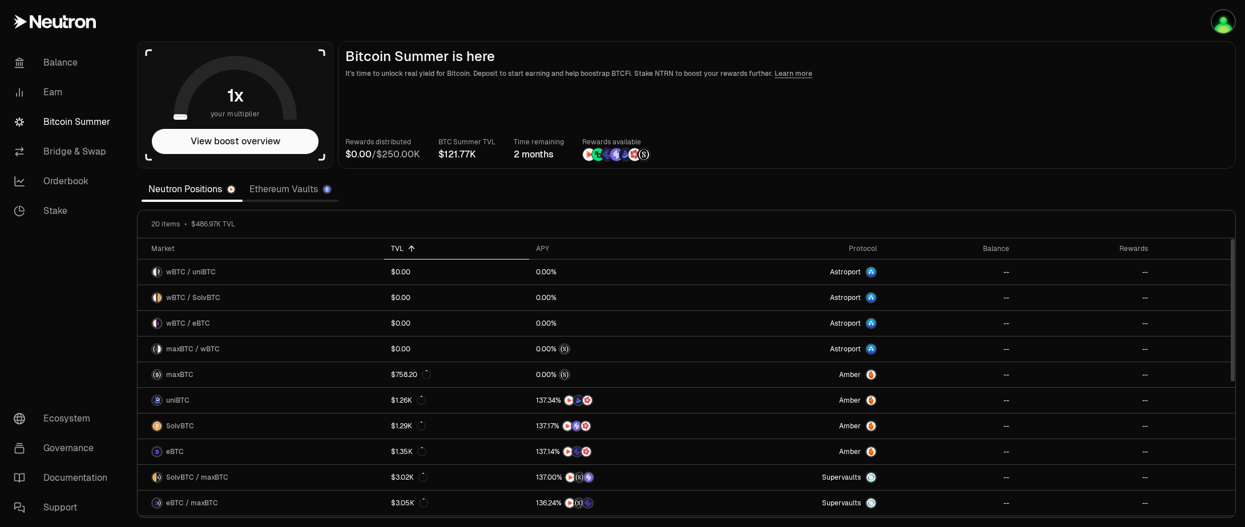
click at [408, 249] on icon at bounding box center [411, 248] width 9 height 9
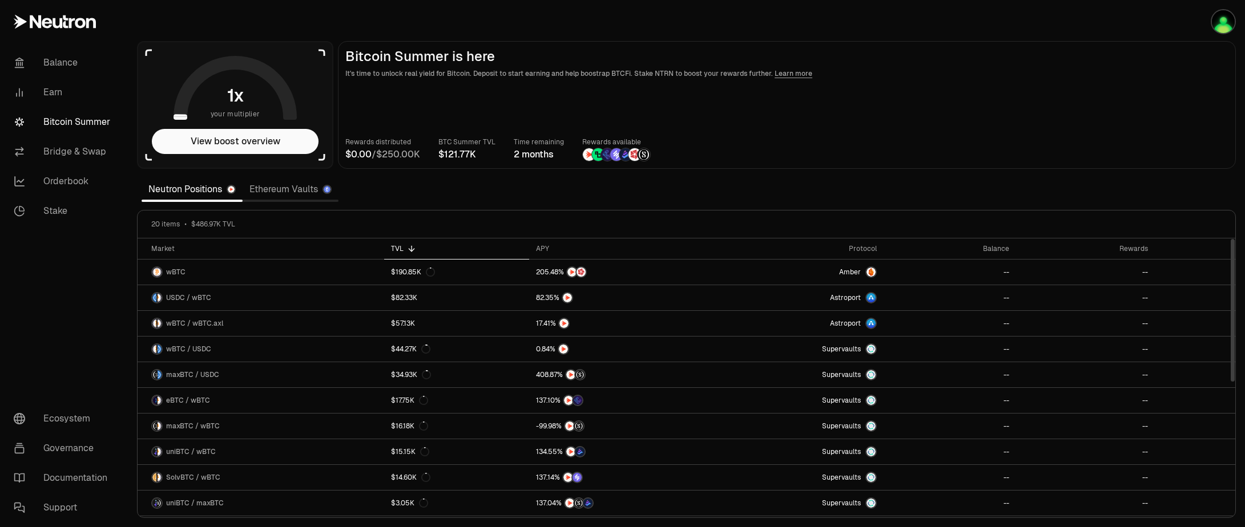
click at [407, 249] on icon at bounding box center [411, 248] width 9 height 9
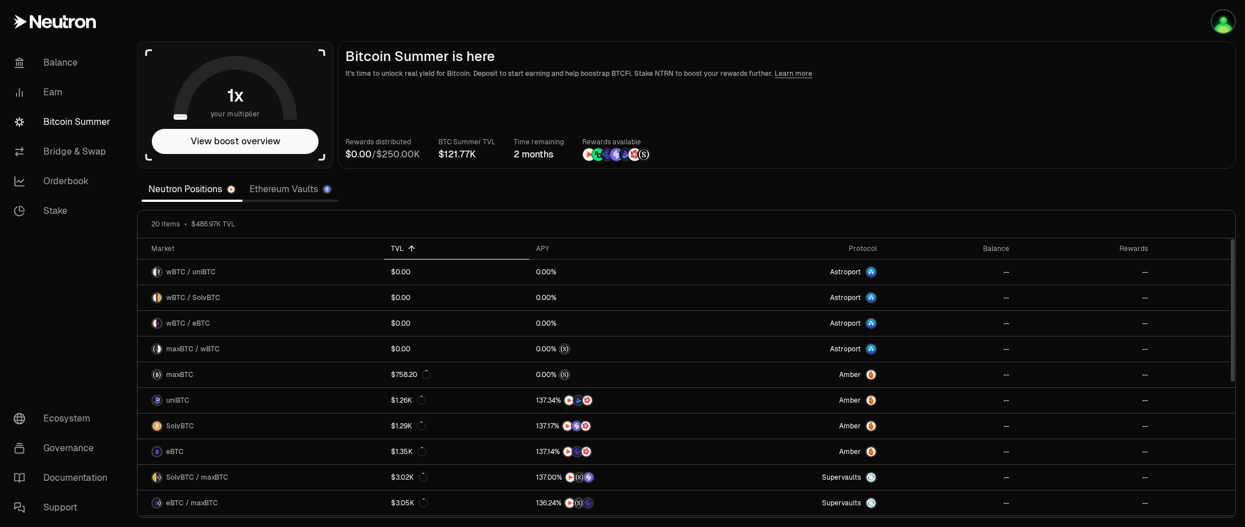
click at [407, 249] on icon at bounding box center [411, 248] width 9 height 9
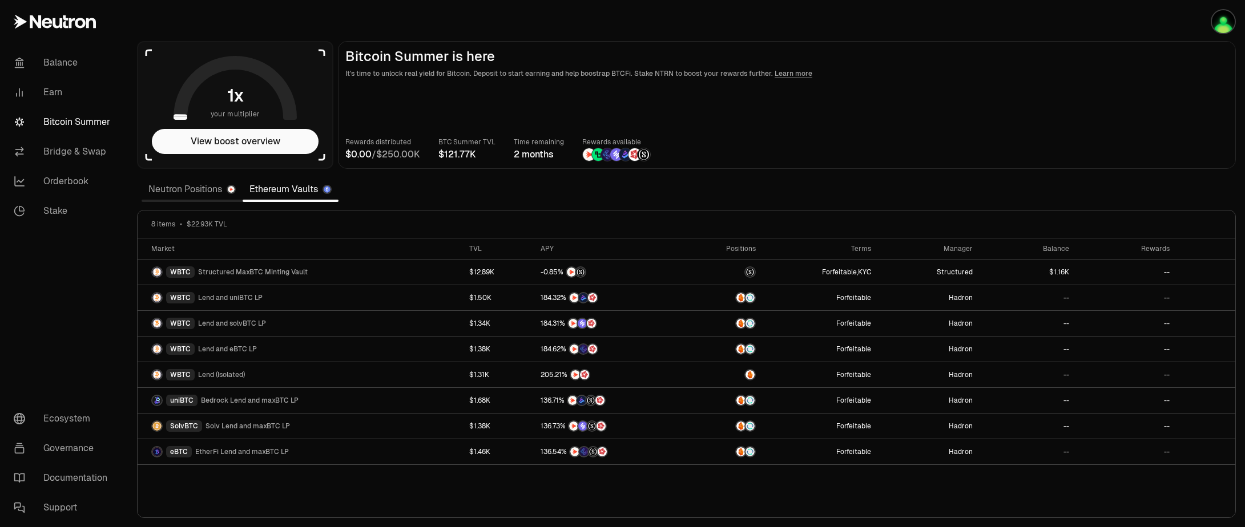
click at [859, 9] on section "your multiplier View boost overview Bitcoin Summer is here It's time to unlock …" at bounding box center [686, 263] width 1117 height 527
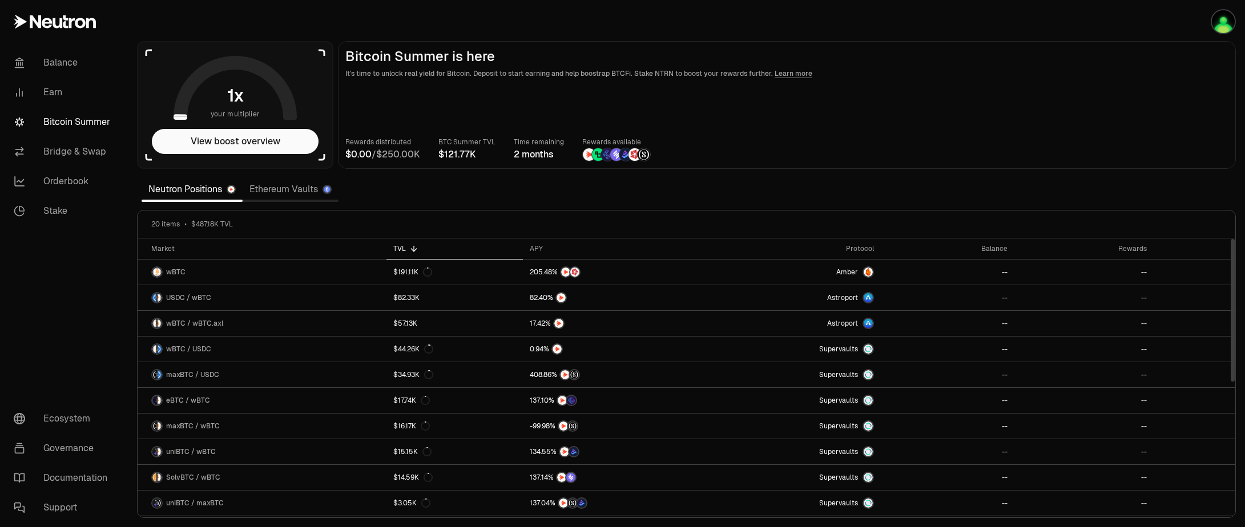
click at [292, 189] on link "Ethereum Vaults" at bounding box center [291, 189] width 96 height 23
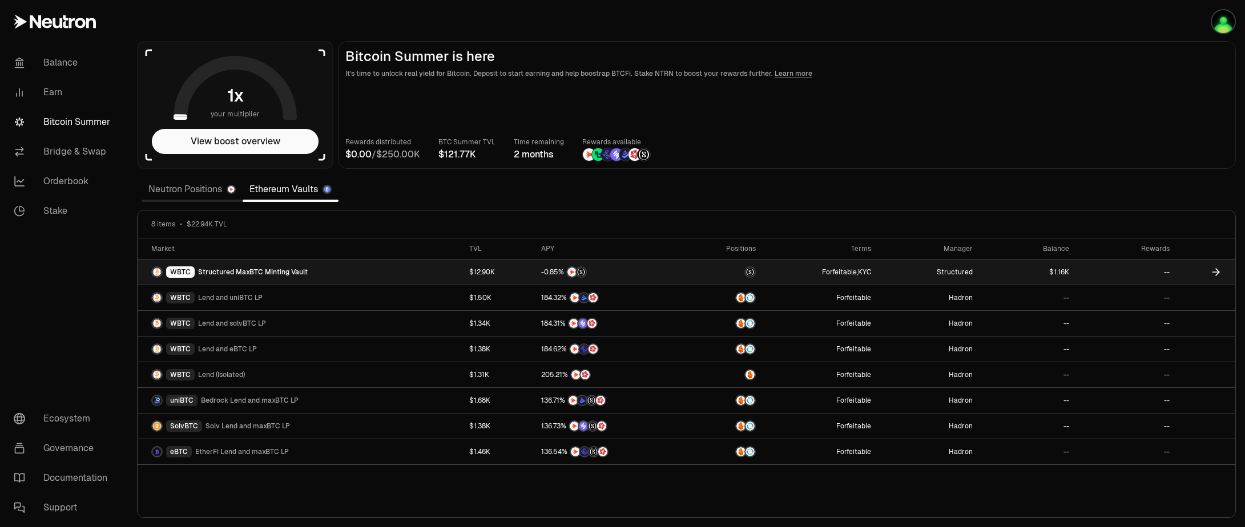
click at [476, 272] on link "$12.90K" at bounding box center [498, 272] width 72 height 25
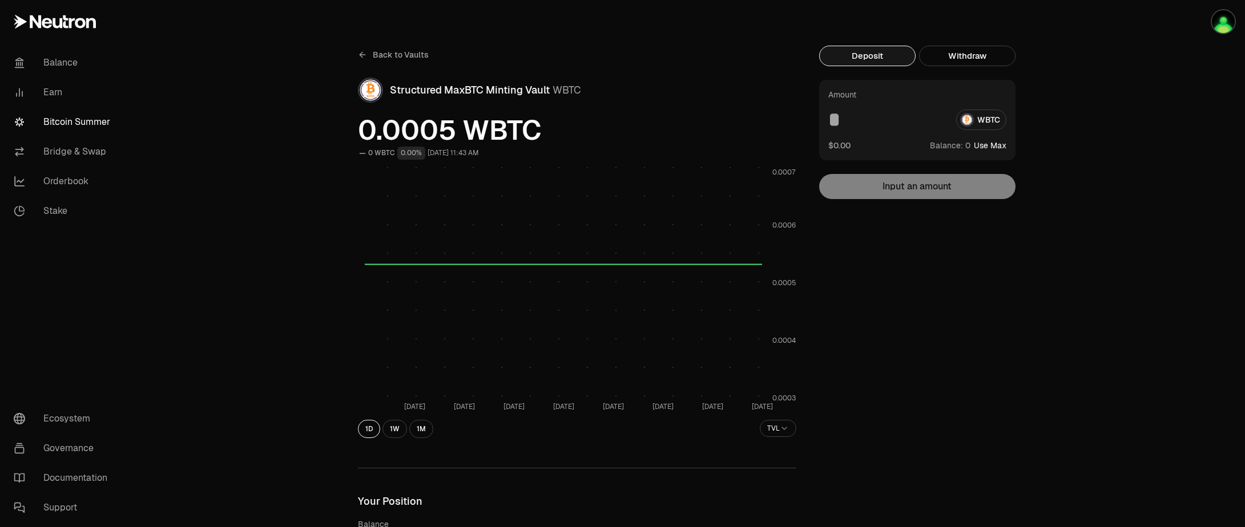
click at [46, 126] on link "Bitcoin Summer" at bounding box center [64, 122] width 119 height 30
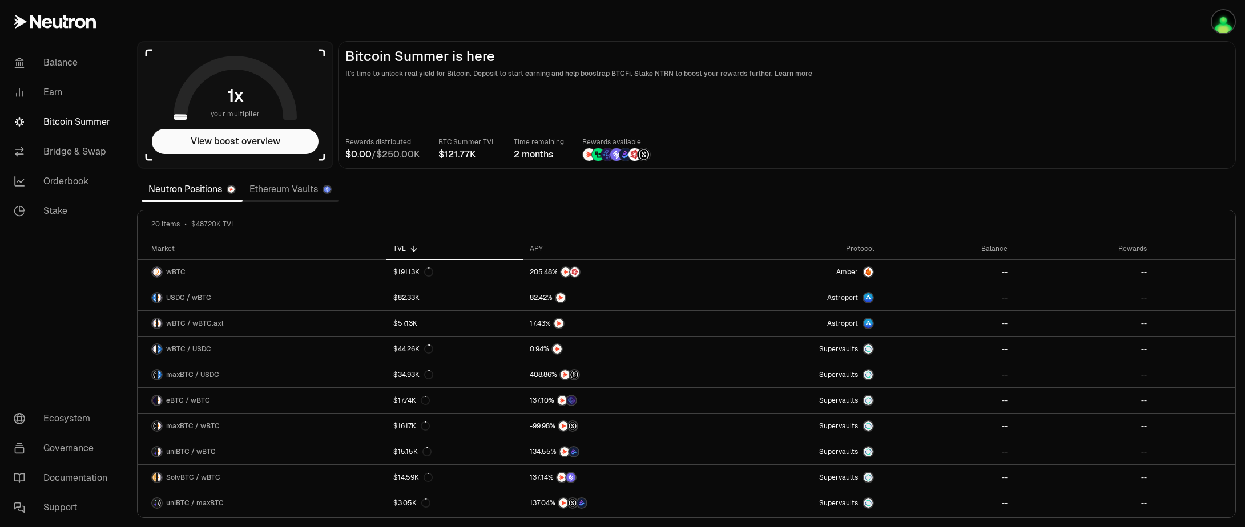
click at [287, 190] on link "Ethereum Vaults" at bounding box center [291, 189] width 96 height 23
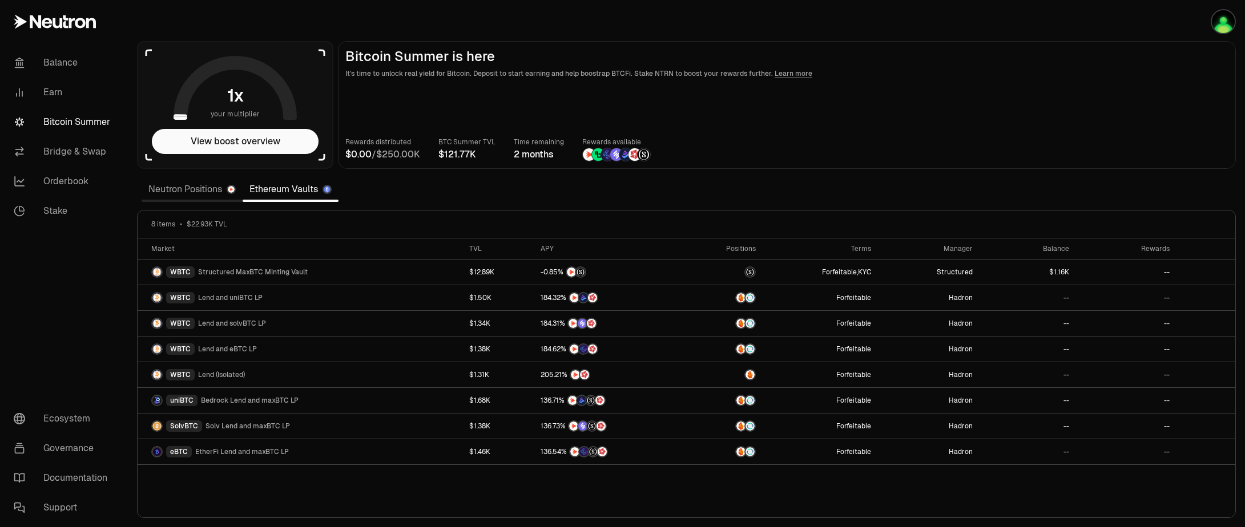
click at [174, 190] on link "Neutron Positions" at bounding box center [192, 189] width 101 height 23
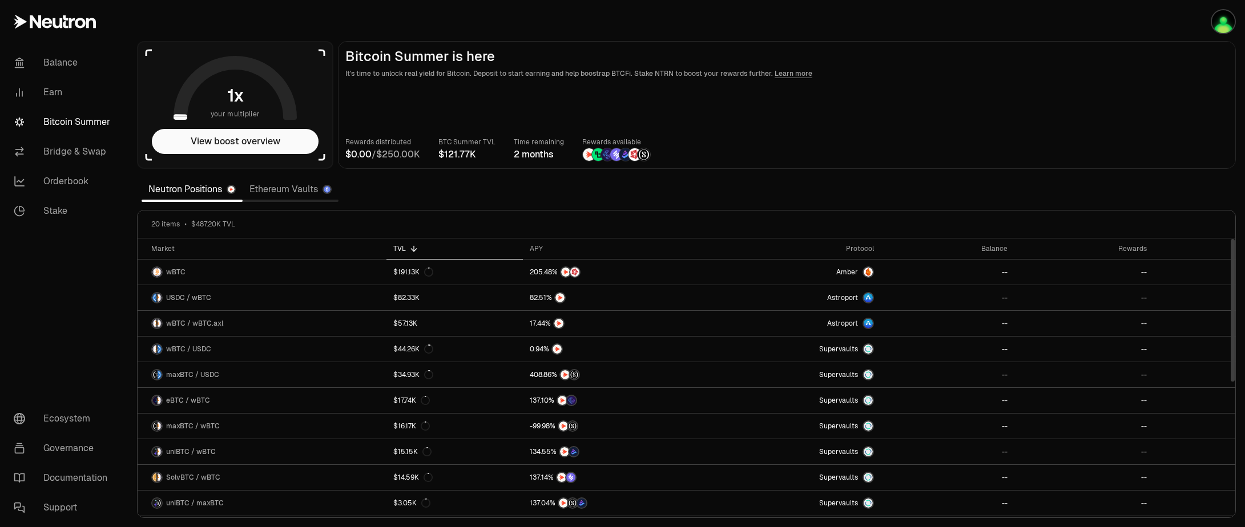
click at [301, 188] on link "Ethereum Vaults" at bounding box center [291, 189] width 96 height 23
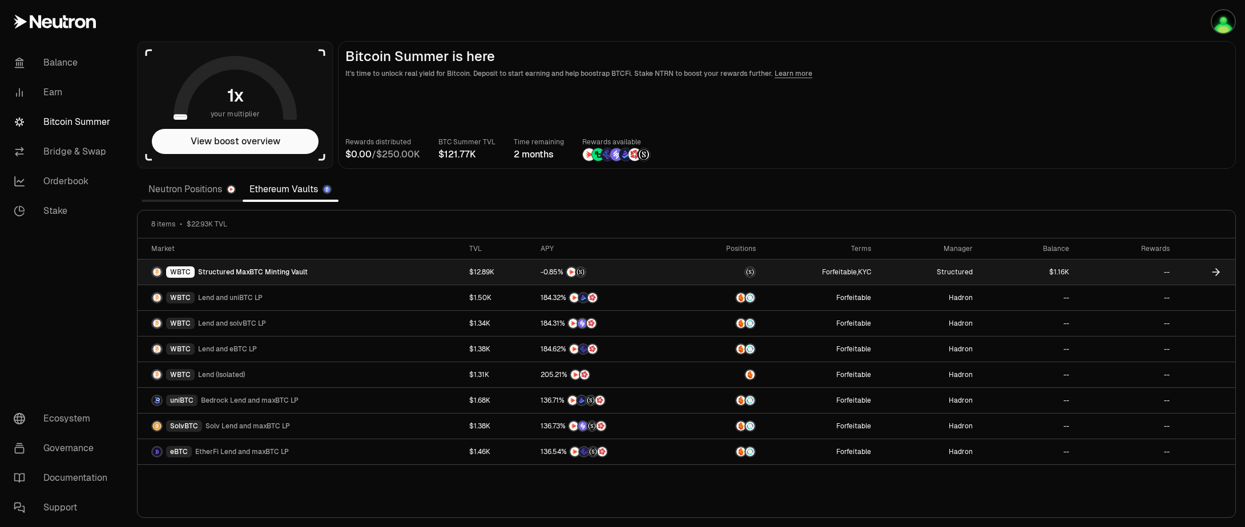
click at [295, 273] on span "Structured MaxBTC Minting Vault" at bounding box center [253, 272] width 110 height 9
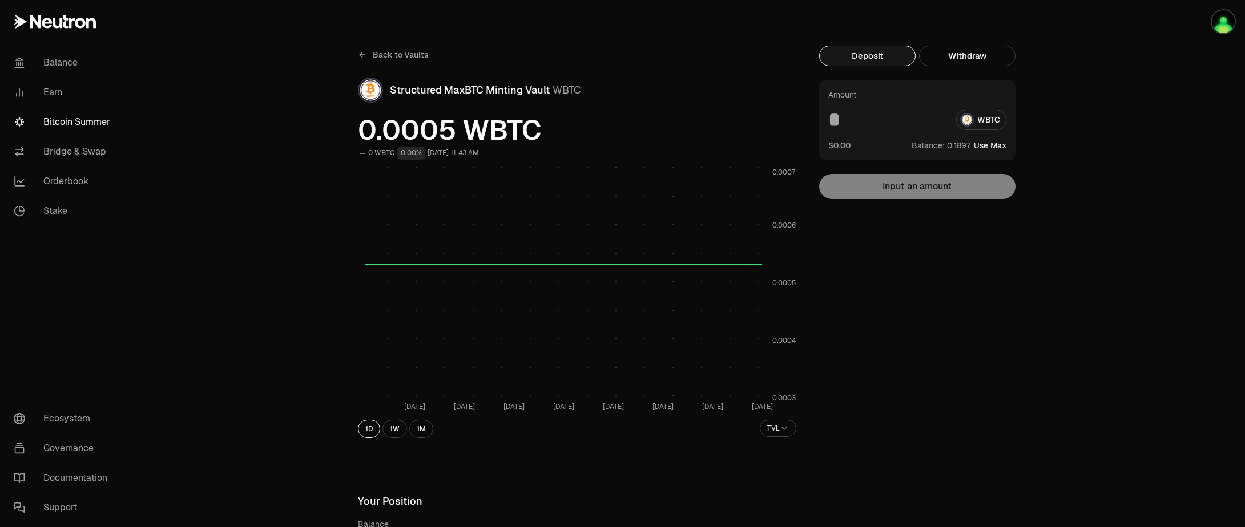
click at [987, 146] on button "Use Max" at bounding box center [990, 145] width 33 height 11
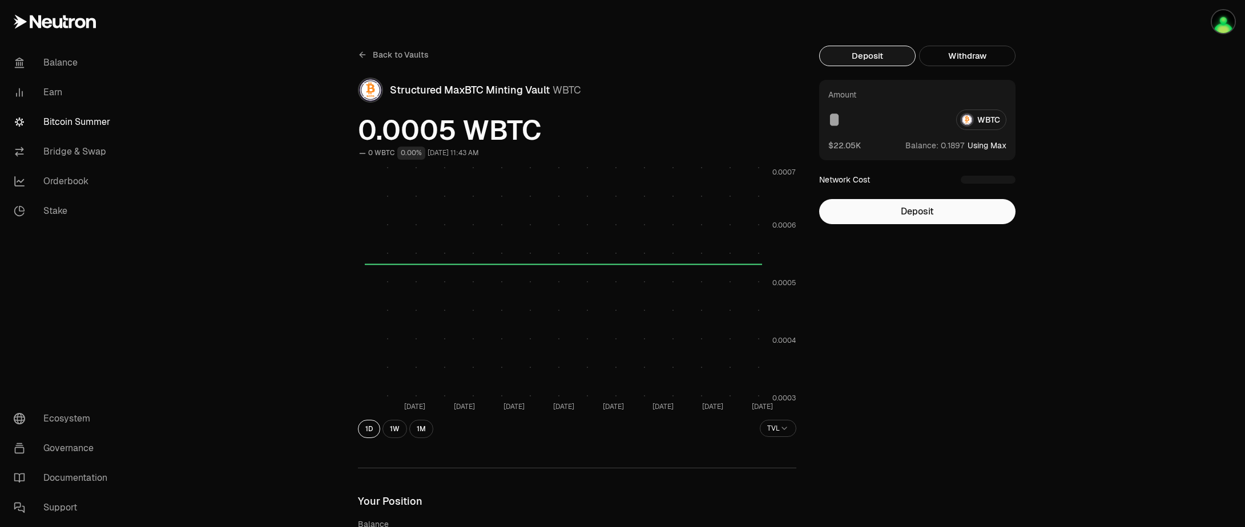
type input "*********"
click at [935, 209] on button "Deposit" at bounding box center [917, 212] width 196 height 25
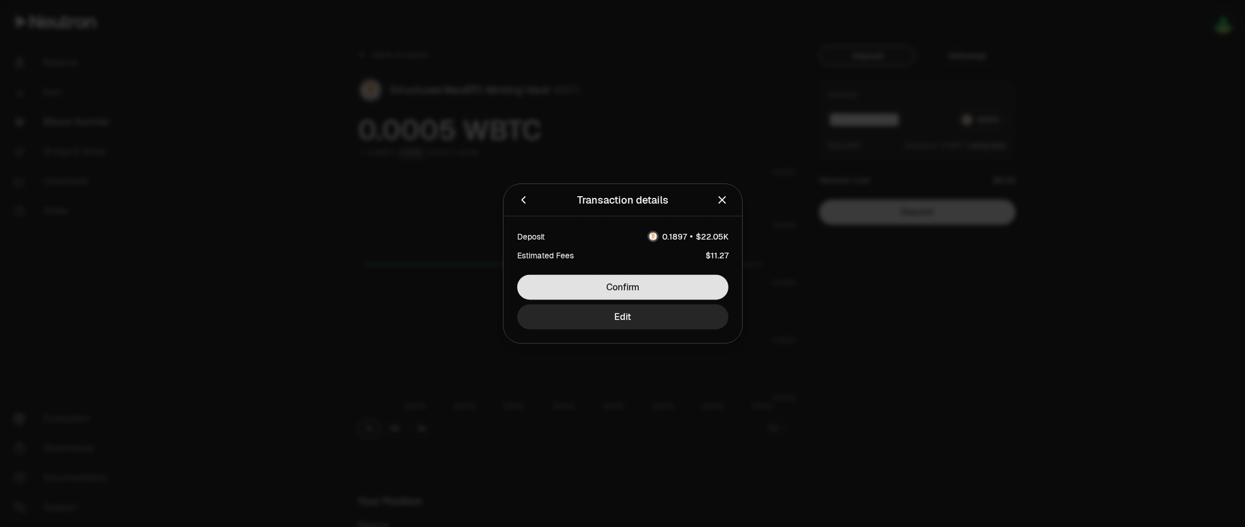
click at [635, 281] on button "Confirm" at bounding box center [622, 287] width 211 height 25
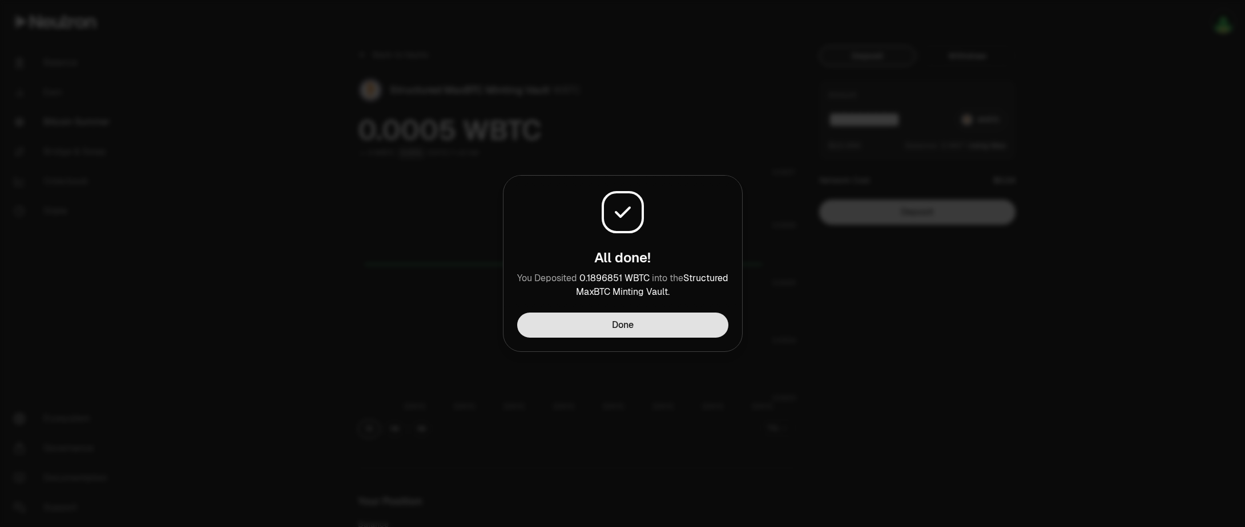
click at [581, 327] on button "Done" at bounding box center [622, 325] width 211 height 25
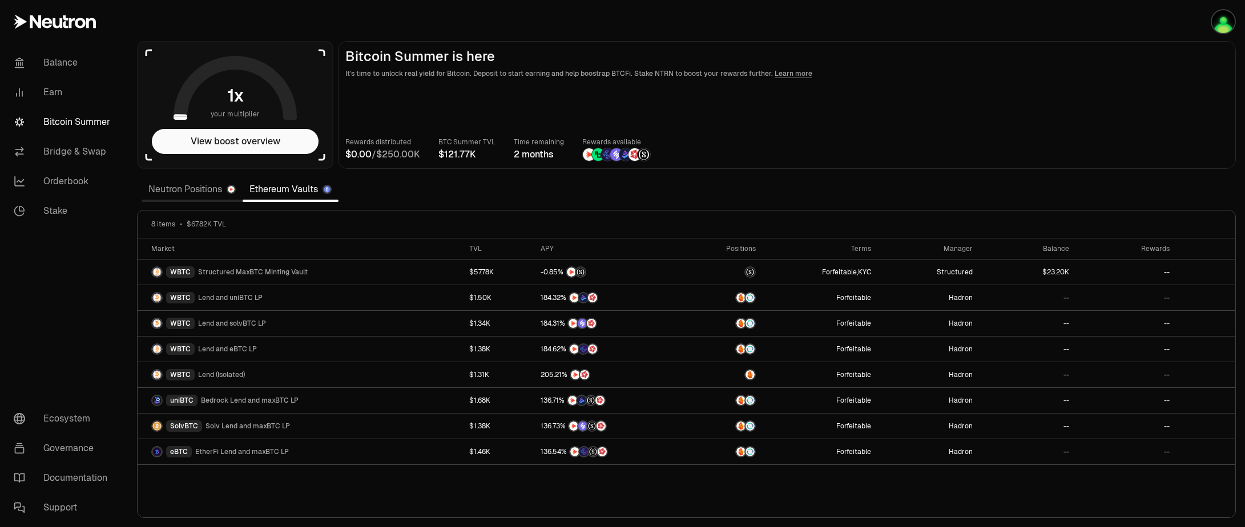
click at [894, 132] on main "Bitcoin Summer is here It's time to unlock real yield for Bitcoin. Deposit to s…" at bounding box center [787, 105] width 898 height 128
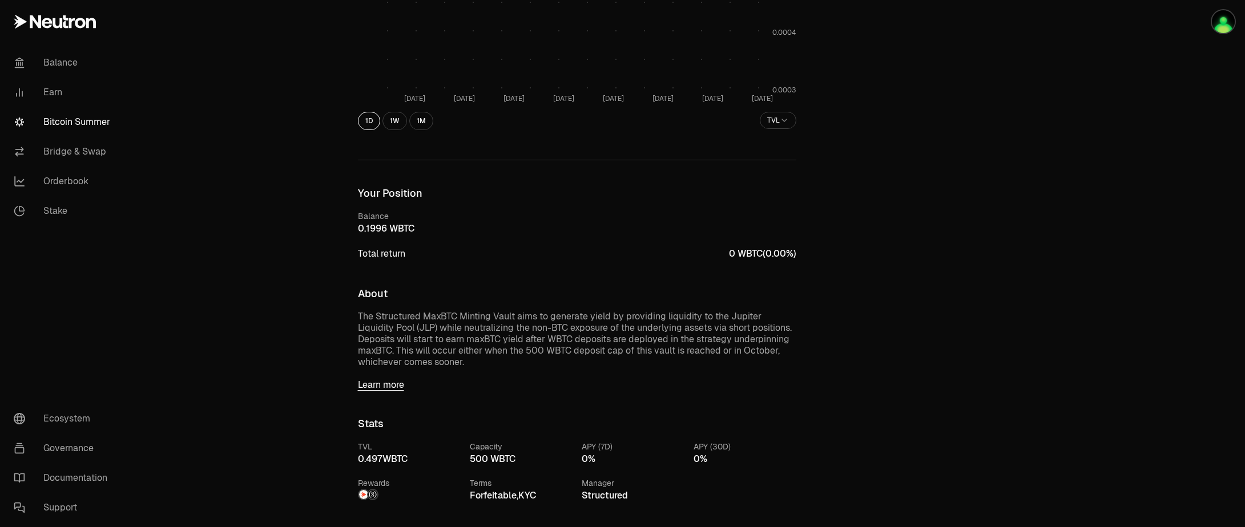
scroll to position [343, 0]
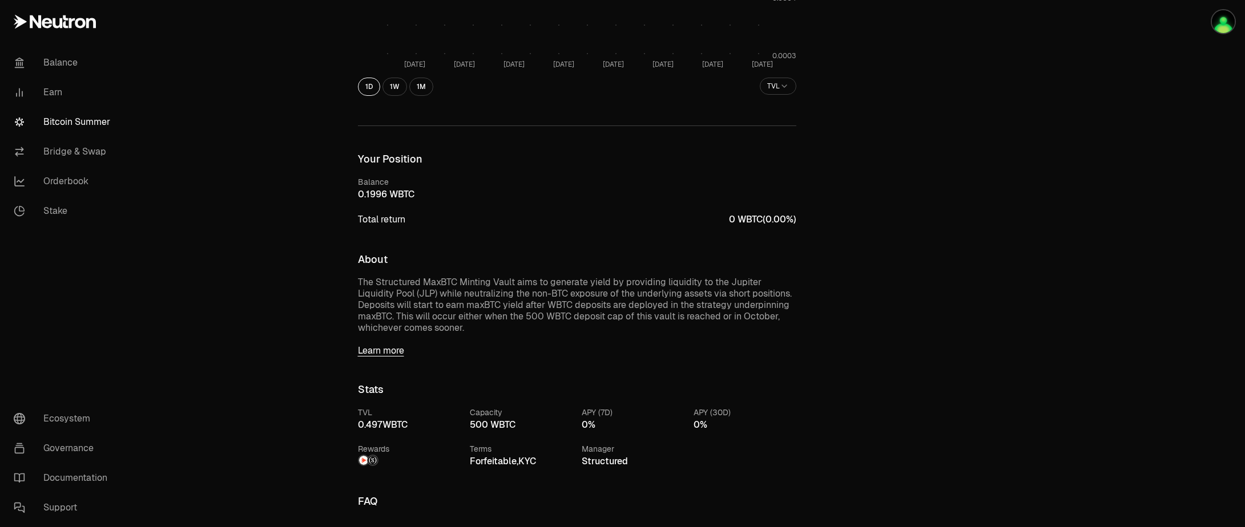
click at [295, 203] on div "Back to Vaults Structured MaxBTC Minting Vault WBTC 0.0005 WBTC 0 WBTC 0.00% [D…" at bounding box center [686, 274] width 1117 height 1235
click at [1005, 71] on div "Deposit Withdraw Amount WBTC $0.00 Balance: Use Max Input an amount Trading cry…" at bounding box center [924, 274] width 210 height 1143
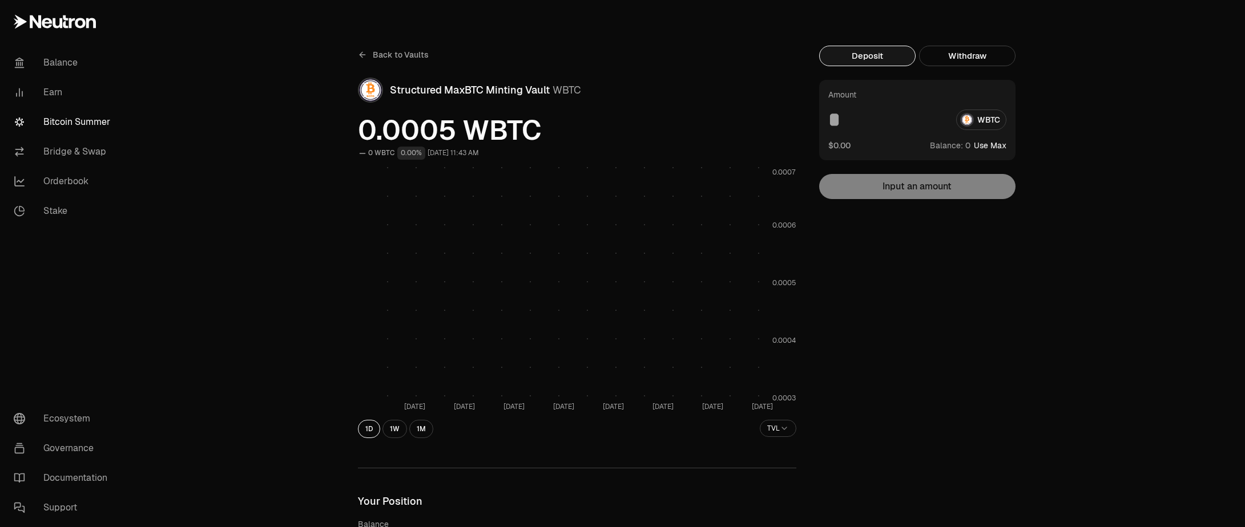
scroll to position [343, 0]
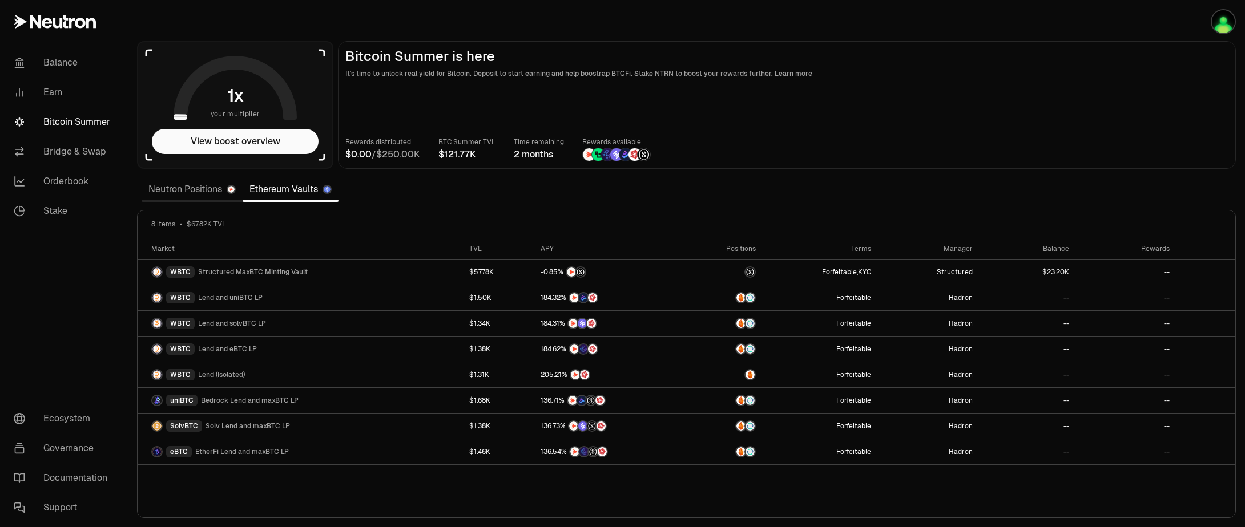
click at [907, 178] on section "your multiplier View boost overview Bitcoin Summer is here It's time to unlock …" at bounding box center [686, 263] width 1117 height 527
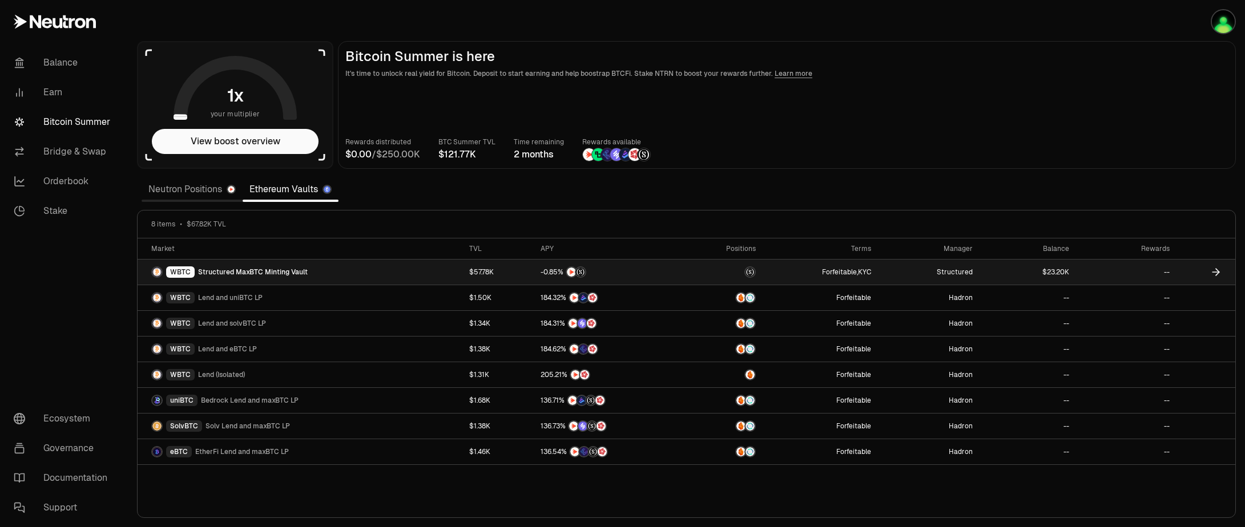
click at [180, 271] on div "WBTC" at bounding box center [180, 272] width 29 height 11
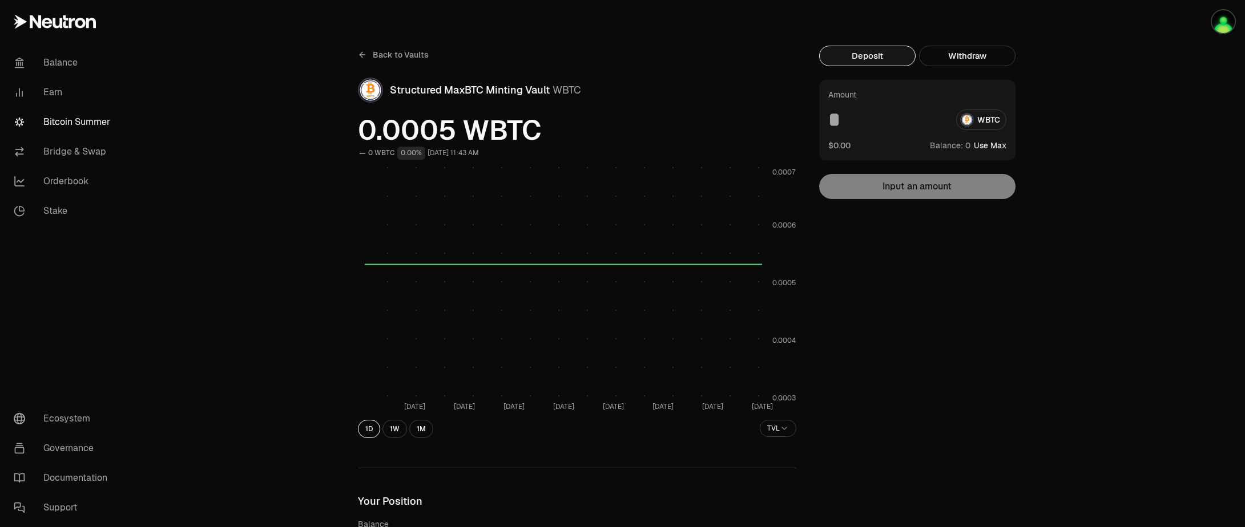
click at [361, 59] on icon at bounding box center [362, 54] width 9 height 9
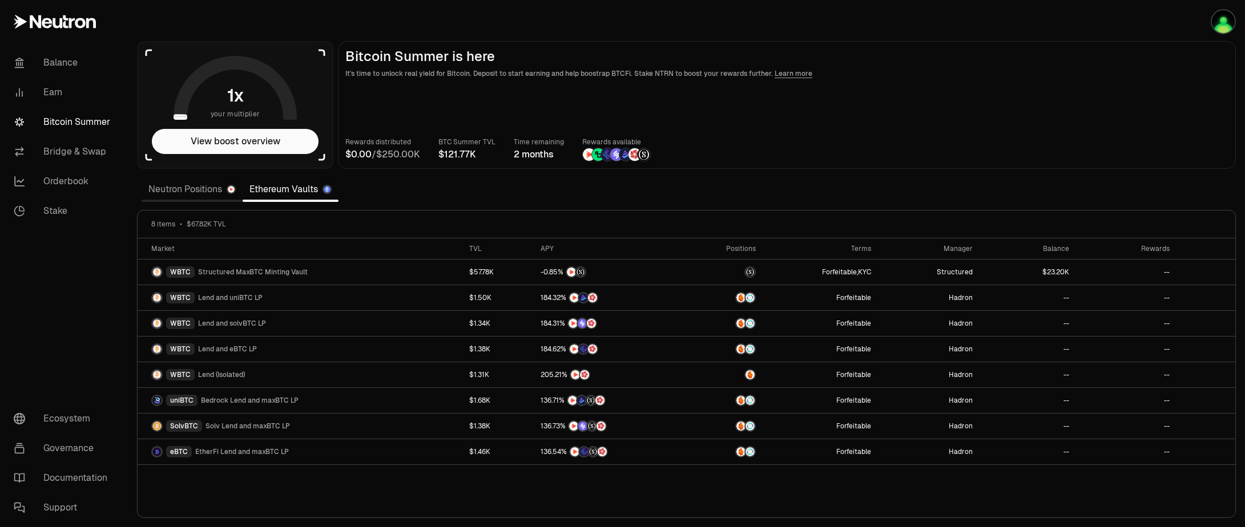
click at [194, 190] on link "Neutron Positions" at bounding box center [192, 189] width 101 height 23
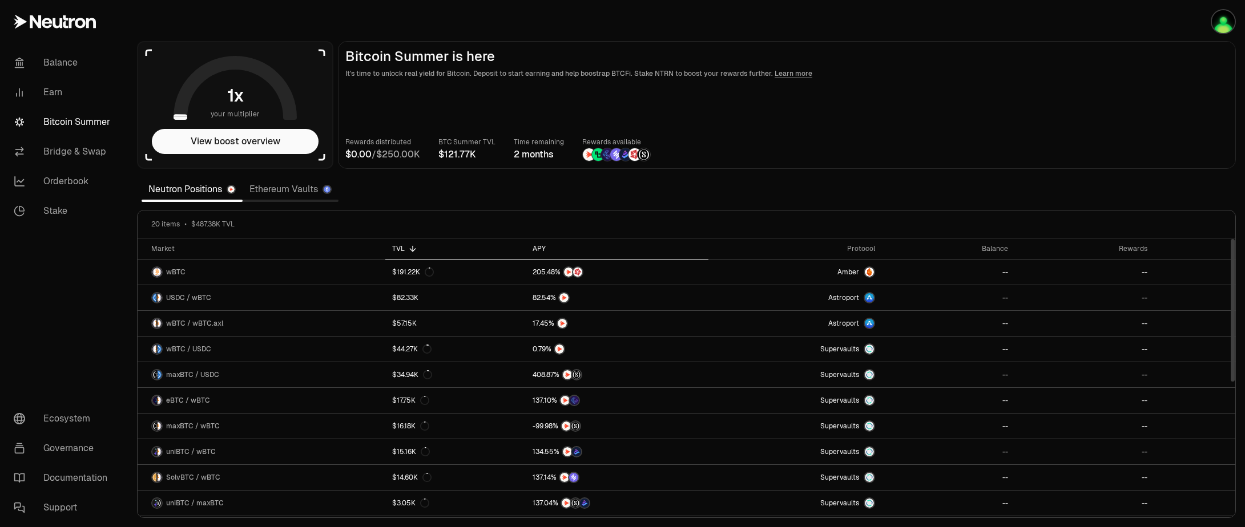
click at [542, 245] on div "APY" at bounding box center [617, 248] width 169 height 9
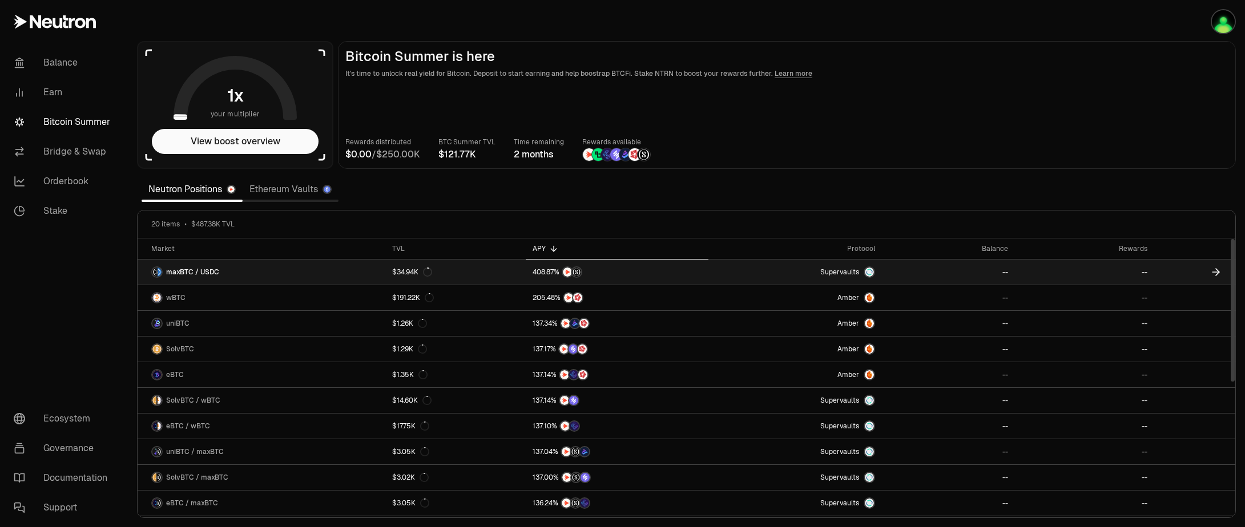
click at [857, 274] on span "Supervaults" at bounding box center [839, 272] width 39 height 9
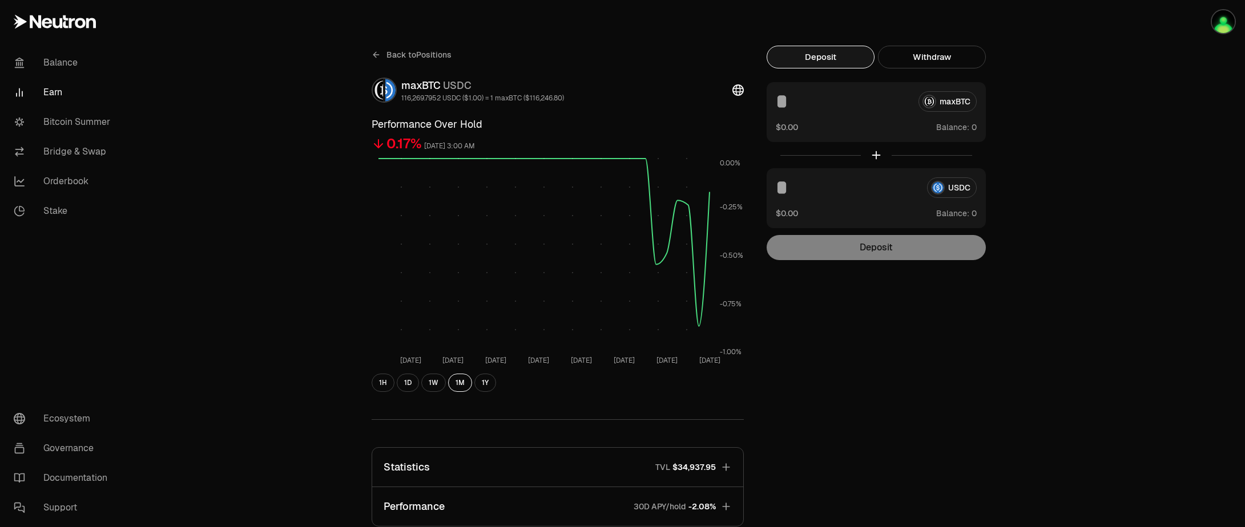
click at [371, 55] on div "Back to Positions maxBTC USDC 116,269.7952 USDC ($1.00) = 1 maxBTC ($116,246.80…" at bounding box center [558, 375] width 400 height 659
click at [377, 51] on icon at bounding box center [376, 54] width 9 height 9
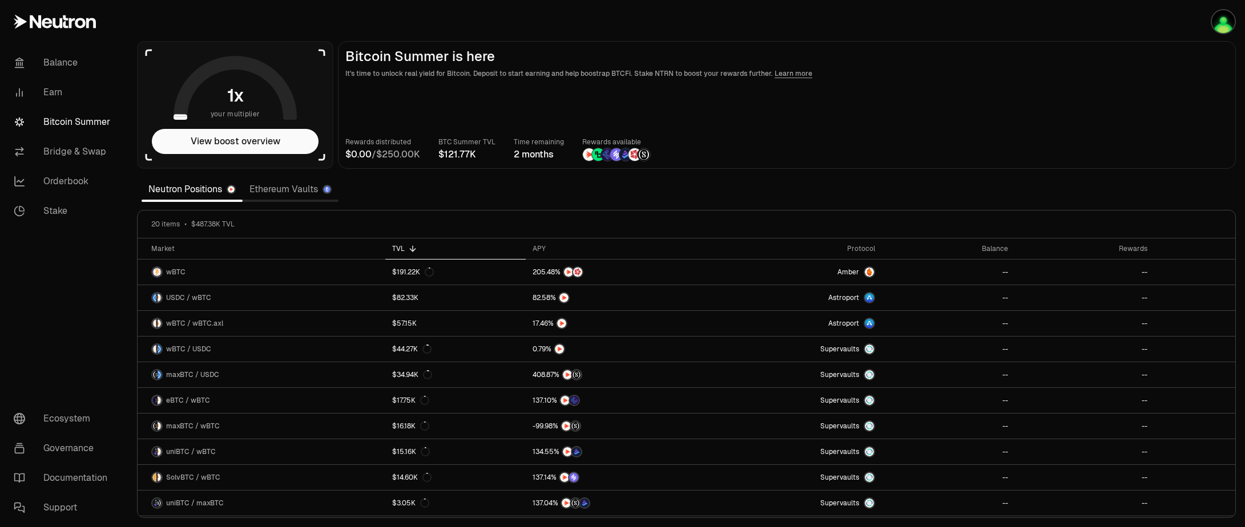
click at [299, 190] on link "Ethereum Vaults" at bounding box center [291, 189] width 96 height 23
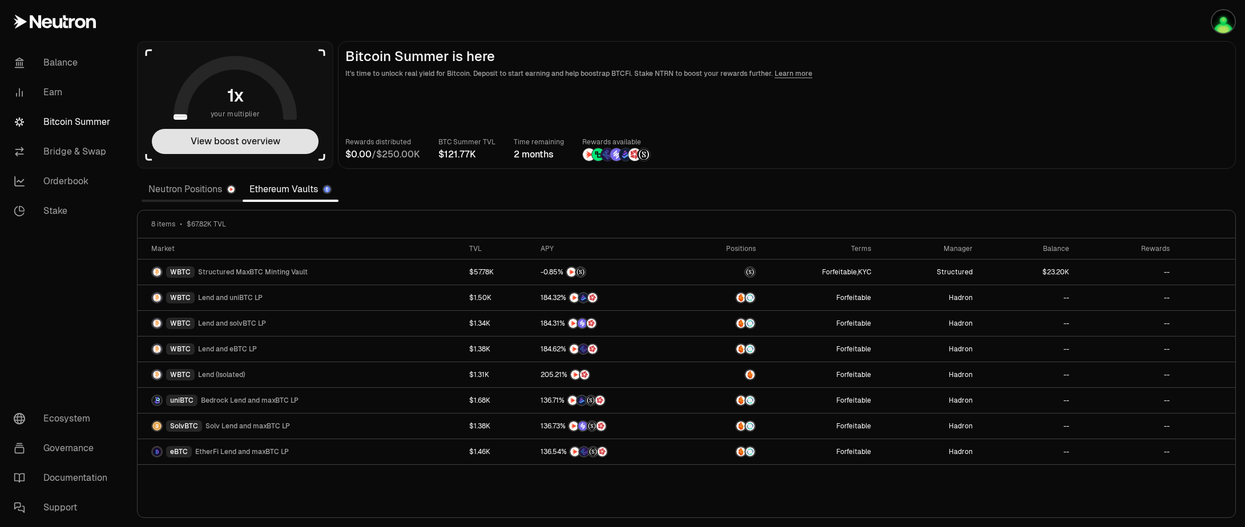
click at [250, 137] on button "View boost overview" at bounding box center [235, 141] width 167 height 25
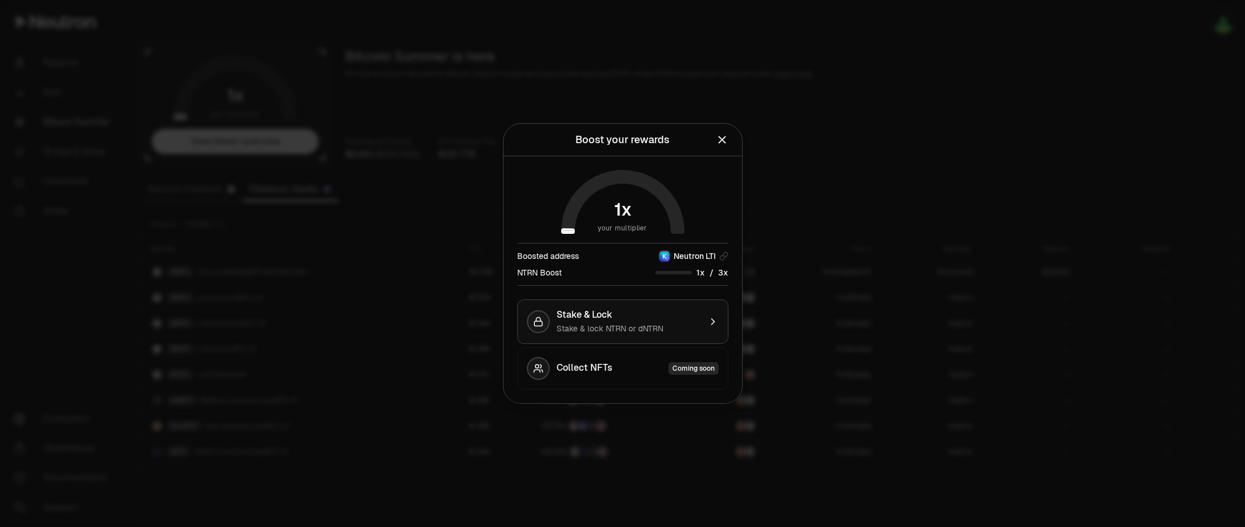
click at [597, 318] on span "Stake & Lock" at bounding box center [585, 314] width 56 height 11
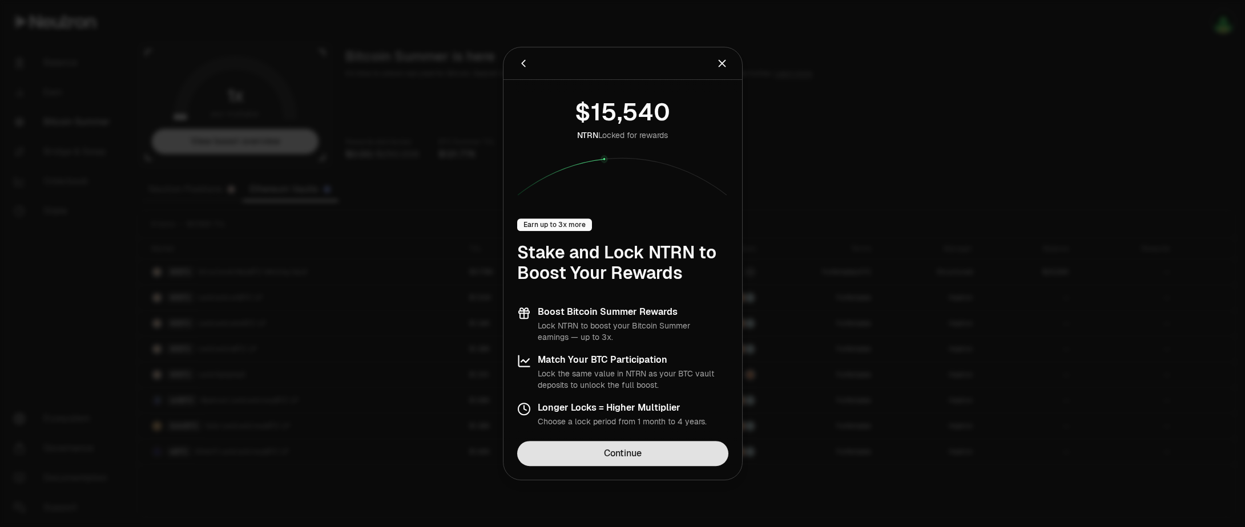
click at [636, 452] on link "Continue" at bounding box center [622, 453] width 211 height 25
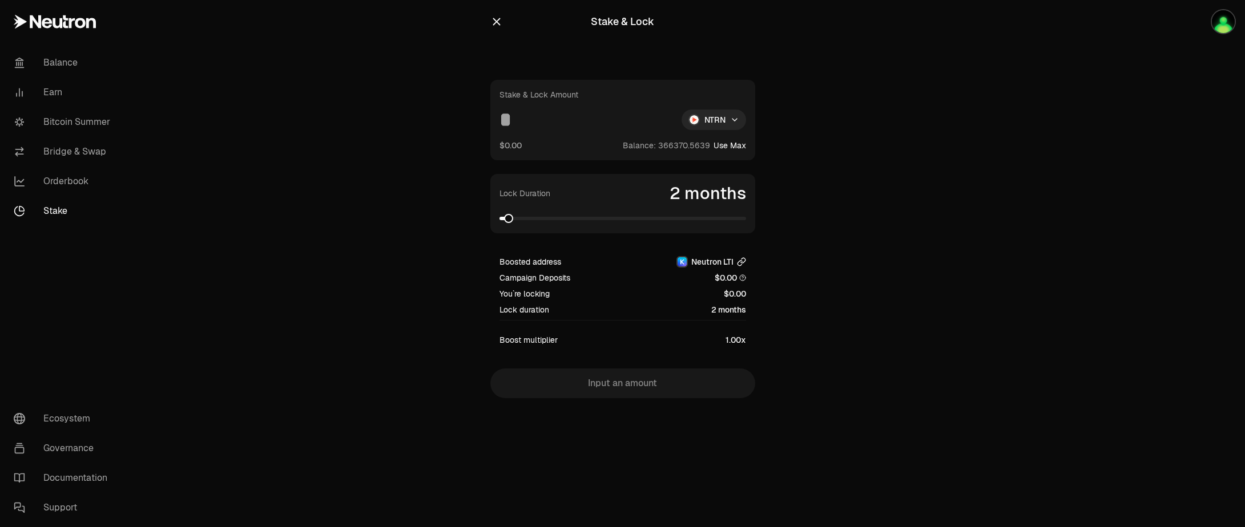
click at [742, 261] on icon "button" at bounding box center [740, 263] width 5 height 5
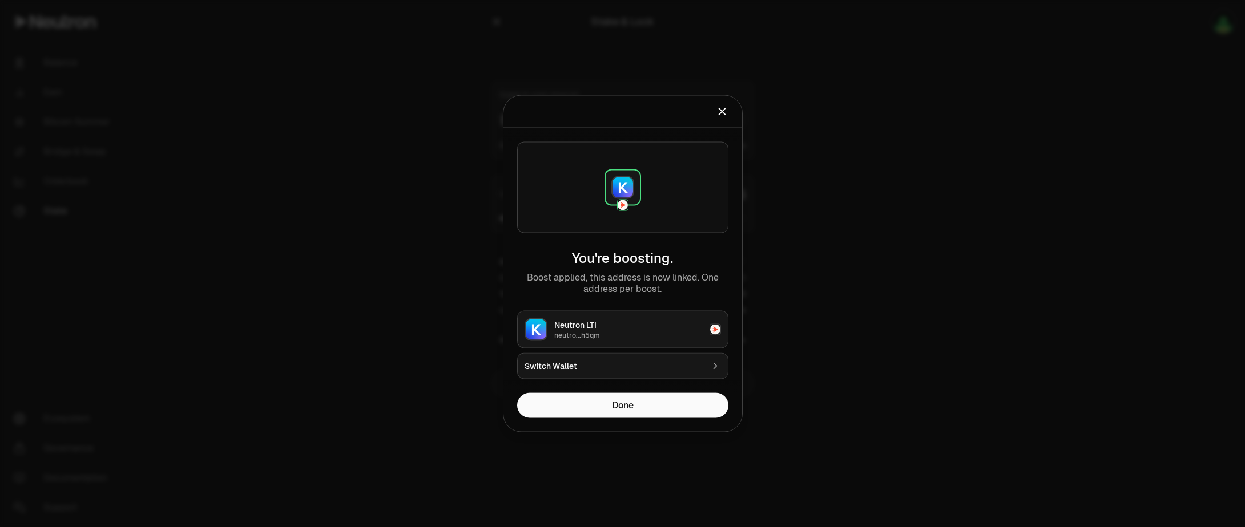
click at [665, 328] on div "Neutron LTI" at bounding box center [628, 325] width 148 height 11
click at [613, 365] on div "Switch Wallet" at bounding box center [614, 366] width 178 height 11
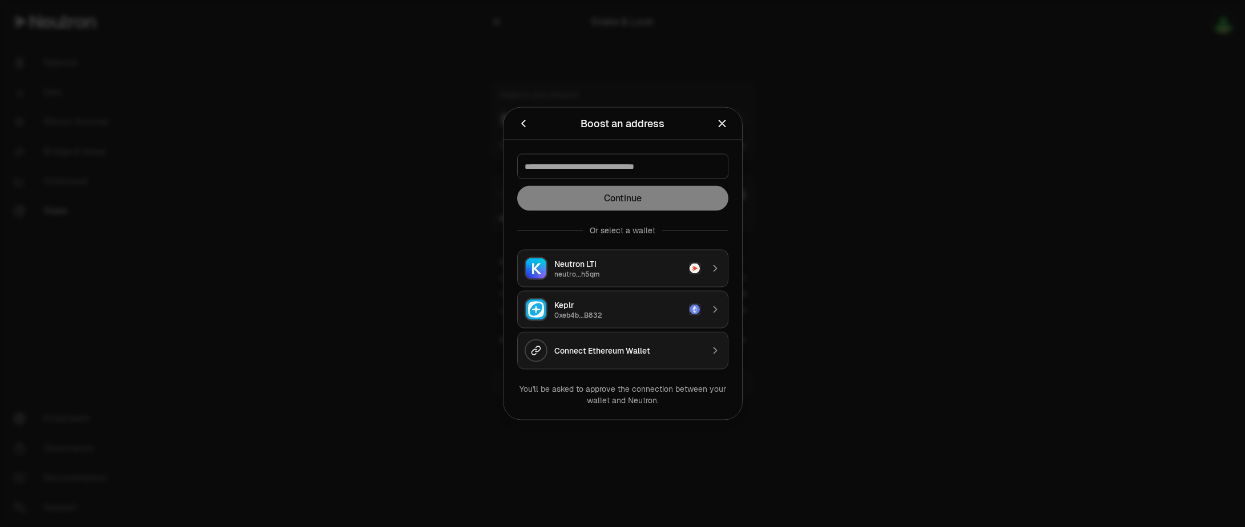
click at [630, 308] on div "Keplr" at bounding box center [618, 305] width 128 height 11
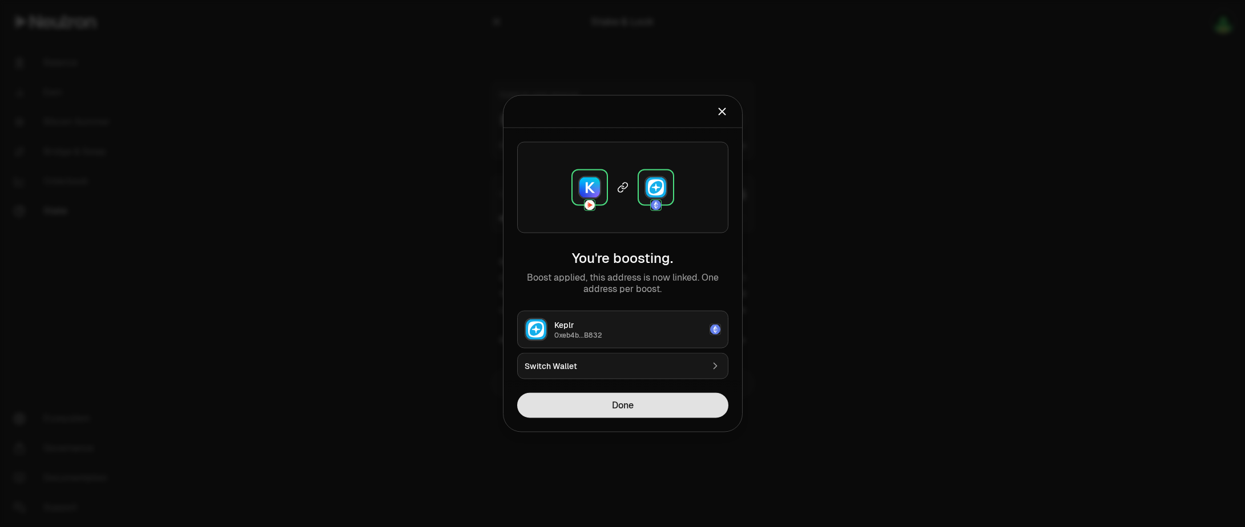
click at [632, 406] on button "Done" at bounding box center [622, 405] width 211 height 25
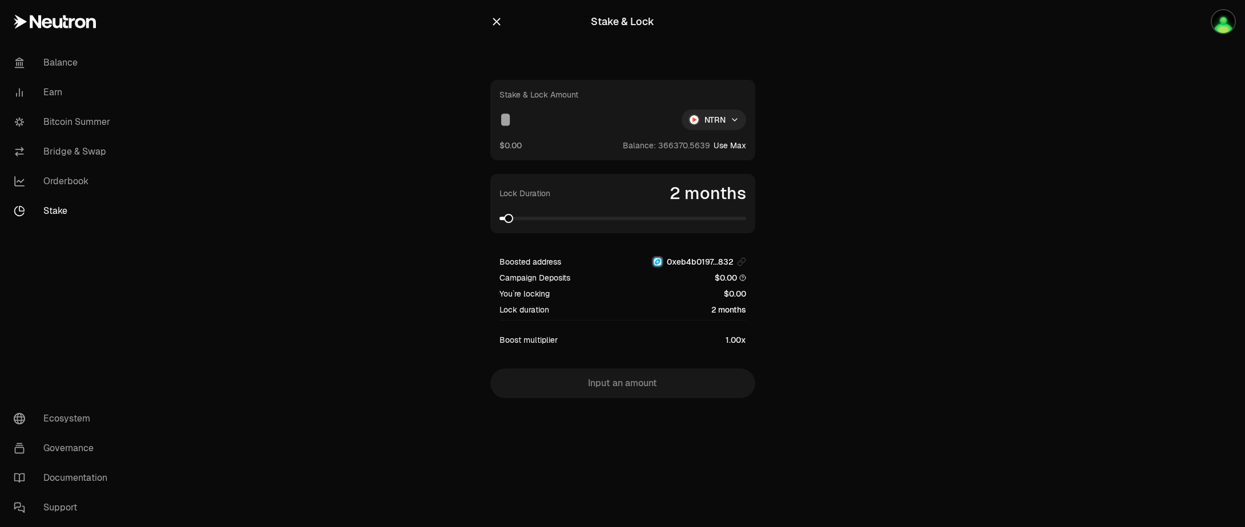
click at [726, 146] on button "Use Max" at bounding box center [730, 145] width 33 height 11
type input "**********"
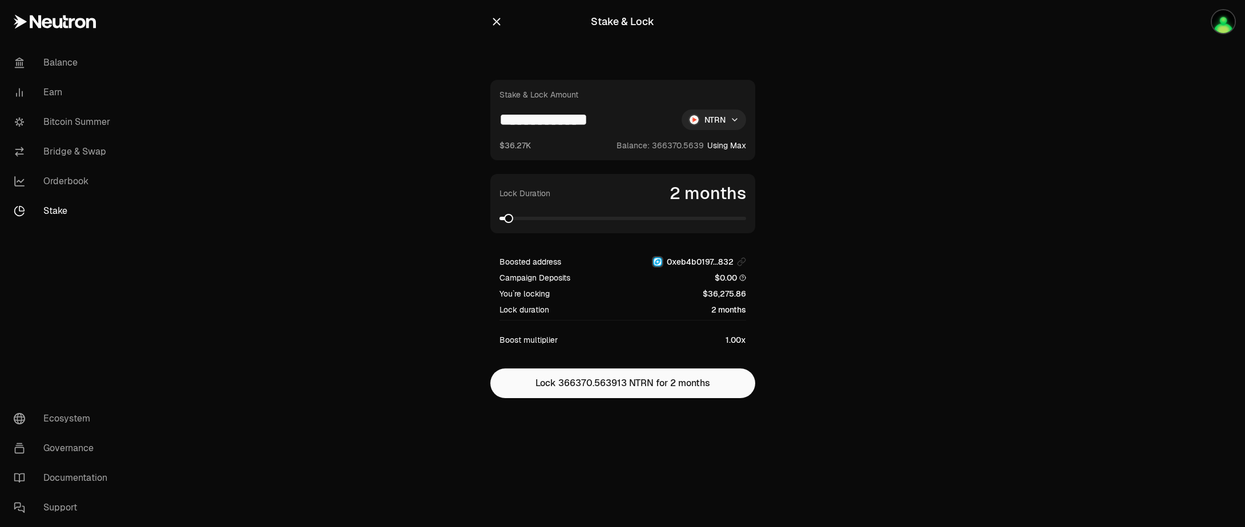
click at [568, 122] on input "**********" at bounding box center [585, 120] width 173 height 21
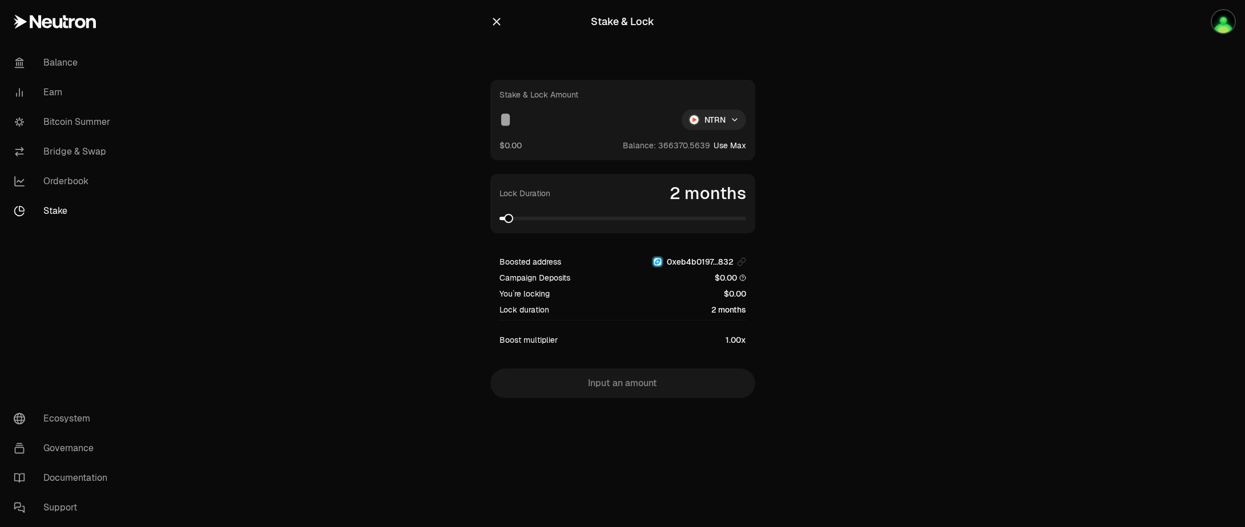
click at [494, 22] on icon "button" at bounding box center [496, 21] width 13 height 13
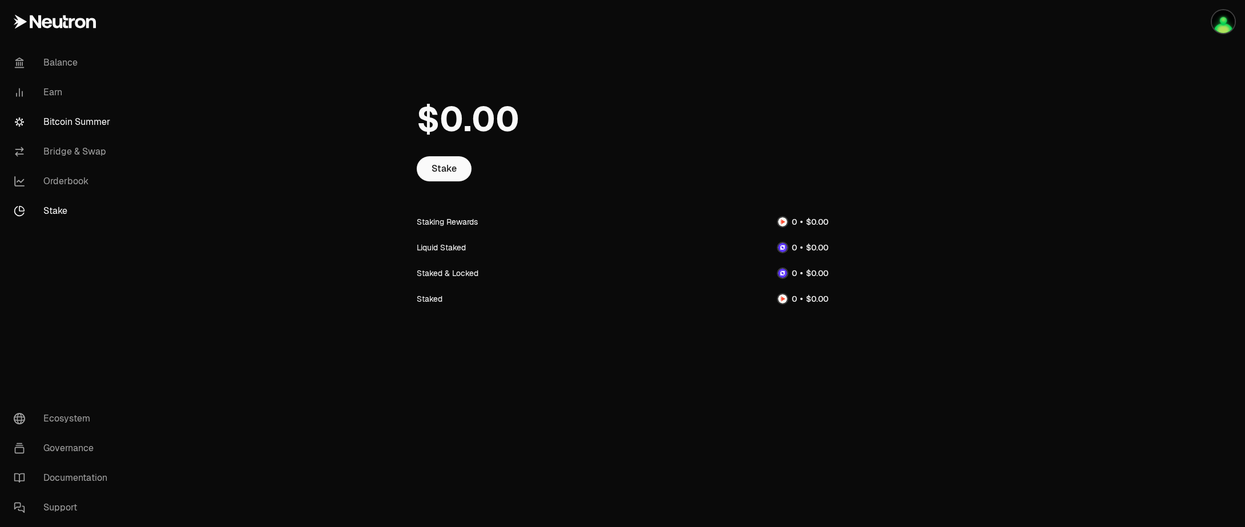
click at [69, 115] on link "Bitcoin Summer" at bounding box center [64, 122] width 119 height 30
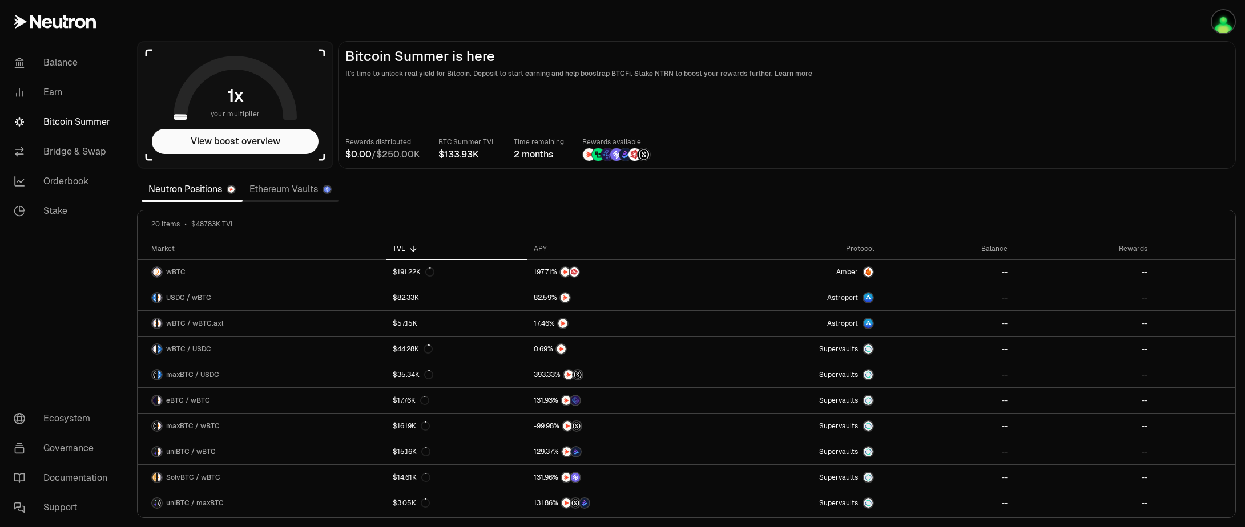
click at [270, 186] on link "Ethereum Vaults" at bounding box center [291, 189] width 96 height 23
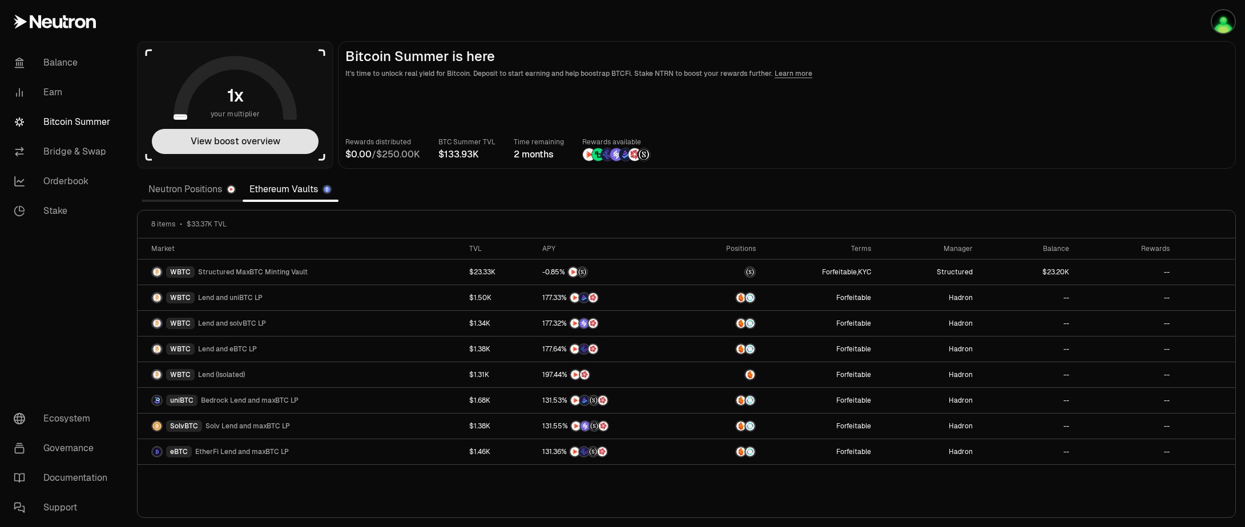
click at [241, 148] on button "View boost overview" at bounding box center [235, 141] width 167 height 25
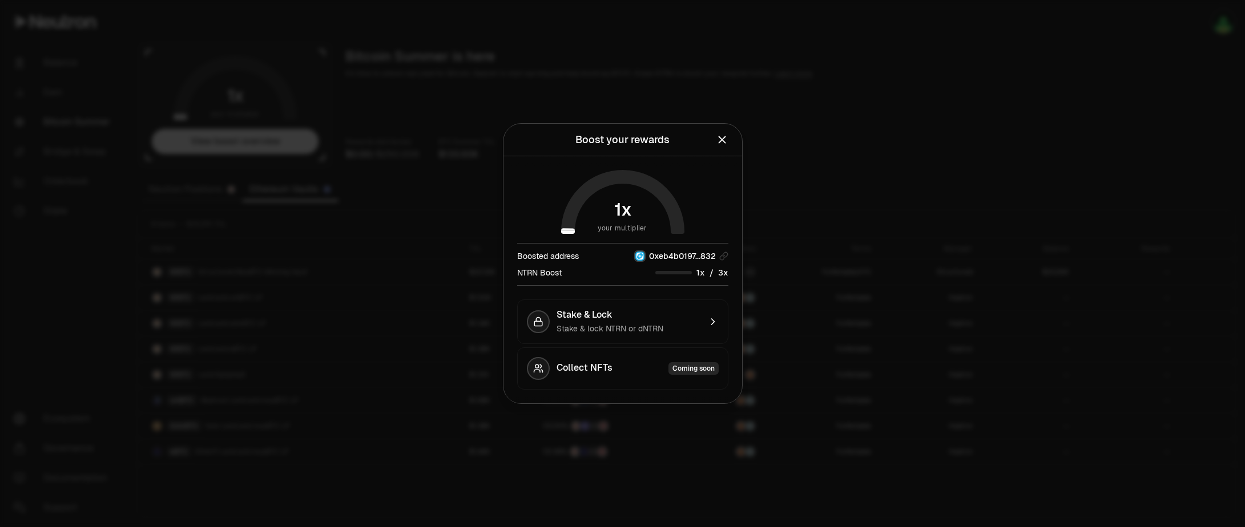
drag, startPoint x: 589, startPoint y: 271, endPoint x: 638, endPoint y: 270, distance: 49.7
click at [589, 271] on div "NTRN Boost /" at bounding box center [622, 273] width 211 height 12
click at [640, 316] on div "Stake & Lock" at bounding box center [629, 314] width 144 height 11
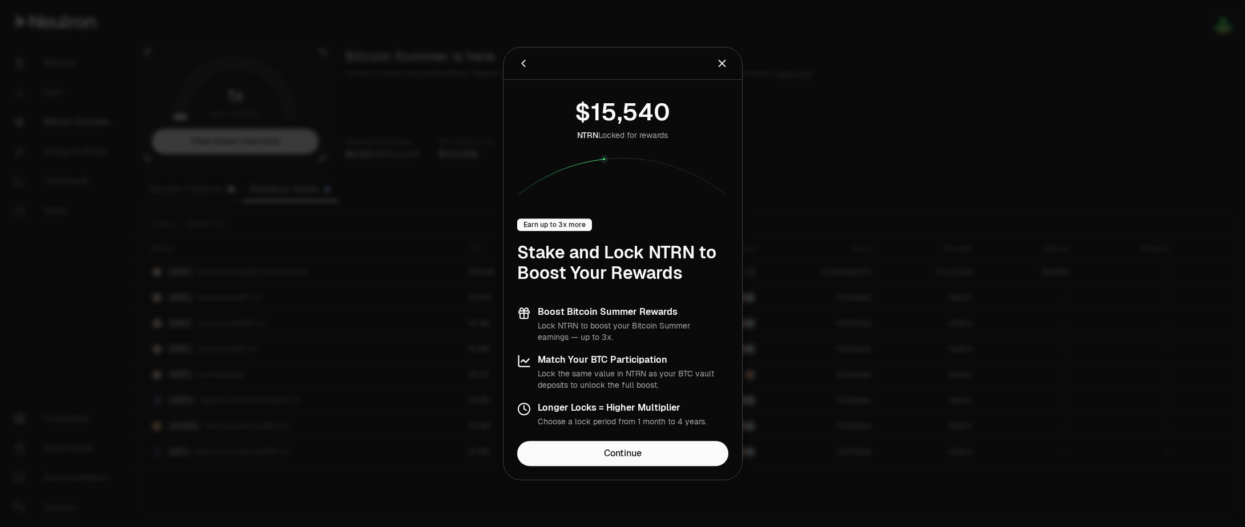
click at [554, 227] on div "Earn up to 3x more" at bounding box center [554, 225] width 75 height 13
click at [718, 67] on icon "Close" at bounding box center [722, 63] width 13 height 13
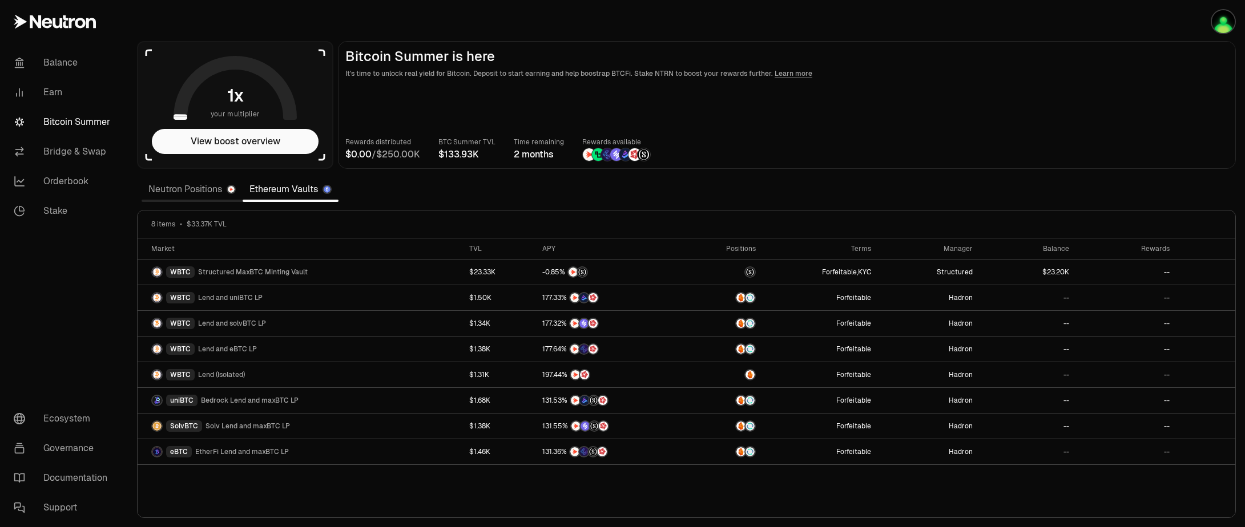
click at [192, 199] on link "Neutron Positions" at bounding box center [192, 189] width 101 height 23
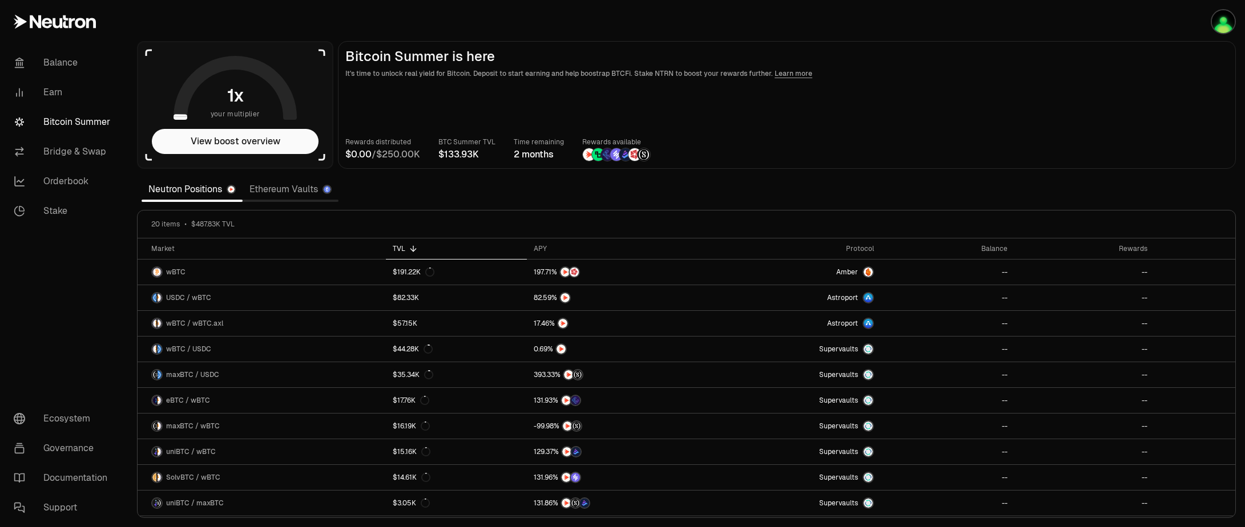
click at [296, 193] on link "Ethereum Vaults" at bounding box center [291, 189] width 96 height 23
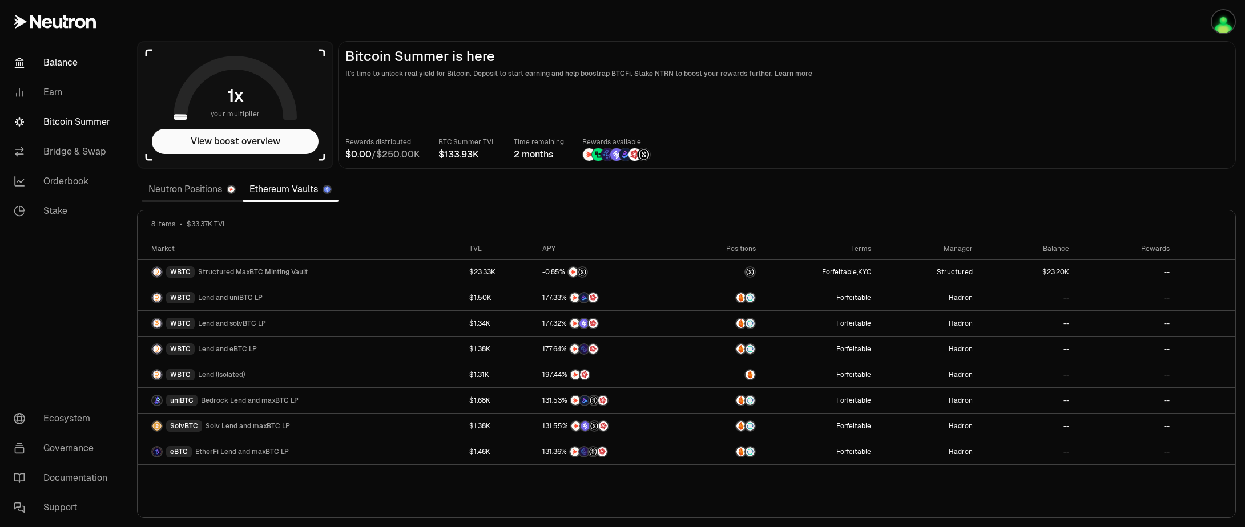
click at [55, 61] on link "Balance" at bounding box center [64, 63] width 119 height 30
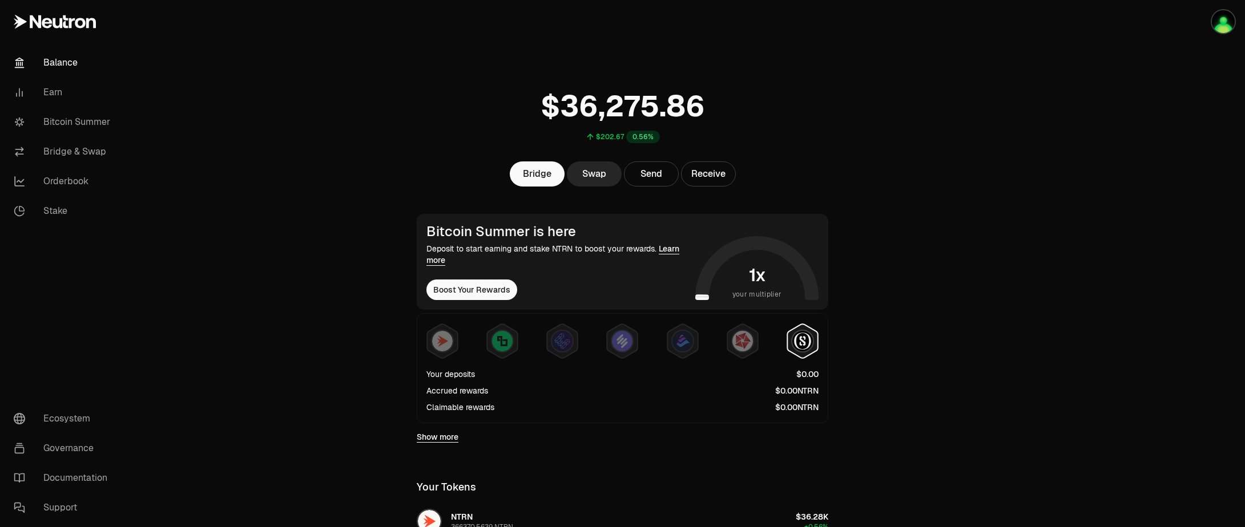
click at [803, 343] on img at bounding box center [802, 341] width 21 height 21
click at [803, 345] on img at bounding box center [802, 341] width 21 height 21
click at [901, 349] on main "$202.67 0.56% Bridge Swap Send Receive Bitcoin Summer is here Deposit to start …" at bounding box center [686, 366] width 1117 height 733
click at [801, 343] on img at bounding box center [802, 341] width 21 height 21
click at [447, 347] on img at bounding box center [442, 341] width 21 height 21
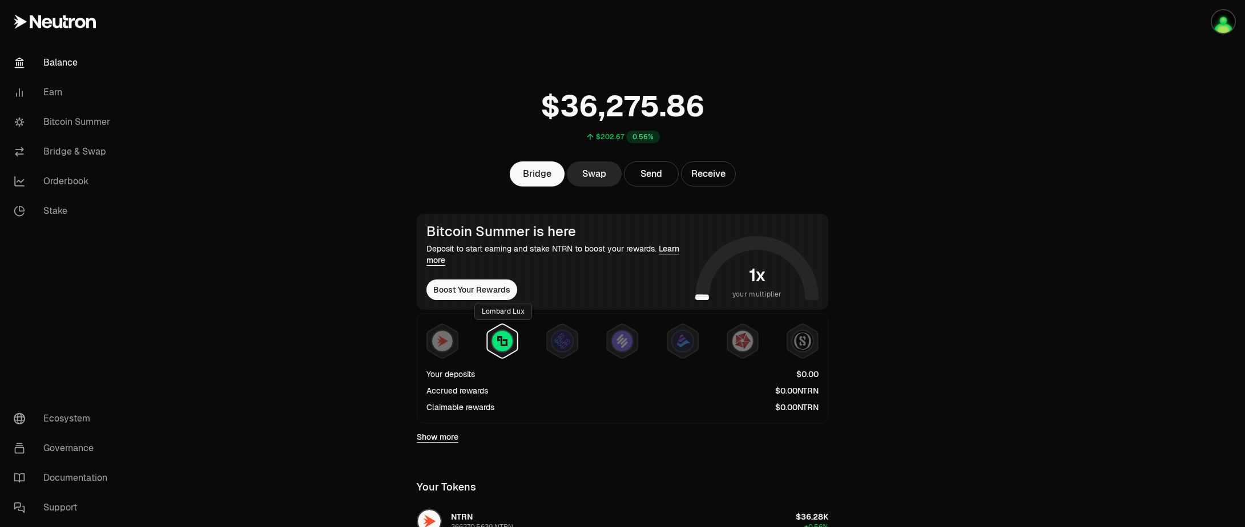
click at [504, 348] on img at bounding box center [502, 341] width 21 height 21
click at [436, 434] on link "Show more" at bounding box center [438, 437] width 42 height 11
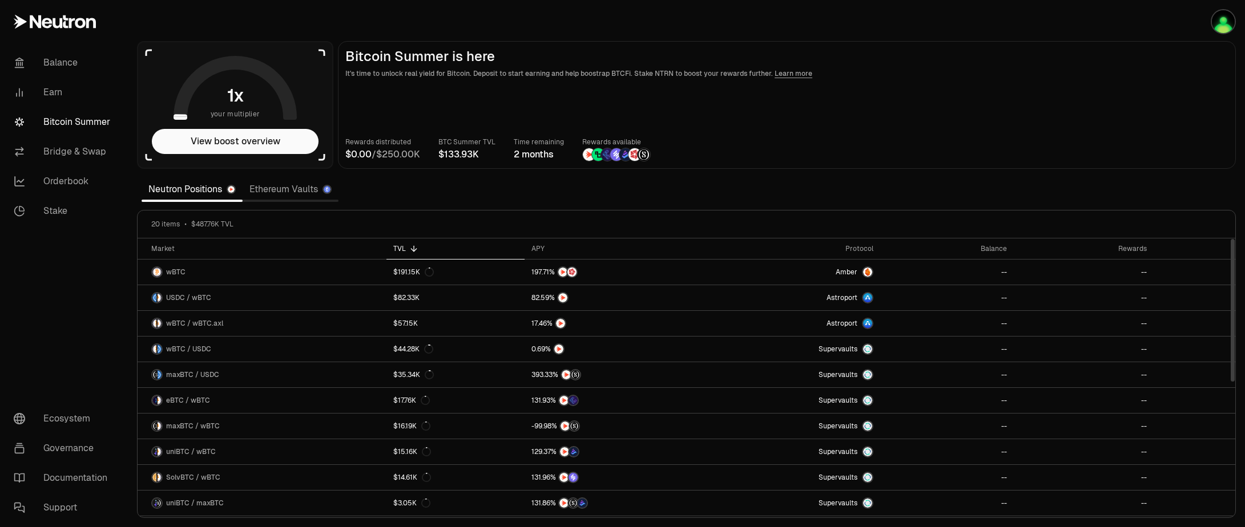
click at [302, 196] on link "Ethereum Vaults" at bounding box center [291, 189] width 96 height 23
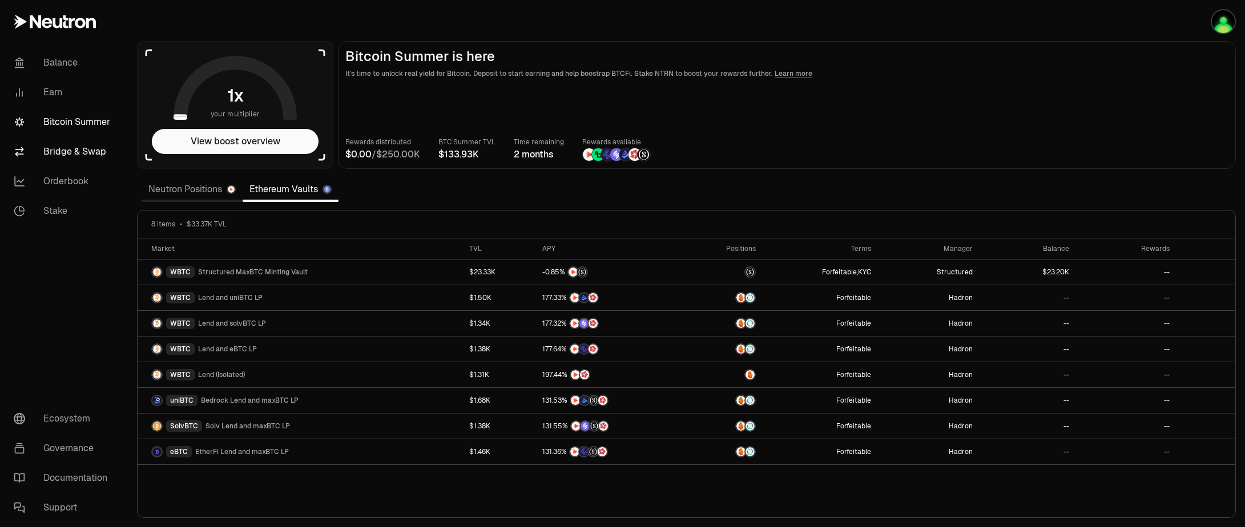
click at [65, 151] on link "Bridge & Swap" at bounding box center [64, 152] width 119 height 30
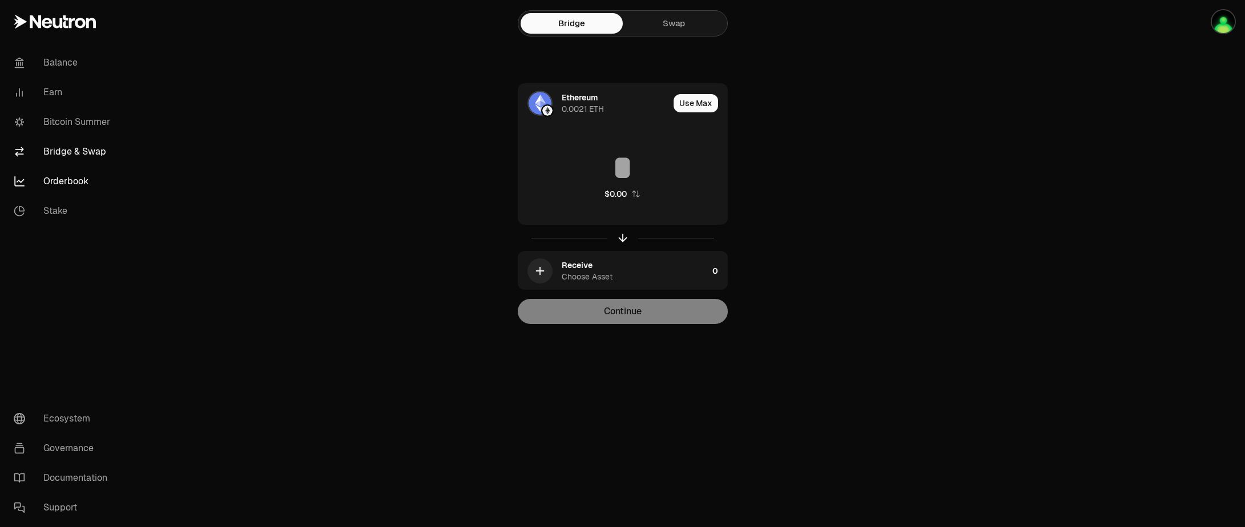
click at [78, 175] on link "Orderbook" at bounding box center [64, 182] width 119 height 30
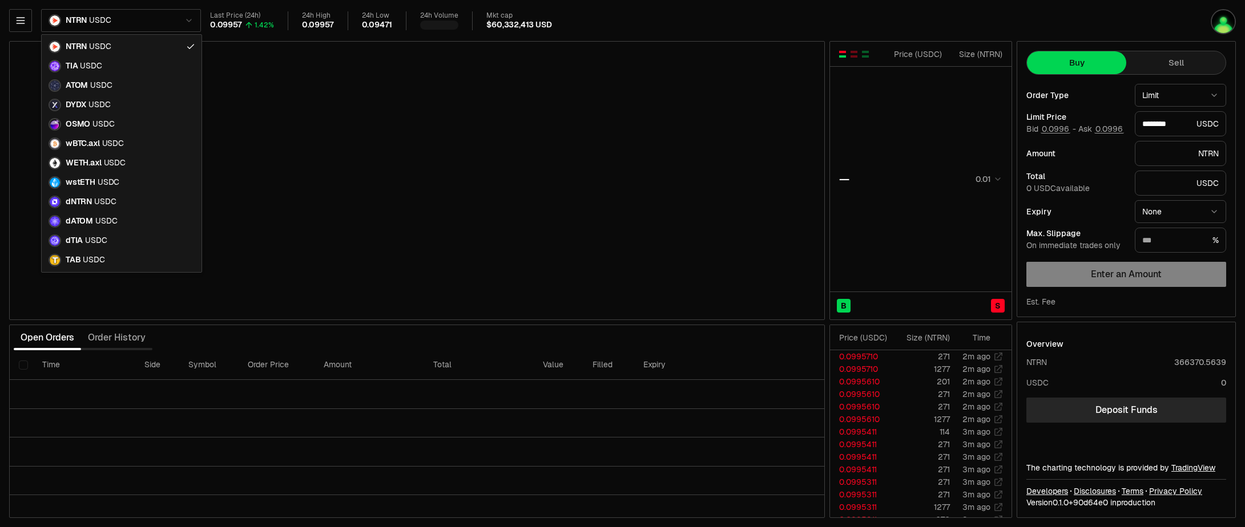
click at [122, 24] on html "Balance Earn Bitcoin Summer Bridge & Swap Orderbook Stake Ecosystem Governance …" at bounding box center [622, 263] width 1245 height 527
type input "********"
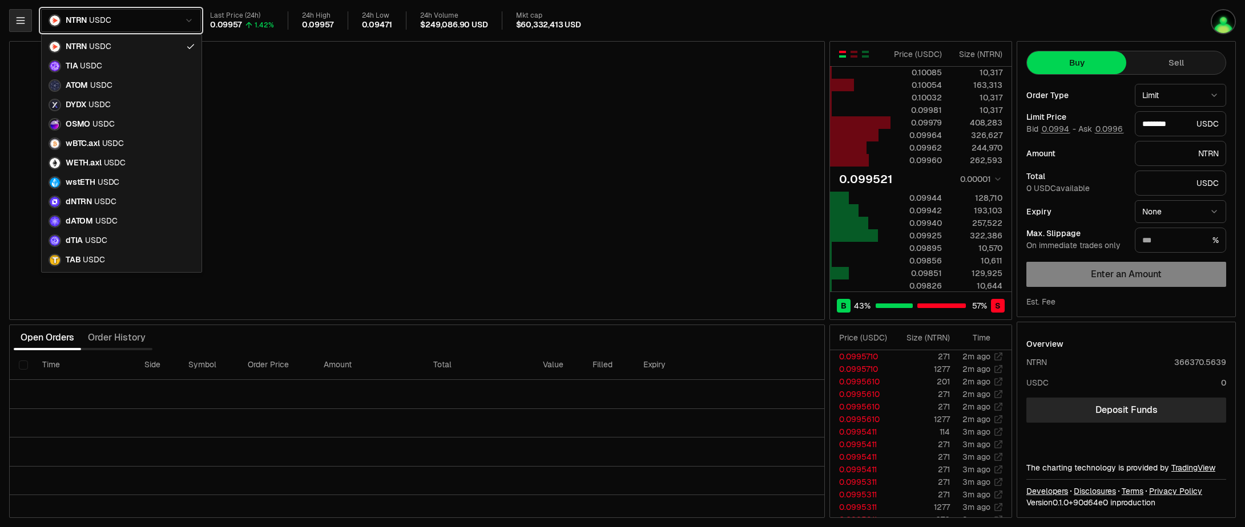
click at [23, 20] on html "Balance Earn Bitcoin Summer Bridge & Swap Orderbook Stake Ecosystem Governance …" at bounding box center [622, 263] width 1245 height 527
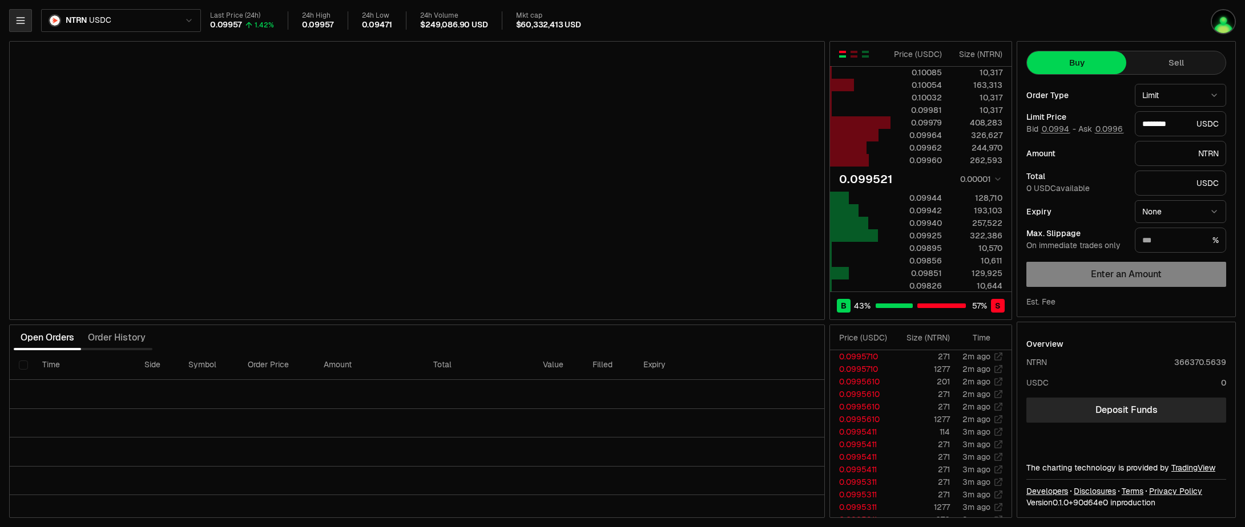
click at [16, 24] on icon "button" at bounding box center [20, 20] width 11 height 11
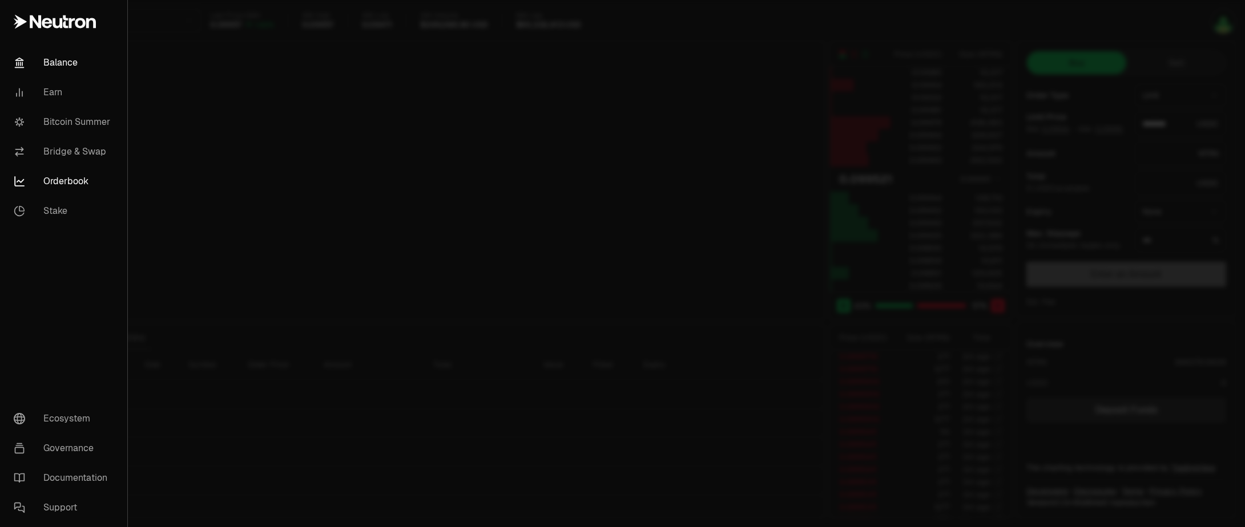
click at [57, 62] on link "Balance" at bounding box center [64, 63] width 118 height 30
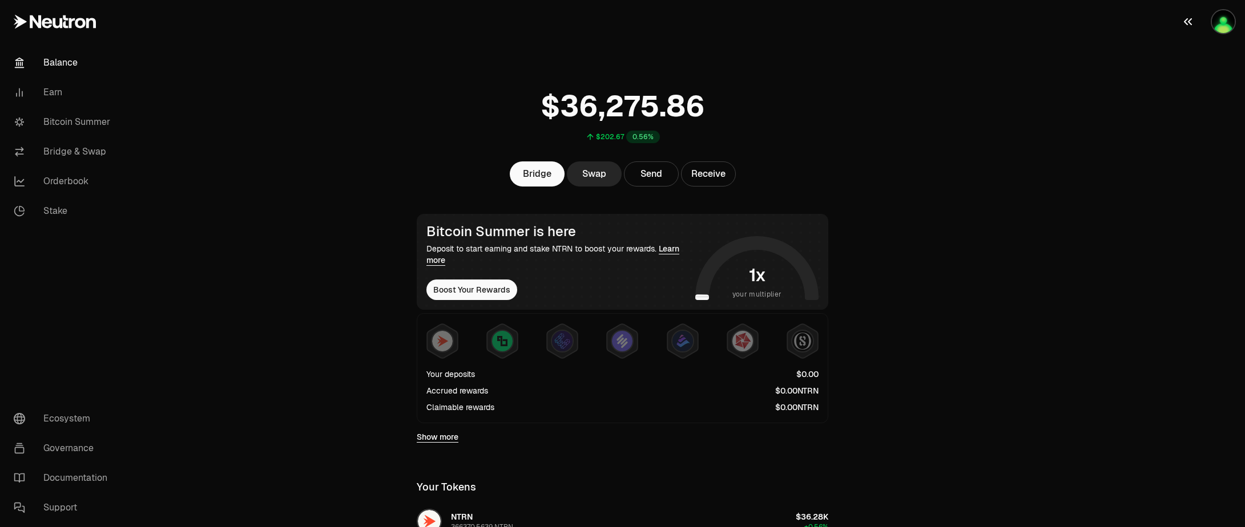
click at [1228, 23] on img "button" at bounding box center [1223, 21] width 23 height 23
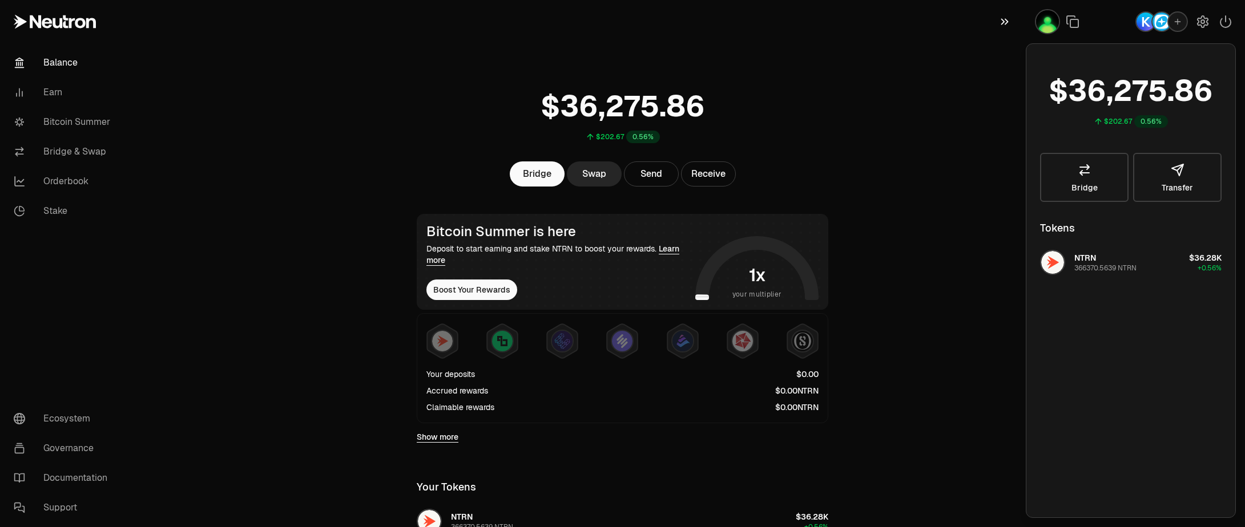
click at [998, 18] on button "button" at bounding box center [1007, 21] width 37 height 43
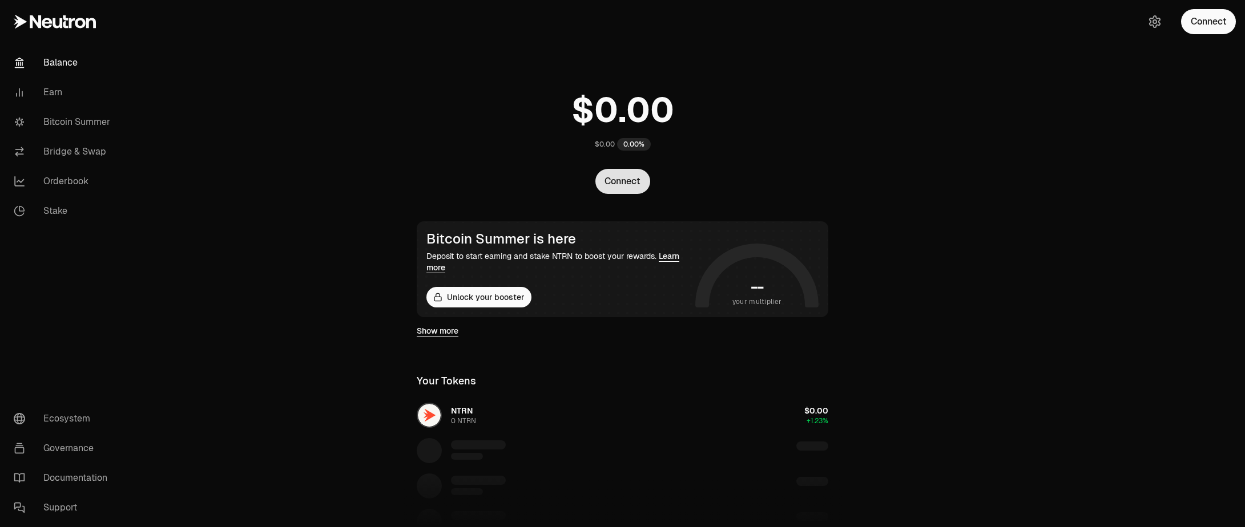
click at [621, 176] on button "Connect" at bounding box center [622, 181] width 55 height 25
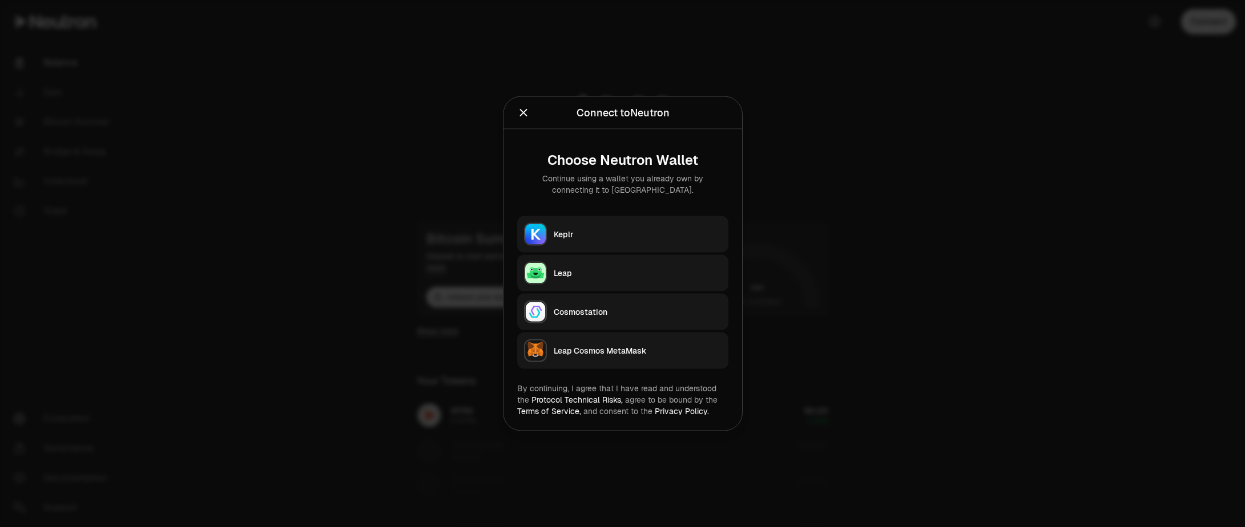
click at [579, 229] on div "Keplr" at bounding box center [638, 234] width 168 height 11
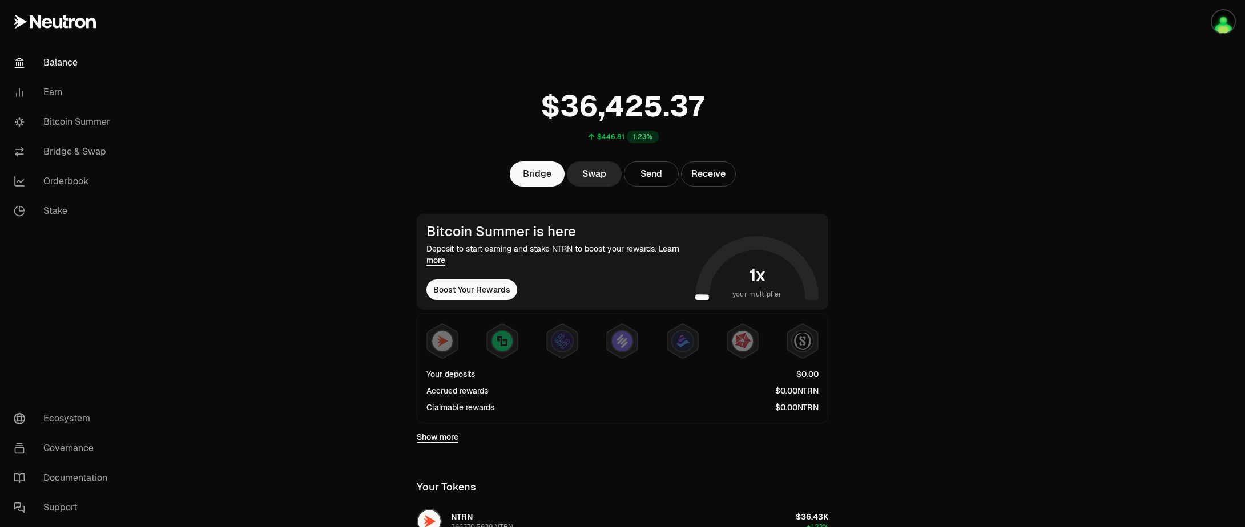
click at [1053, 109] on main "$446.81 1.23% Bridge Swap Send Receive Bitcoin Summer is here Deposit to start …" at bounding box center [686, 366] width 1117 height 733
click at [52, 128] on link "Bitcoin Summer" at bounding box center [64, 122] width 119 height 30
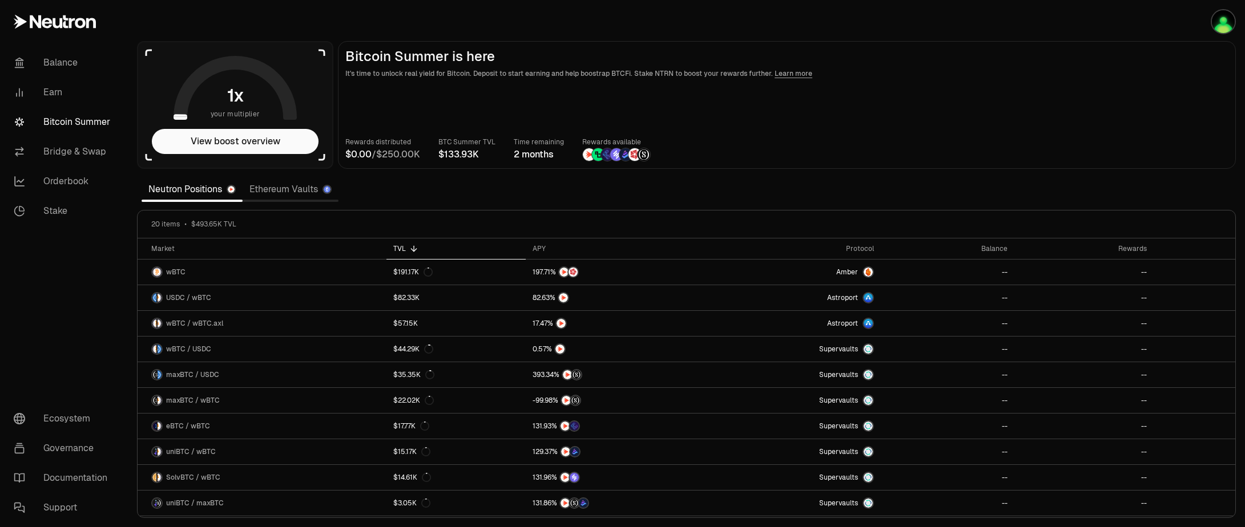
click at [273, 187] on link "Ethereum Vaults" at bounding box center [291, 189] width 96 height 23
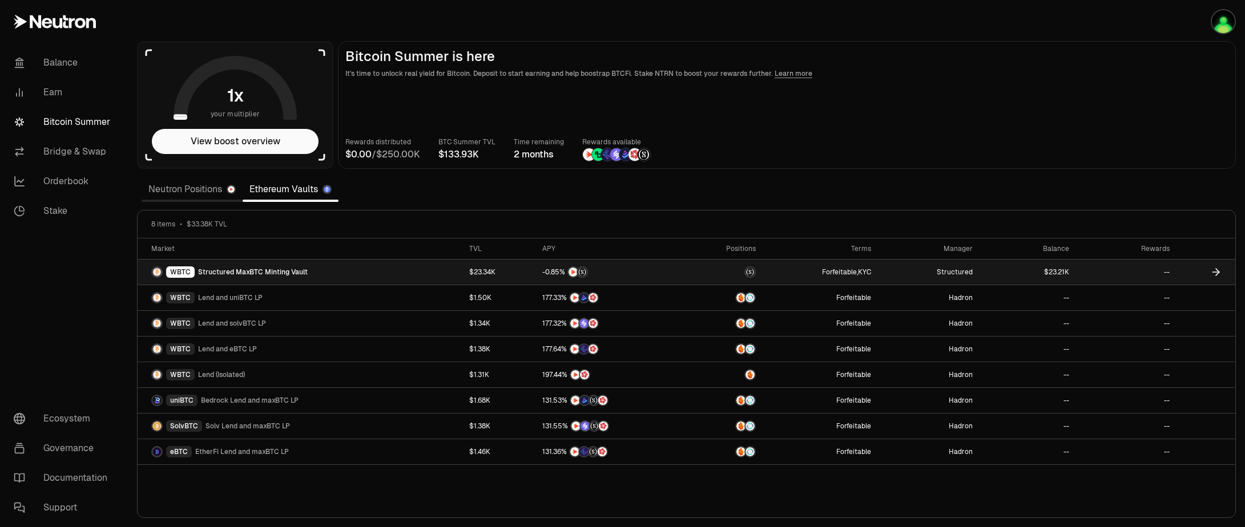
click at [1086, 273] on link "--" at bounding box center [1126, 272] width 100 height 25
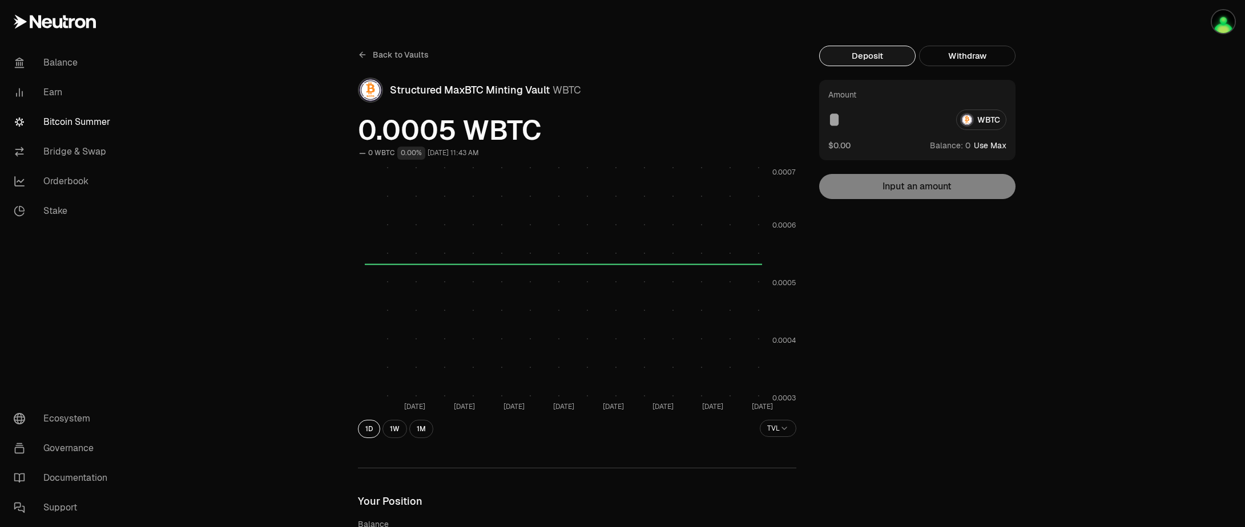
click at [400, 58] on span "Back to Vaults" at bounding box center [401, 54] width 56 height 11
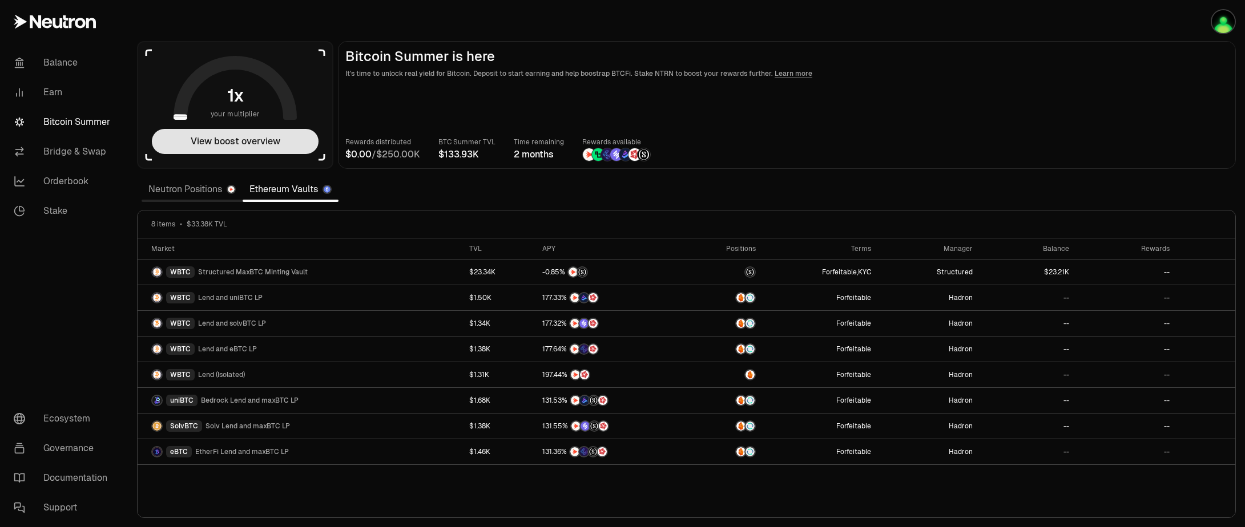
click at [240, 132] on button "View boost overview" at bounding box center [235, 141] width 167 height 25
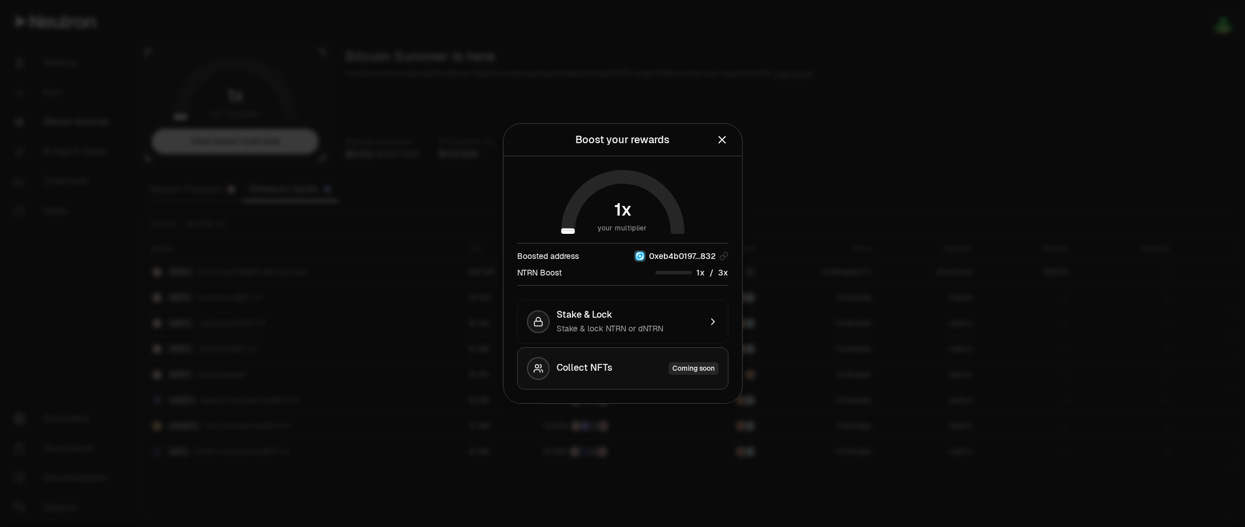
click at [643, 364] on div "Collect NFTs Coming soon" at bounding box center [638, 368] width 162 height 13
click at [566, 275] on div "NTRN Boost /" at bounding box center [622, 273] width 211 height 12
click at [686, 257] on span "0xeb4b0197...832" at bounding box center [682, 256] width 67 height 11
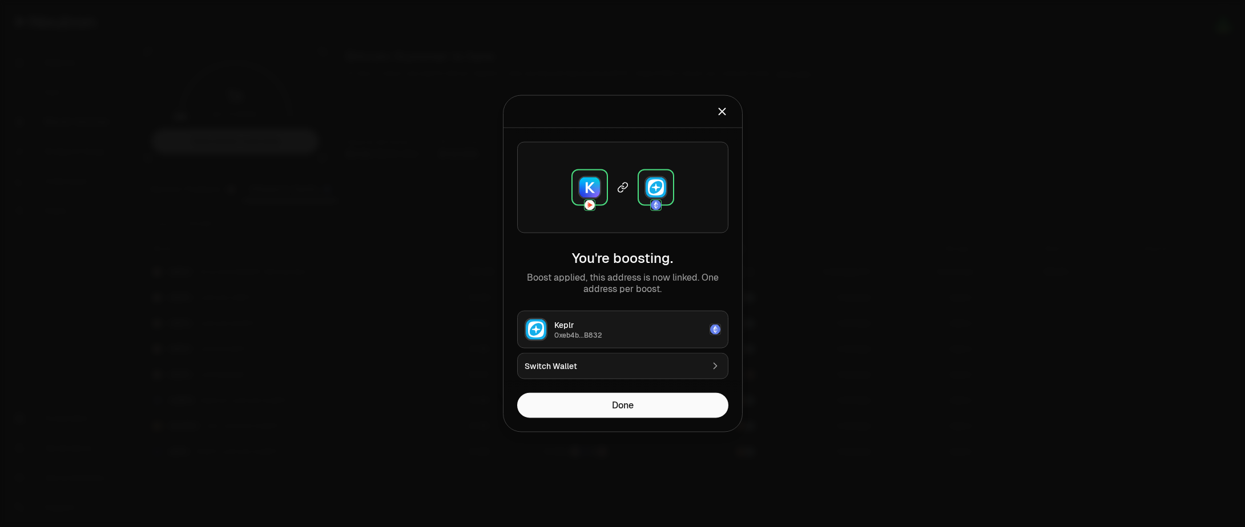
click at [607, 371] on div "Switch Wallet" at bounding box center [614, 366] width 178 height 11
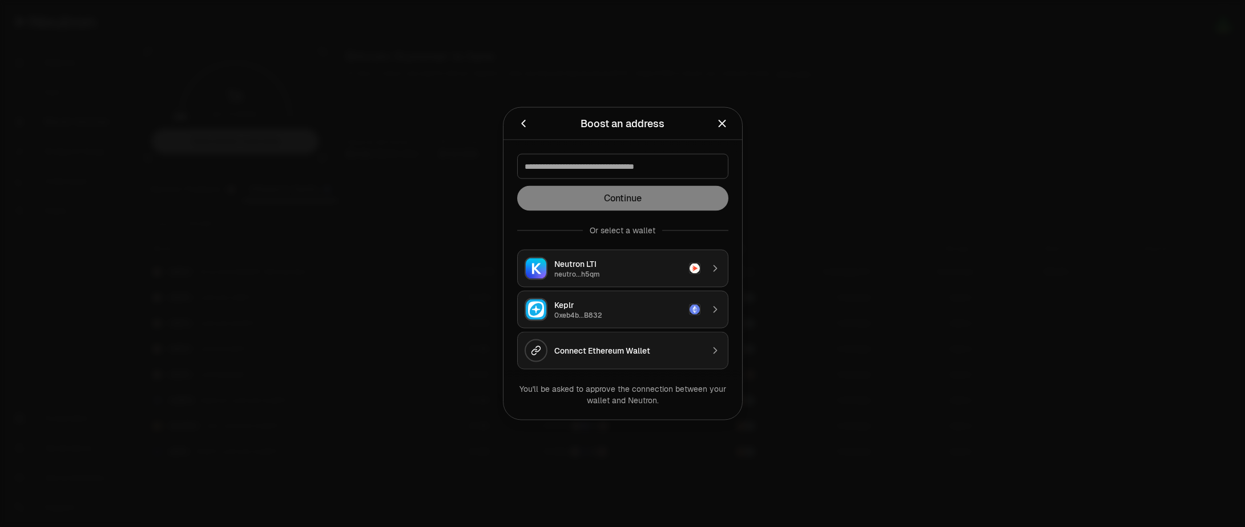
click at [583, 312] on div "0xeb4b...B832" at bounding box center [618, 315] width 128 height 9
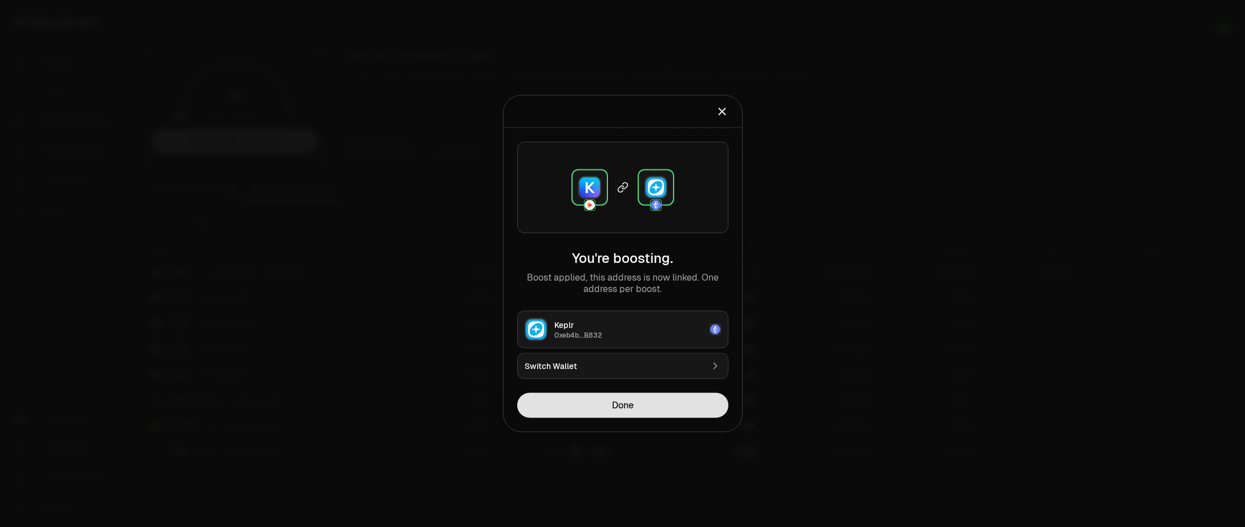
click at [627, 405] on button "Done" at bounding box center [622, 405] width 211 height 25
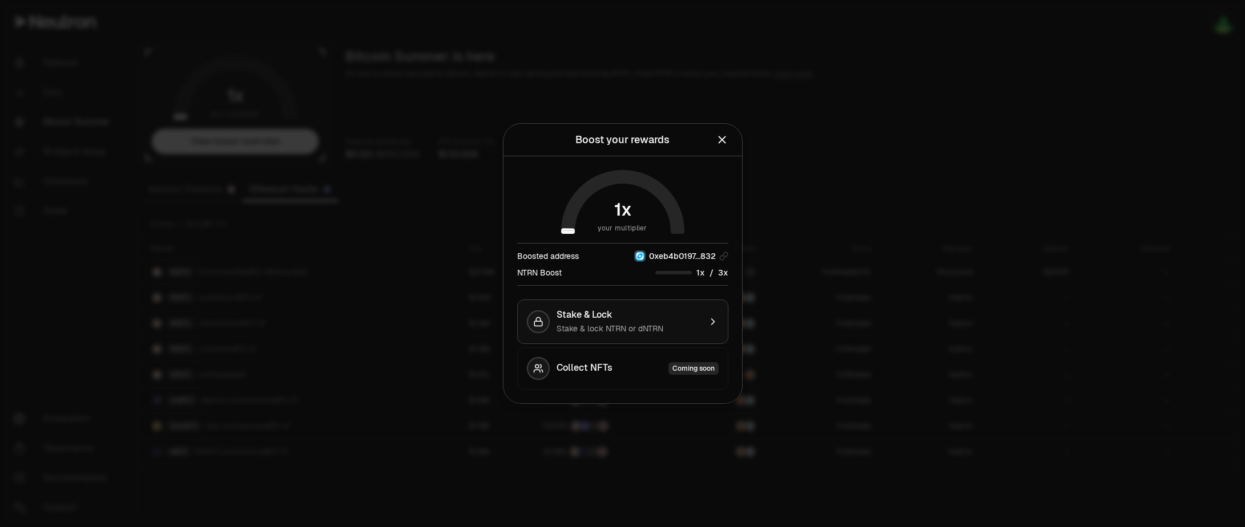
click at [597, 306] on button "Stake & Lock Stake & lock NTRN or dNTRN" at bounding box center [622, 322] width 211 height 45
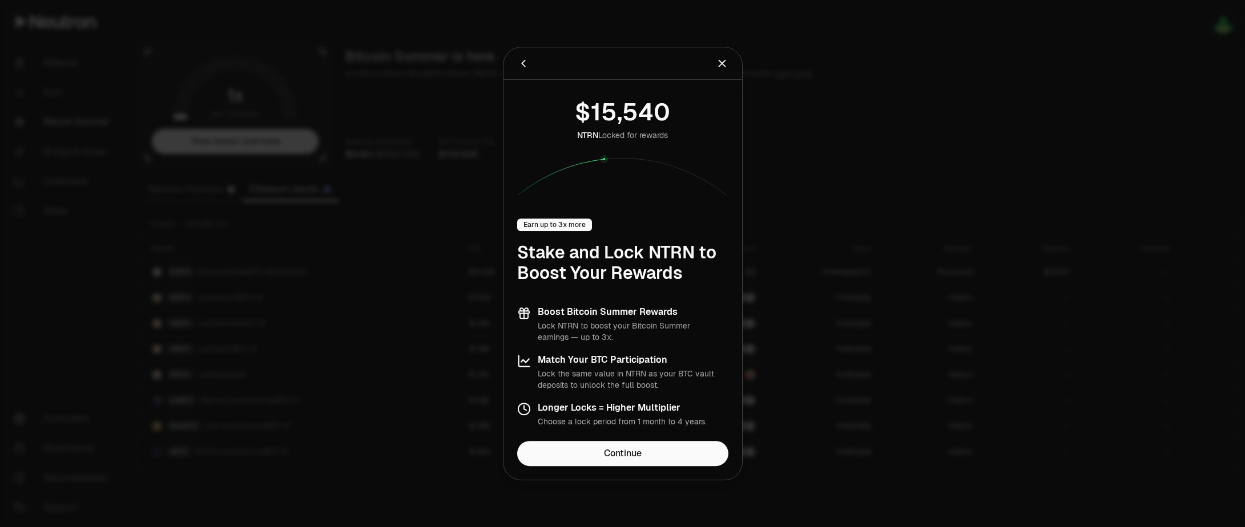
drag, startPoint x: 599, startPoint y: 160, endPoint x: 629, endPoint y: 162, distance: 29.7
click at [629, 162] on icon at bounding box center [622, 175] width 211 height 41
click at [608, 122] on span "5" at bounding box center [609, 111] width 16 height 30
click at [556, 224] on div "Earn up to 3x more" at bounding box center [554, 225] width 75 height 13
click at [598, 150] on div "NTRN Locked for rewards" at bounding box center [622, 145] width 211 height 102
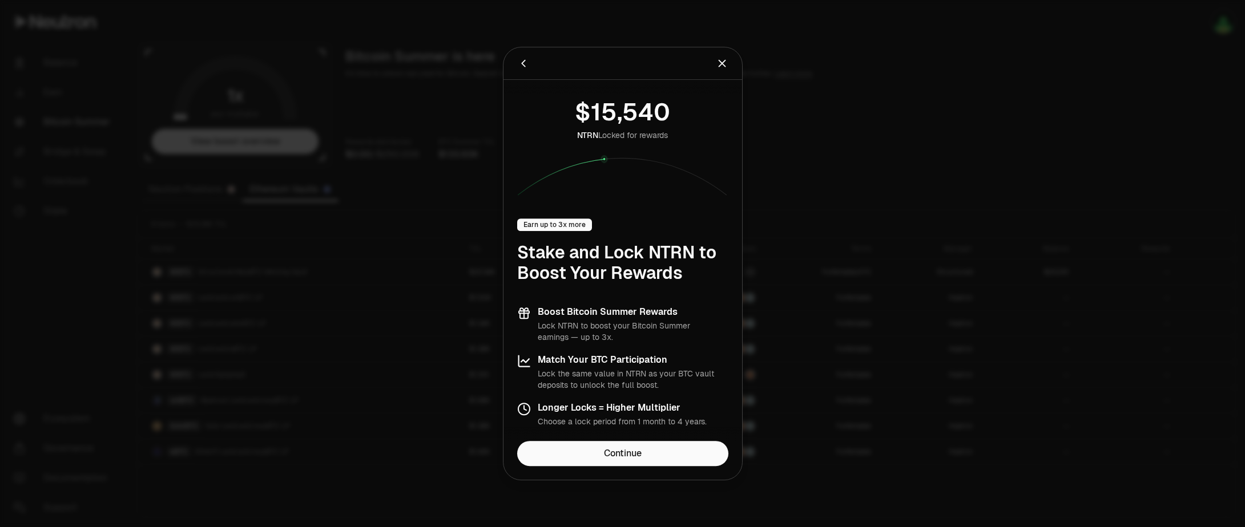
click at [613, 107] on span "5" at bounding box center [609, 111] width 16 height 30
click at [644, 111] on span "4" at bounding box center [645, 111] width 15 height 30
click at [626, 452] on link "Continue" at bounding box center [622, 453] width 211 height 25
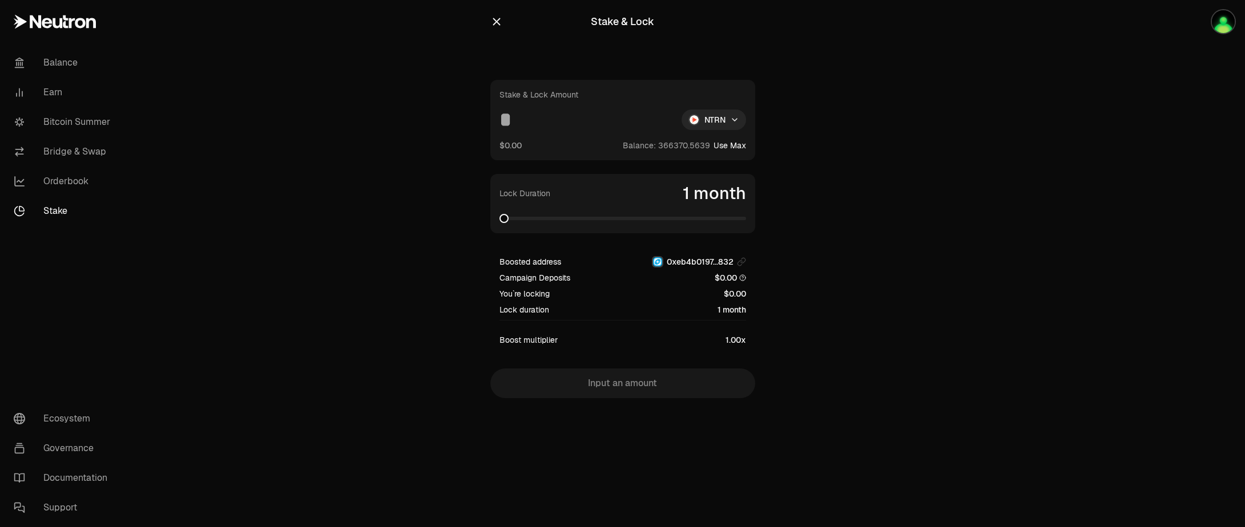
click at [499, 219] on span at bounding box center [503, 218] width 9 height 9
click at [519, 122] on input at bounding box center [585, 120] width 173 height 21
click at [531, 122] on input at bounding box center [585, 120] width 173 height 21
click at [668, 146] on span "6" at bounding box center [665, 145] width 5 height 10
click at [717, 147] on button "Use Max" at bounding box center [730, 145] width 33 height 11
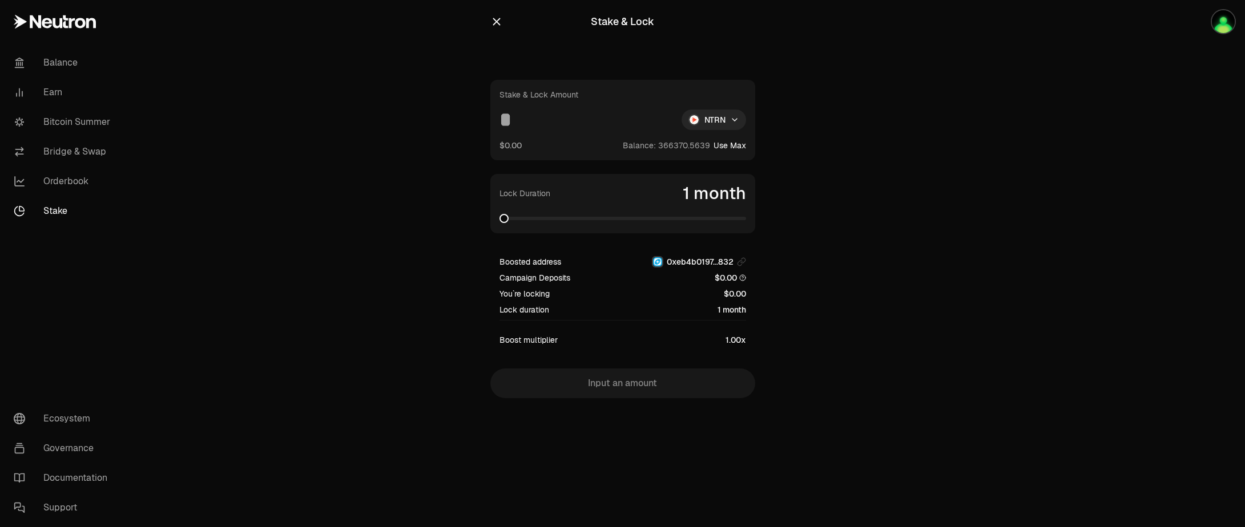
type input "**********"
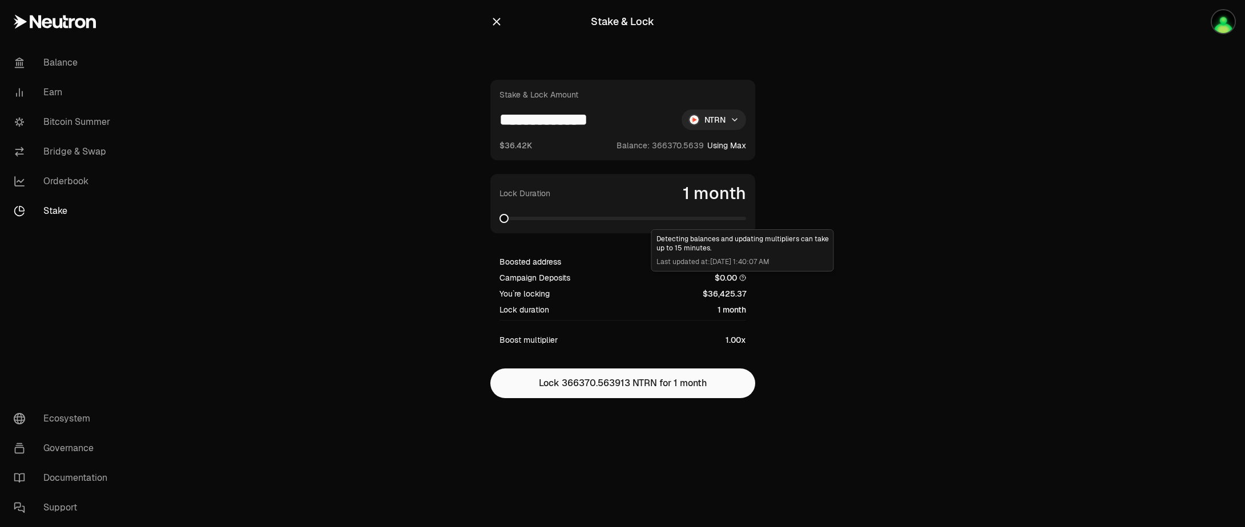
click at [742, 279] on icon at bounding box center [742, 278] width 7 height 7
click at [87, 122] on link "Bitcoin Summer" at bounding box center [64, 122] width 119 height 30
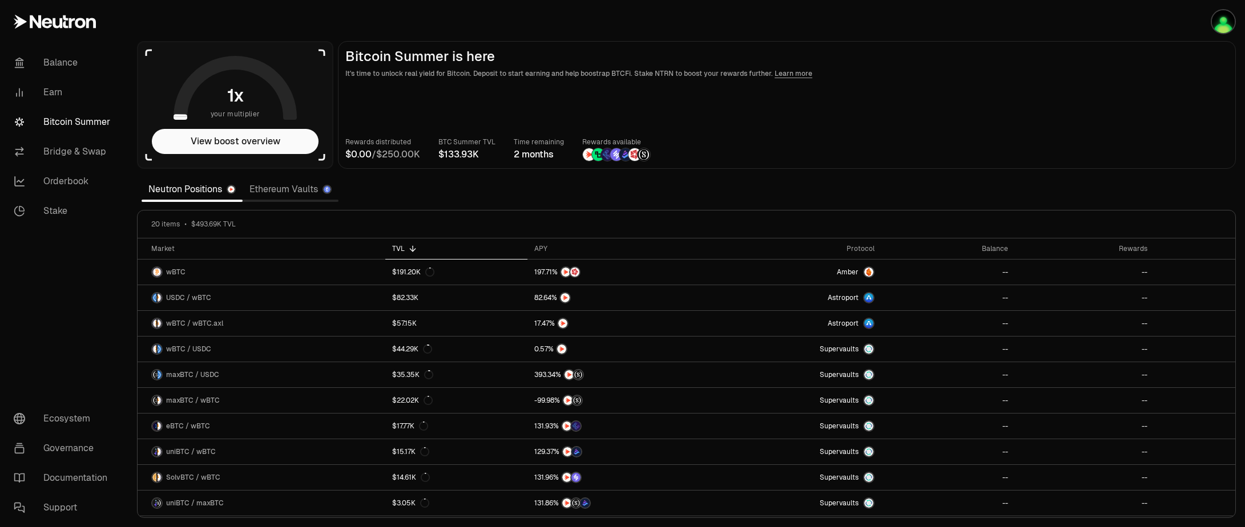
click at [265, 187] on link "Ethereum Vaults" at bounding box center [291, 189] width 96 height 23
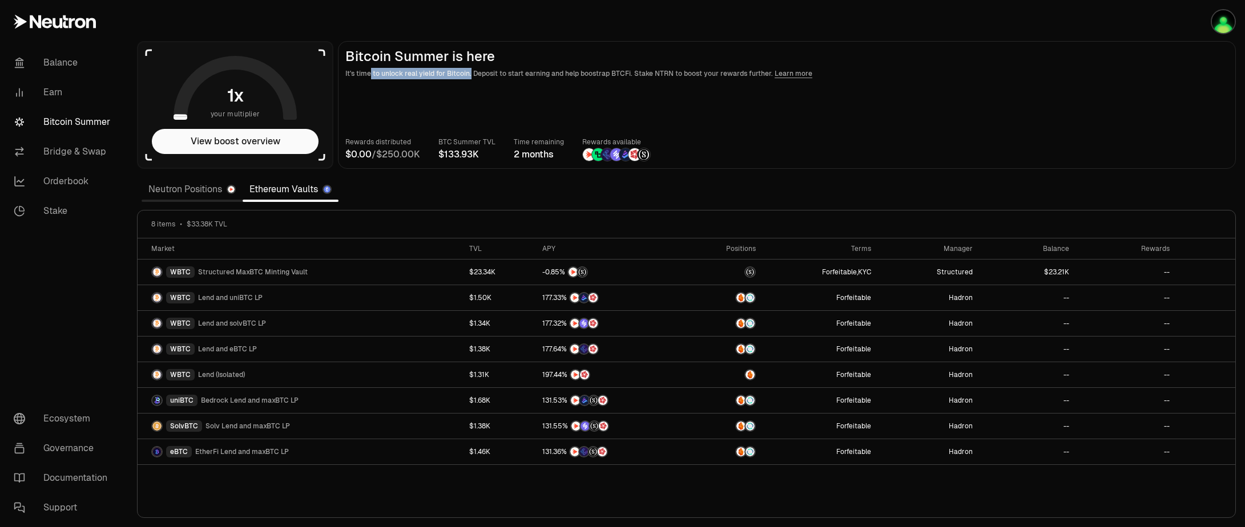
drag, startPoint x: 371, startPoint y: 74, endPoint x: 470, endPoint y: 78, distance: 98.9
click at [470, 78] on p "It's time to unlock real yield for Bitcoin. Deposit to start earning and help b…" at bounding box center [786, 73] width 883 height 11
click at [498, 98] on main "Bitcoin Summer is here It's time to unlock real yield for Bitcoin. Deposit to s…" at bounding box center [787, 105] width 898 height 128
drag, startPoint x: 572, startPoint y: 79, endPoint x: 674, endPoint y: 77, distance: 101.6
click at [674, 75] on main "Bitcoin Summer is here It's time to unlock real yield for Bitcoin. Deposit to s…" at bounding box center [787, 105] width 898 height 128
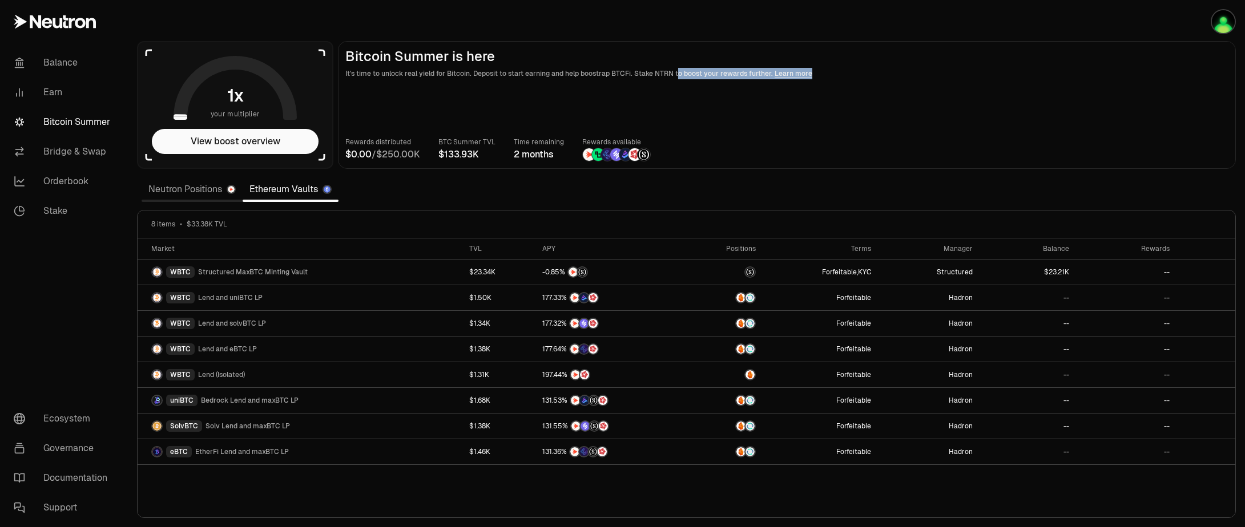
click at [681, 91] on main "Bitcoin Summer is here It's time to unlock real yield for Bitcoin. Deposit to s…" at bounding box center [787, 105] width 898 height 128
click at [61, 65] on link "Balance" at bounding box center [64, 63] width 119 height 30
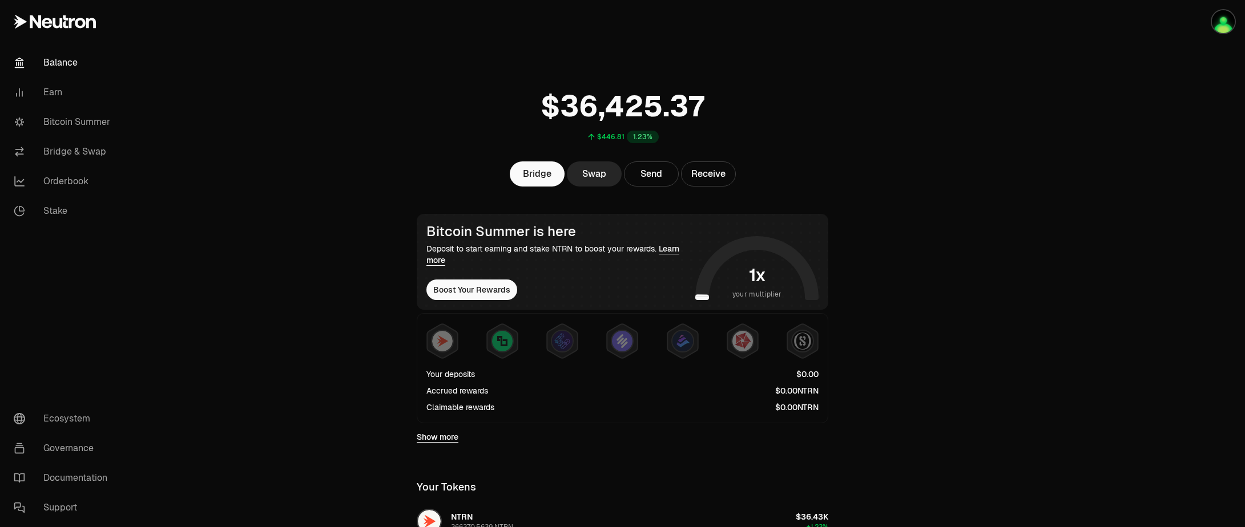
click at [961, 172] on main "$446.81 1.23% Bridge Swap Send Receive Bitcoin Summer is here Deposit to start …" at bounding box center [686, 366] width 1117 height 733
click at [63, 119] on link "Bitcoin Summer" at bounding box center [64, 122] width 119 height 30
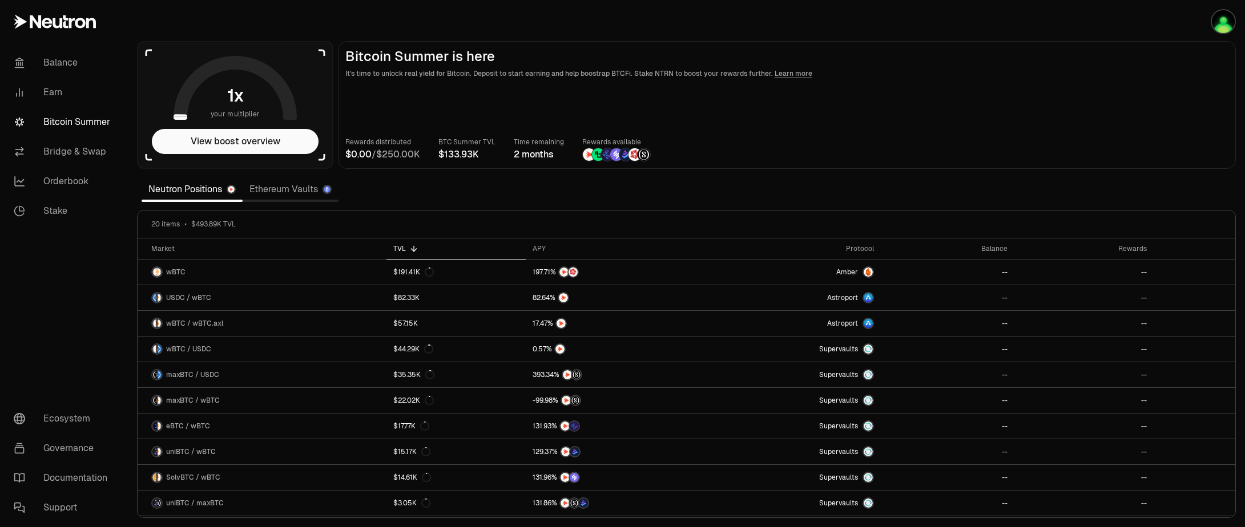
click at [280, 193] on link "Ethereum Vaults" at bounding box center [291, 189] width 96 height 23
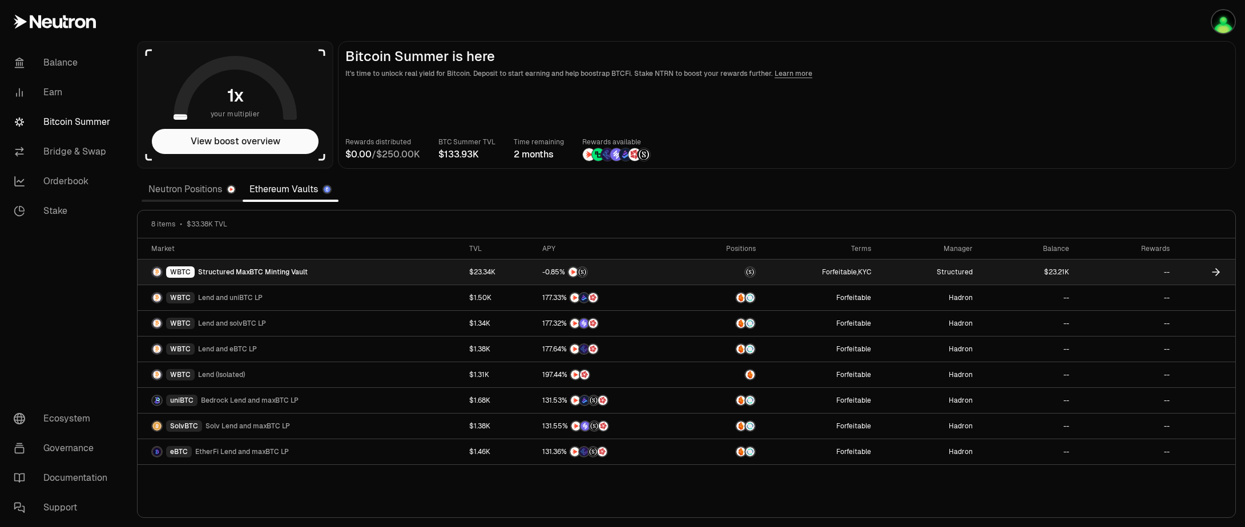
click at [1064, 271] on span "1" at bounding box center [1063, 272] width 3 height 9
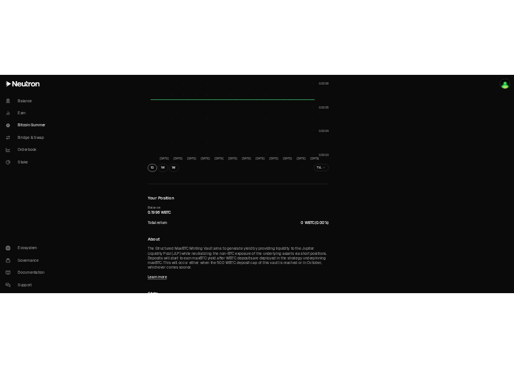
scroll to position [206, 0]
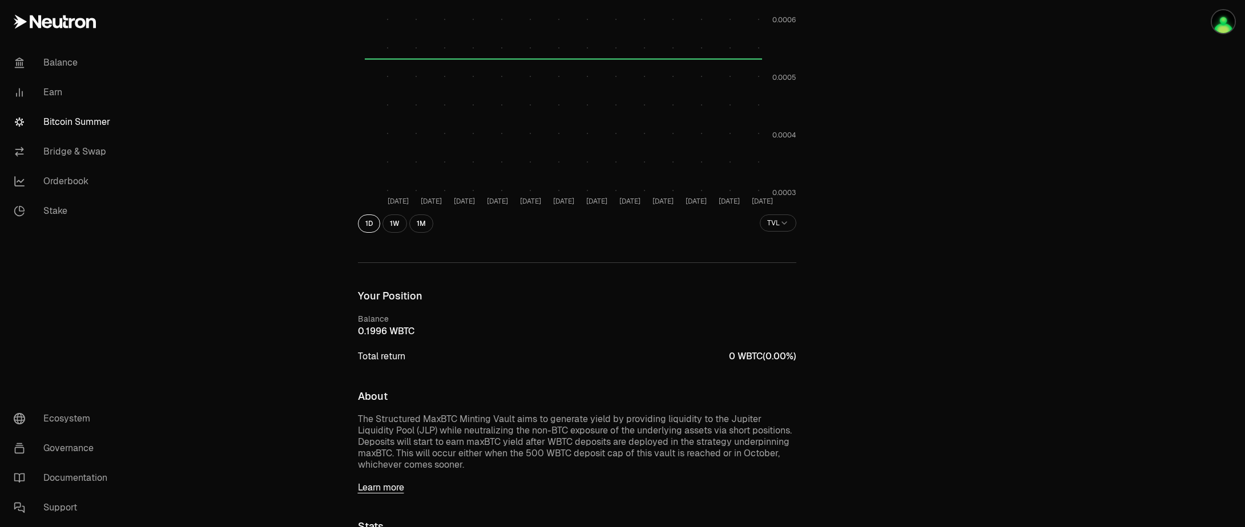
click at [1113, 170] on div "Back to Vaults Structured MaxBTC Minting Vault WBTC 0.0005 WBTC 0 WBTC 0.00% [D…" at bounding box center [686, 411] width 1117 height 1235
